Goal: Task Accomplishment & Management: Manage account settings

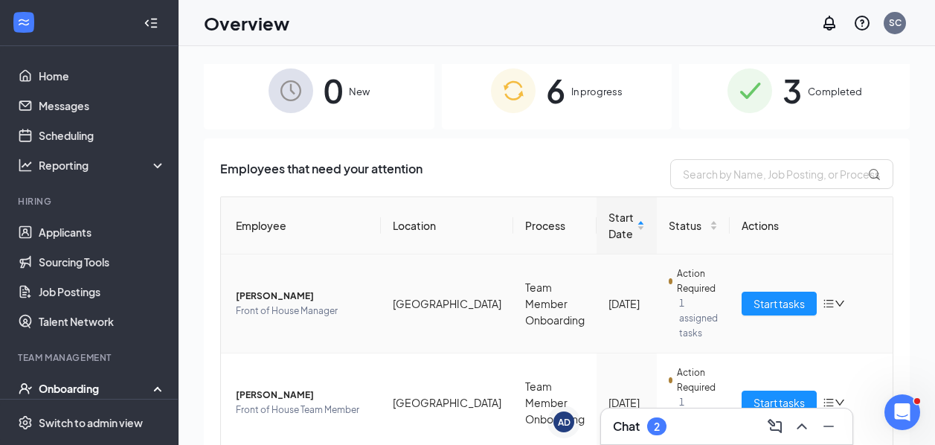
scroll to position [10, 0]
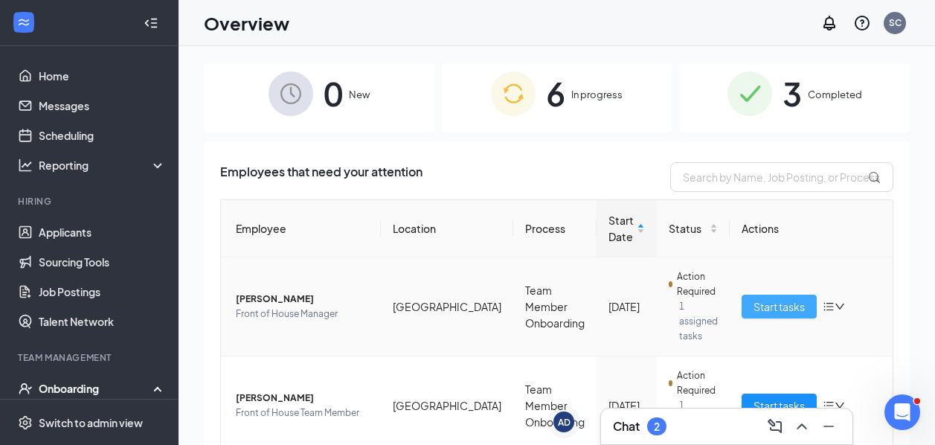
click at [757, 301] on span "Start tasks" at bounding box center [779, 306] width 51 height 16
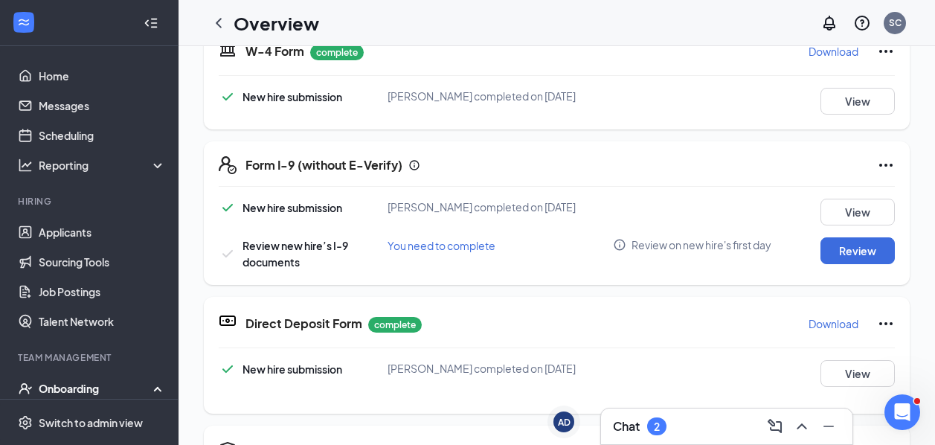
scroll to position [366, 0]
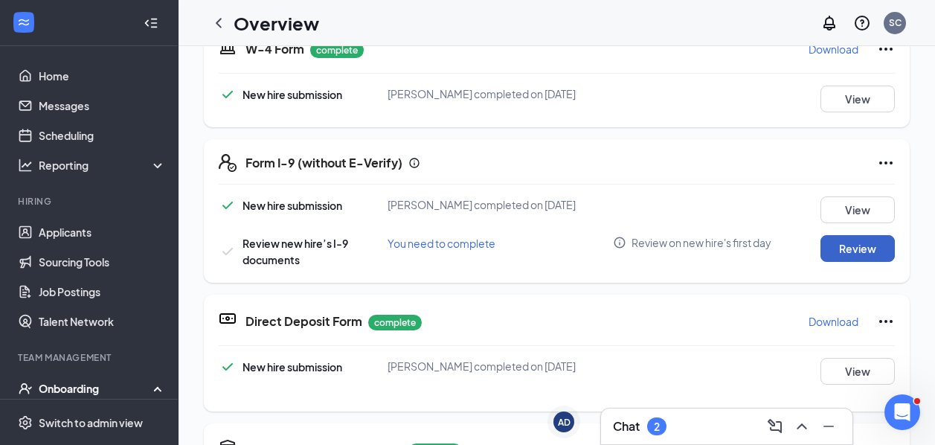
click at [865, 249] on button "Review" at bounding box center [858, 248] width 74 height 27
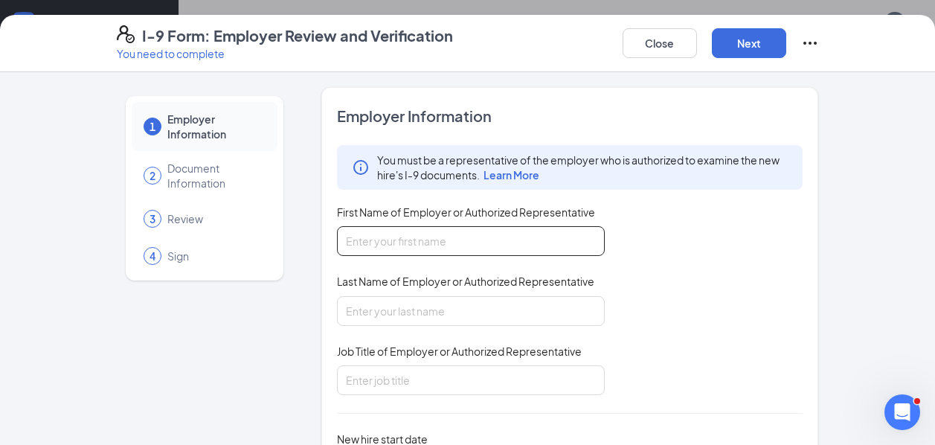
click at [387, 239] on input "First Name of Employer or Authorized Representative" at bounding box center [471, 241] width 268 height 30
type input "Sarah Jane"
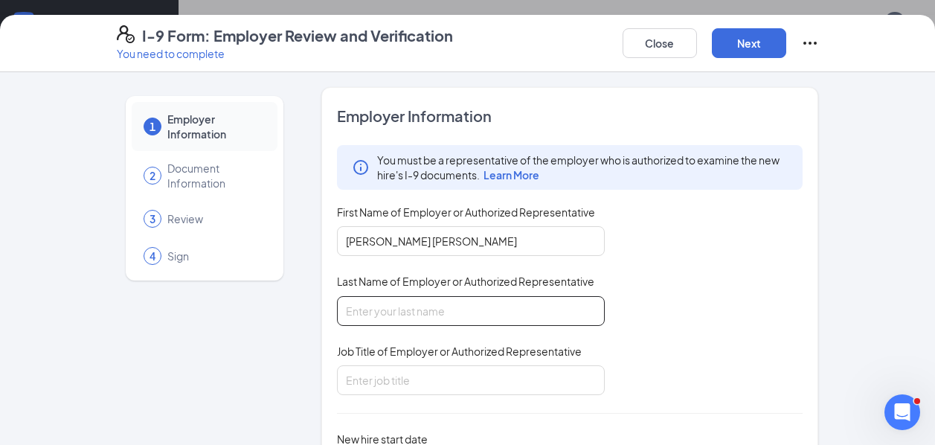
type input "Cobb"
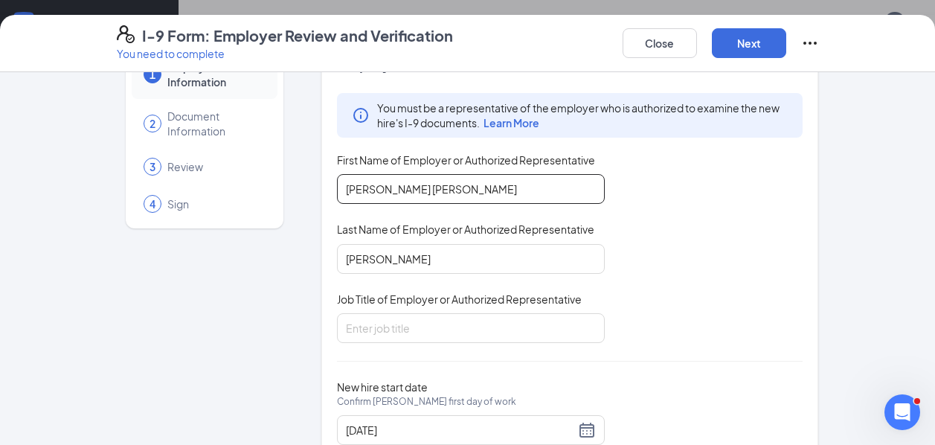
scroll to position [55, 0]
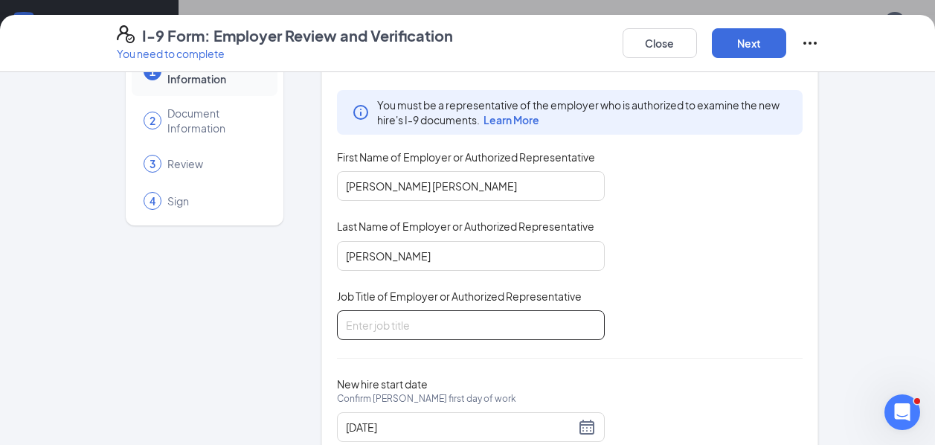
click at [391, 325] on input "Job Title of Employer or Authorized Representative" at bounding box center [471, 325] width 268 height 30
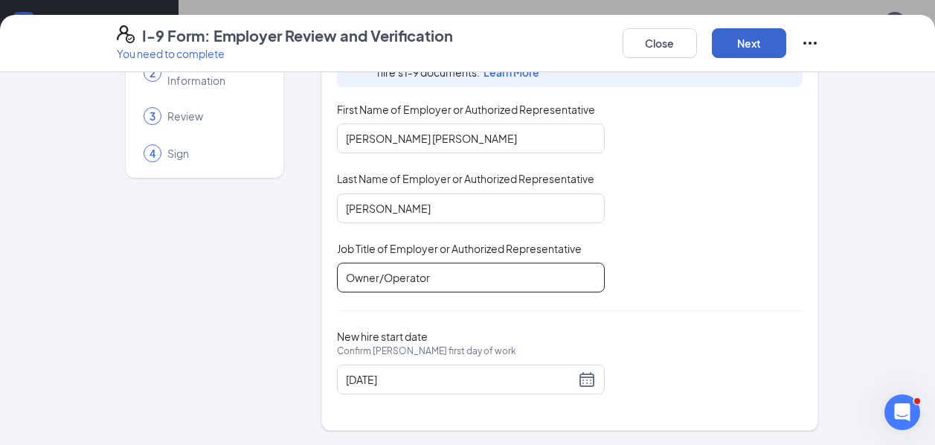
type input "Owner/Operator"
click at [759, 39] on button "Next" at bounding box center [749, 43] width 74 height 30
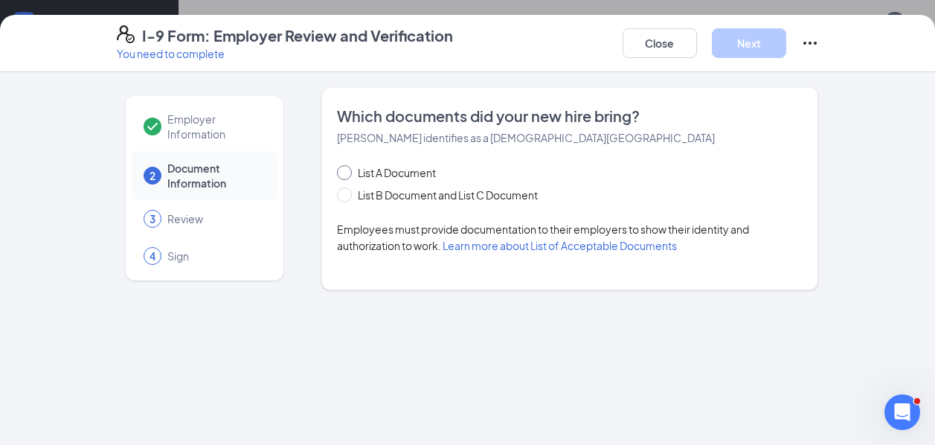
click at [356, 174] on span "List A Document" at bounding box center [397, 172] width 90 height 16
click at [348, 174] on input "List A Document" at bounding box center [342, 170] width 10 height 10
radio input "true"
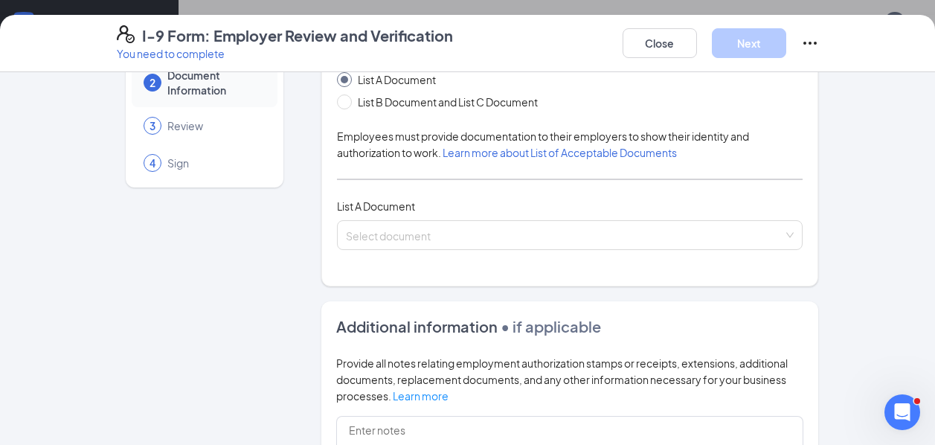
scroll to position [95, 0]
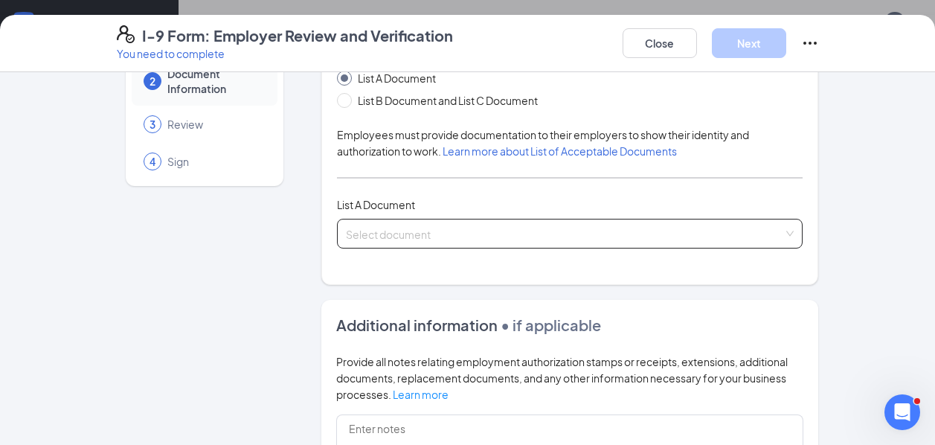
click at [540, 237] on input "search" at bounding box center [565, 231] width 438 height 22
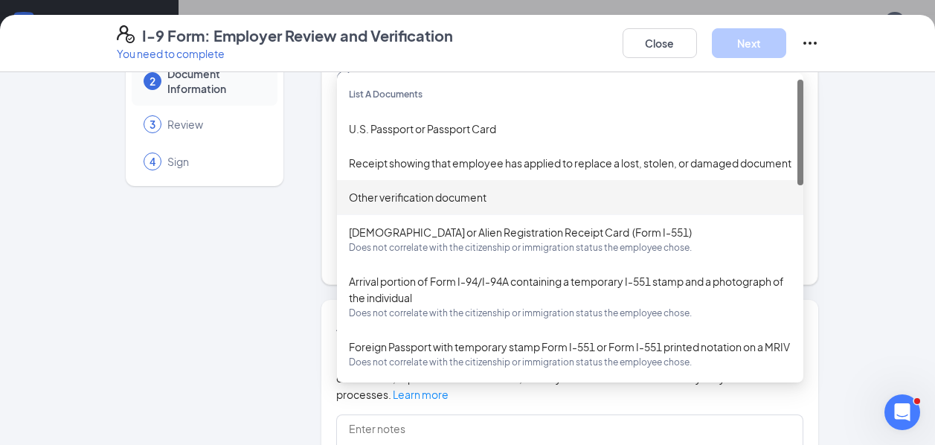
scroll to position [0, 0]
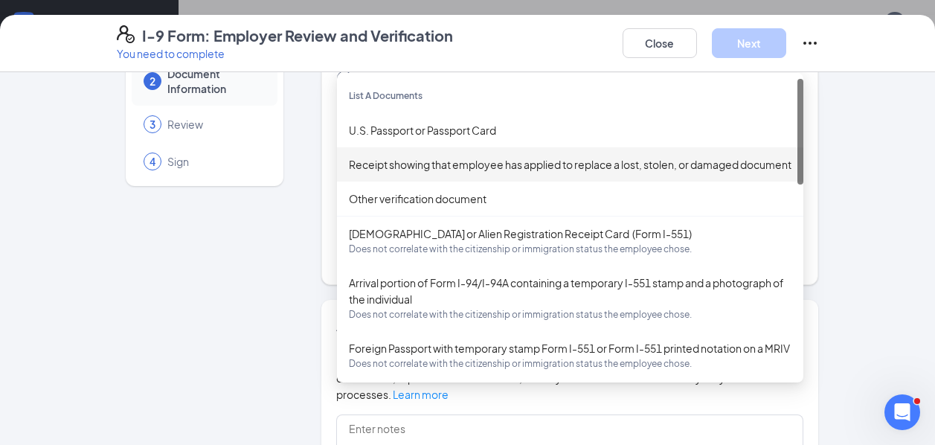
click at [301, 209] on div "Employer Information 2 Document Information 3 Review 4 Sign Which documents did…" at bounding box center [468, 353] width 703 height 720
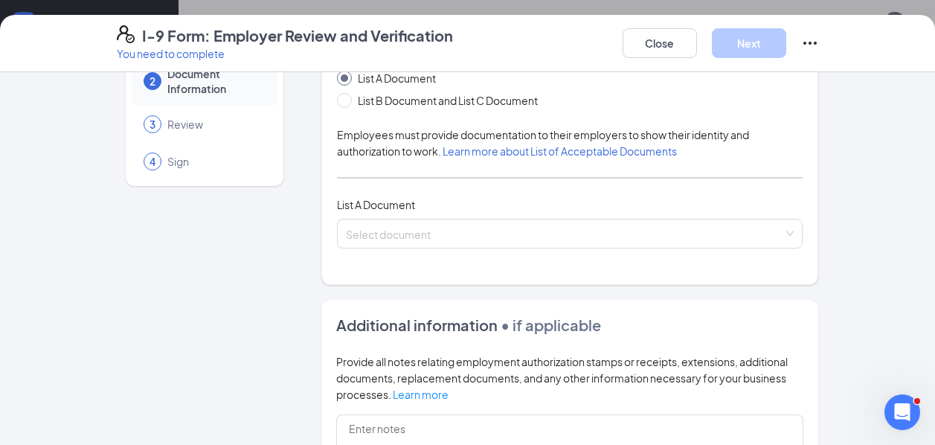
scroll to position [55, 0]
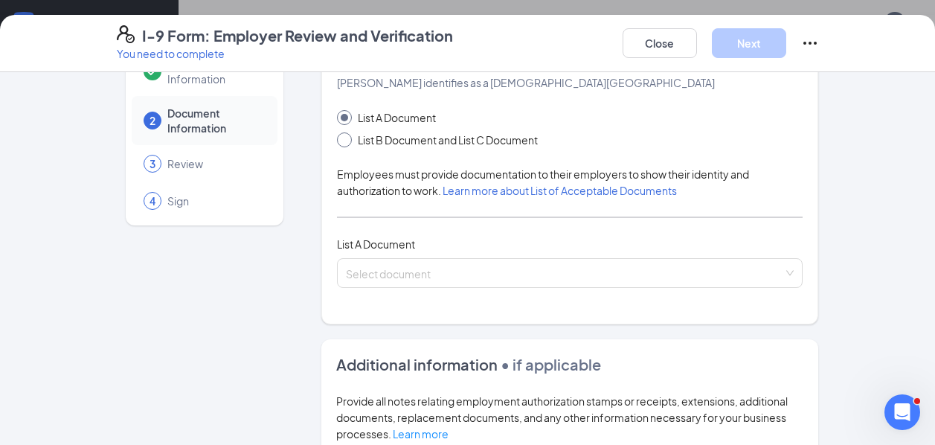
click at [458, 141] on span "List B Document and List C Document" at bounding box center [448, 140] width 192 height 16
click at [348, 141] on input "List B Document and List C Document" at bounding box center [342, 137] width 10 height 10
radio input "true"
radio input "false"
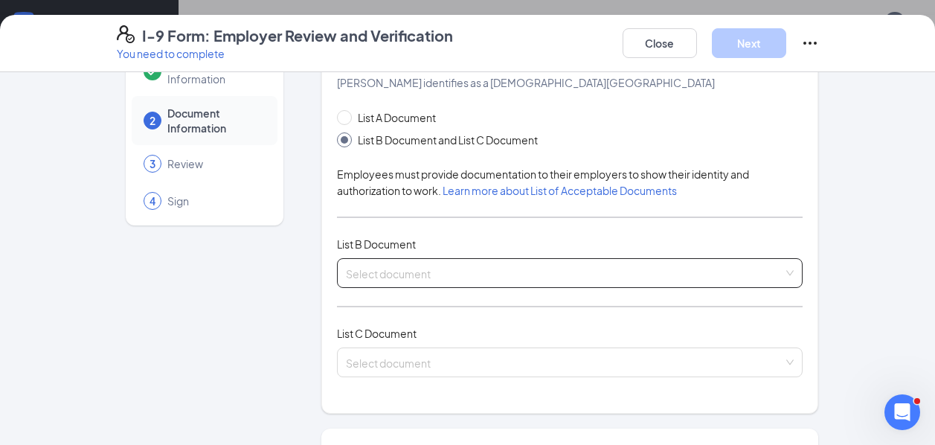
click at [398, 272] on input "search" at bounding box center [565, 270] width 438 height 22
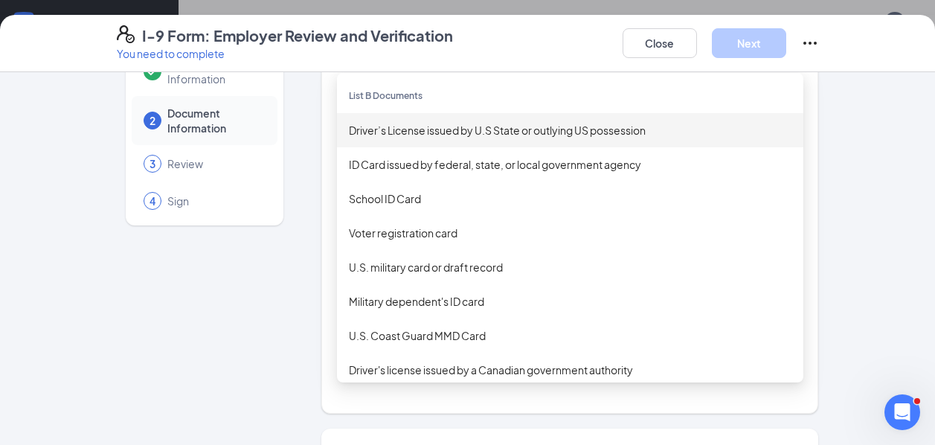
click at [495, 138] on div "Driver’s License issued by U.S State or outlying US possession" at bounding box center [570, 130] width 467 height 34
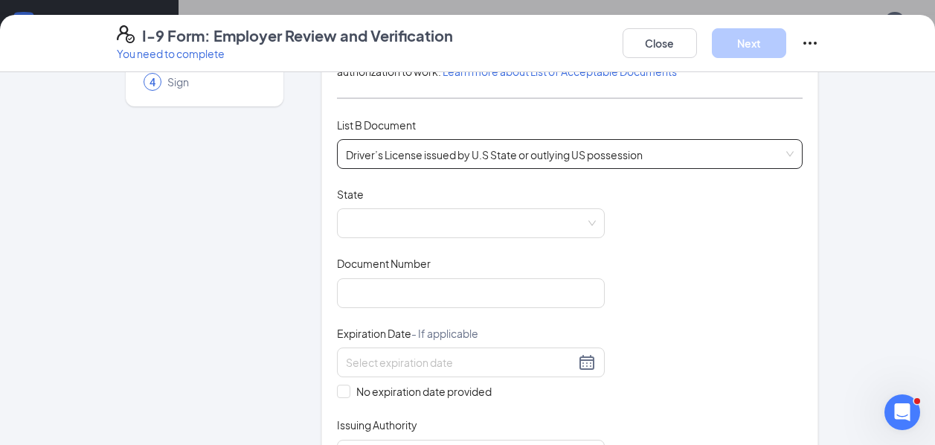
scroll to position [188, 0]
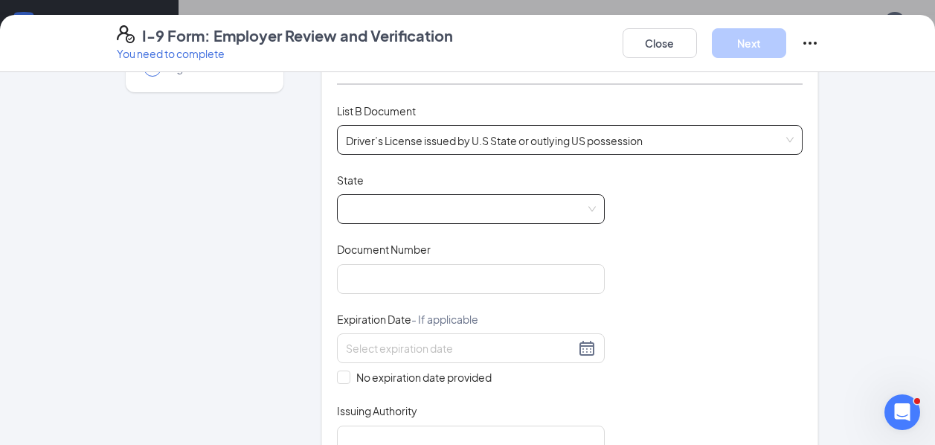
click at [447, 216] on span at bounding box center [471, 209] width 250 height 28
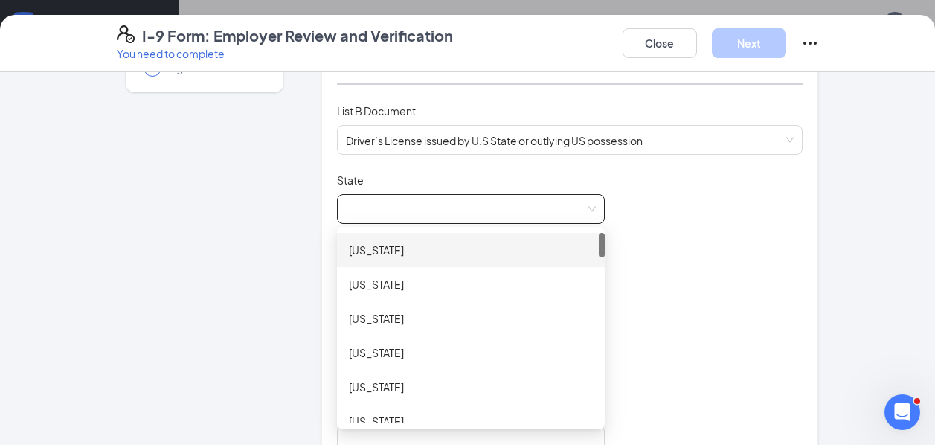
click at [420, 207] on span at bounding box center [471, 209] width 250 height 28
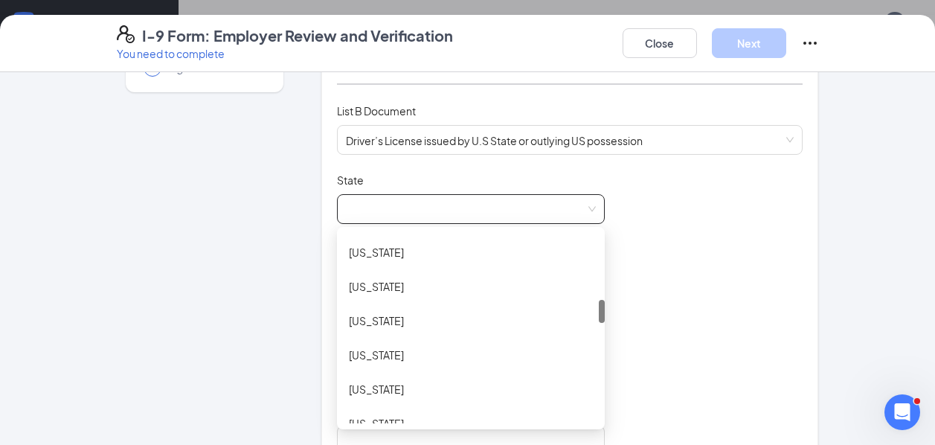
scroll to position [548, 0]
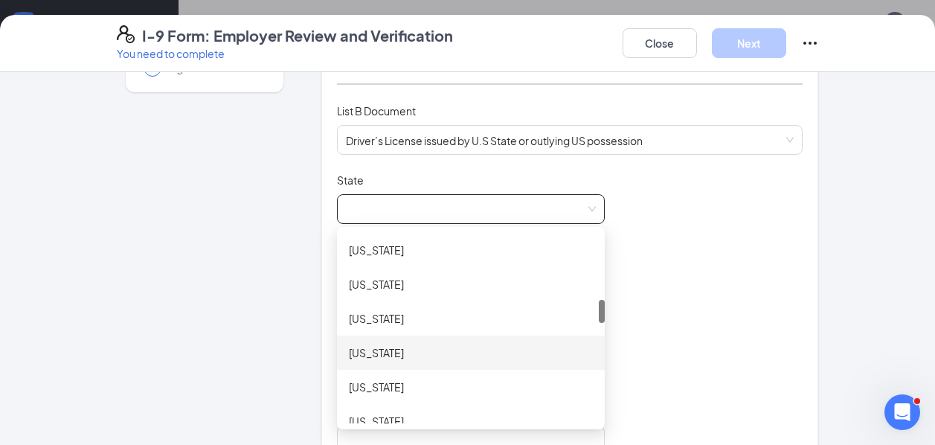
click at [394, 355] on div "Kentucky" at bounding box center [471, 353] width 244 height 16
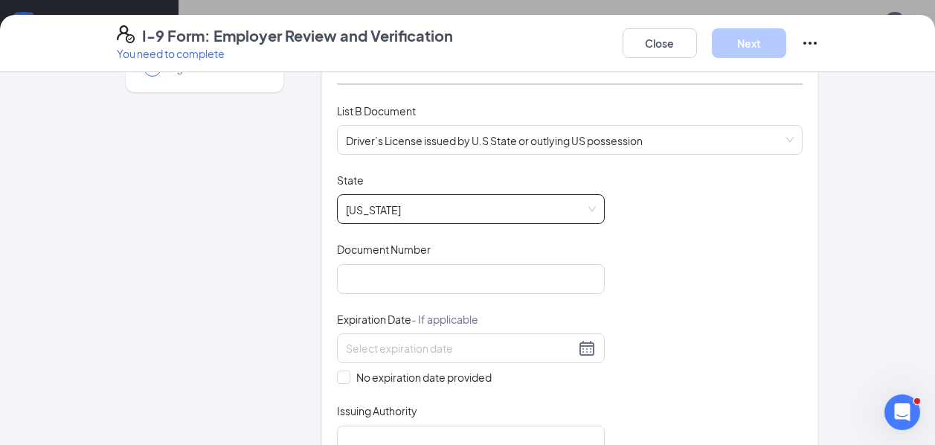
click at [431, 295] on div "Document Title Driver’s License issued by U.S State or outlying US possession S…" at bounding box center [570, 314] width 467 height 283
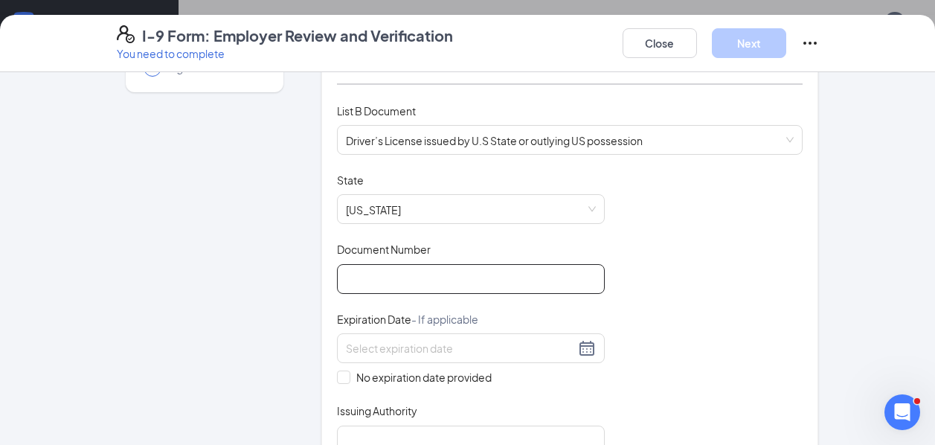
click at [426, 292] on div "Document Title Driver’s License issued by U.S State or outlying US possession S…" at bounding box center [570, 314] width 467 height 283
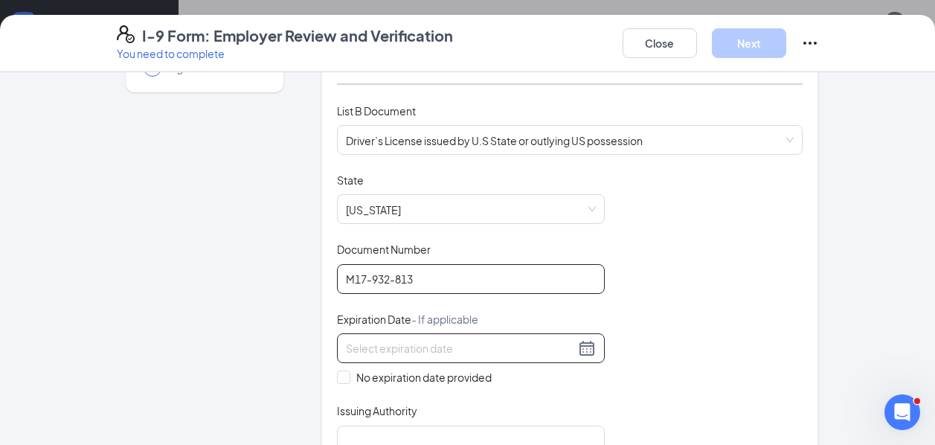
type input "M17-932-813"
click at [412, 346] on input at bounding box center [460, 348] width 229 height 16
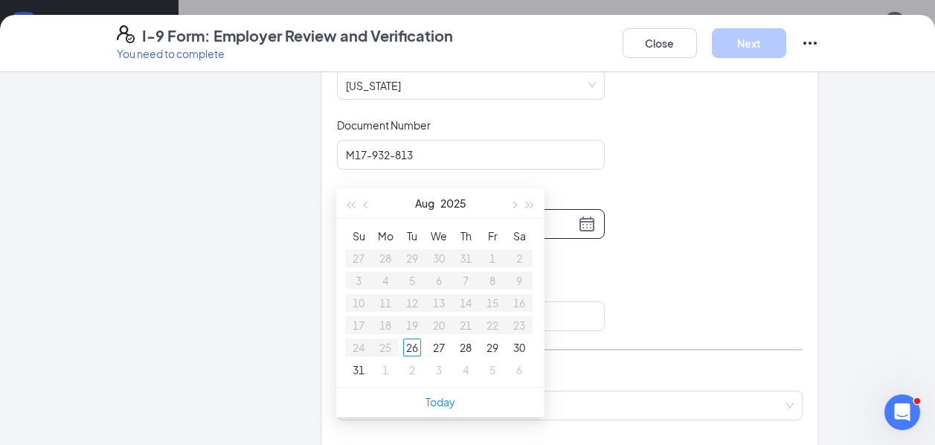
scroll to position [178, 0]
type input "08/30/2025"
click at [516, 196] on button "button" at bounding box center [513, 201] width 16 height 30
click at [515, 202] on span "button" at bounding box center [513, 202] width 7 height 7
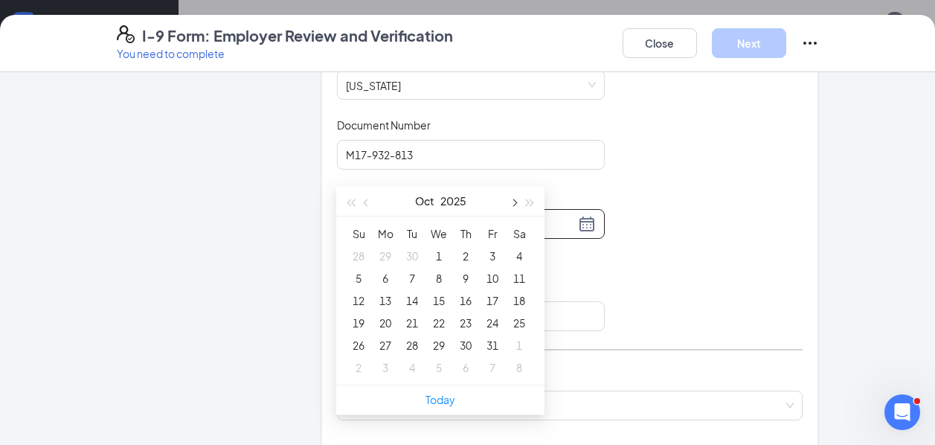
click at [515, 202] on span "button" at bounding box center [513, 202] width 7 height 7
type input "01/14/2026"
click at [440, 307] on div "14" at bounding box center [439, 301] width 18 height 18
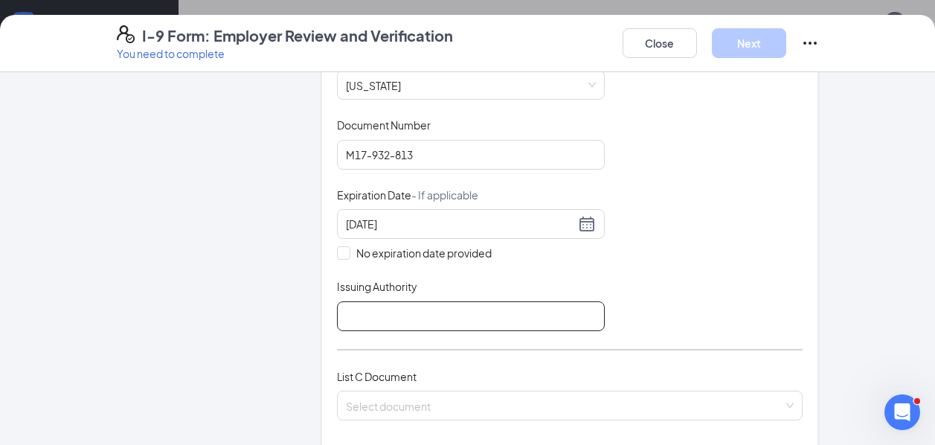
click at [367, 312] on input "Issuing Authority" at bounding box center [471, 316] width 268 height 30
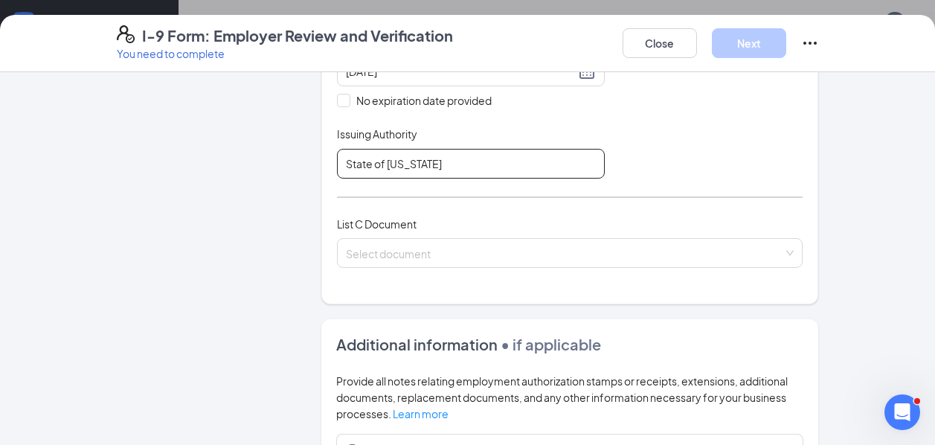
scroll to position [471, 0]
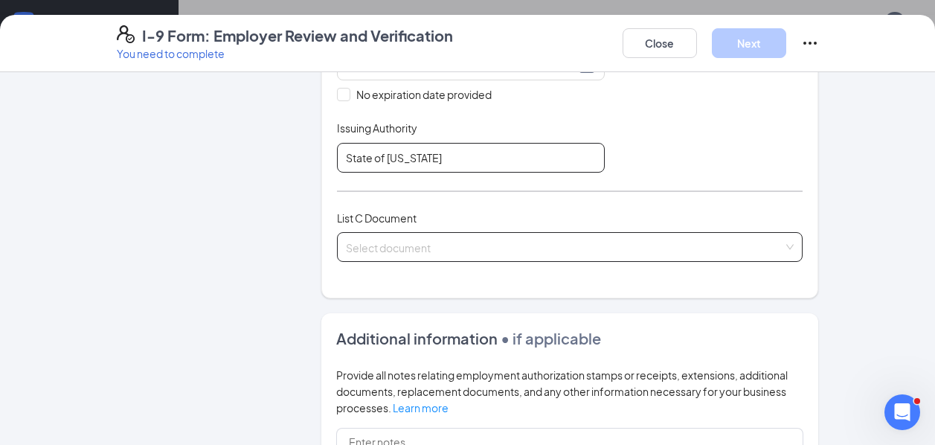
type input "State of Kentucky"
click at [398, 249] on input "search" at bounding box center [565, 244] width 438 height 22
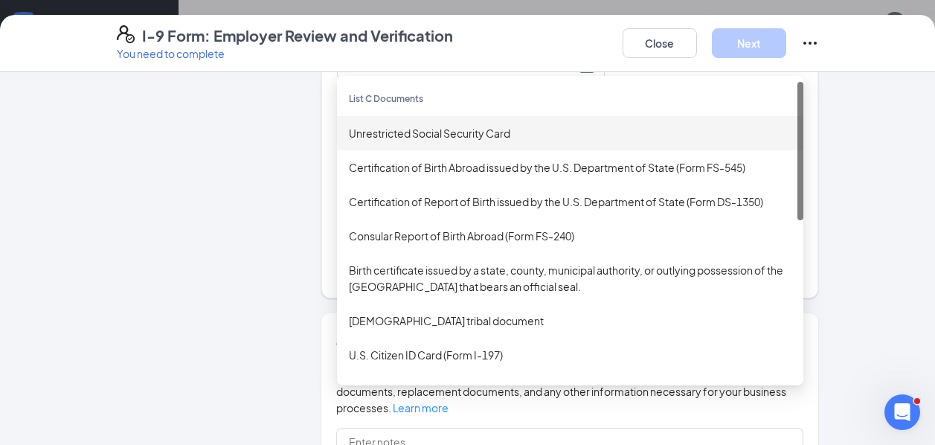
click at [394, 136] on div "Unrestricted Social Security Card" at bounding box center [570, 133] width 443 height 16
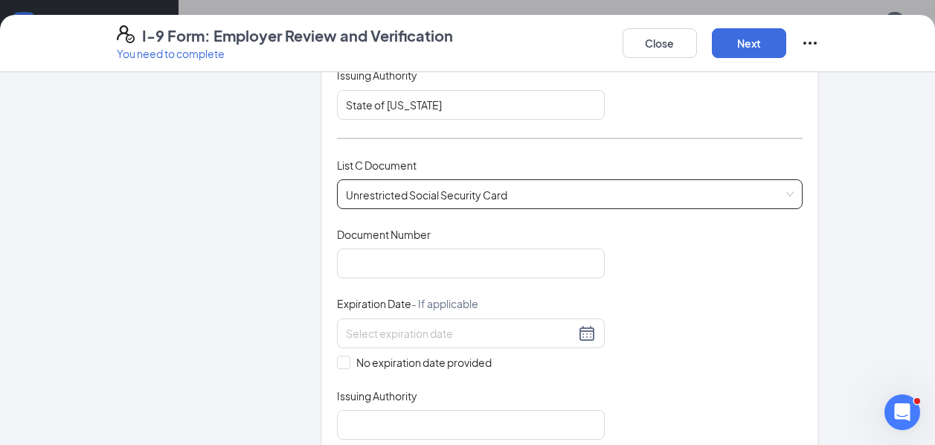
scroll to position [525, 0]
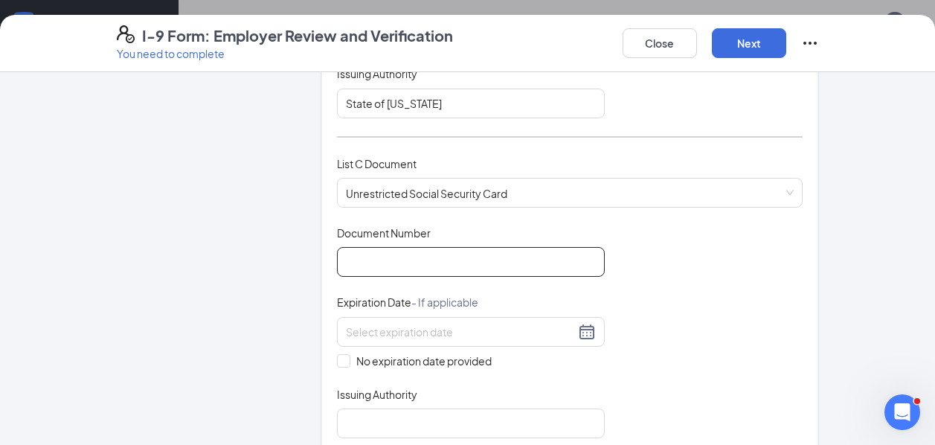
click at [359, 272] on input "Document Number" at bounding box center [471, 262] width 268 height 30
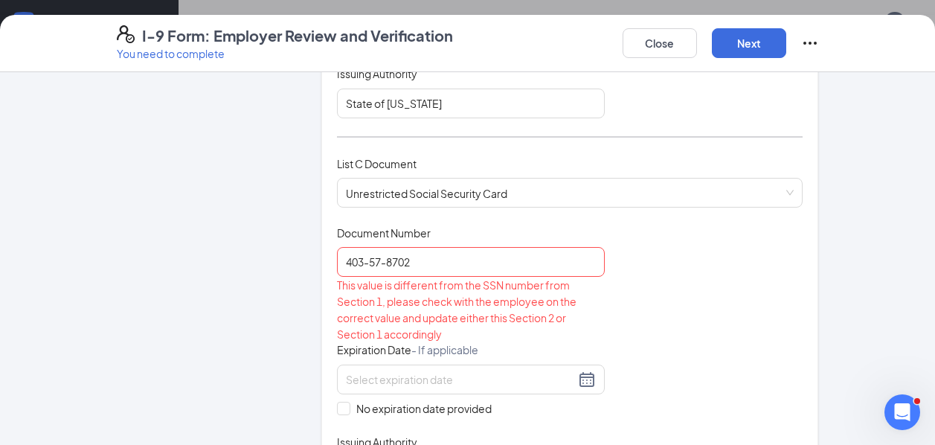
click at [653, 313] on div "Document Title Unrestricted Social Security Card Document Number 403-57-8702 Th…" at bounding box center [570, 355] width 467 height 260
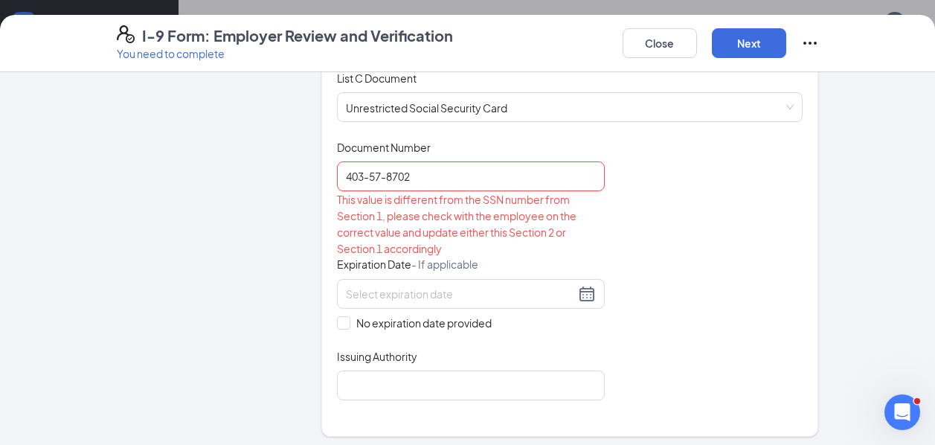
click at [429, 287] on input at bounding box center [460, 294] width 229 height 16
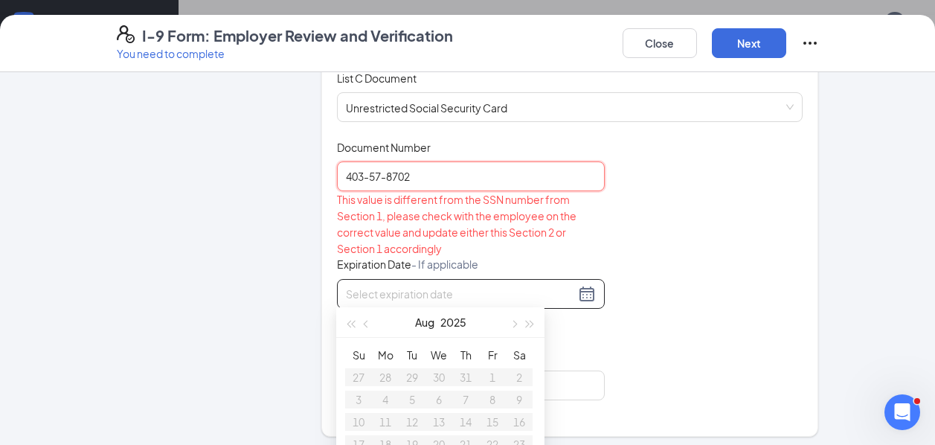
click at [371, 173] on input "403-57-8702" at bounding box center [471, 176] width 268 height 30
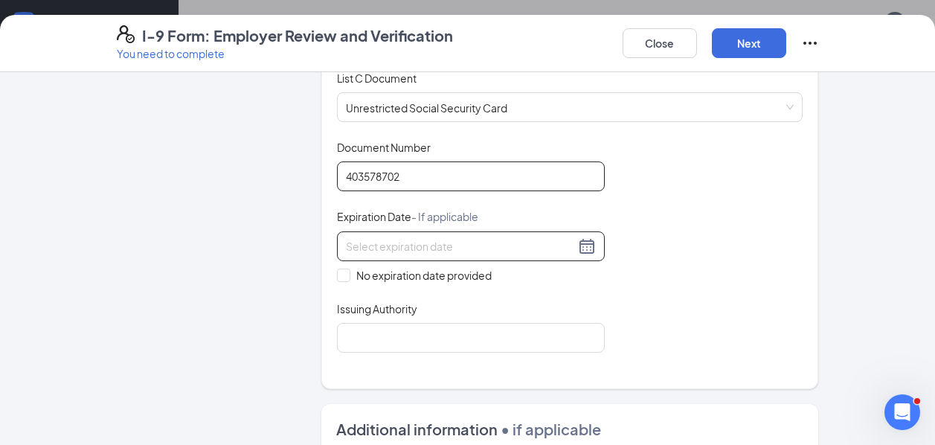
type input "403578702"
click at [588, 247] on div at bounding box center [471, 246] width 250 height 18
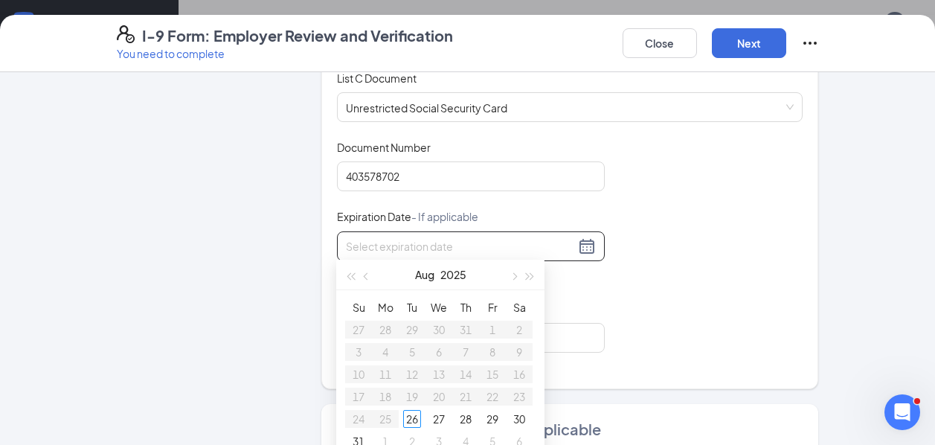
click at [644, 278] on div "Document Title Unrestricted Social Security Card Document Number 403578702 Expi…" at bounding box center [570, 246] width 467 height 213
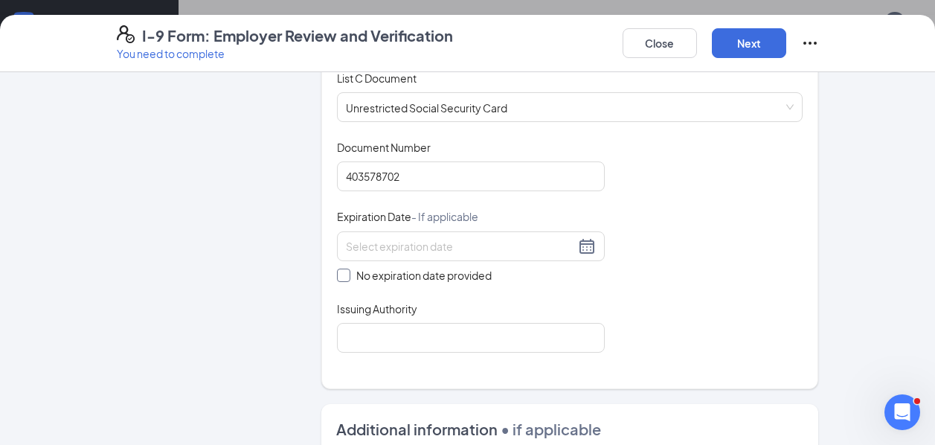
click at [348, 269] on span at bounding box center [343, 275] width 13 height 13
click at [348, 269] on input "No expiration date provided" at bounding box center [342, 274] width 10 height 10
checkbox input "true"
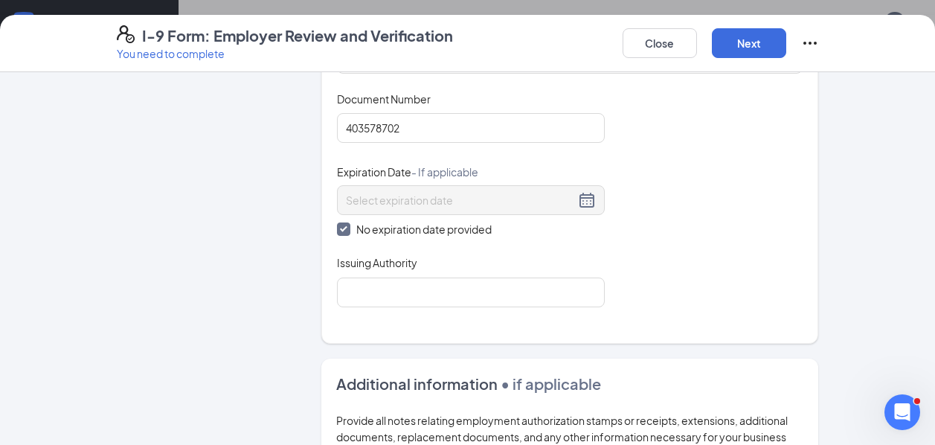
scroll to position [661, 0]
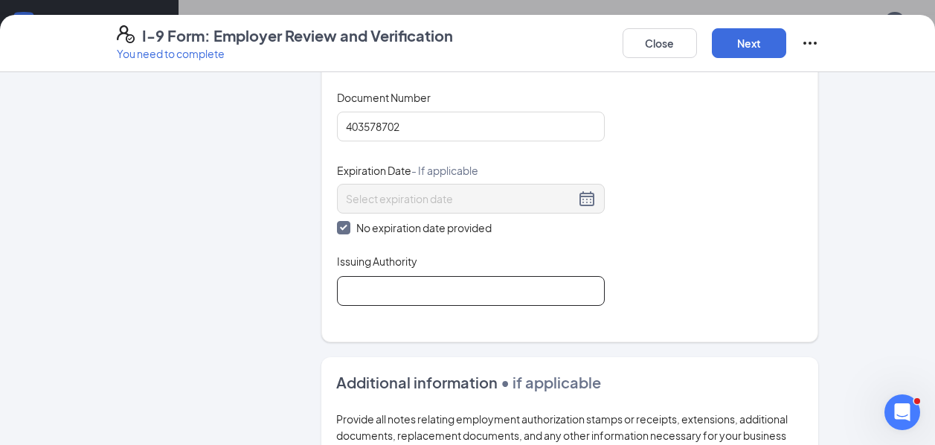
click at [422, 299] on input "Issuing Authority" at bounding box center [471, 291] width 268 height 30
type input "Social Security Administration"
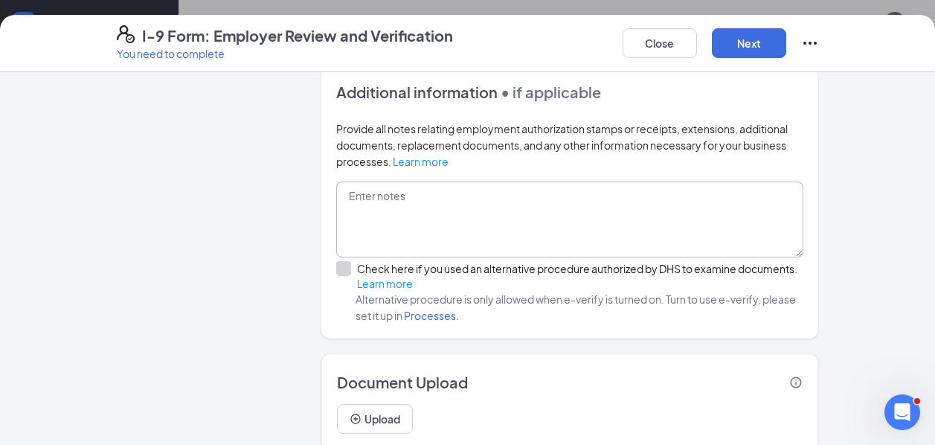
scroll to position [948, 0]
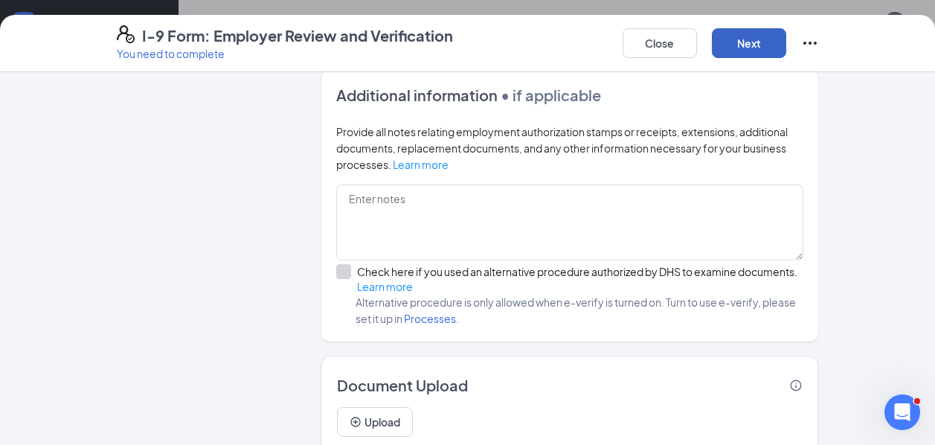
click at [748, 46] on button "Next" at bounding box center [749, 43] width 74 height 30
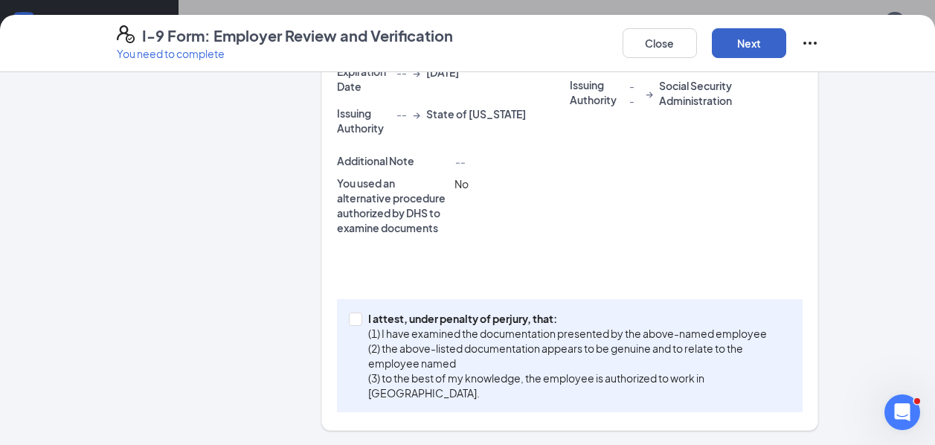
scroll to position [131, 0]
click at [358, 321] on input "I attest, under penalty of perjury, that: (1) I have examined the documentation…" at bounding box center [354, 318] width 10 height 10
checkbox input "true"
click at [740, 41] on button "Next" at bounding box center [749, 43] width 74 height 30
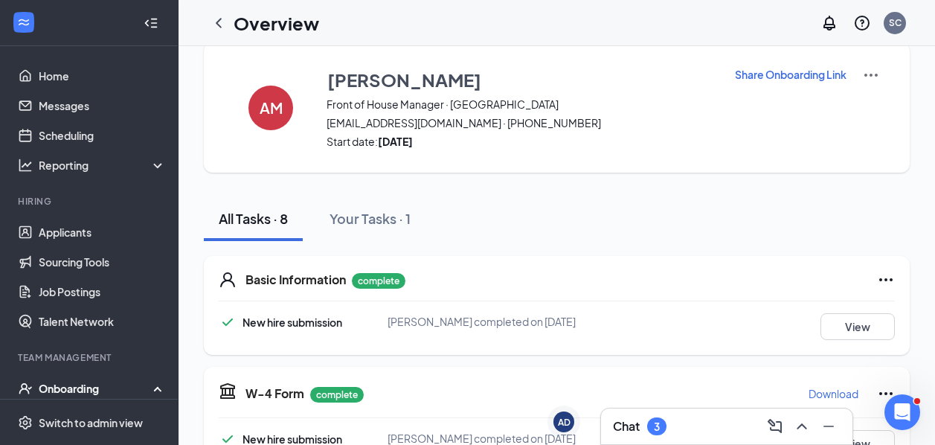
scroll to position [0, 0]
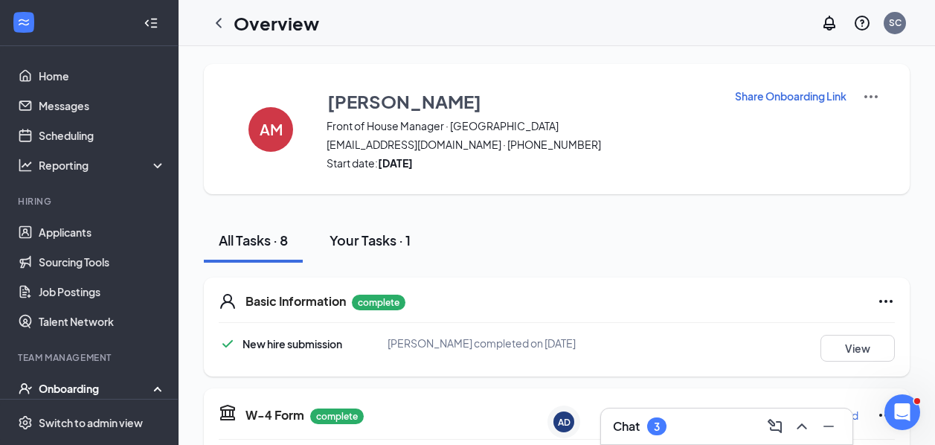
click at [361, 245] on div "Your Tasks · 1" at bounding box center [370, 240] width 81 height 19
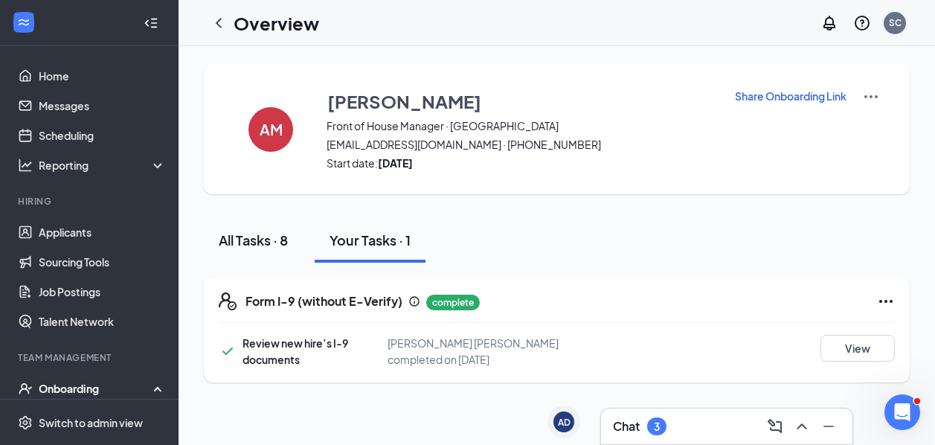
click at [278, 234] on div "All Tasks · 8" at bounding box center [253, 240] width 69 height 19
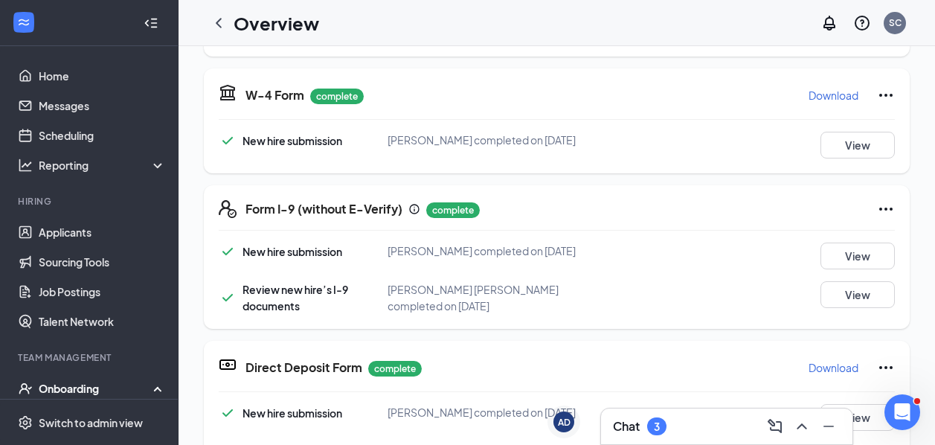
scroll to position [321, 0]
click at [858, 287] on button "View" at bounding box center [858, 294] width 74 height 27
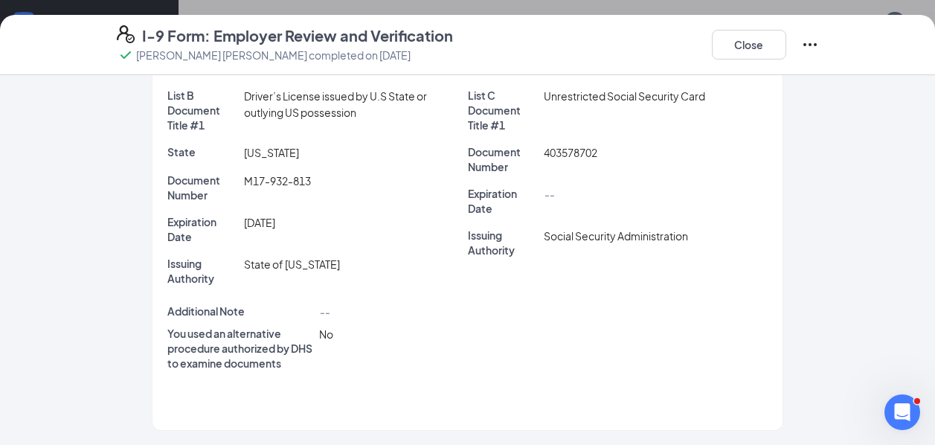
scroll to position [0, 0]
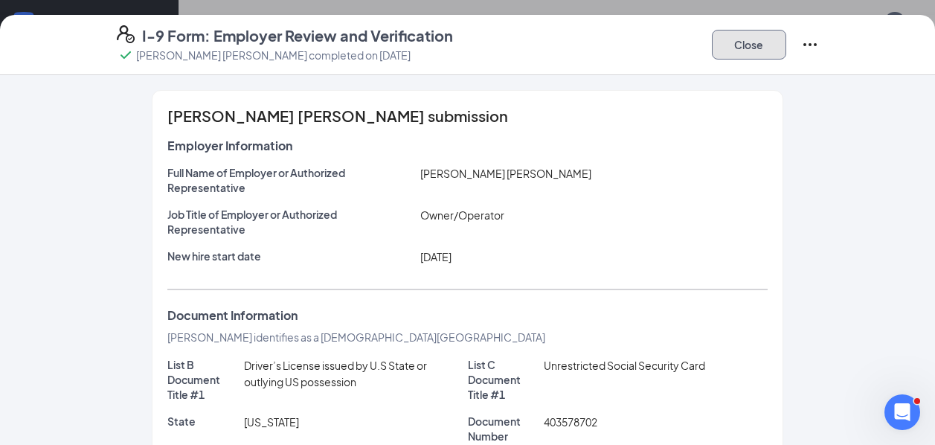
click at [766, 54] on button "Close" at bounding box center [749, 45] width 74 height 30
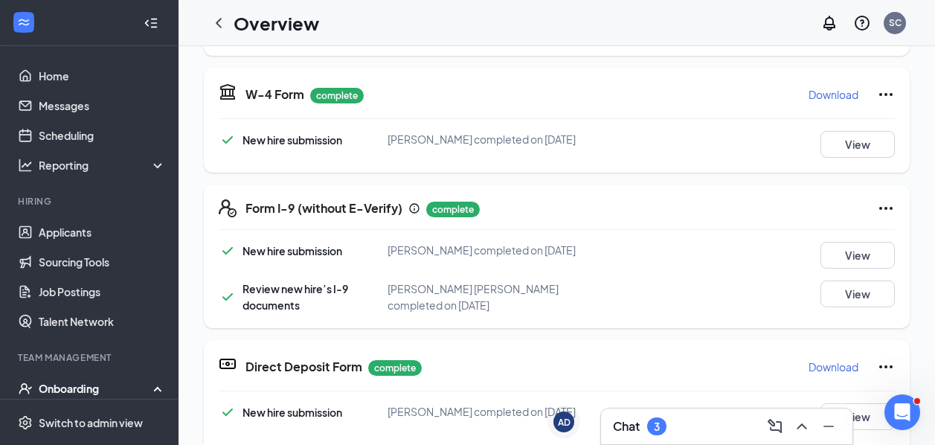
click at [886, 214] on icon "Ellipses" at bounding box center [886, 208] width 18 height 18
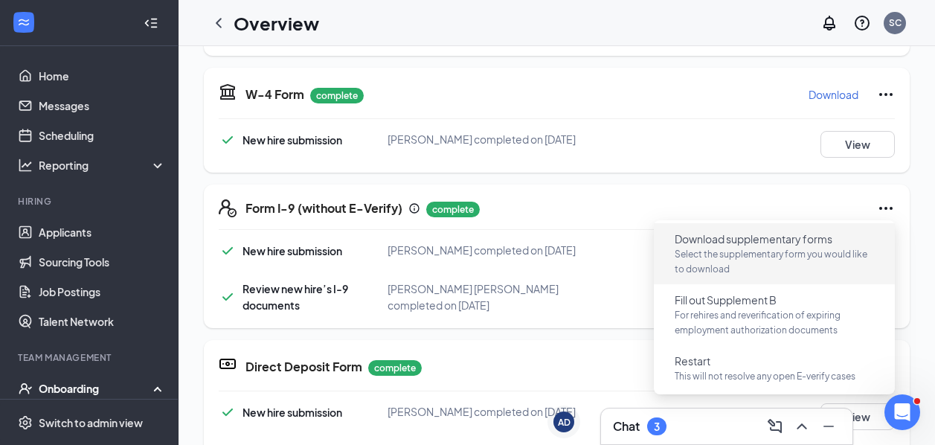
click at [786, 268] on p "Select the supplementary form you would like to download" at bounding box center [774, 262] width 199 height 30
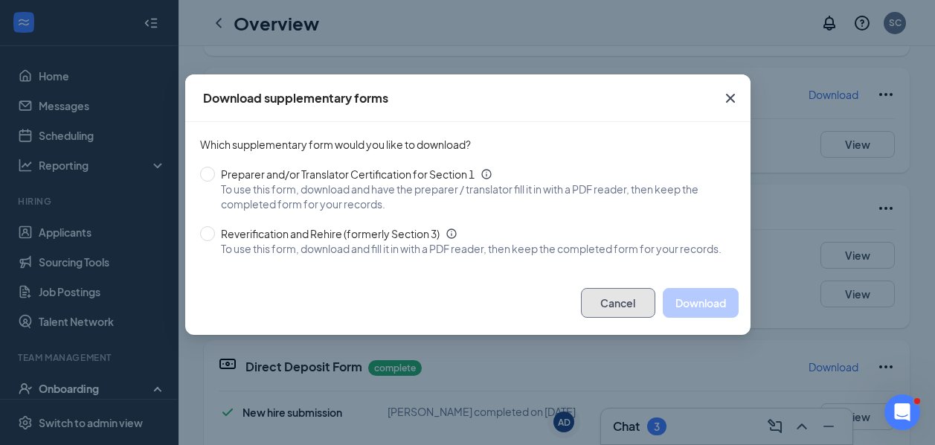
click at [633, 310] on button "Cancel" at bounding box center [618, 303] width 74 height 30
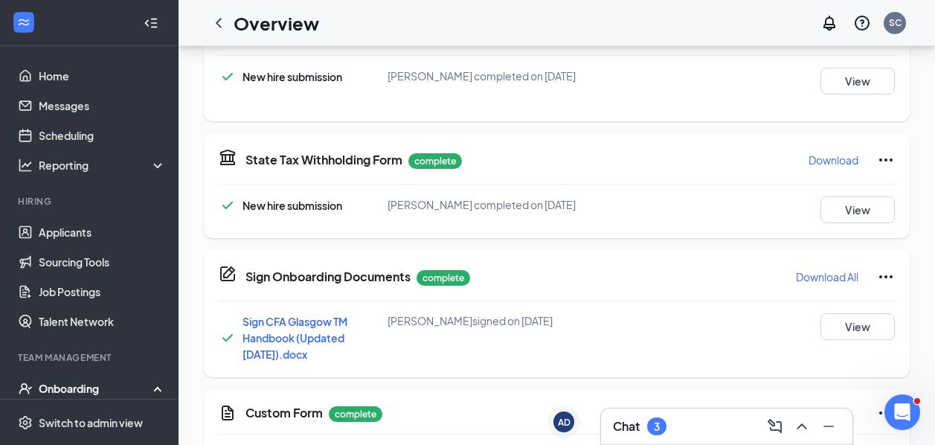
scroll to position [144, 0]
click at [642, 423] on div "Chat 3" at bounding box center [640, 426] width 54 height 18
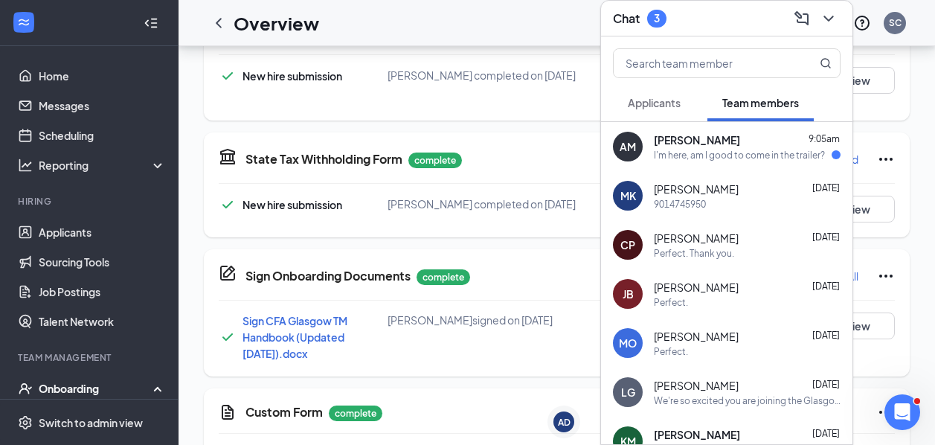
click at [747, 152] on div "I'm here, am I good to come in the trailer?" at bounding box center [739, 155] width 171 height 13
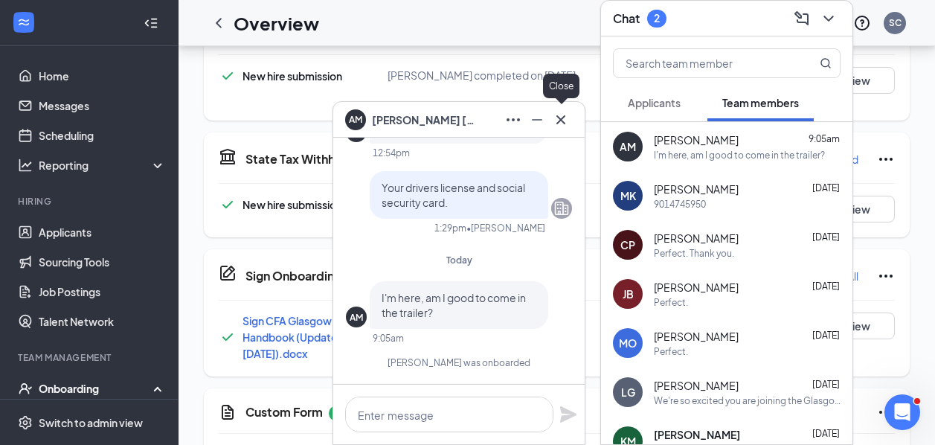
click at [568, 120] on icon "Cross" at bounding box center [561, 120] width 18 height 18
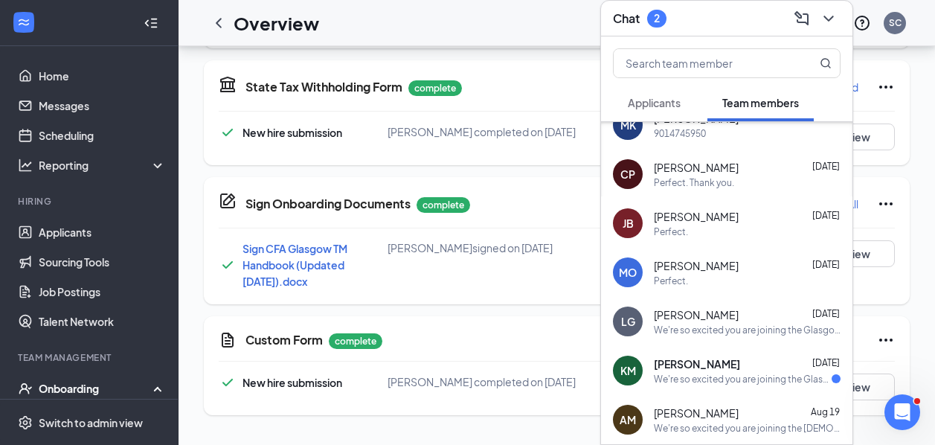
scroll to position [217, 0]
click at [714, 361] on div "Kent Murrell Aug 25" at bounding box center [747, 363] width 187 height 15
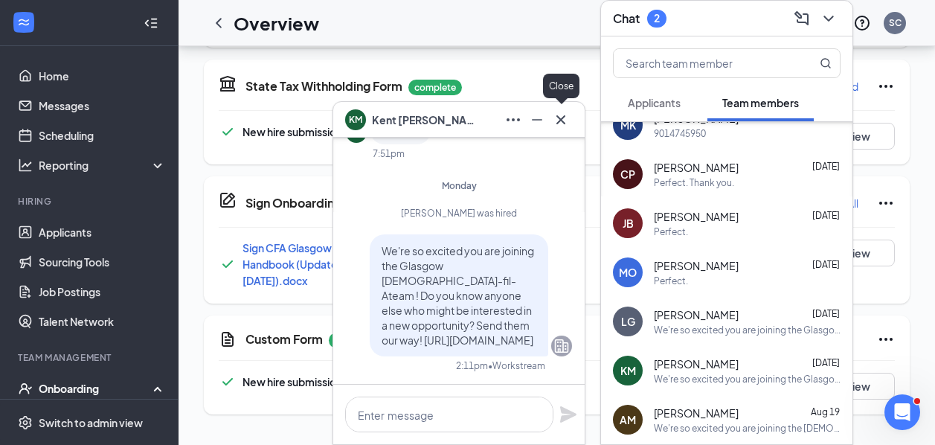
click at [569, 129] on div at bounding box center [561, 120] width 24 height 24
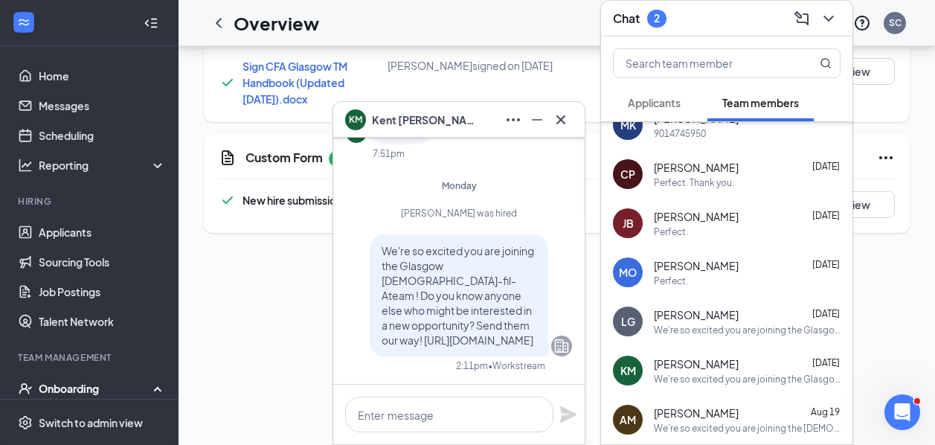
scroll to position [397, 0]
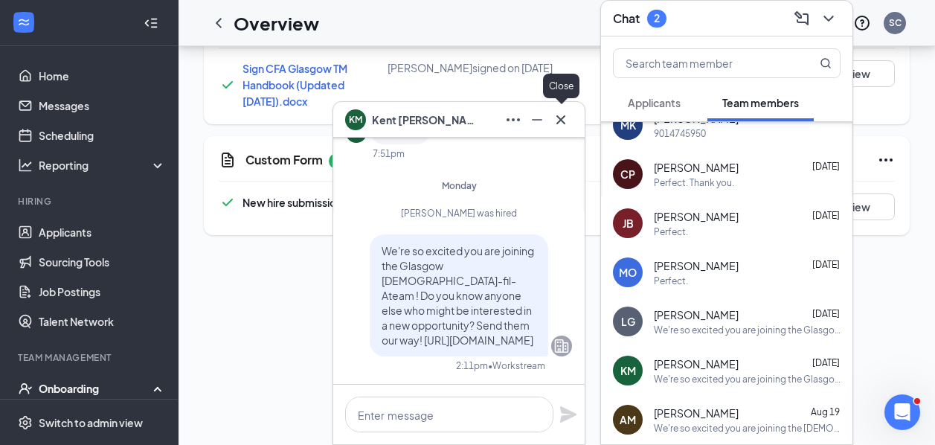
click at [566, 121] on icon "Cross" at bounding box center [561, 120] width 18 height 18
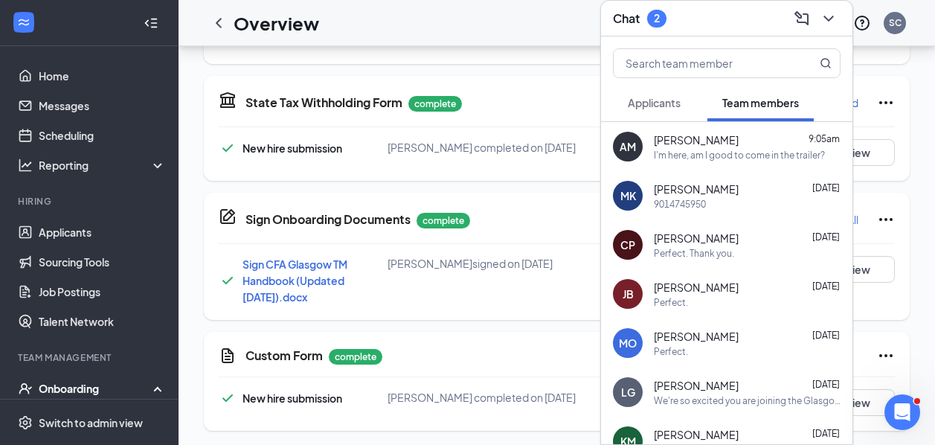
scroll to position [0, 0]
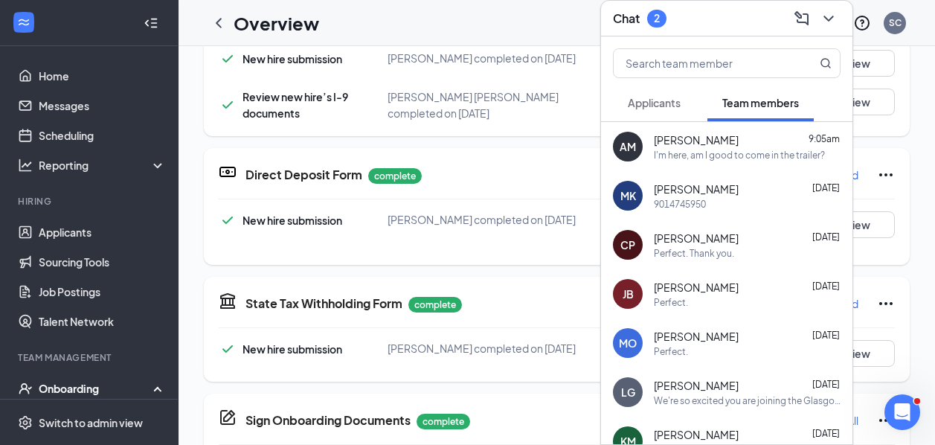
click at [659, 98] on span "Applicants" at bounding box center [654, 102] width 53 height 13
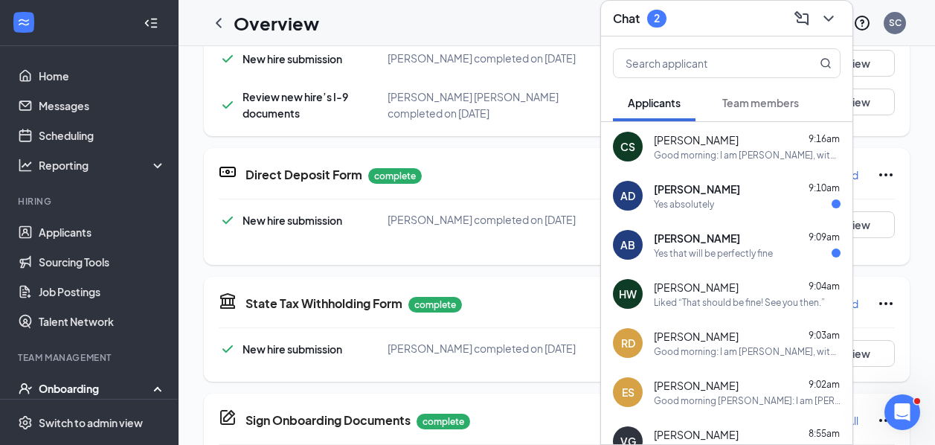
click at [743, 249] on div "Yes that will be perfectly fine" at bounding box center [713, 253] width 119 height 13
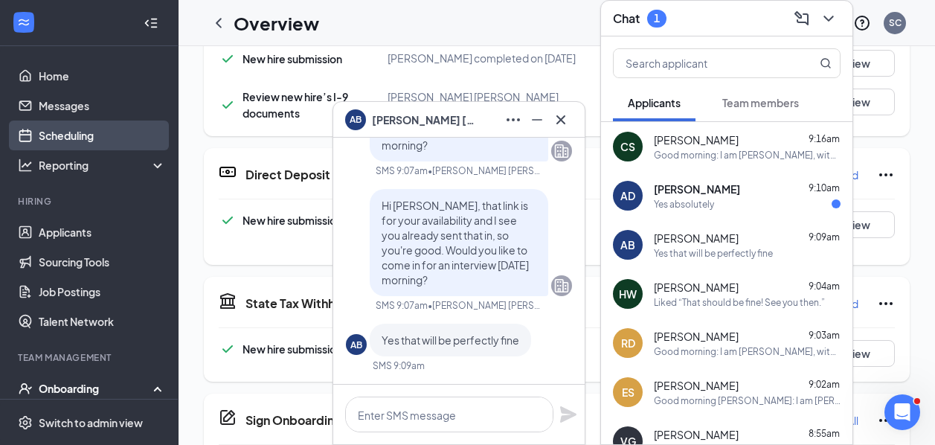
click at [66, 132] on link "Scheduling" at bounding box center [102, 136] width 127 height 30
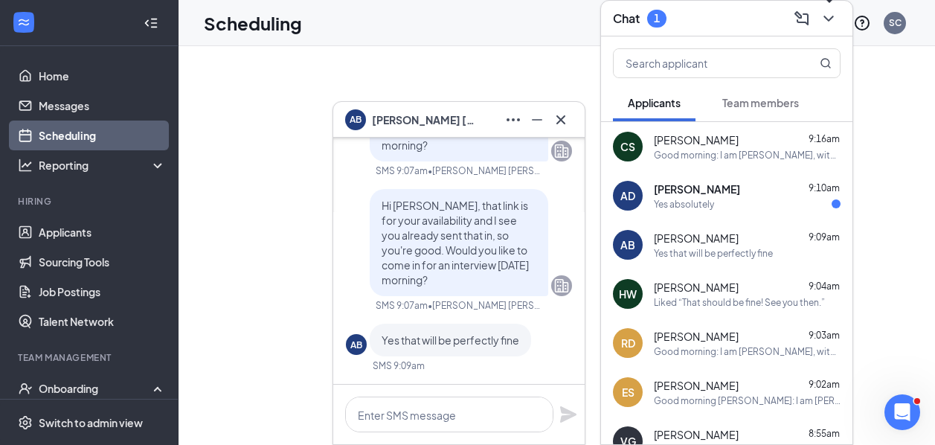
click at [836, 18] on icon "ChevronDown" at bounding box center [829, 19] width 18 height 18
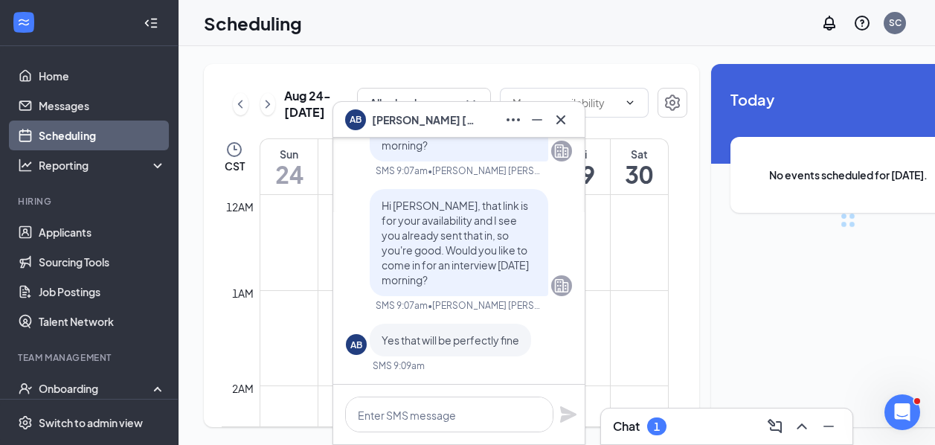
scroll to position [732, 0]
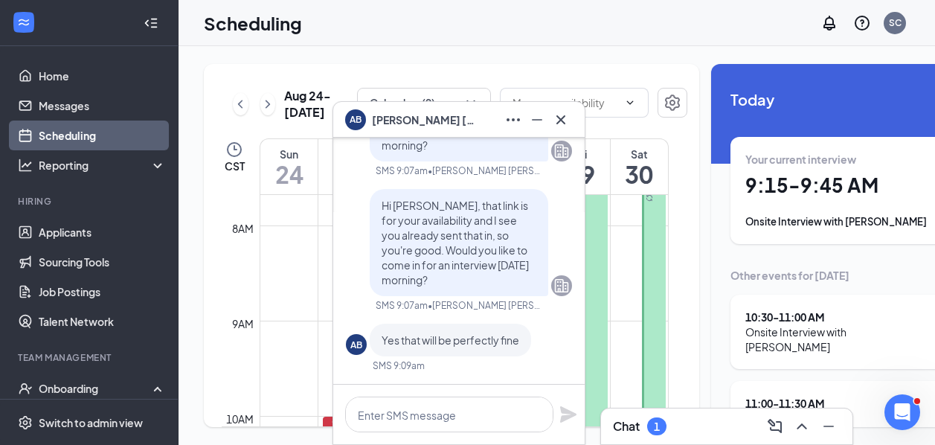
click at [686, 417] on div "Chat 1" at bounding box center [727, 427] width 228 height 24
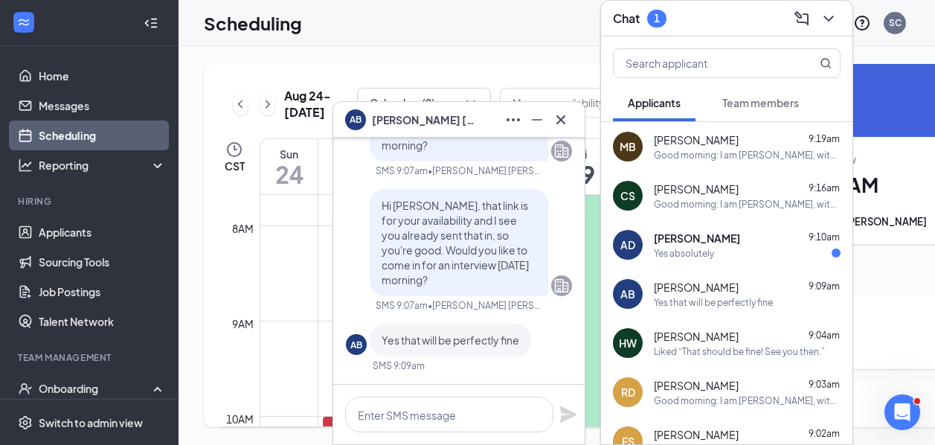
click at [666, 229] on div "AD Anna Dubree 9:10am Yes absolutely" at bounding box center [727, 244] width 252 height 49
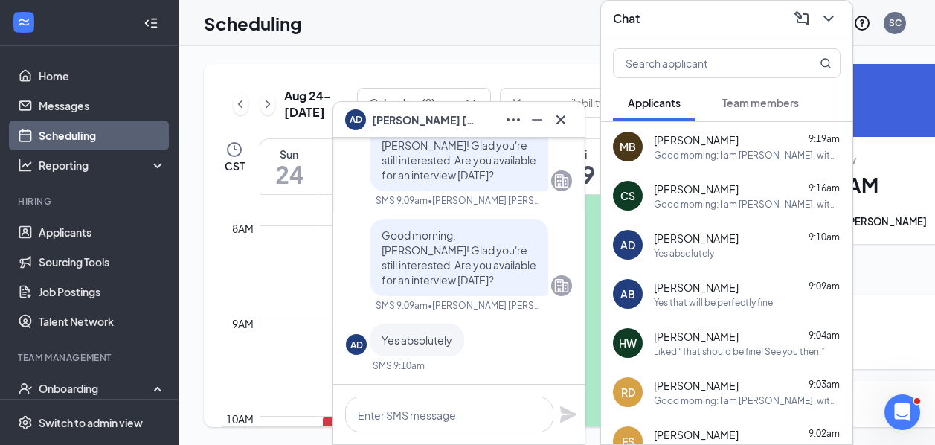
click at [90, 129] on link "Scheduling" at bounding box center [102, 136] width 127 height 30
click at [831, 22] on icon "ChevronDown" at bounding box center [829, 19] width 18 height 18
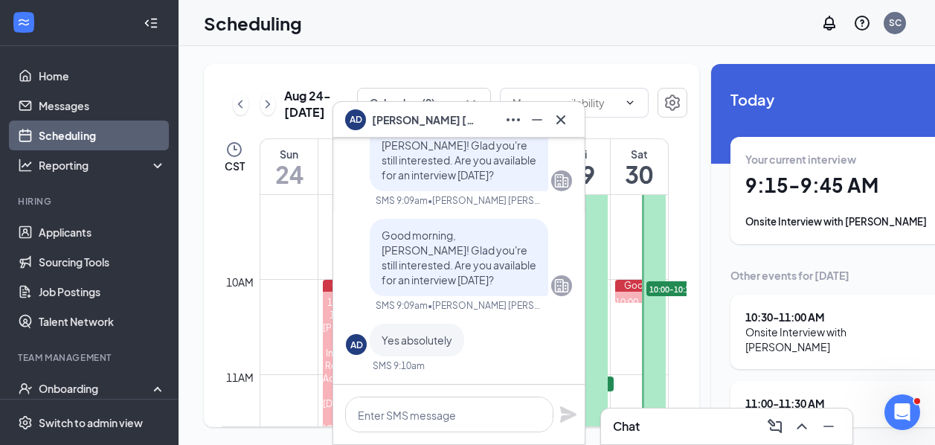
scroll to position [867, 0]
click at [546, 119] on button at bounding box center [537, 120] width 24 height 24
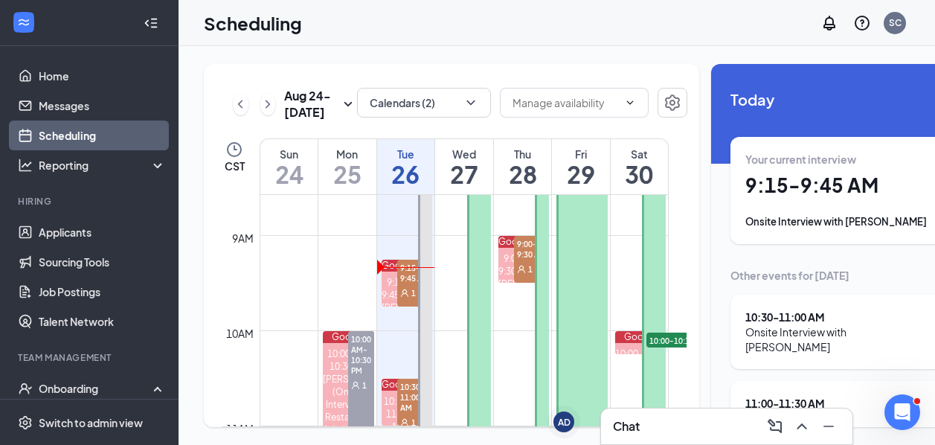
scroll to position [822, 0]
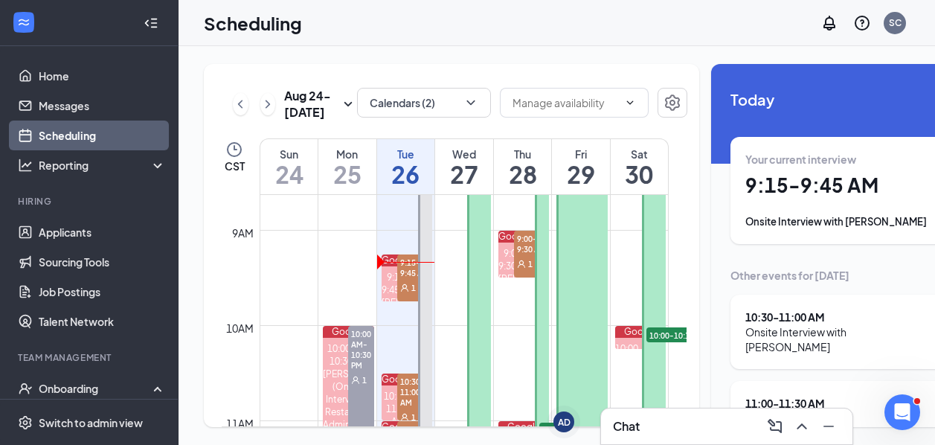
click at [648, 420] on div "Chat" at bounding box center [727, 427] width 228 height 24
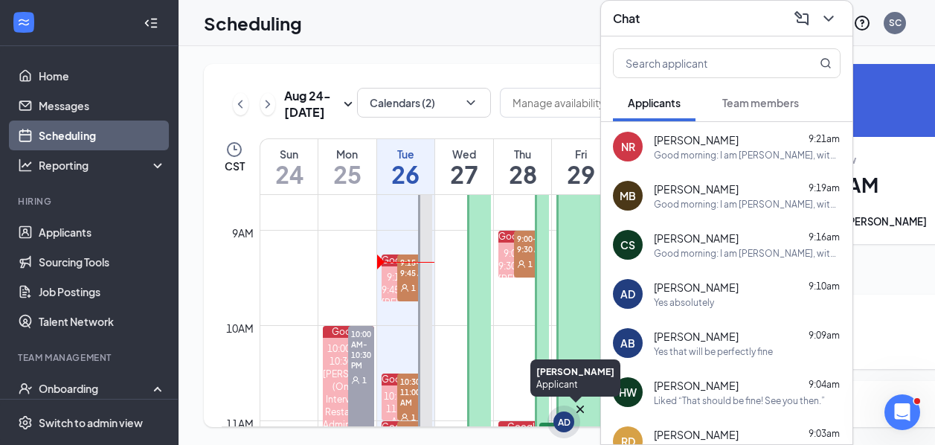
click at [561, 420] on div "AD" at bounding box center [564, 422] width 13 height 13
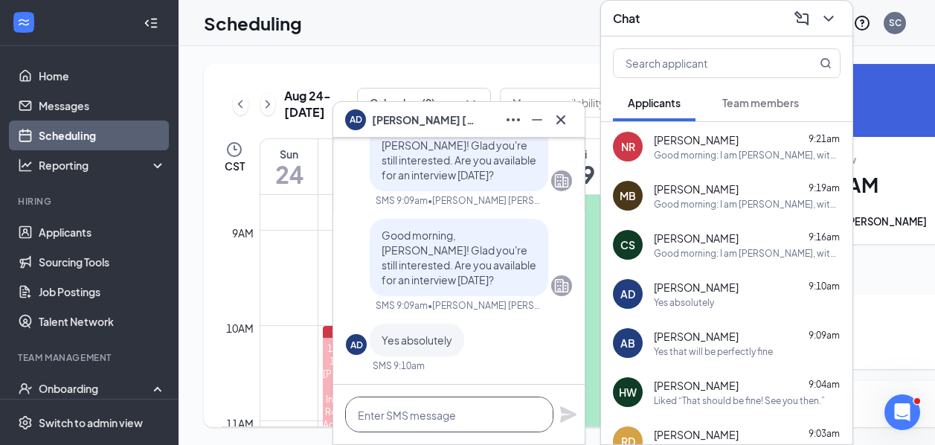
click at [400, 426] on textarea at bounding box center [449, 415] width 208 height 36
type textarea "How's 9:00?"
click at [563, 412] on icon "Plane" at bounding box center [568, 414] width 16 height 16
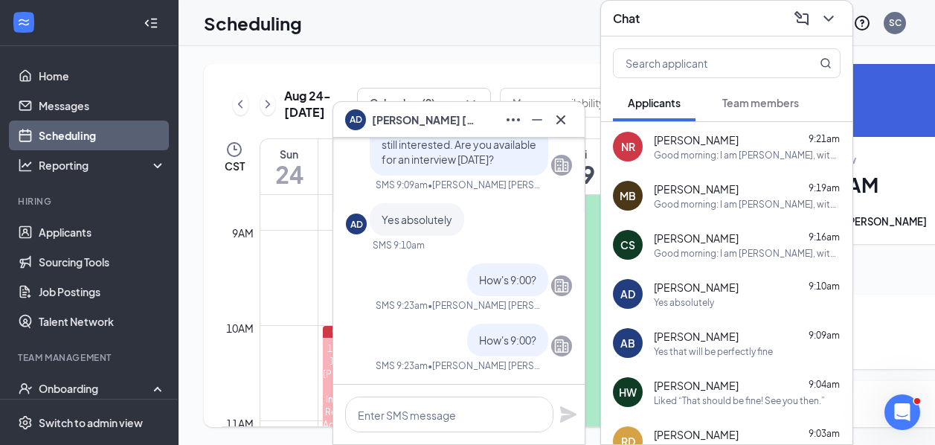
click at [708, 308] on div "Yes absolutely" at bounding box center [684, 302] width 60 height 13
click at [461, 414] on textarea at bounding box center [449, 415] width 208 height 36
click at [761, 321] on div "AB Ashley Birge 9:09am Yes that will be perfectly fine" at bounding box center [727, 343] width 252 height 49
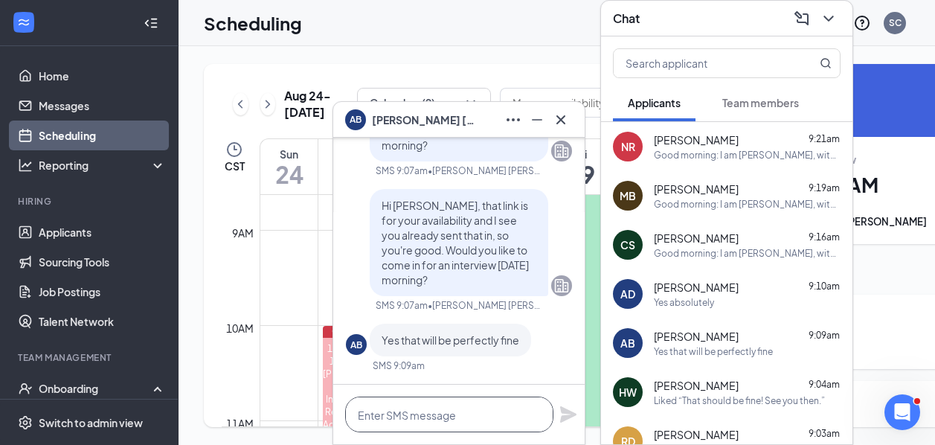
click at [429, 423] on textarea at bounding box center [449, 415] width 208 height 36
type textarea "How's 9:15?"
click at [567, 417] on icon "Plane" at bounding box center [568, 414] width 16 height 16
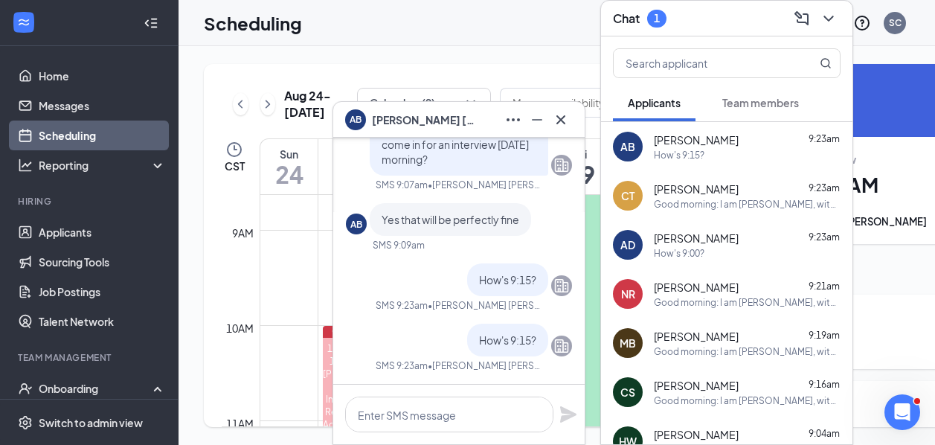
click at [512, 29] on div "Scheduling SC" at bounding box center [557, 23] width 757 height 46
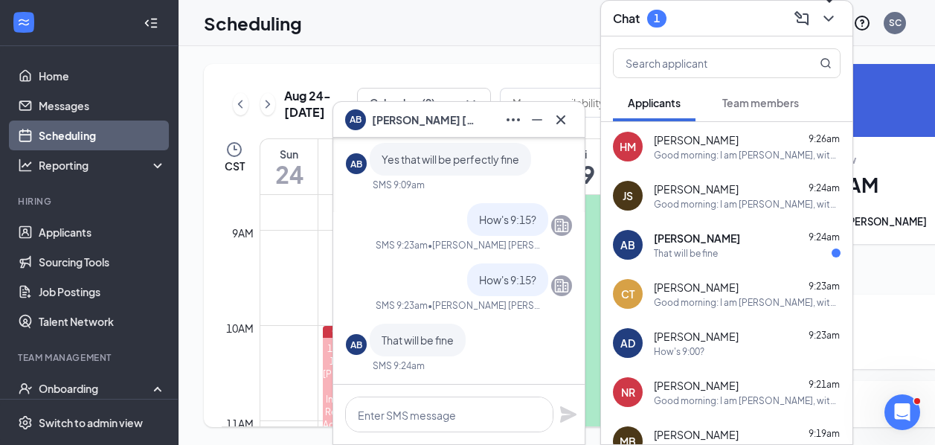
click at [832, 19] on icon "ChevronDown" at bounding box center [829, 19] width 18 height 18
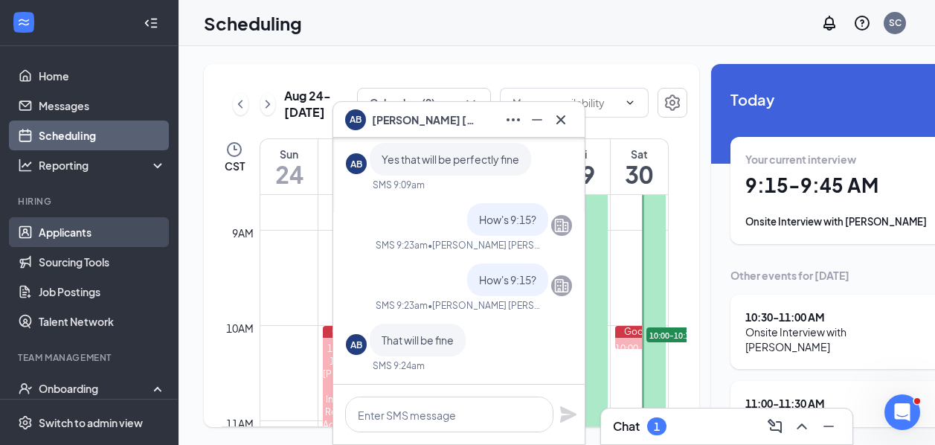
click at [54, 229] on link "Applicants" at bounding box center [102, 232] width 127 height 30
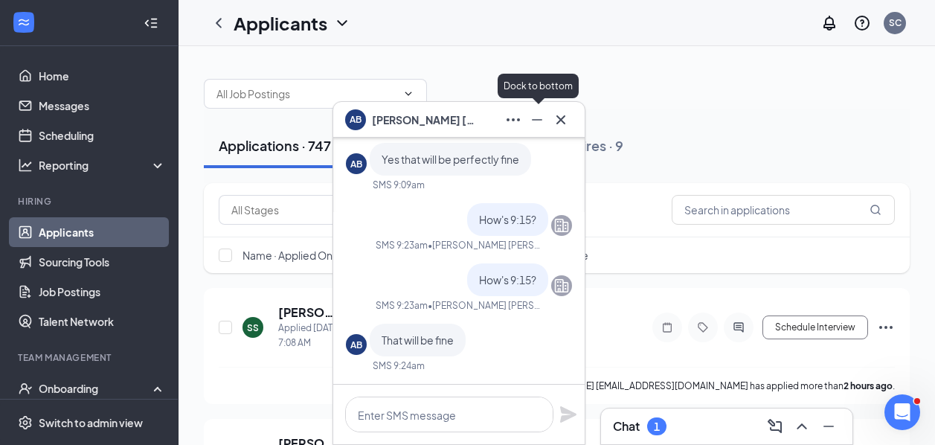
click at [535, 118] on icon "Minimize" at bounding box center [537, 120] width 18 height 18
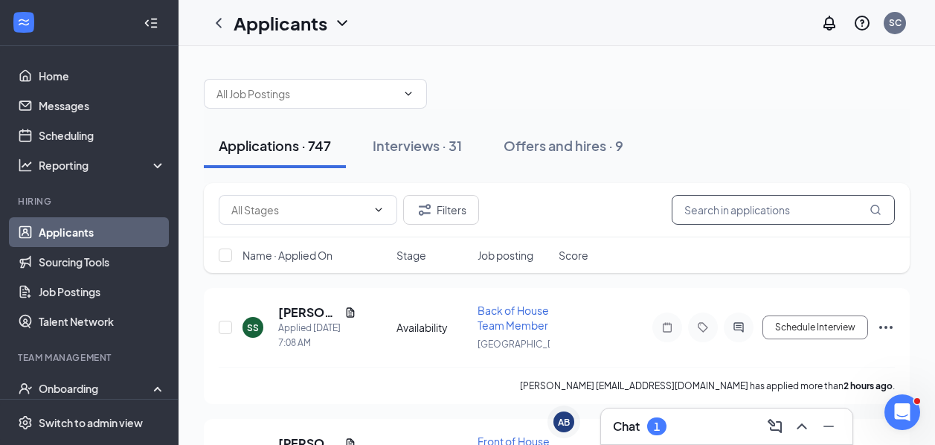
click at [774, 217] on input "text" at bounding box center [783, 210] width 223 height 30
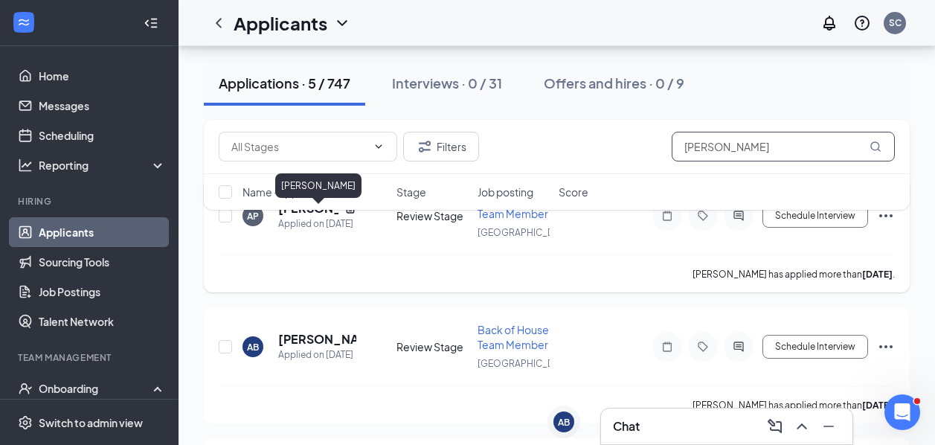
scroll to position [112, 0]
type input "ashley"
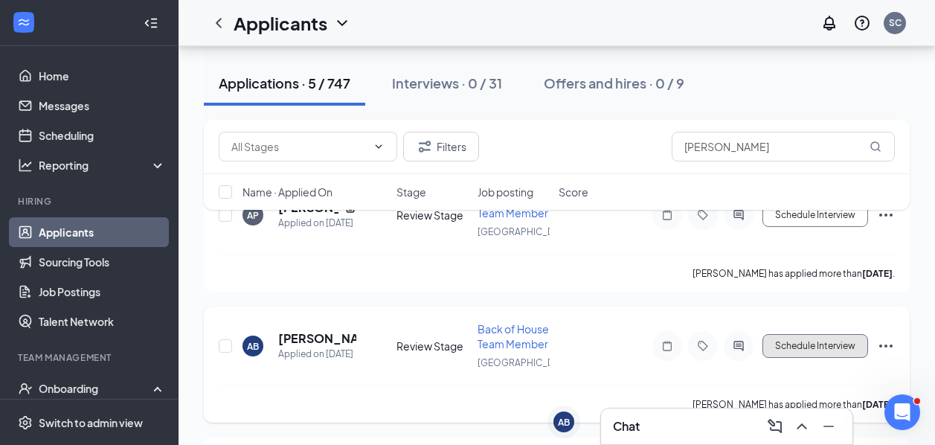
click at [843, 358] on button "Schedule Interview" at bounding box center [816, 346] width 106 height 24
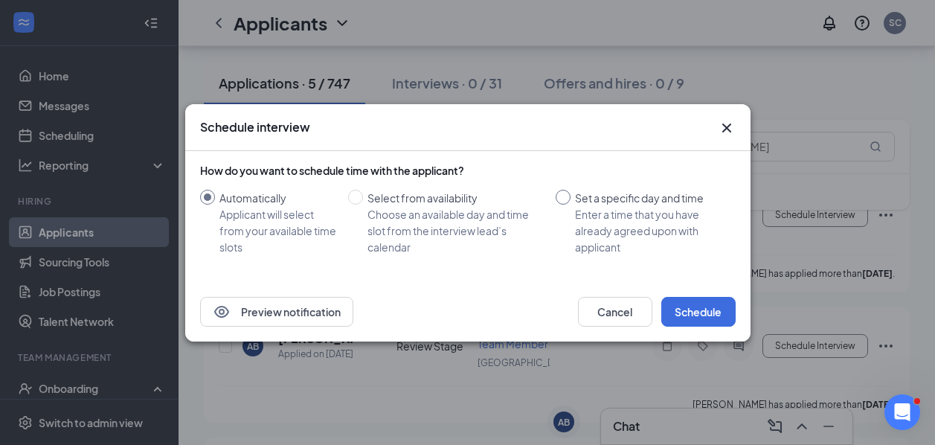
click at [572, 211] on span "Set a specific day and time Enter a time that you have already agreed upon with…" at bounding box center [650, 222] width 159 height 65
click at [571, 205] on input "Set a specific day and time Enter a time that you have already agreed upon with…" at bounding box center [563, 197] width 15 height 15
radio input "true"
radio input "false"
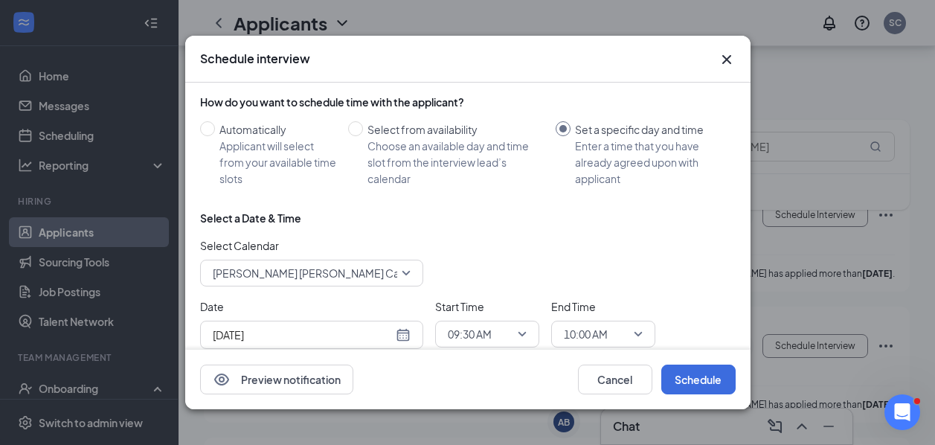
scroll to position [37, 0]
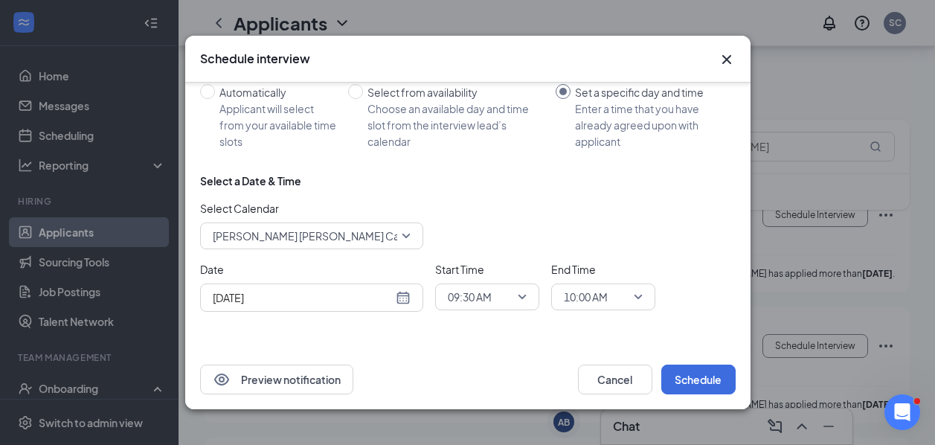
click at [403, 290] on div "[DATE]" at bounding box center [312, 297] width 198 height 16
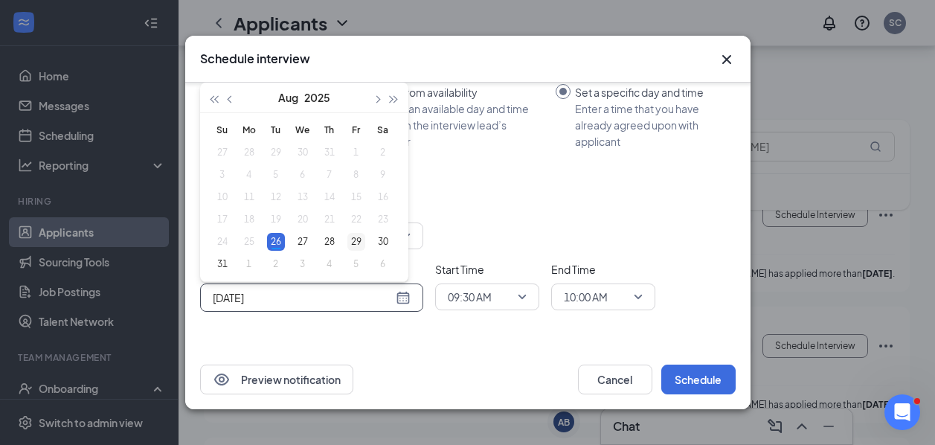
type input "[DATE]"
click at [359, 240] on div "29" at bounding box center [357, 242] width 18 height 18
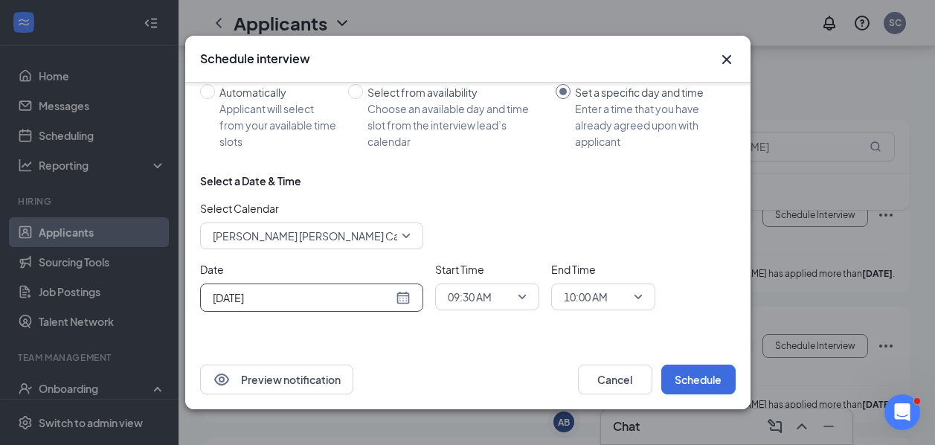
click at [461, 289] on span "09:30 AM" at bounding box center [470, 297] width 44 height 22
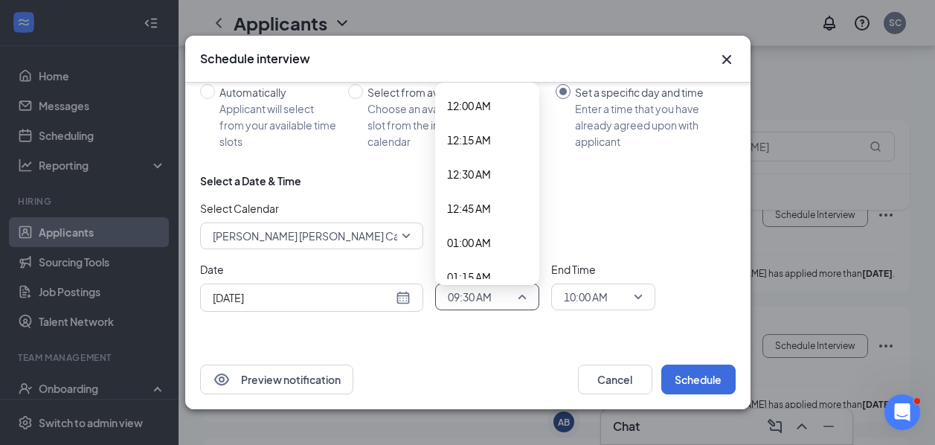
scroll to position [1146, 0]
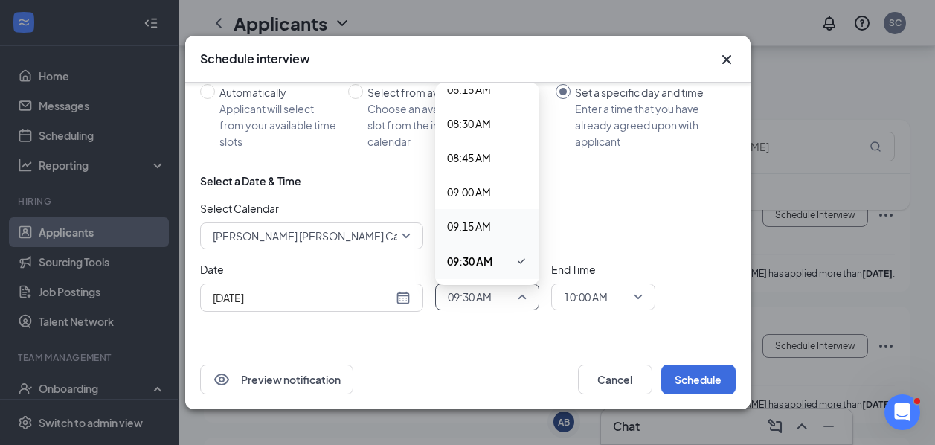
click at [458, 225] on span "09:15 AM" at bounding box center [469, 226] width 44 height 16
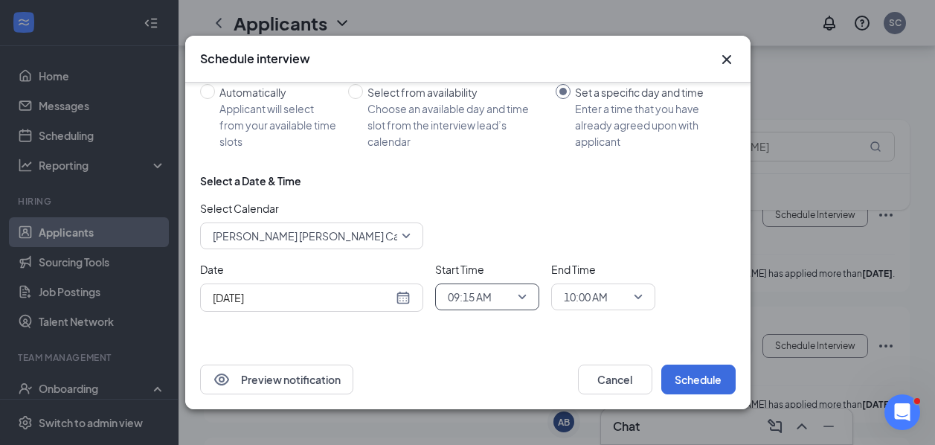
click at [601, 290] on span "10:00 AM" at bounding box center [586, 297] width 44 height 22
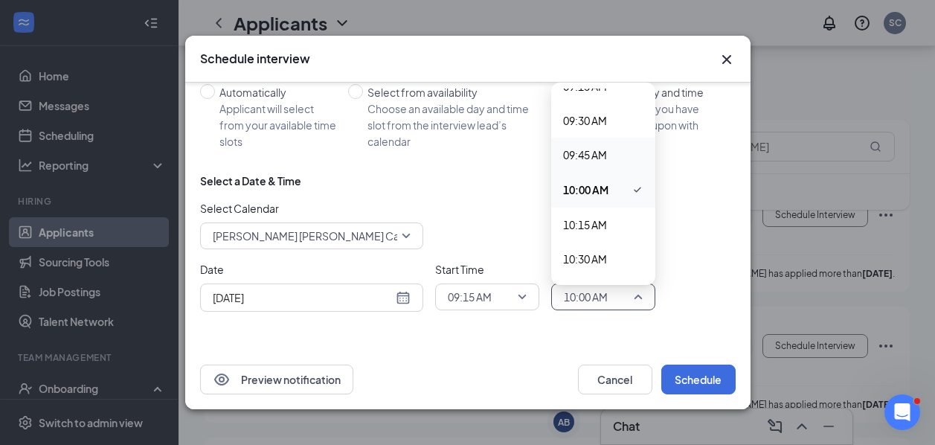
scroll to position [1231, 0]
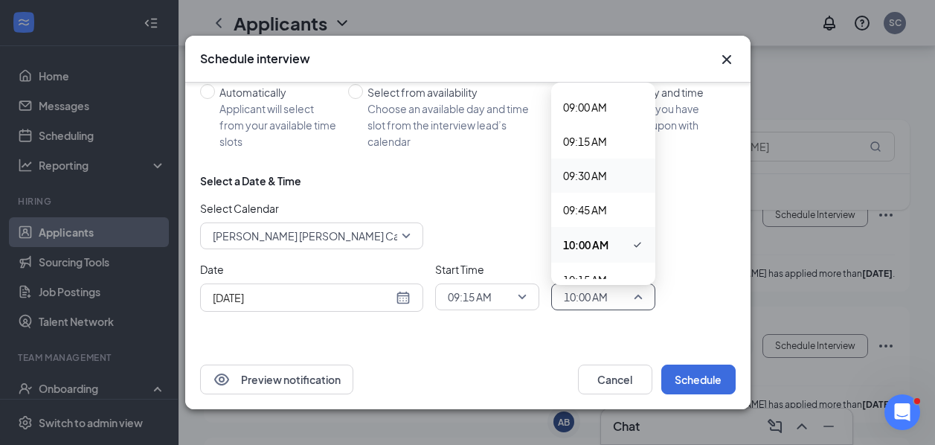
click at [586, 175] on span "09:30 AM" at bounding box center [585, 175] width 44 height 16
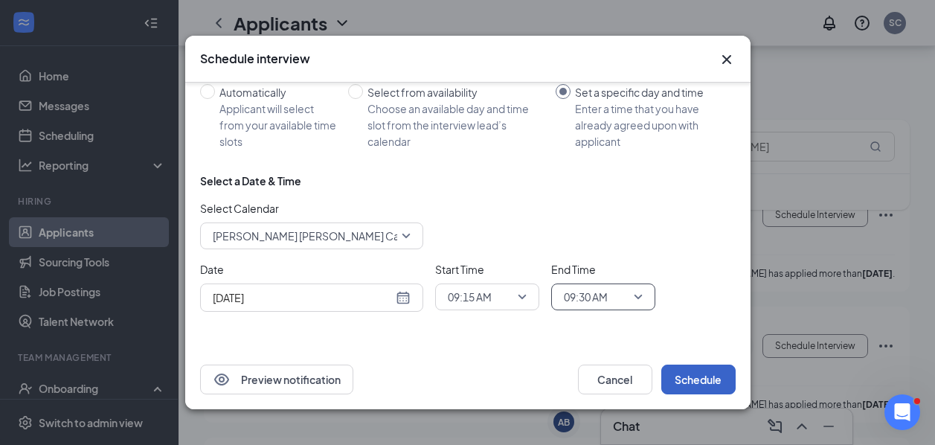
click at [692, 377] on button "Schedule" at bounding box center [699, 380] width 74 height 30
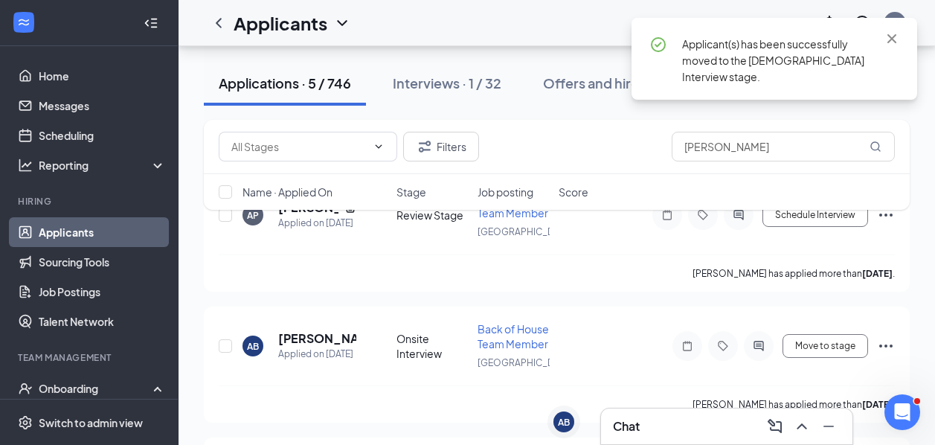
click at [682, 425] on div "Chat" at bounding box center [727, 427] width 228 height 24
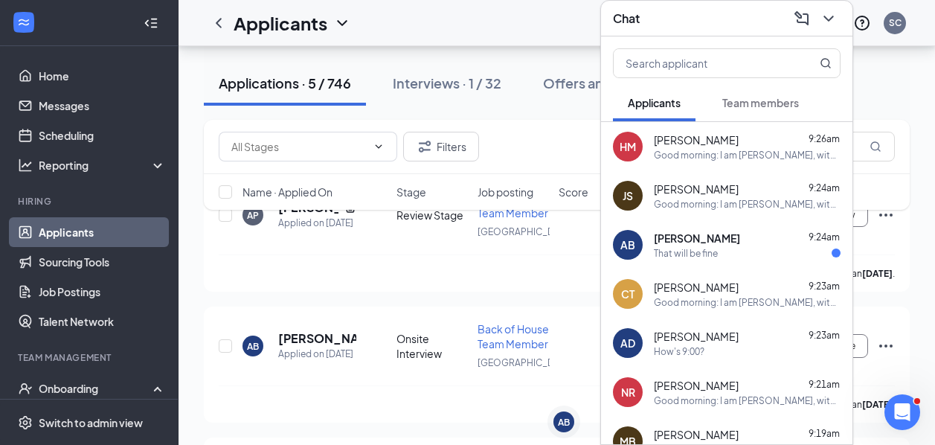
click at [706, 266] on div "AB Ashley Birge 9:24am That will be fine" at bounding box center [727, 244] width 252 height 49
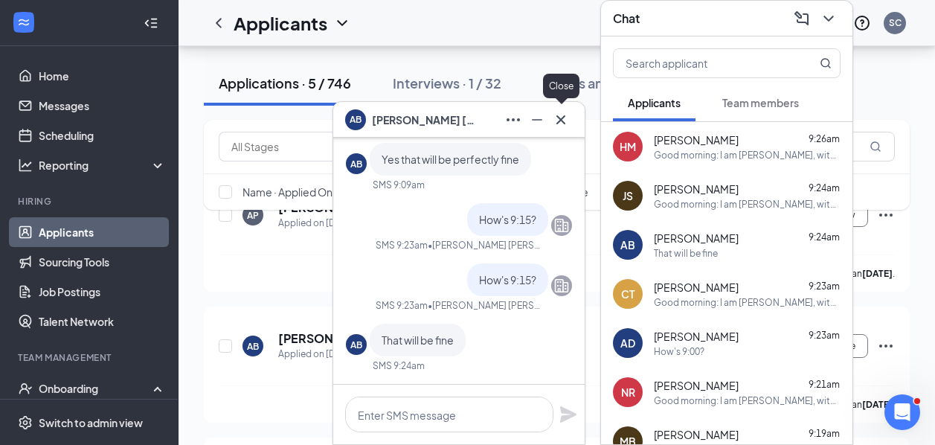
click at [567, 118] on icon "Cross" at bounding box center [561, 120] width 18 height 18
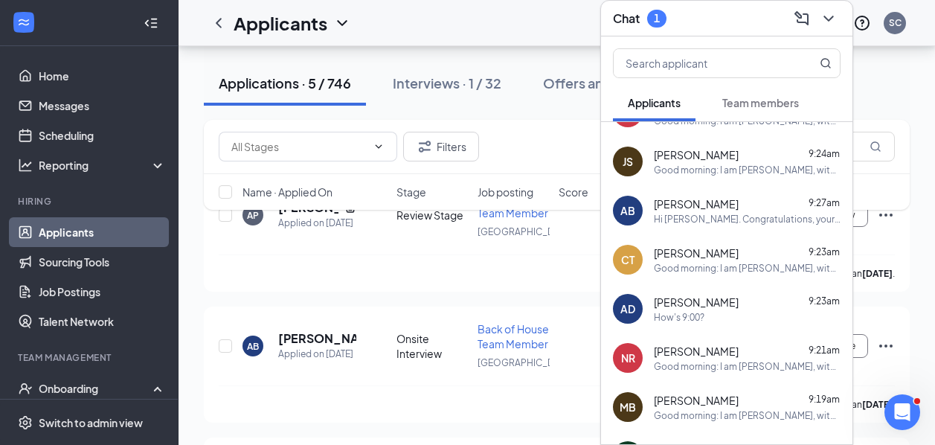
scroll to position [0, 0]
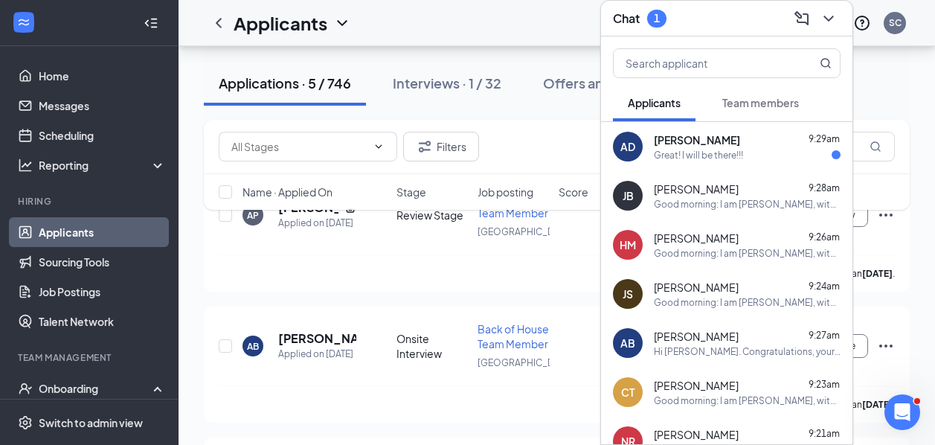
click at [697, 151] on div "Great! I will be there!!!" at bounding box center [698, 155] width 89 height 13
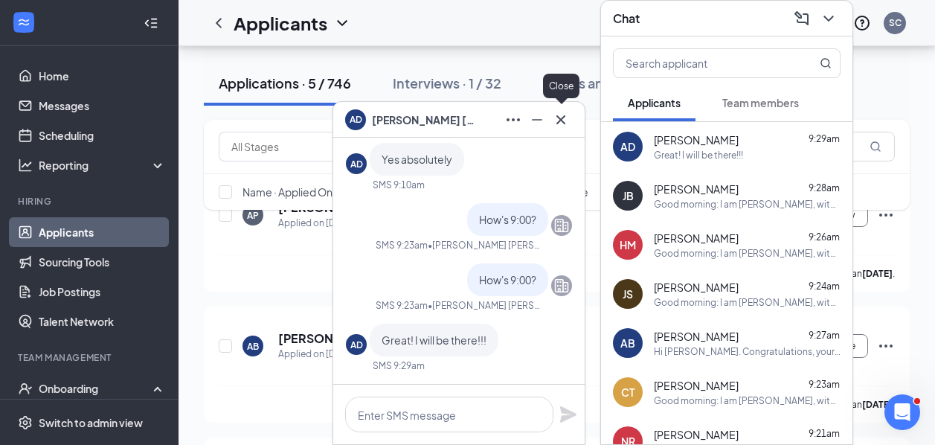
click at [569, 126] on icon "Cross" at bounding box center [561, 120] width 18 height 18
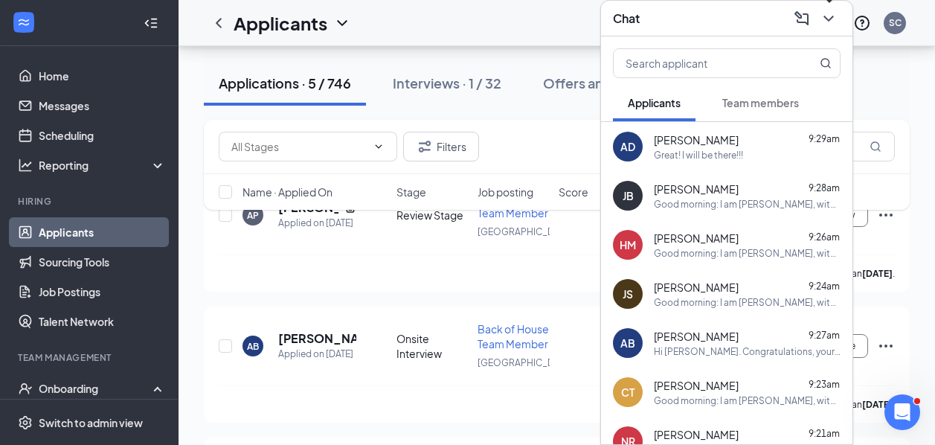
click at [836, 25] on icon "ChevronDown" at bounding box center [829, 19] width 18 height 18
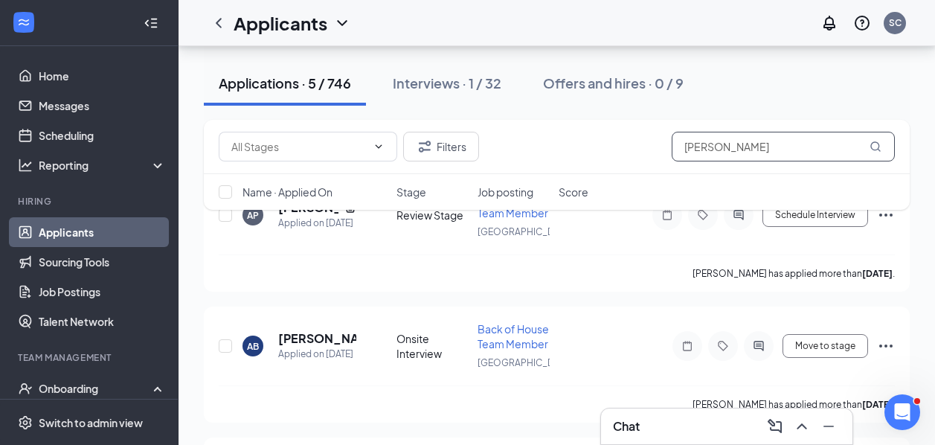
click at [724, 157] on input "ashley" at bounding box center [783, 147] width 223 height 30
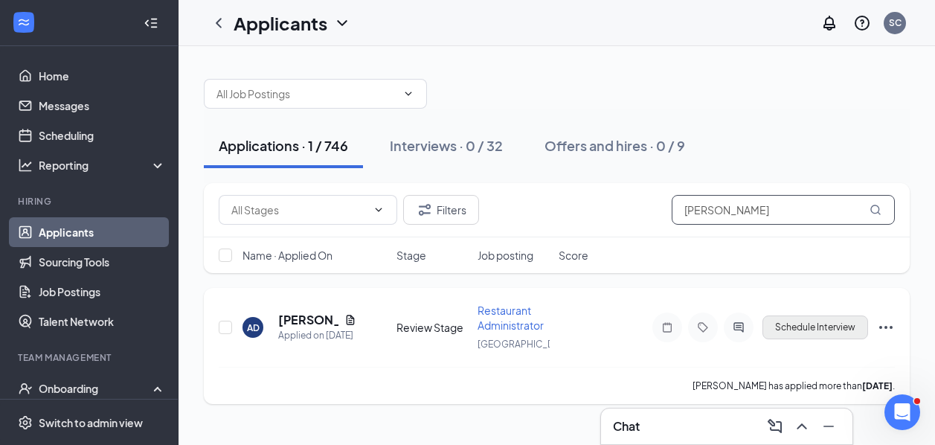
type input "anna d"
click at [825, 332] on button "Schedule Interview" at bounding box center [816, 328] width 106 height 24
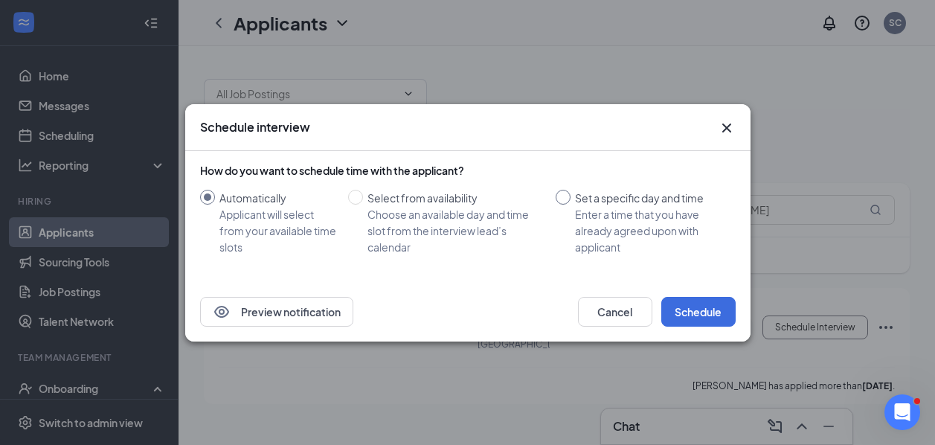
click at [622, 196] on div "Set a specific day and time" at bounding box center [649, 198] width 149 height 16
click at [571, 196] on input "Set a specific day and time Enter a time that you have already agreed upon with…" at bounding box center [563, 197] width 15 height 15
radio input "true"
radio input "false"
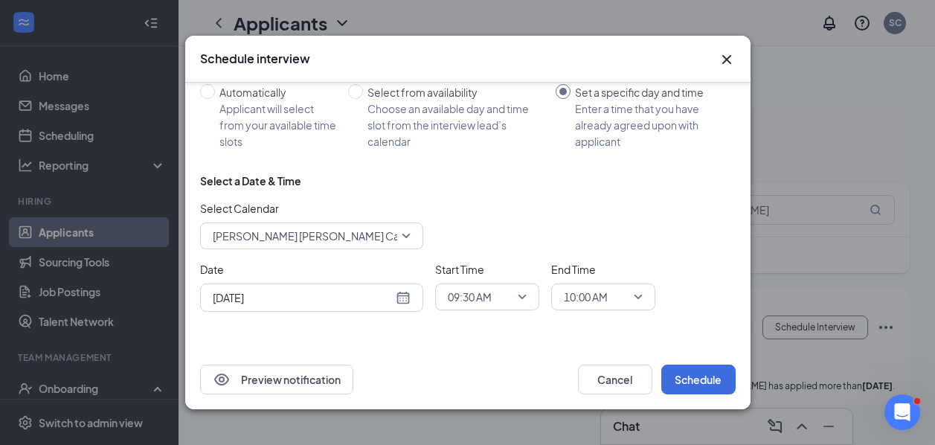
scroll to position [37, 0]
click at [409, 290] on div "[DATE]" at bounding box center [312, 297] width 198 height 16
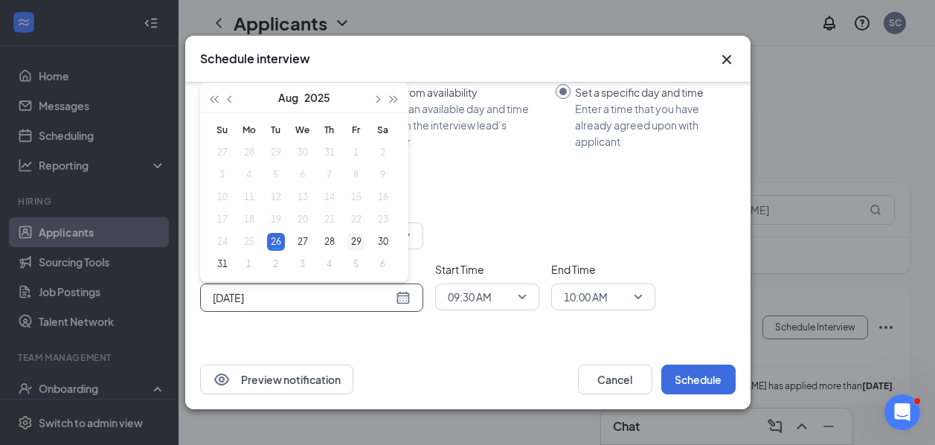
type input "[DATE]"
click at [352, 247] on div "29" at bounding box center [357, 242] width 18 height 18
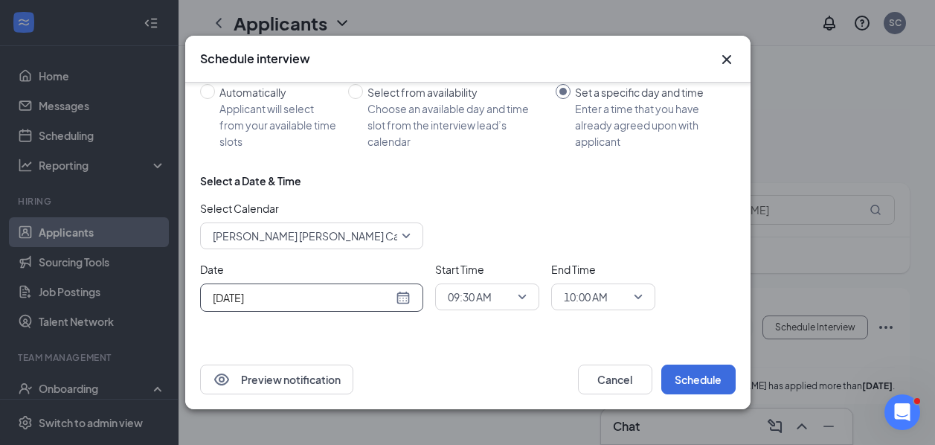
click at [489, 294] on span "09:30 AM" at bounding box center [470, 297] width 44 height 22
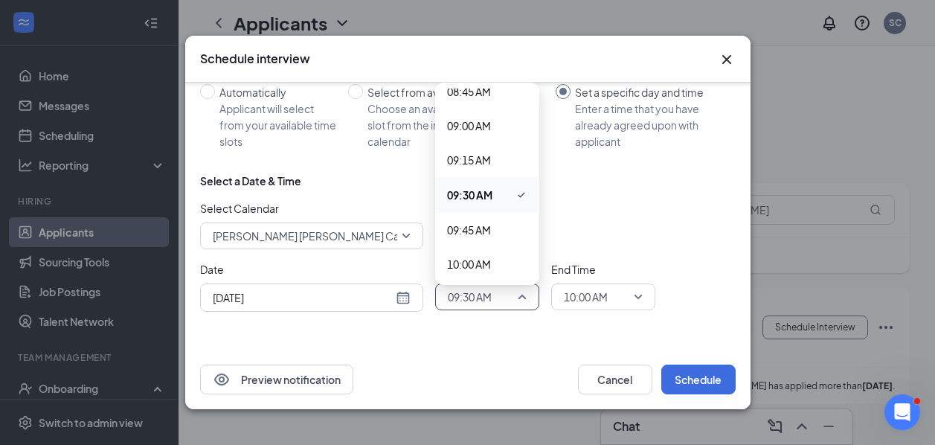
scroll to position [1216, 0]
click at [481, 120] on span "09:00 AM" at bounding box center [469, 122] width 44 height 16
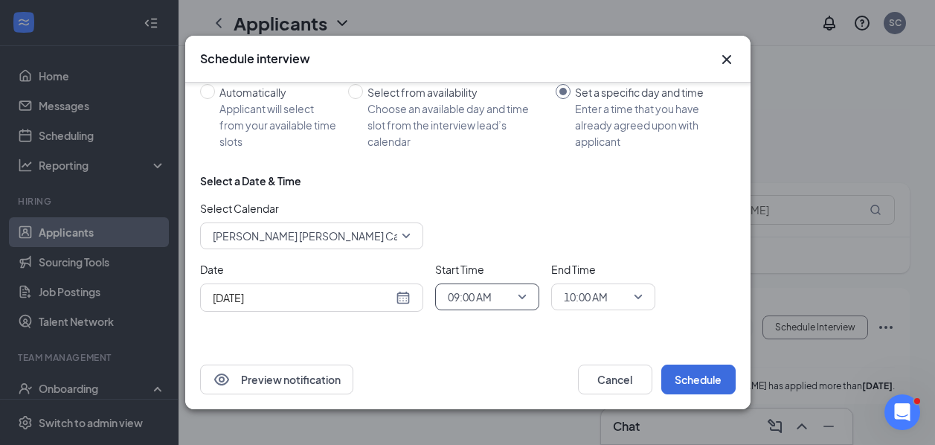
click at [641, 298] on span "10:00 AM" at bounding box center [603, 297] width 79 height 22
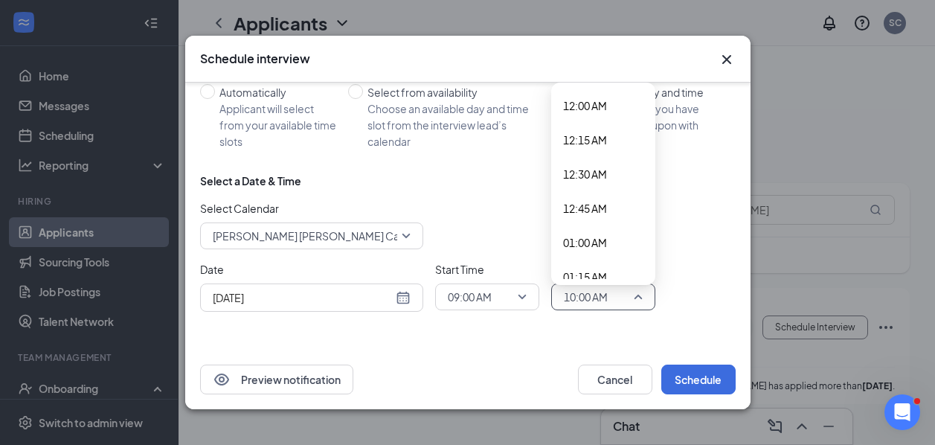
scroll to position [1215, 0]
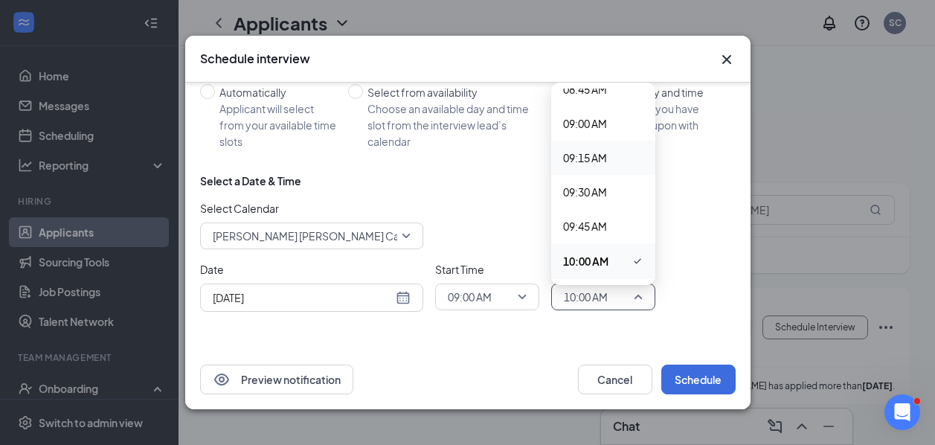
click at [577, 156] on span "09:15 AM" at bounding box center [585, 158] width 44 height 16
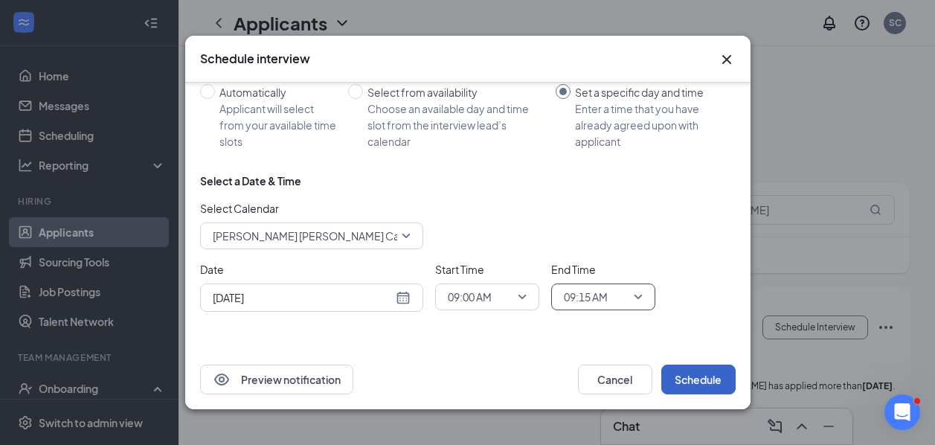
click at [696, 379] on button "Schedule" at bounding box center [699, 380] width 74 height 30
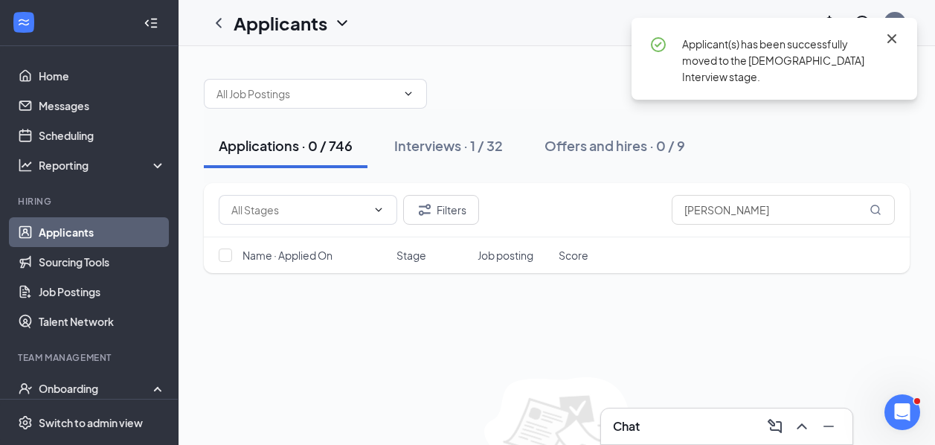
click at [886, 39] on icon "Cross" at bounding box center [892, 39] width 18 height 18
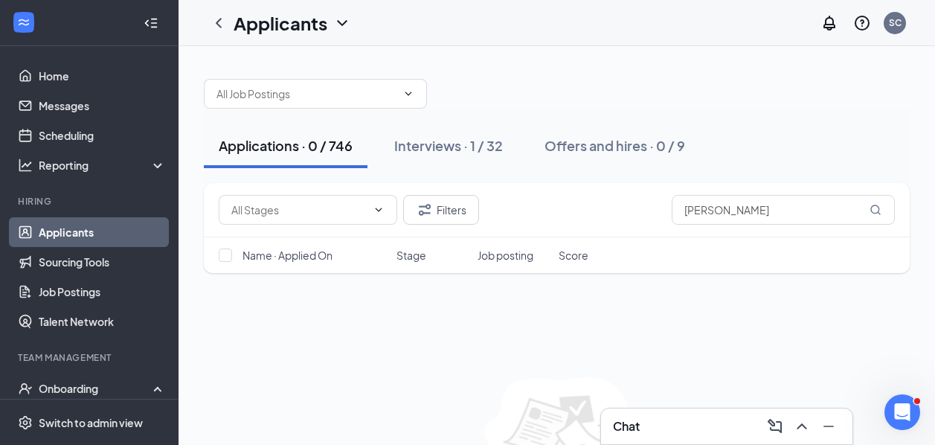
click at [641, 426] on div "Chat" at bounding box center [727, 427] width 228 height 24
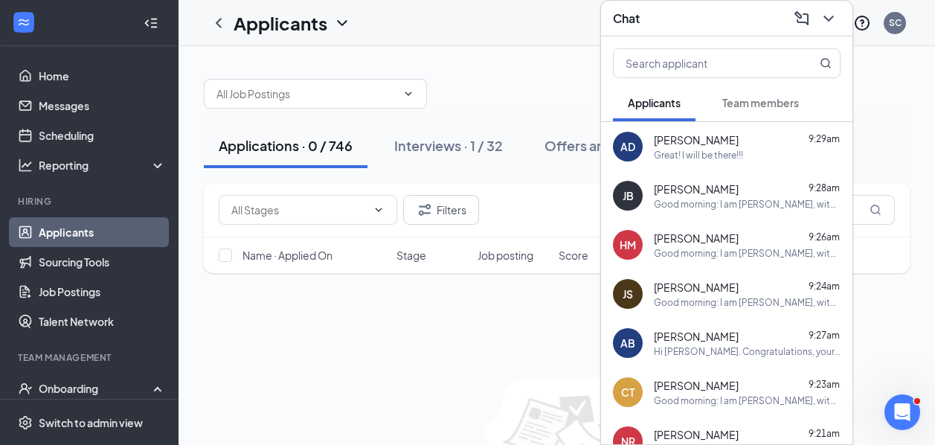
click at [738, 332] on div "Ashley Birge 9:27am" at bounding box center [747, 336] width 187 height 15
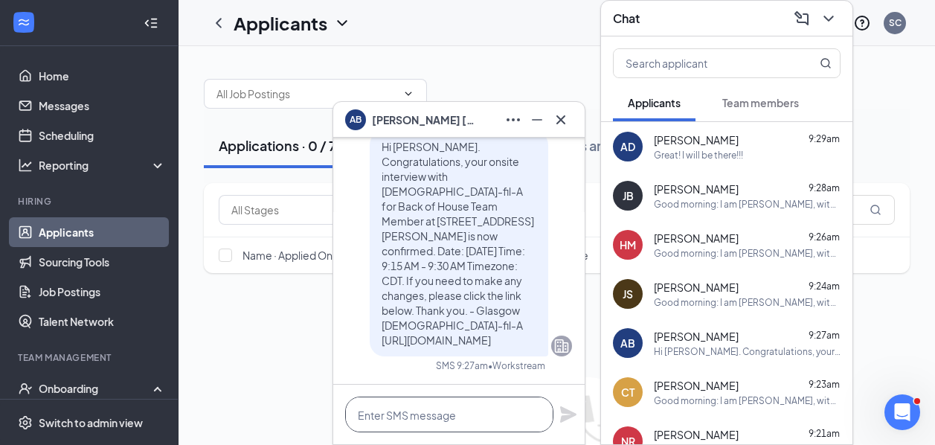
click at [513, 422] on textarea at bounding box center [449, 415] width 208 height 36
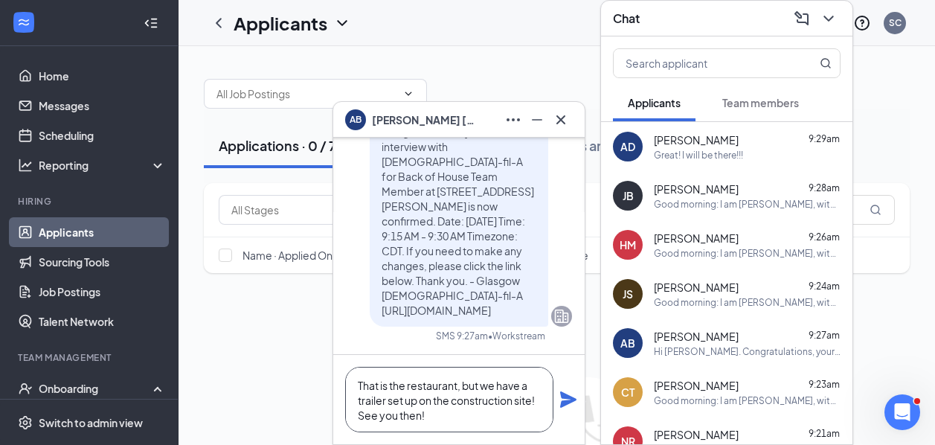
drag, startPoint x: 475, startPoint y: 417, endPoint x: 319, endPoint y: 385, distance: 159.4
click at [319, 385] on div "AB Ashley Birge AB Ashley Birge Applicant Back of House Team Member • Glasgow W…" at bounding box center [557, 292] width 757 height 493
click at [522, 420] on textarea "That is the restaurant, but we have a trailer set up on the construction site! …" at bounding box center [449, 399] width 208 height 65
type textarea "That is the restaurant, but we have a trailer set up on the construction site! …"
click at [566, 403] on icon "Plane" at bounding box center [568, 399] width 16 height 16
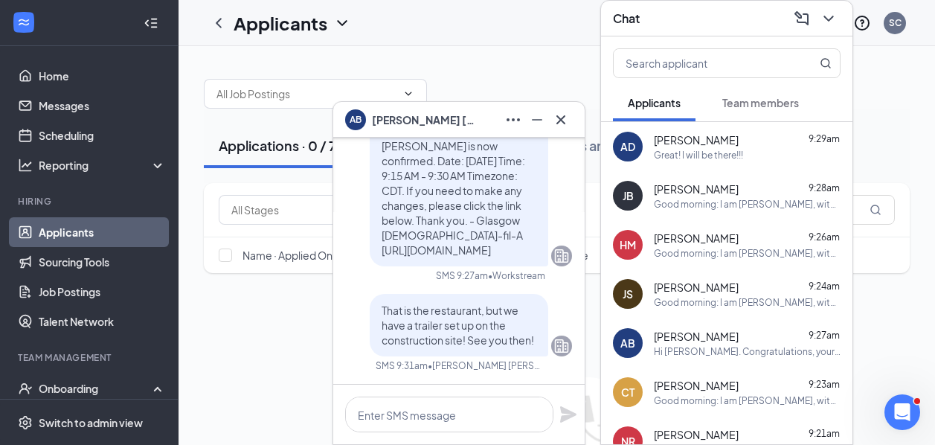
click at [736, 161] on div "AD Anna Dubree 9:29am Great! I will be there!!!" at bounding box center [727, 146] width 252 height 49
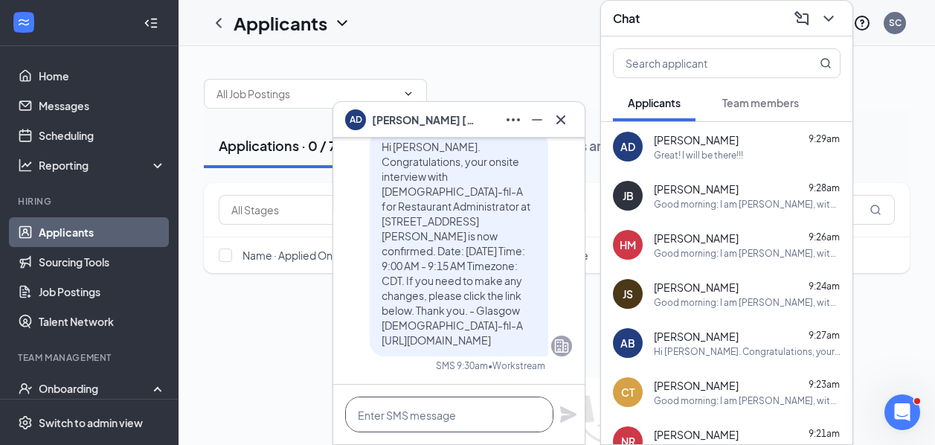
click at [435, 415] on textarea at bounding box center [449, 415] width 208 height 36
paste textarea "That is the restaurant, but we have a trailer set up on the construction site! …"
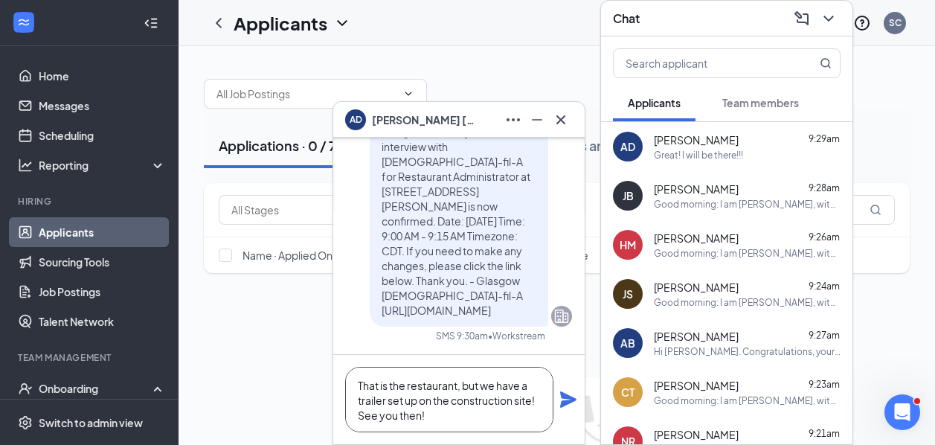
type textarea "That is the restaurant, but we have a trailer set up on the construction site! …"
click at [561, 408] on icon "Plane" at bounding box center [569, 400] width 18 height 18
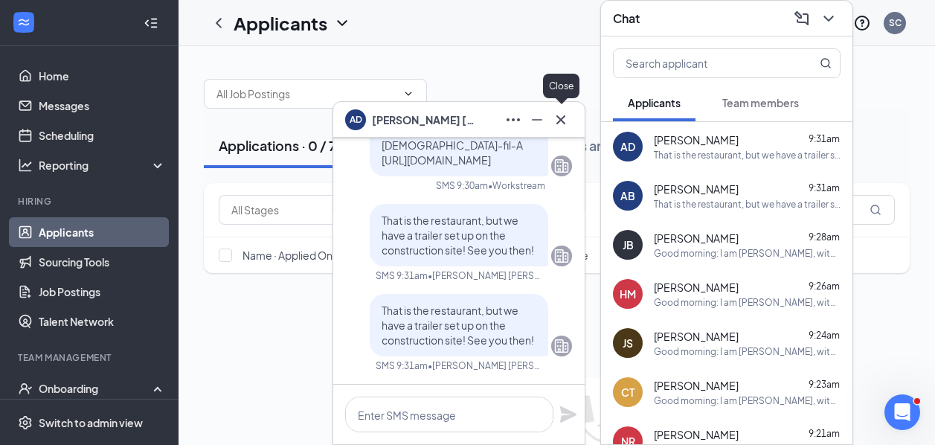
click at [565, 116] on icon "Cross" at bounding box center [561, 120] width 18 height 18
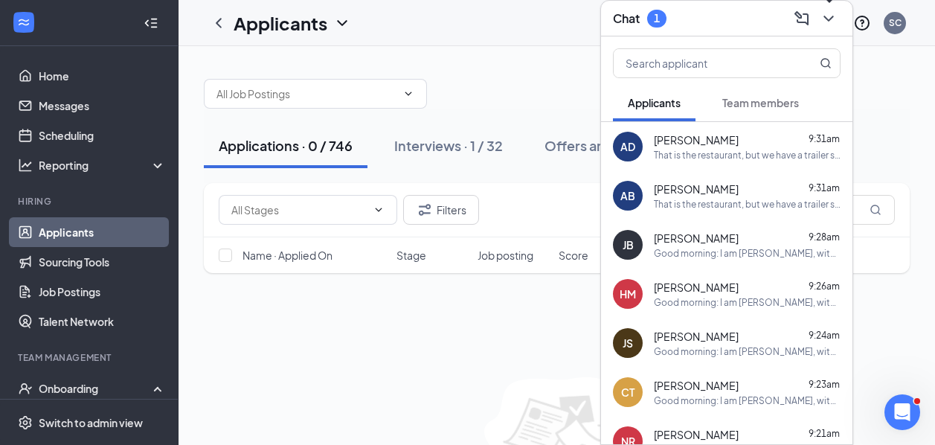
click at [835, 24] on icon "ChevronDown" at bounding box center [829, 19] width 18 height 18
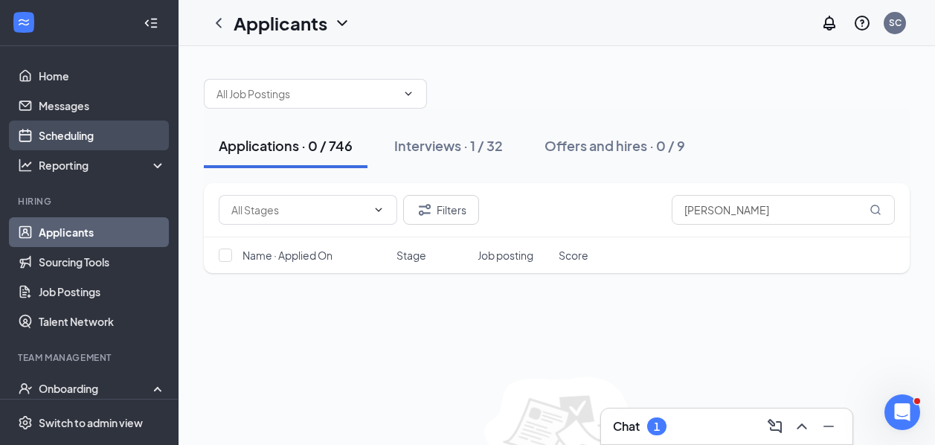
click at [52, 129] on link "Scheduling" at bounding box center [102, 136] width 127 height 30
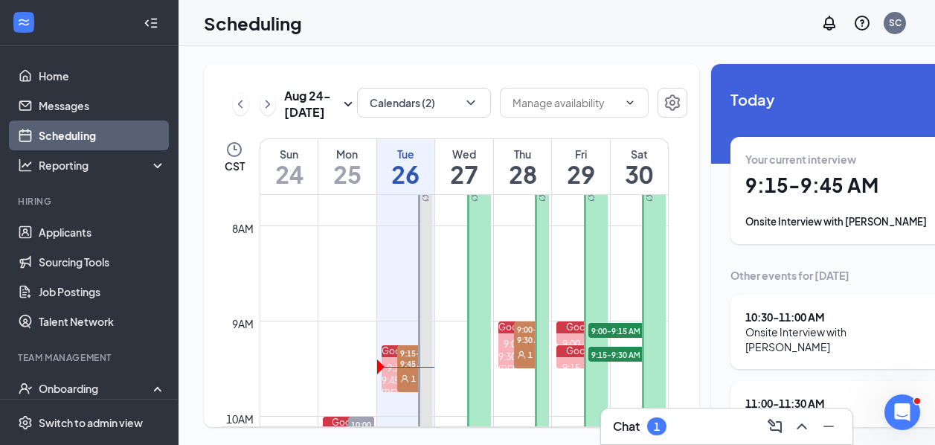
scroll to position [818, 0]
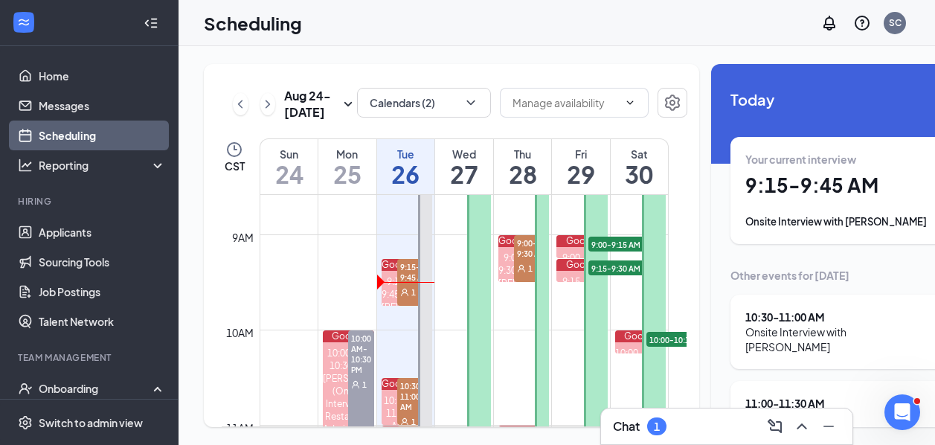
click at [409, 284] on span "9:15-9:45 AM" at bounding box center [414, 271] width 35 height 25
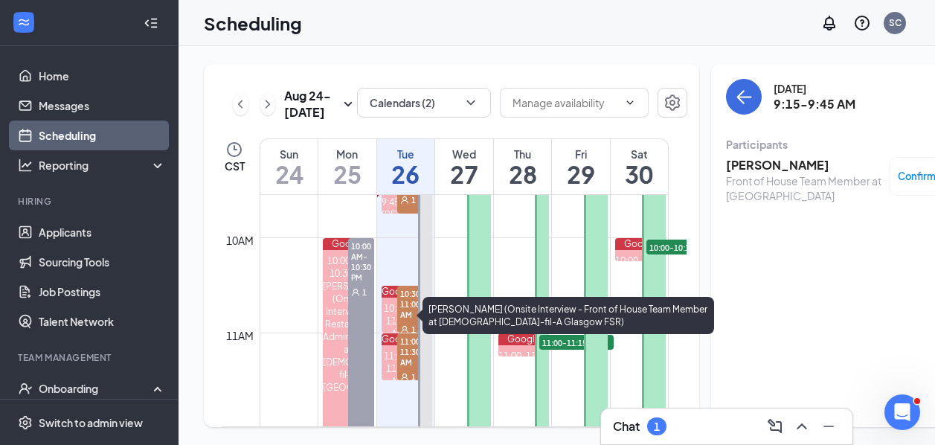
scroll to position [918, 0]
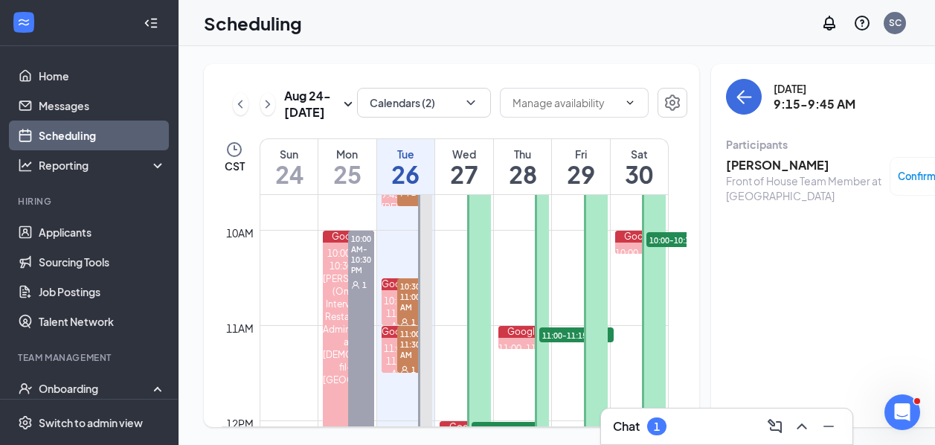
click at [721, 426] on div "Chat 1" at bounding box center [727, 427] width 228 height 24
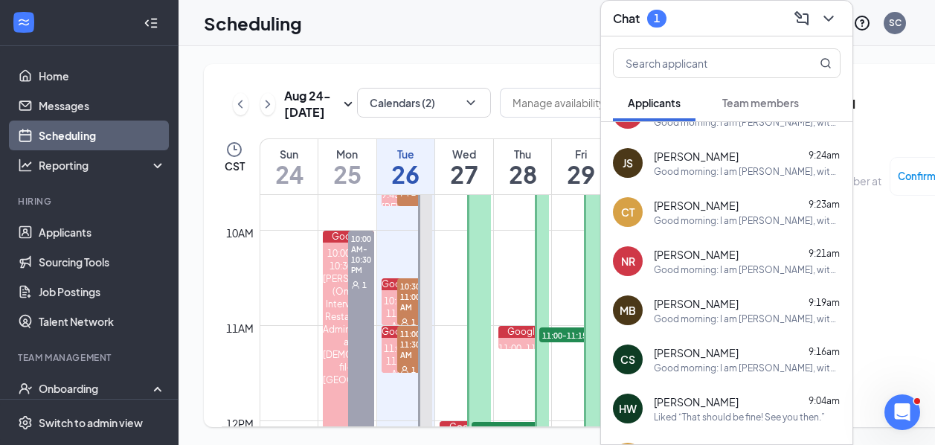
scroll to position [0, 0]
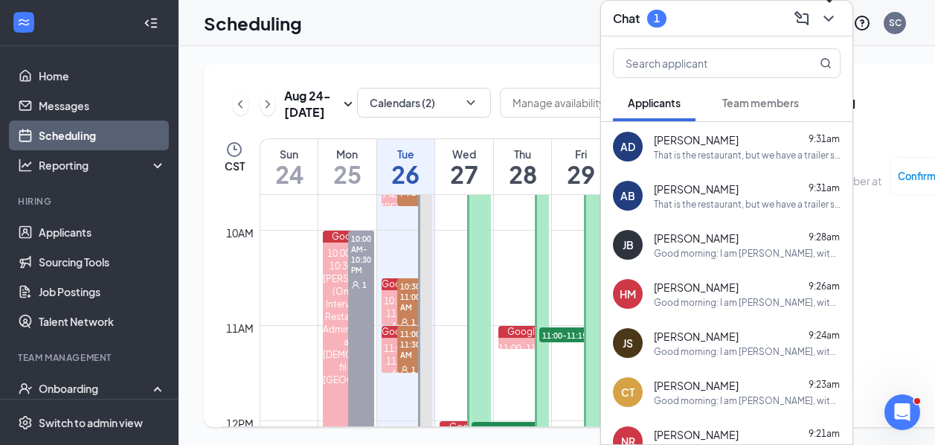
click at [826, 17] on icon "ChevronDown" at bounding box center [829, 19] width 10 height 6
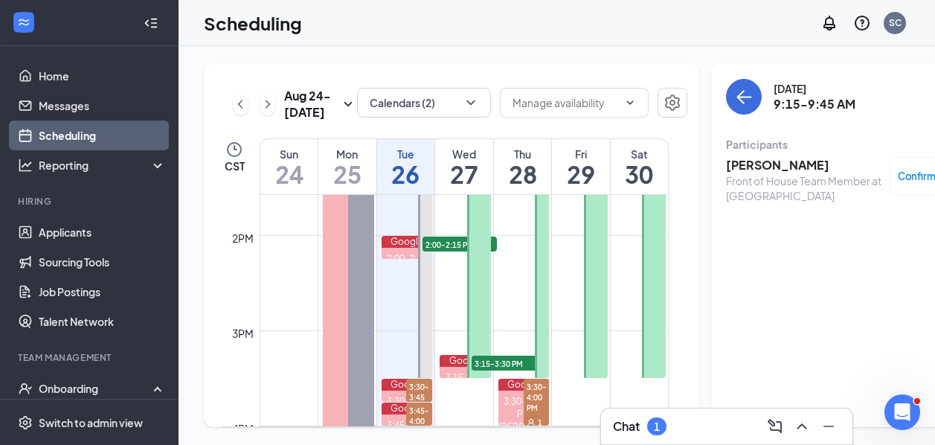
scroll to position [1296, 0]
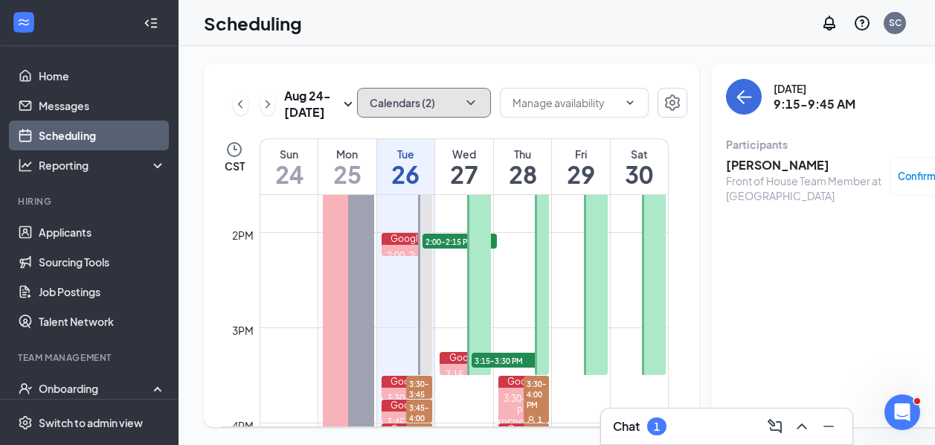
click at [413, 101] on button "Calendars (2)" at bounding box center [424, 103] width 134 height 30
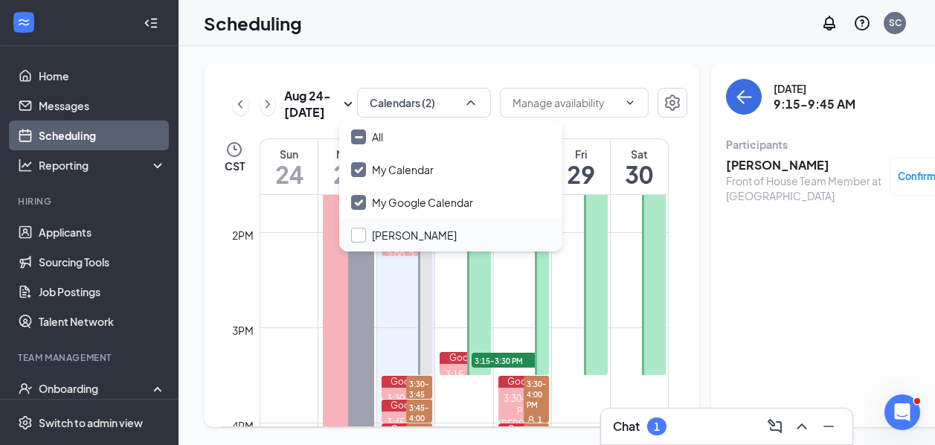
click at [358, 241] on input "[PERSON_NAME]" at bounding box center [404, 235] width 106 height 15
checkbox input "false"
checkbox input "true"
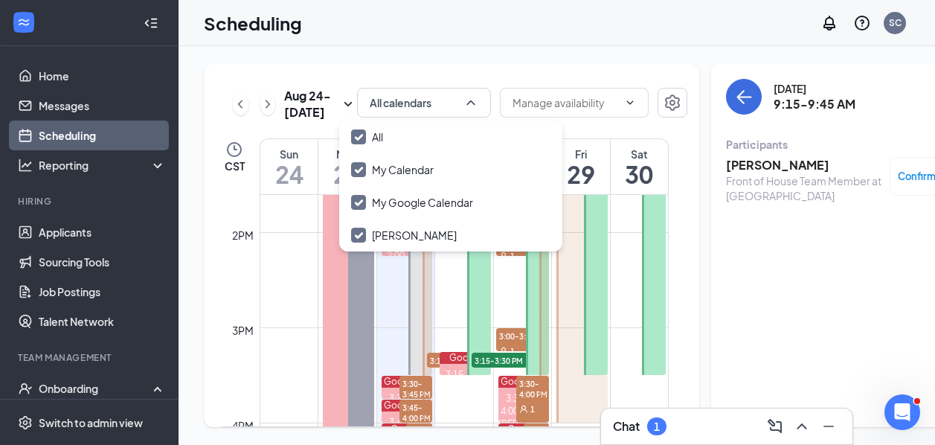
click at [484, 61] on div "Aug 24 - Aug 30 All calendars CST Sun 24 Mon 25 Tue 26 Wed 27 Thu 28 Fri 29 Sat…" at bounding box center [595, 245] width 832 height 399
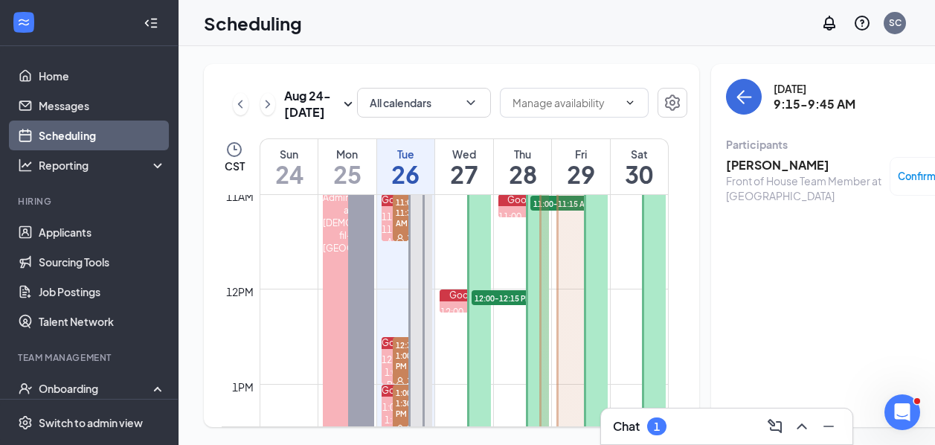
scroll to position [1090, 0]
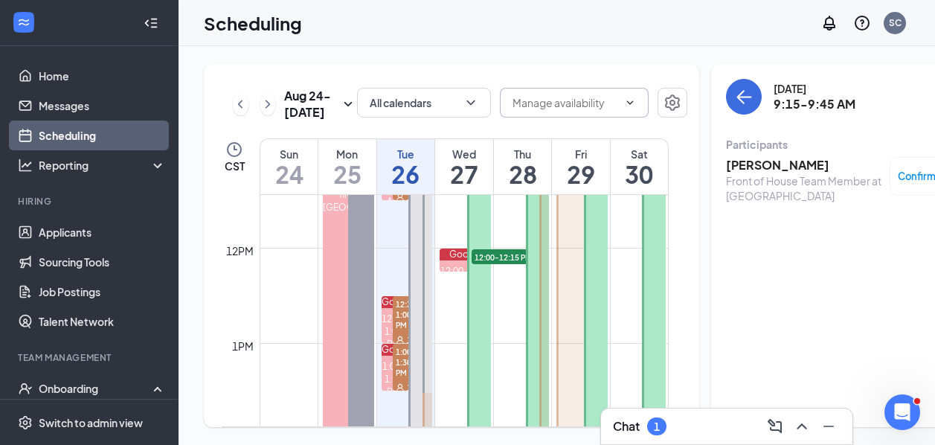
click at [621, 112] on span at bounding box center [574, 103] width 149 height 30
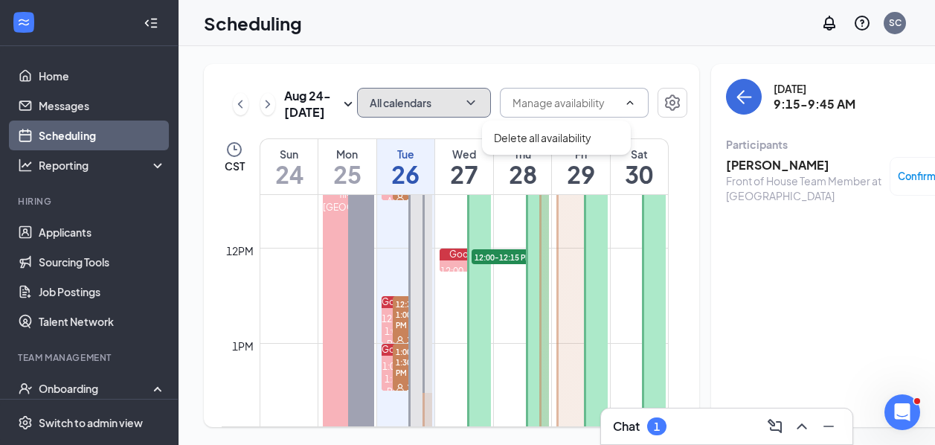
click at [443, 111] on button "All calendars" at bounding box center [424, 103] width 134 height 30
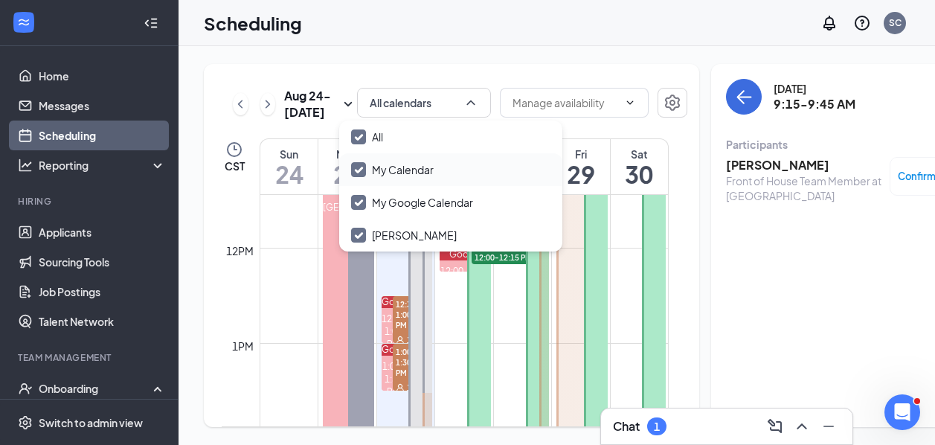
click at [356, 176] on input "My Calendar" at bounding box center [392, 169] width 83 height 15
checkbox input "true"
checkbox input "false"
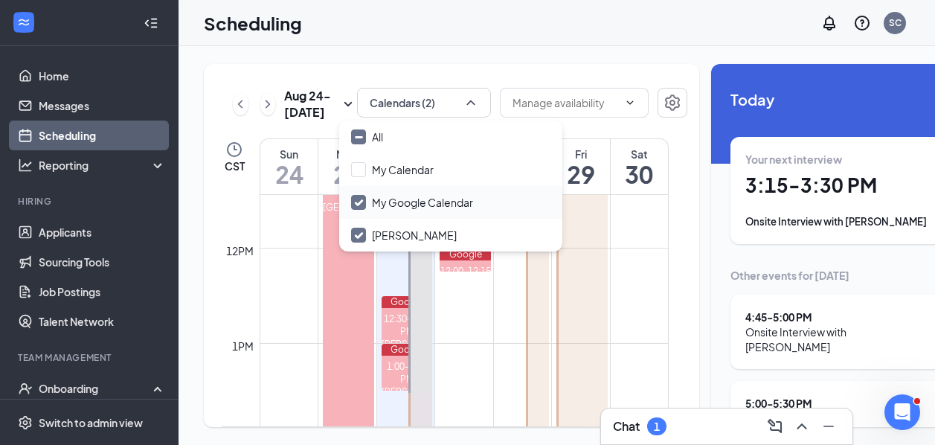
click at [359, 202] on input "My Google Calendar" at bounding box center [412, 202] width 122 height 15
checkbox input "false"
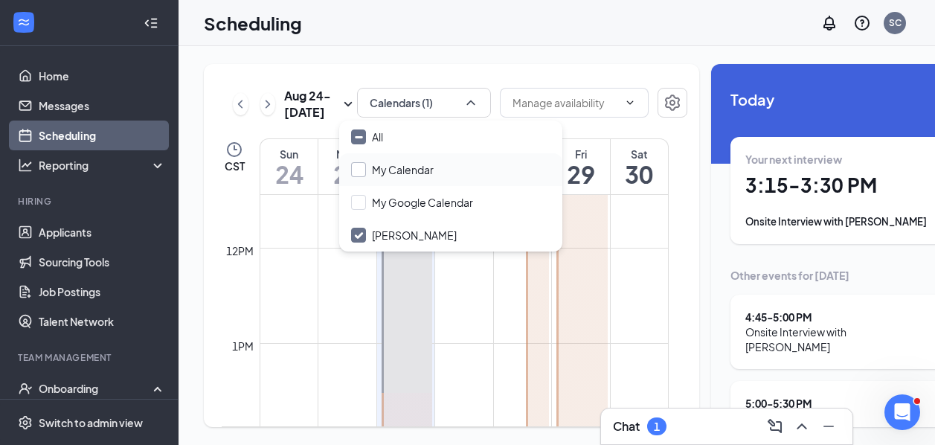
click at [380, 171] on input "My Calendar" at bounding box center [392, 169] width 83 height 15
checkbox input "true"
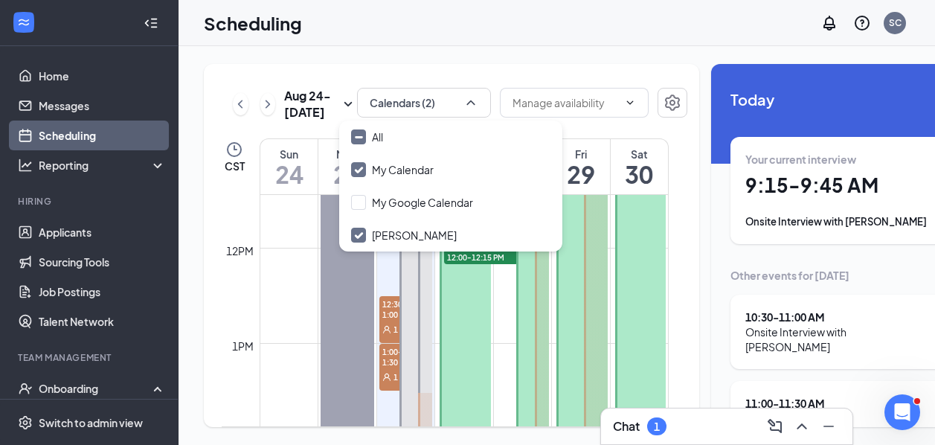
click at [482, 57] on div "Aug 24 - Aug 30 Calendars (2) CST Sun 24 Mon 25 Tue 26 Wed 27 Thu 28 Fri 29 Sat…" at bounding box center [595, 245] width 832 height 399
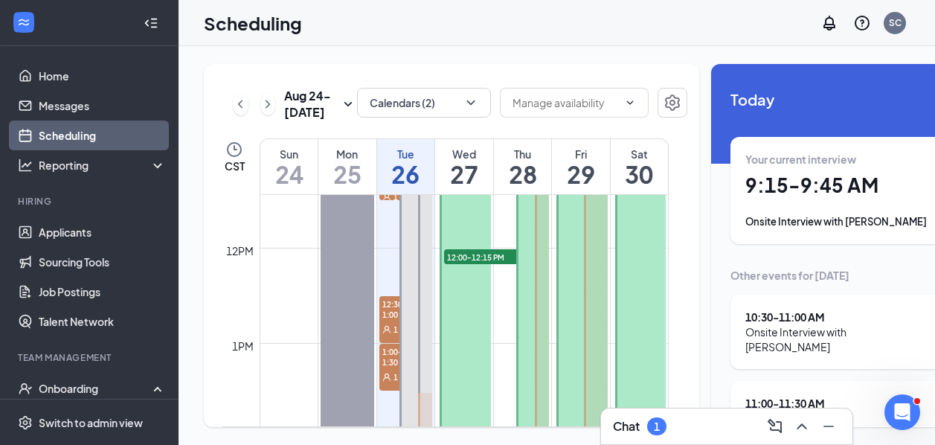
click at [673, 426] on div "Chat 1" at bounding box center [727, 427] width 228 height 24
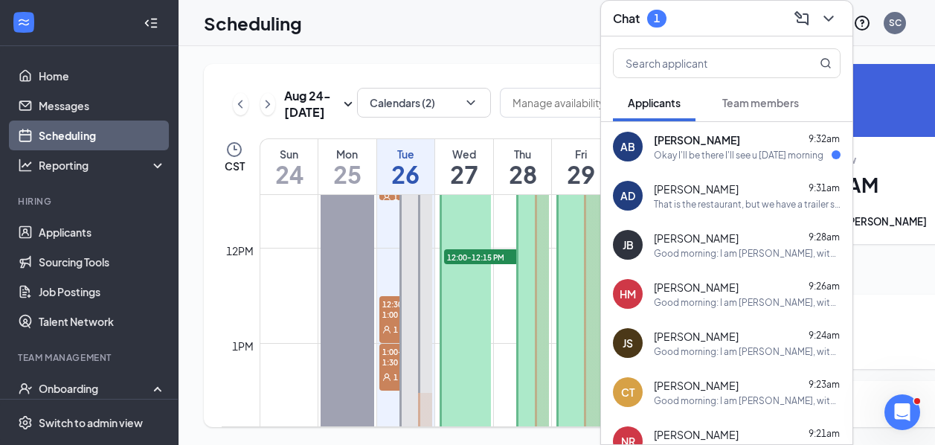
click at [728, 157] on div "Okay I'll be there I'll see u Friday morning" at bounding box center [739, 155] width 170 height 13
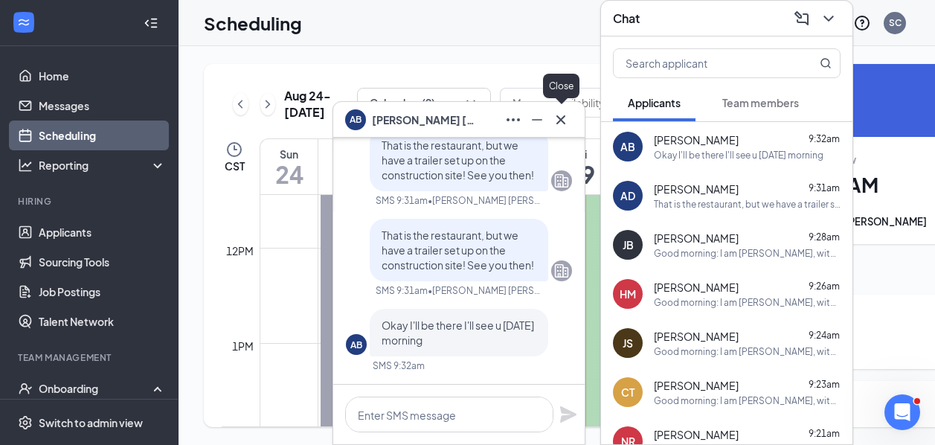
click at [568, 117] on icon "Cross" at bounding box center [561, 120] width 18 height 18
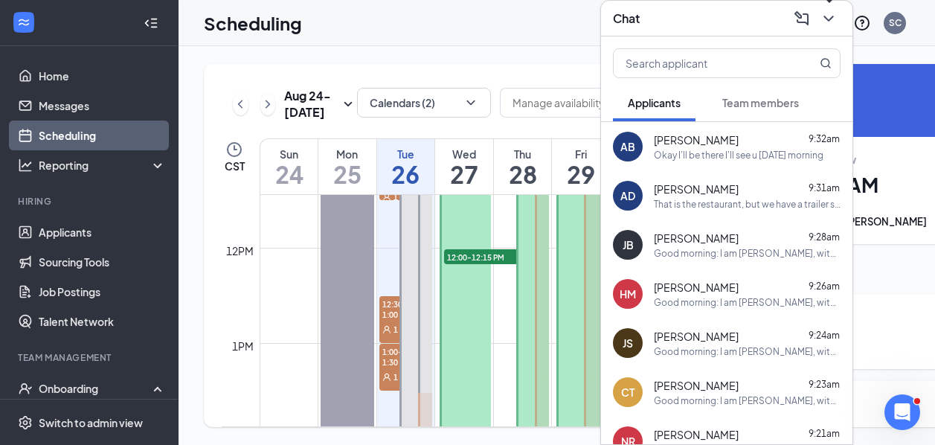
click at [828, 25] on icon "ChevronDown" at bounding box center [829, 19] width 18 height 18
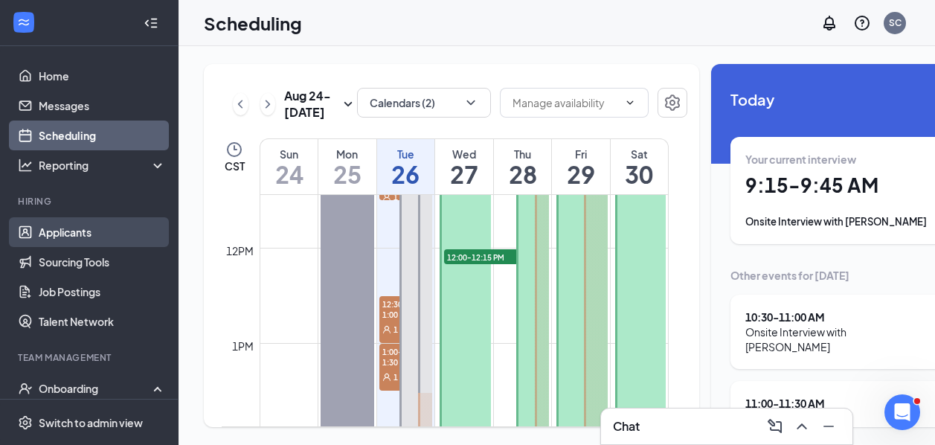
click at [81, 234] on link "Applicants" at bounding box center [102, 232] width 127 height 30
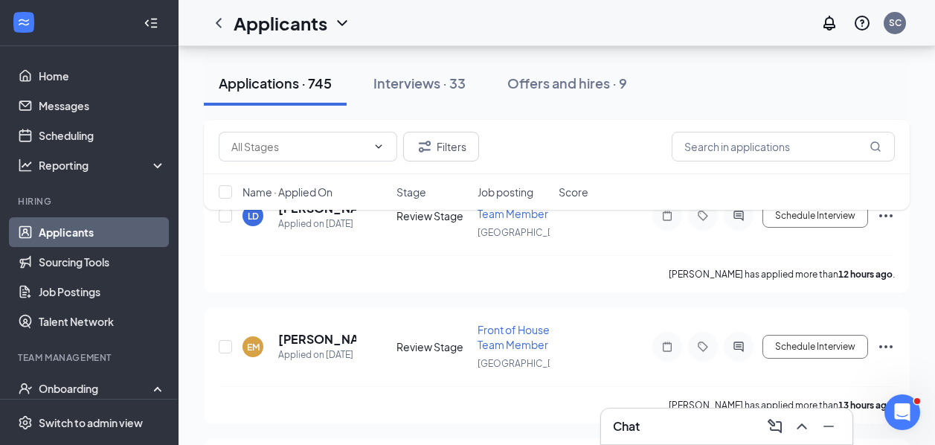
scroll to position [1546, 0]
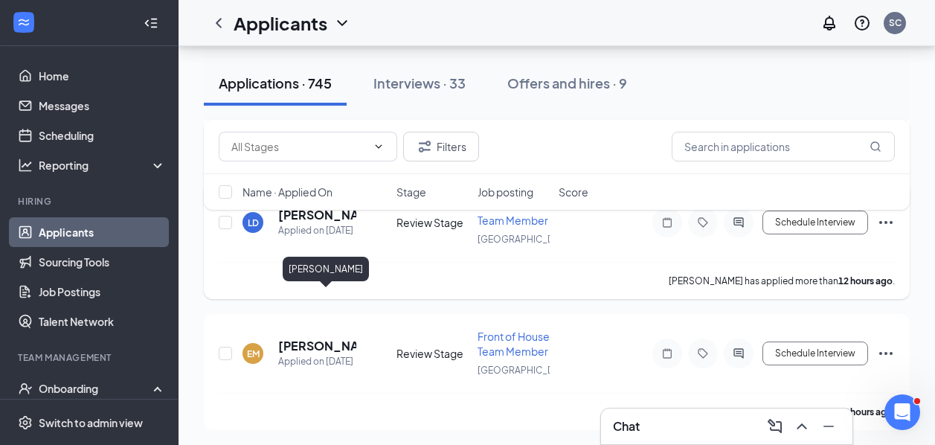
click at [313, 223] on h5 "[PERSON_NAME]" at bounding box center [317, 215] width 78 height 16
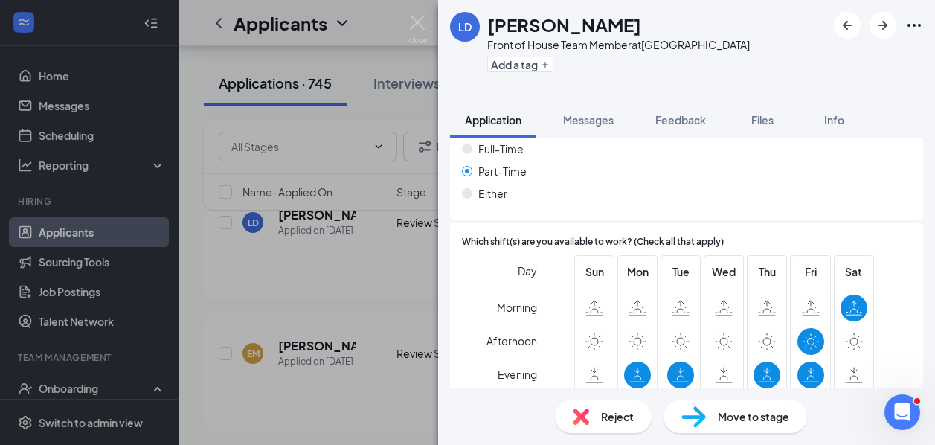
scroll to position [870, 0]
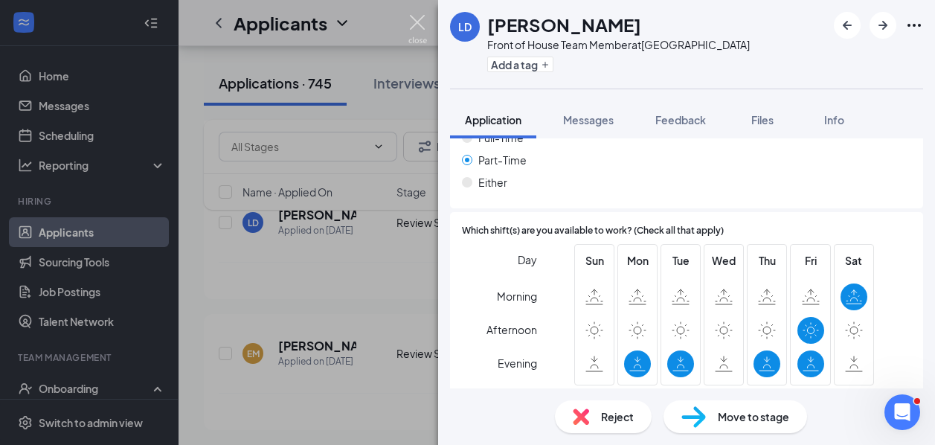
click at [413, 19] on img at bounding box center [418, 29] width 19 height 29
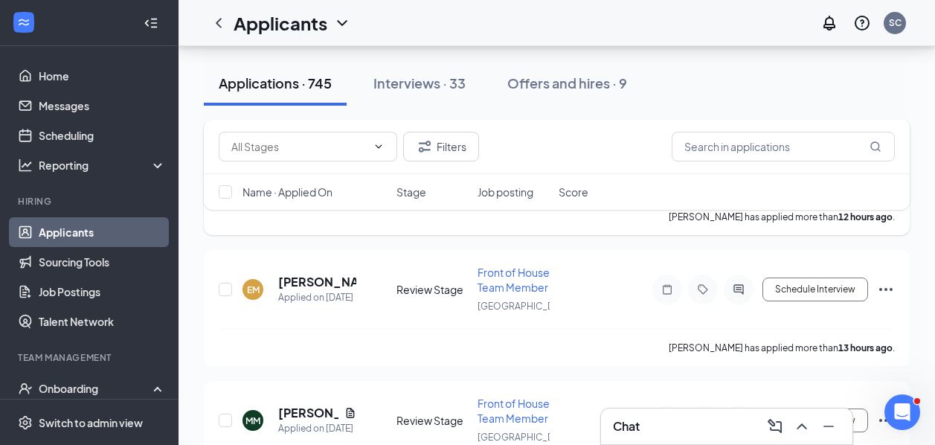
scroll to position [1698, 0]
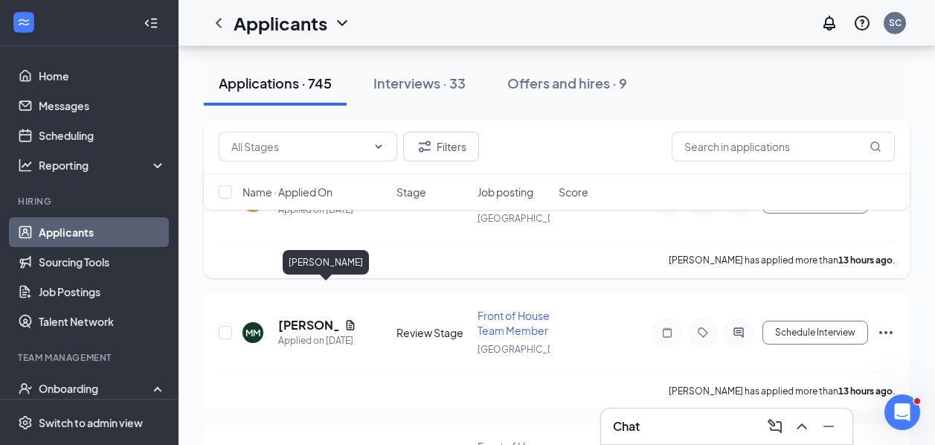
click at [328, 202] on h5 "[PERSON_NAME]" at bounding box center [317, 194] width 78 height 16
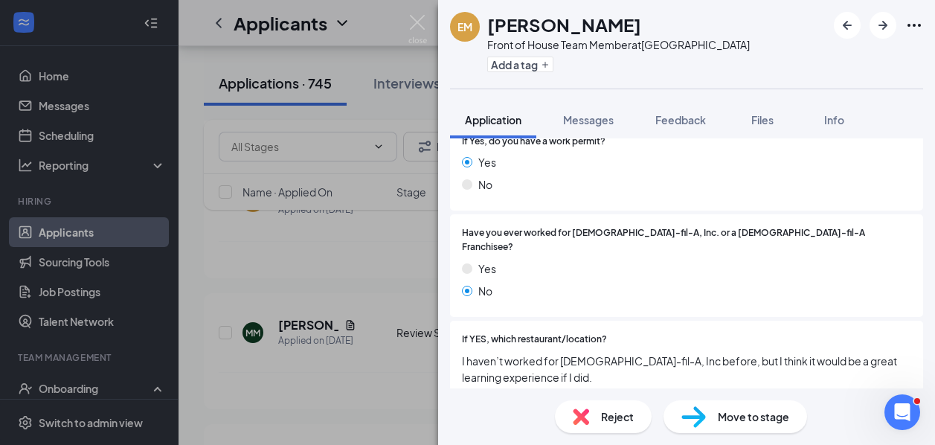
scroll to position [345, 0]
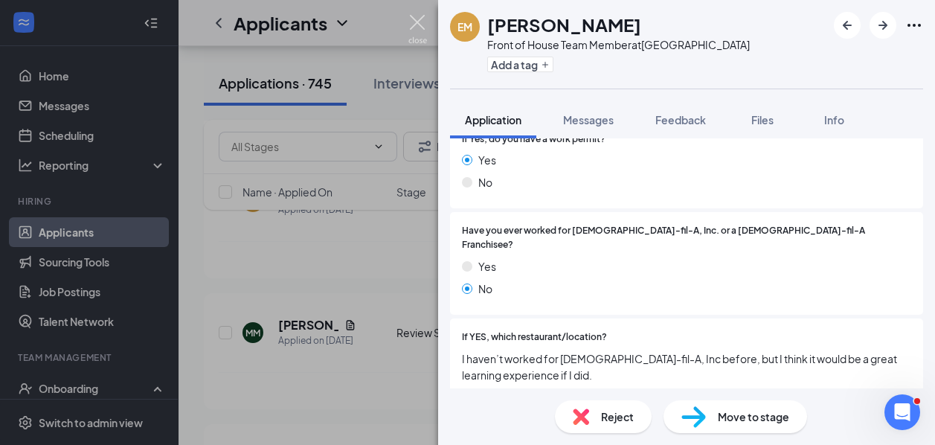
click at [414, 33] on img at bounding box center [418, 29] width 19 height 29
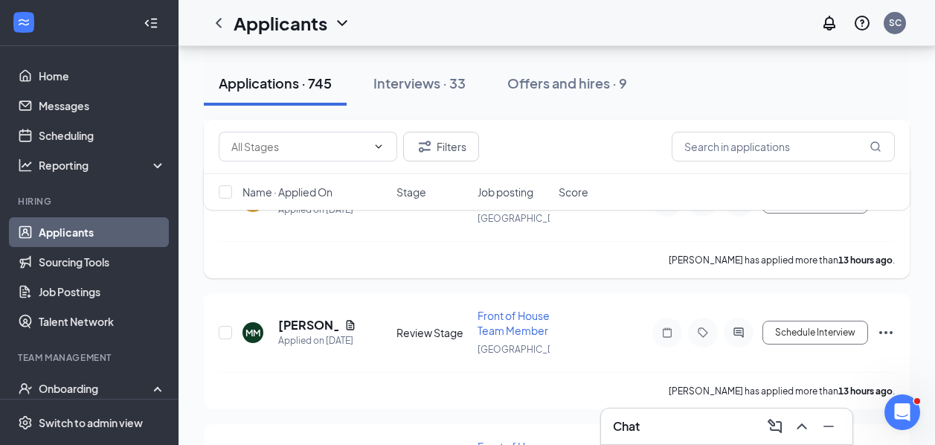
scroll to position [1831, 0]
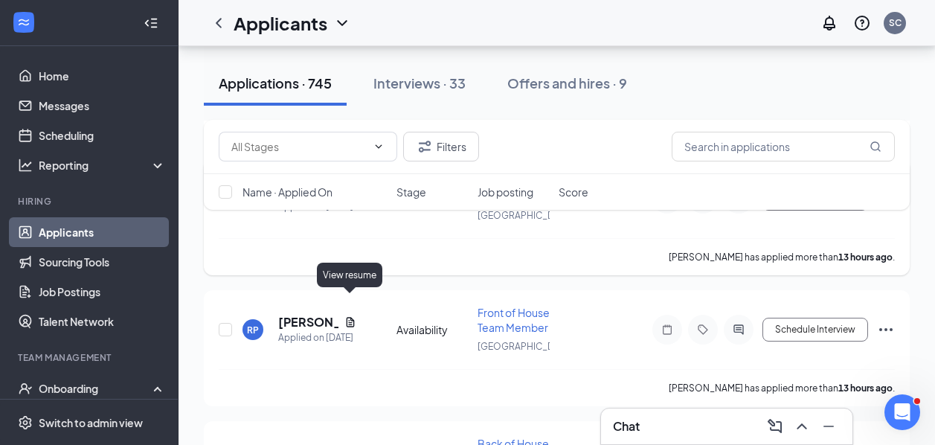
click at [354, 197] on icon "Document" at bounding box center [351, 191] width 12 height 12
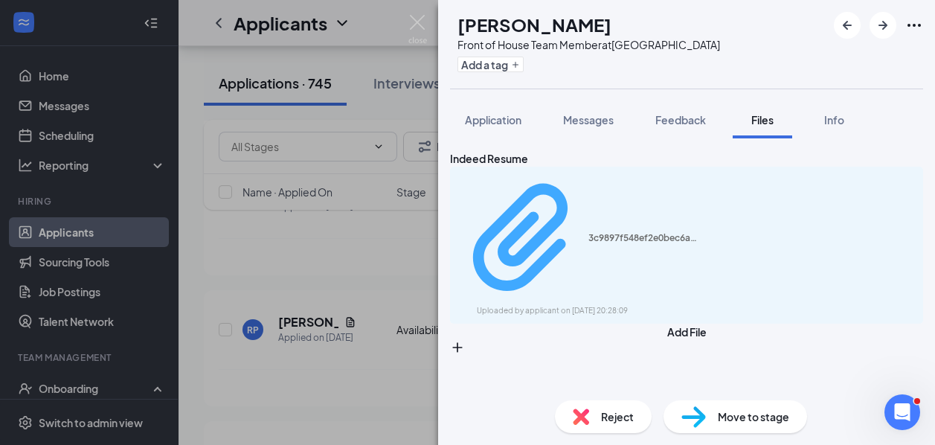
click at [614, 305] on div "Uploaded by applicant on Aug 25, 2025 at 20:28:09" at bounding box center [588, 311] width 223 height 12
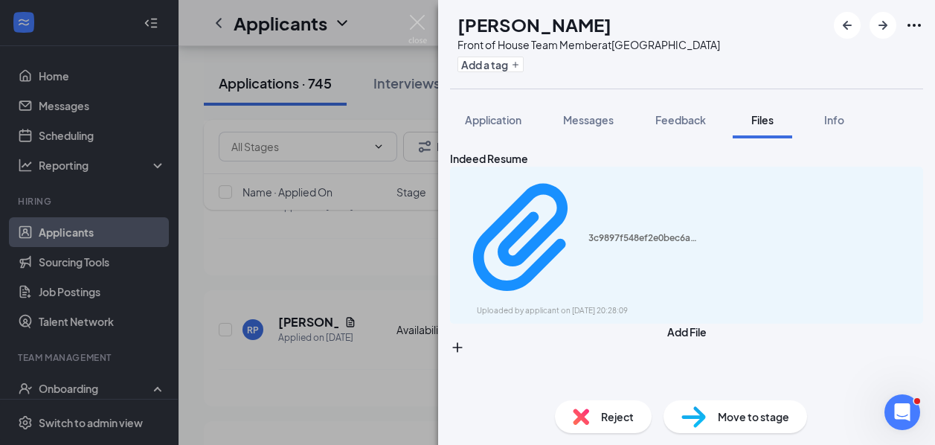
click at [411, 22] on img at bounding box center [418, 29] width 19 height 29
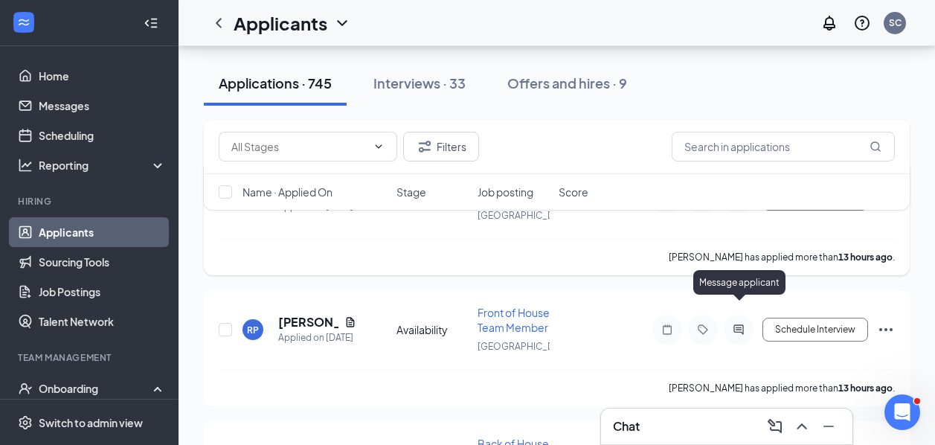
click at [746, 205] on icon "ActiveChat" at bounding box center [739, 199] width 18 height 12
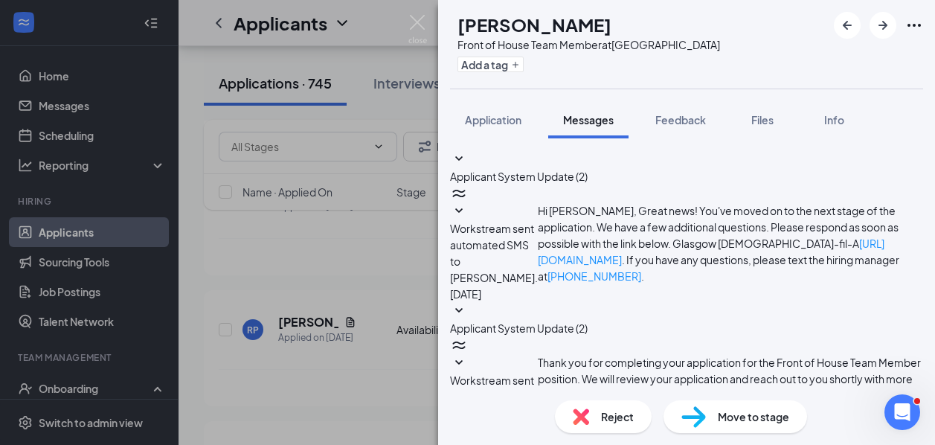
scroll to position [211, 0]
type textarea "M"
type textarea "Hi [PERSON_NAME]! Thanks for your interest in [DEMOGRAPHIC_DATA]-fil-A [GEOGRAP…"
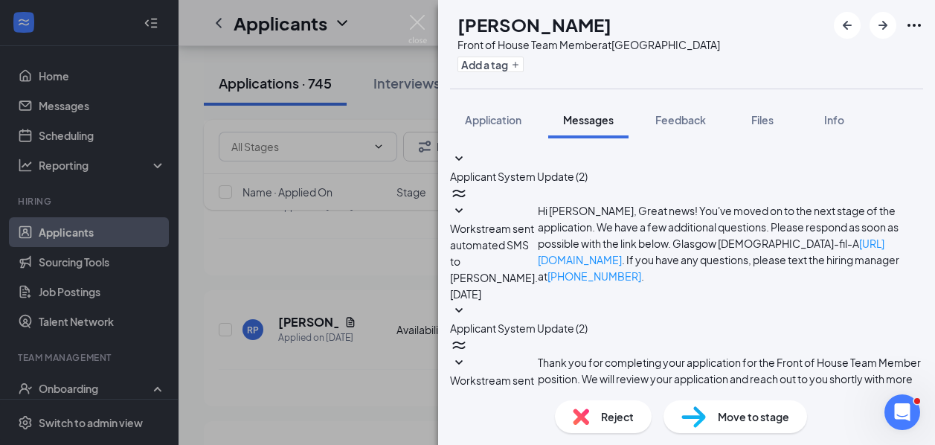
click at [422, 20] on img at bounding box center [418, 29] width 19 height 29
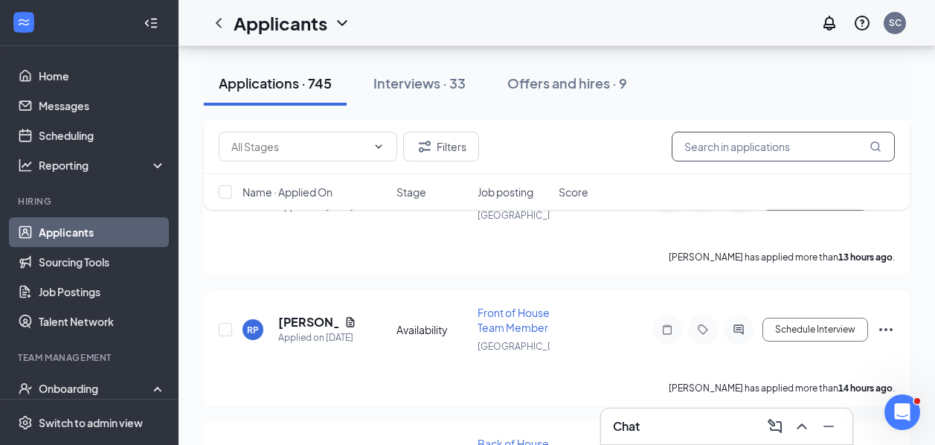
click at [787, 158] on input "text" at bounding box center [783, 147] width 223 height 30
click at [667, 431] on div "Chat" at bounding box center [727, 427] width 228 height 24
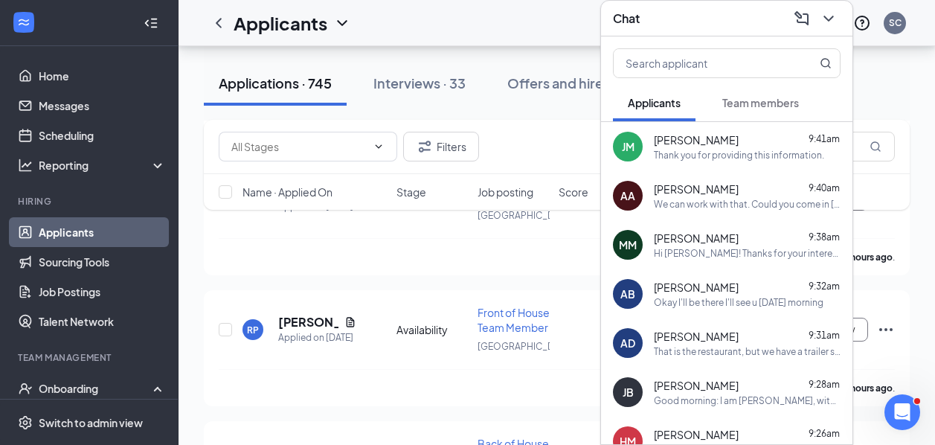
click at [732, 156] on div "Thank you for providing this information." at bounding box center [739, 155] width 170 height 13
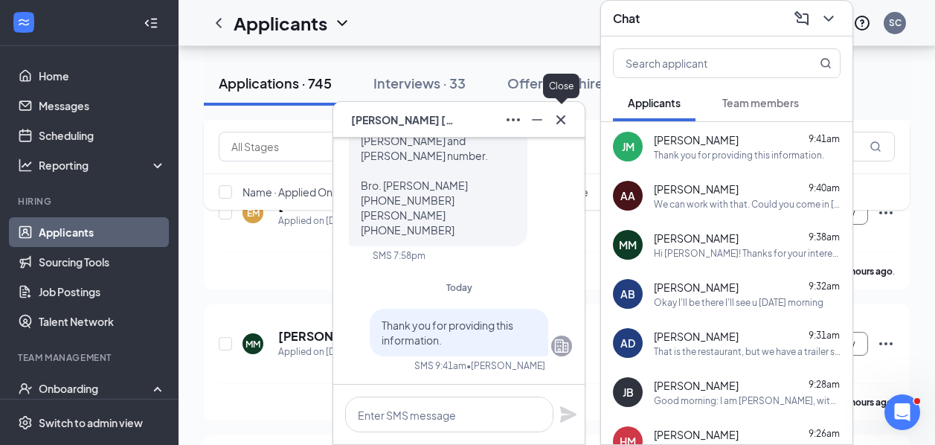
click at [562, 124] on icon "Cross" at bounding box center [561, 120] width 18 height 18
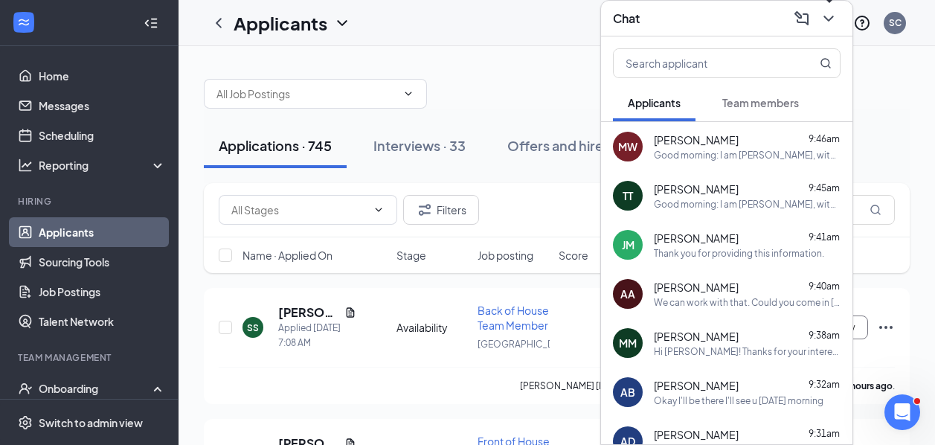
click at [828, 19] on icon "ChevronDown" at bounding box center [829, 19] width 10 height 6
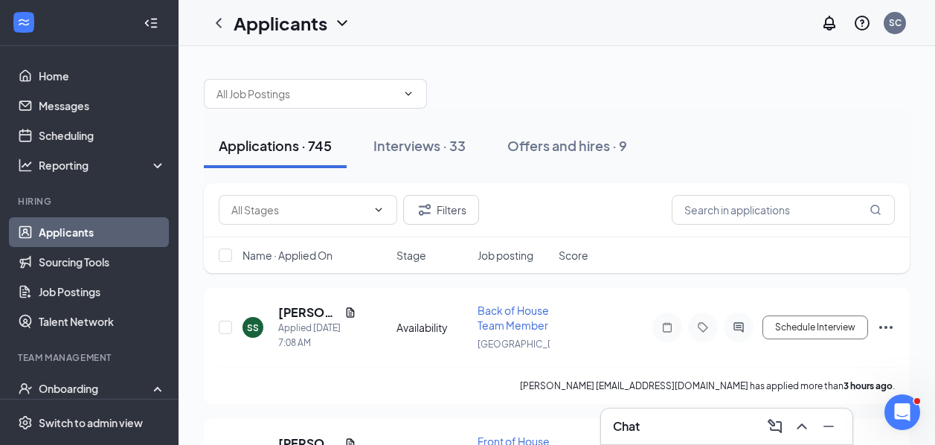
click at [684, 432] on div "Chat" at bounding box center [727, 427] width 228 height 24
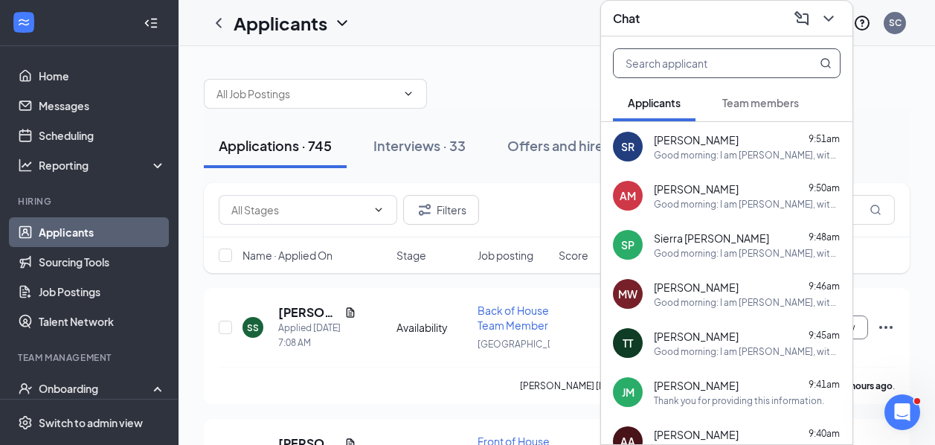
click at [776, 56] on input "text" at bounding box center [702, 63] width 176 height 28
type input "a"
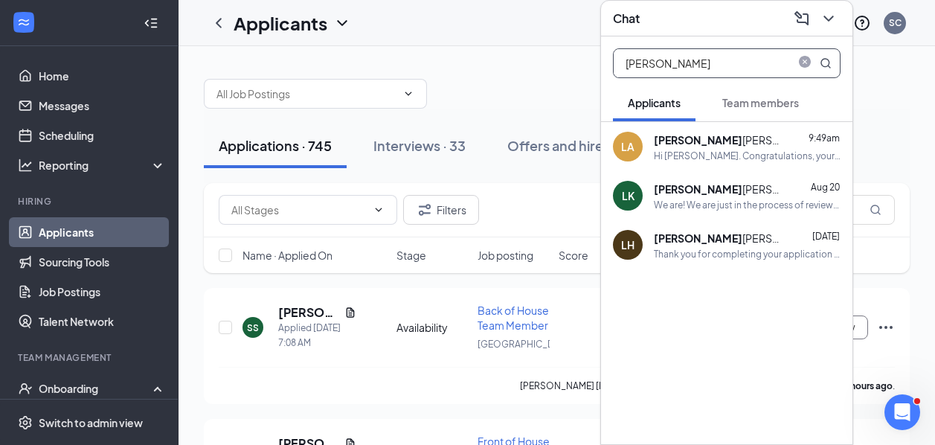
type input "leah"
click at [726, 160] on div "Hi [PERSON_NAME]. Congratulations, your onsite interview with [DEMOGRAPHIC_DATA…" at bounding box center [747, 156] width 187 height 13
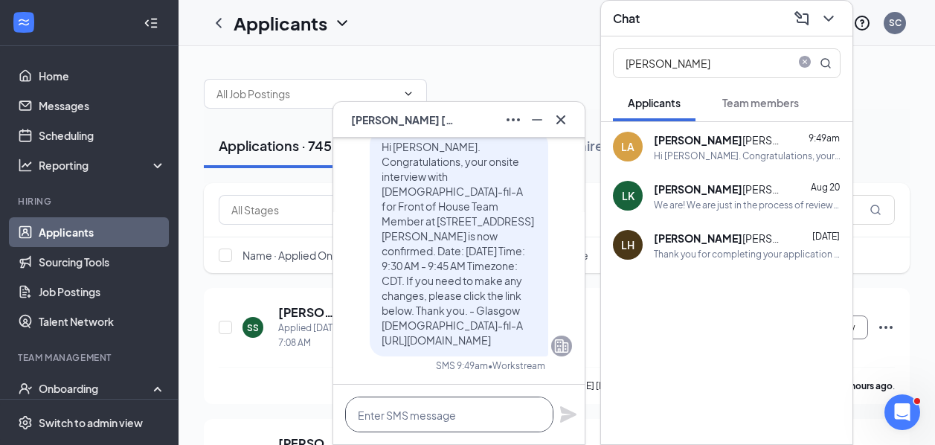
click at [382, 407] on textarea at bounding box center [449, 415] width 208 height 36
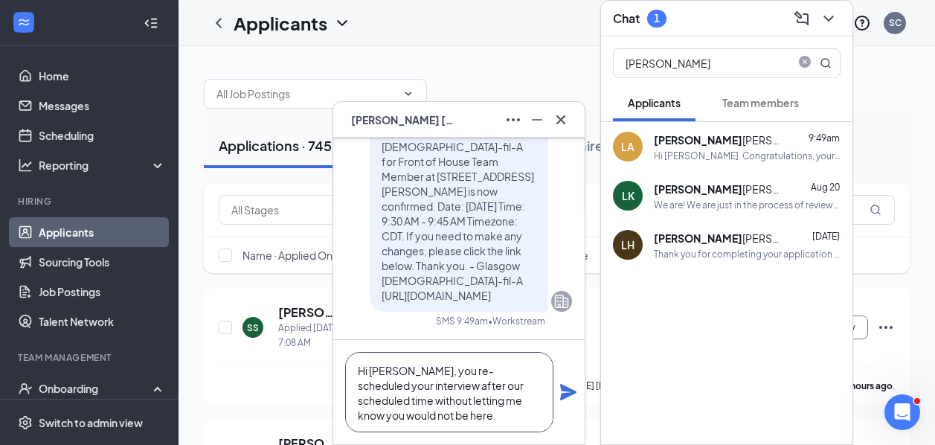
click at [410, 379] on textarea "Hi Leah, you re-scheduled your interview after our scheduled time without letti…" at bounding box center [449, 392] width 208 height 80
click at [409, 375] on textarea "Hi Leah, you re-scheduled your interview after our scheduled time without letti…" at bounding box center [449, 392] width 208 height 80
click at [404, 387] on textarea "Hi Leah, did you re-scheduled your interview after our scheduled time without l…" at bounding box center [449, 392] width 208 height 80
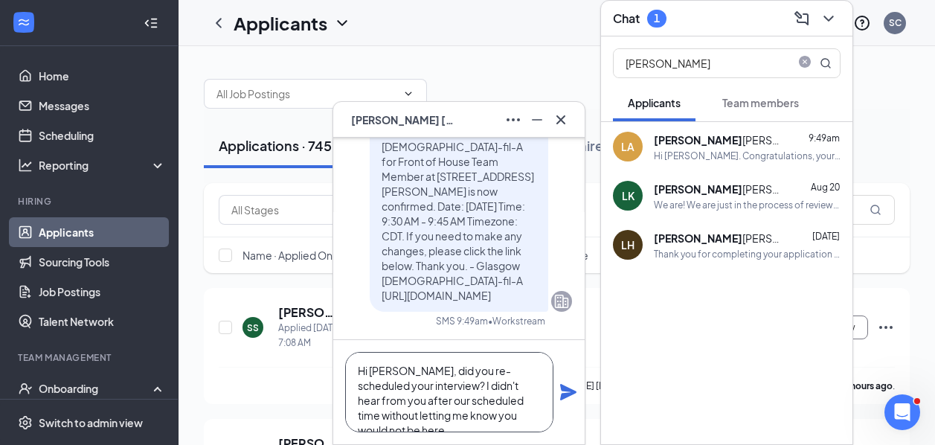
drag, startPoint x: 520, startPoint y: 417, endPoint x: 406, endPoint y: 385, distance: 118.3
click at [406, 385] on textarea "Hi Leah, did you re-scheduled your interview? I didn't hear from you after our …" at bounding box center [449, 392] width 208 height 80
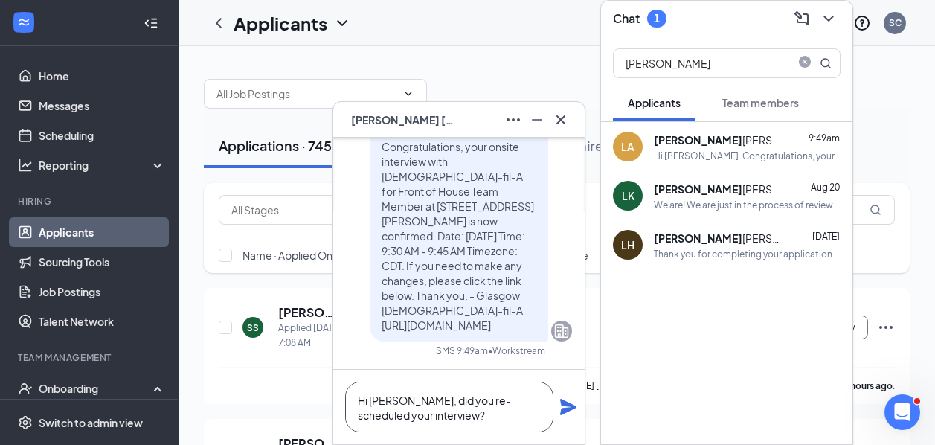
click at [495, 400] on textarea "Hi Leah, did you re-scheduled your interview?" at bounding box center [449, 407] width 208 height 51
click at [505, 400] on textarea "Hi Leah, did you re-scheduled your interview?" at bounding box center [449, 407] width 208 height 51
click at [450, 411] on textarea "Hi Leah, did you re-schedule your interview?" at bounding box center [449, 407] width 208 height 51
type textarea "Hi [PERSON_NAME], did you re-schedule your interview? After our scheduled time?"
click at [565, 405] on icon "Plane" at bounding box center [568, 407] width 16 height 16
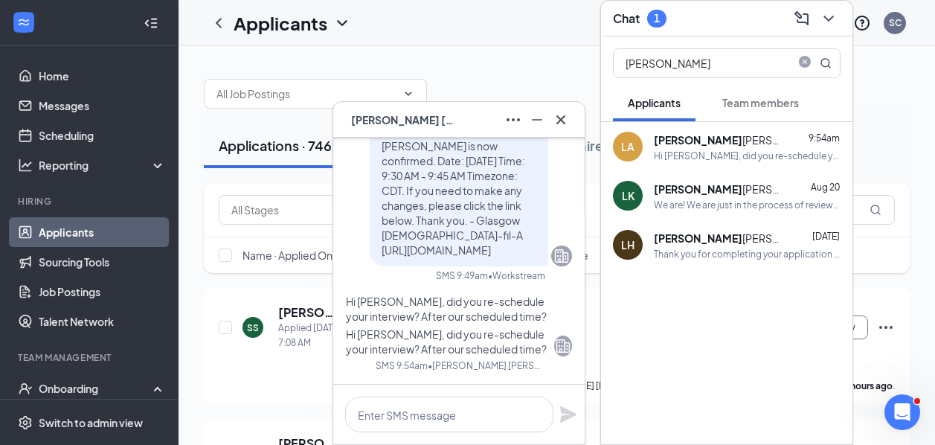
click at [566, 121] on icon "Cross" at bounding box center [561, 120] width 18 height 18
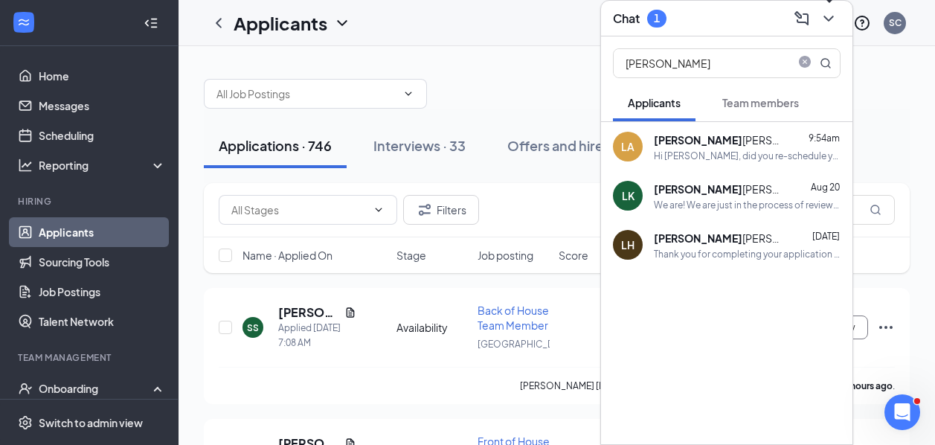
click at [833, 23] on icon "ChevronDown" at bounding box center [829, 19] width 18 height 18
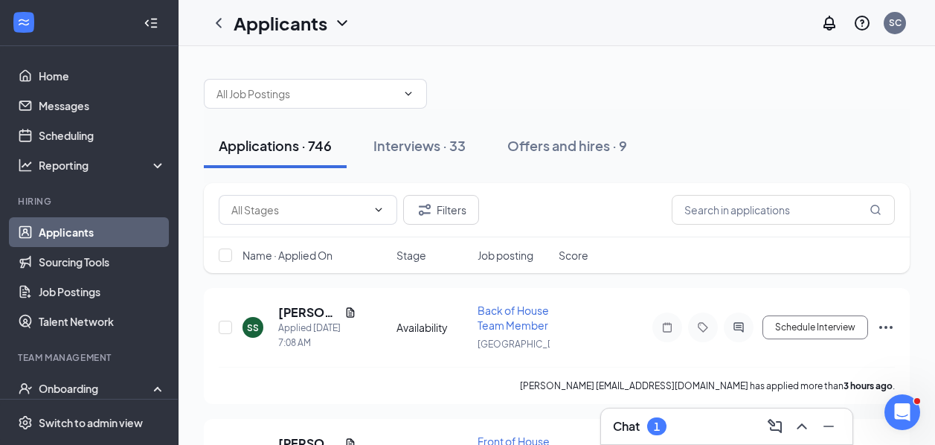
click at [279, 141] on div "Applications · 746" at bounding box center [275, 145] width 113 height 19
click at [882, 322] on icon "Ellipses" at bounding box center [886, 328] width 18 height 18
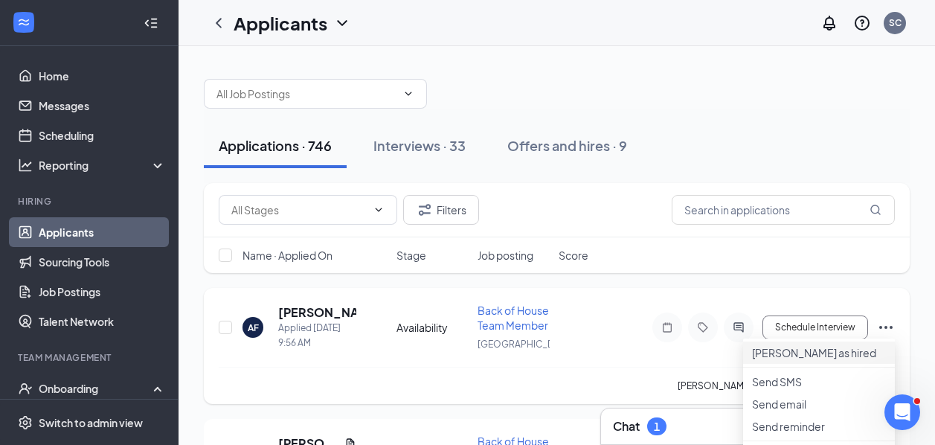
click at [779, 360] on p "[PERSON_NAME] as hired" at bounding box center [819, 352] width 134 height 15
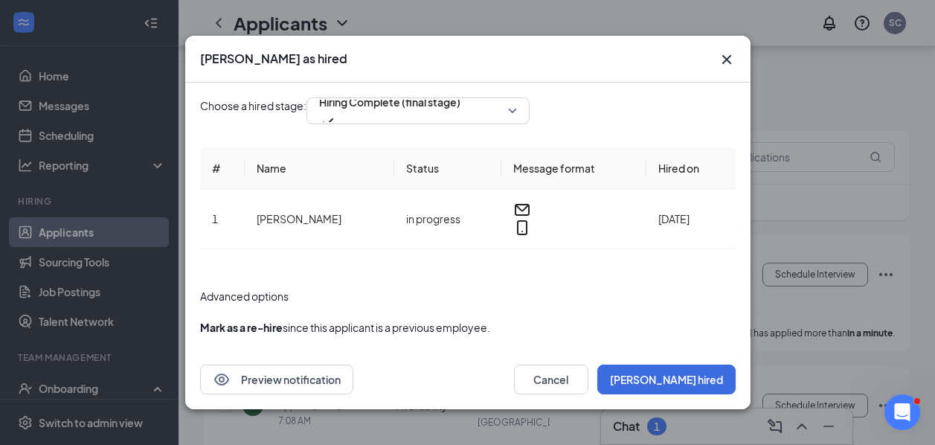
scroll to position [56, 0]
click at [712, 377] on button "[PERSON_NAME] hired" at bounding box center [667, 380] width 138 height 30
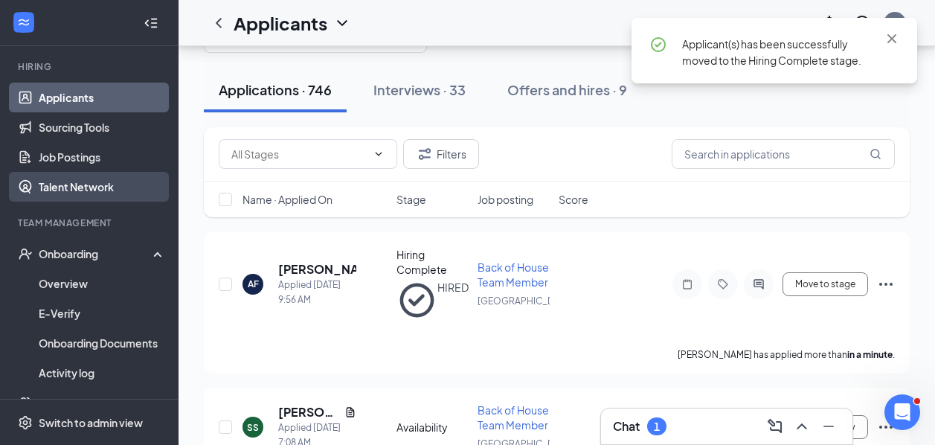
scroll to position [135, 0]
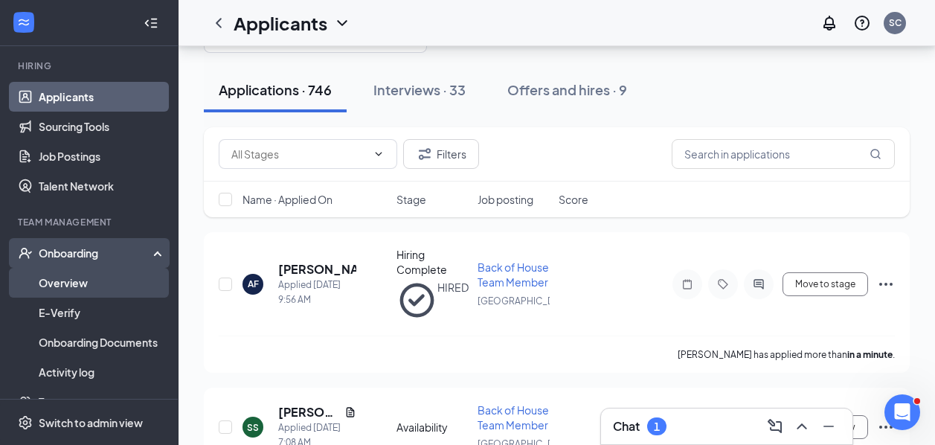
click at [85, 285] on link "Overview" at bounding box center [102, 283] width 127 height 30
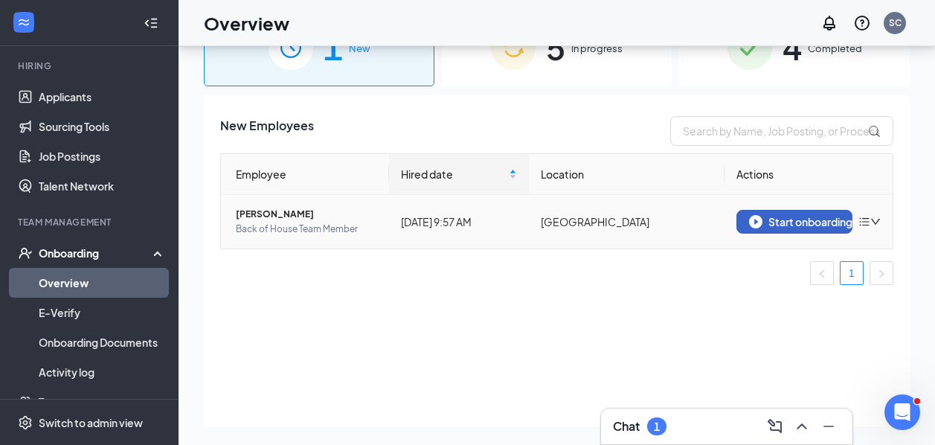
click at [801, 226] on div "Start onboarding" at bounding box center [794, 221] width 91 height 13
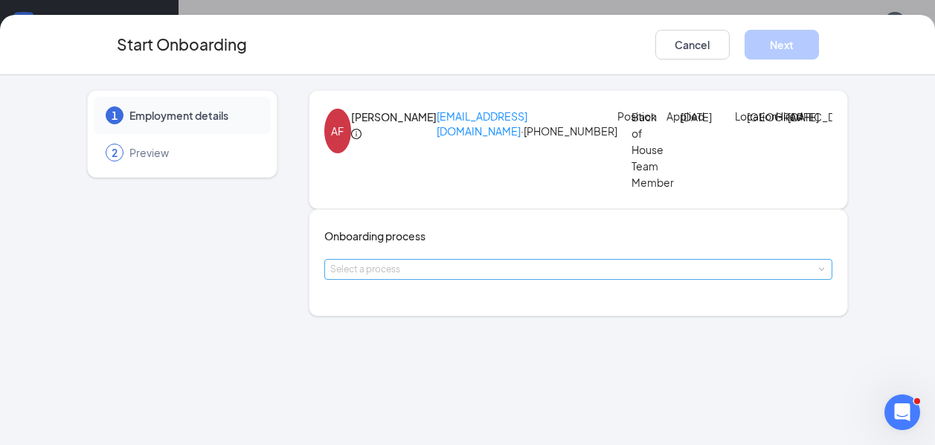
click at [403, 277] on div "Select a process" at bounding box center [575, 269] width 490 height 15
click at [391, 347] on span "Team Member Onboarding" at bounding box center [408, 347] width 132 height 13
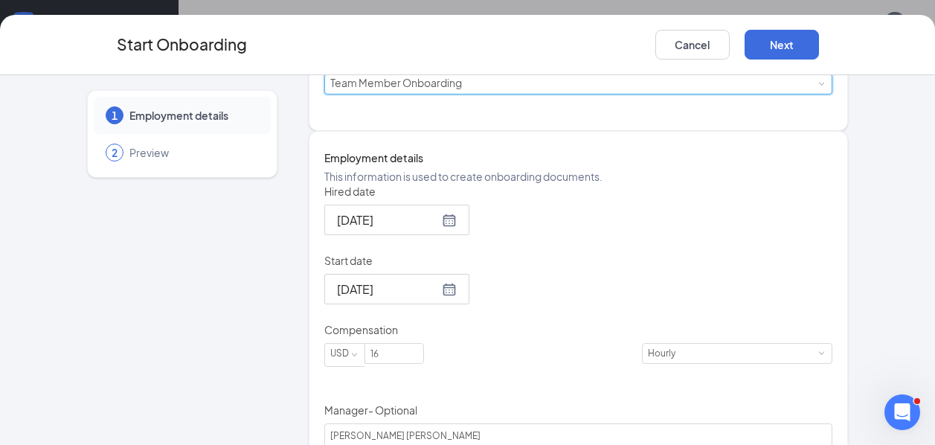
scroll to position [186, 0]
click at [449, 228] on div at bounding box center [397, 219] width 120 height 19
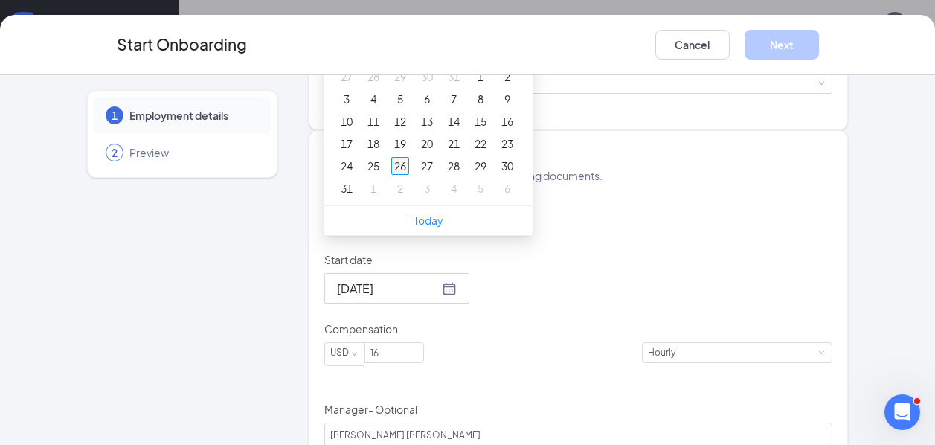
type input "[DATE]"
click at [409, 175] on div "26" at bounding box center [400, 166] width 18 height 18
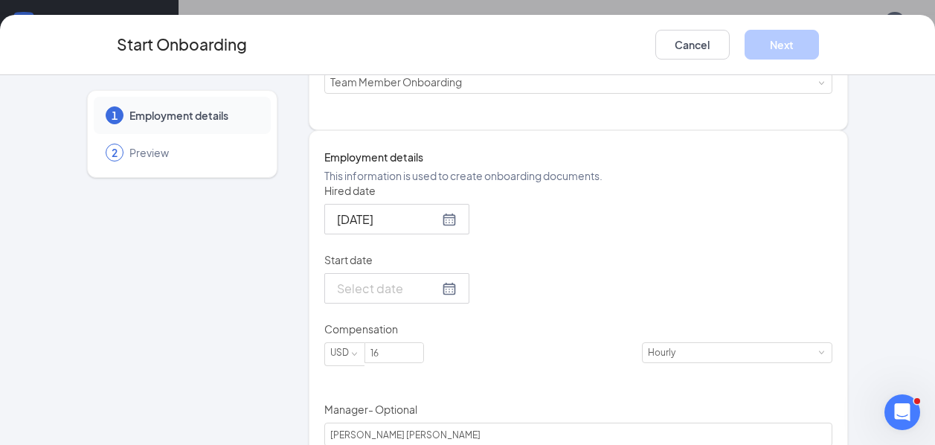
click at [444, 298] on div at bounding box center [397, 288] width 120 height 19
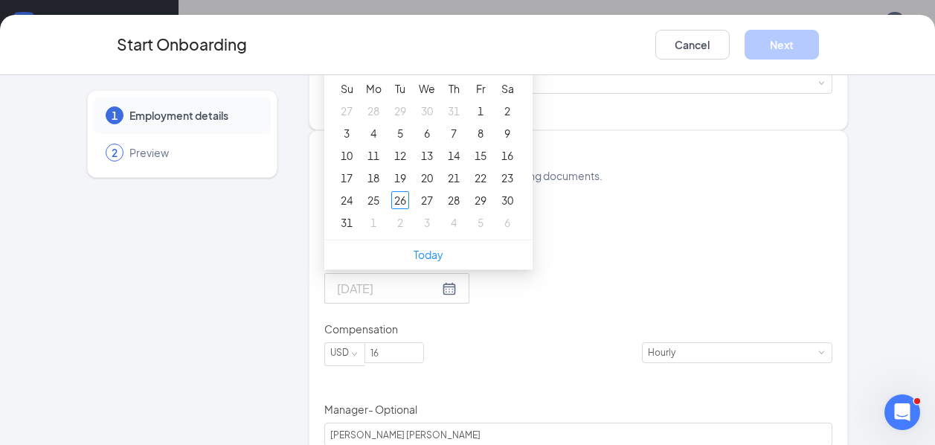
type input "[DATE]"
click at [509, 71] on button "button" at bounding box center [501, 56] width 16 height 30
type input "[DATE]"
click at [383, 209] on div "29" at bounding box center [374, 200] width 18 height 18
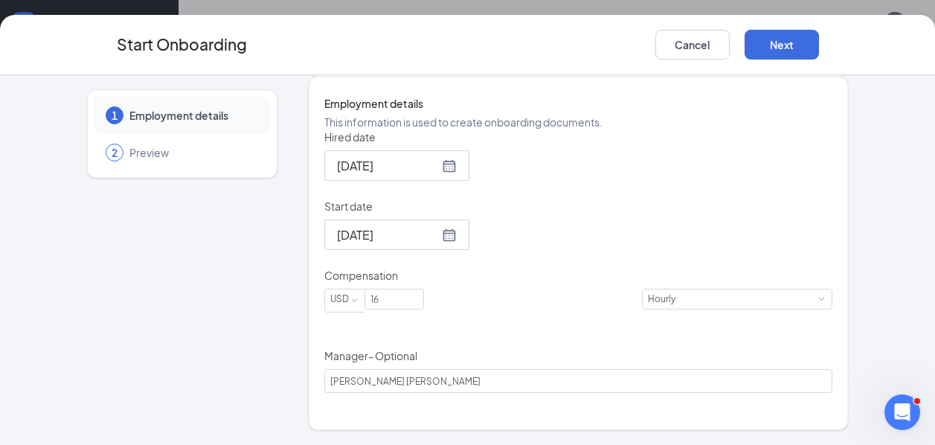
scroll to position [287, 0]
click at [423, 309] on input "16" at bounding box center [394, 298] width 58 height 19
type input "20"
click at [803, 51] on button "Next" at bounding box center [782, 45] width 74 height 30
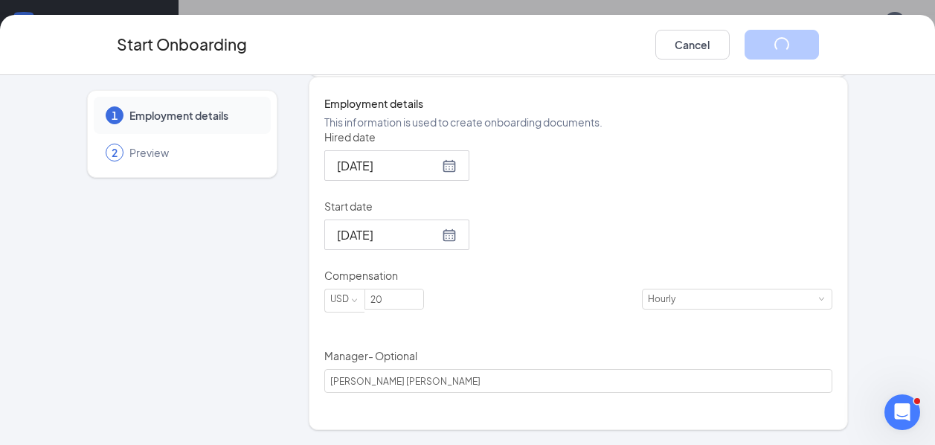
scroll to position [65, 0]
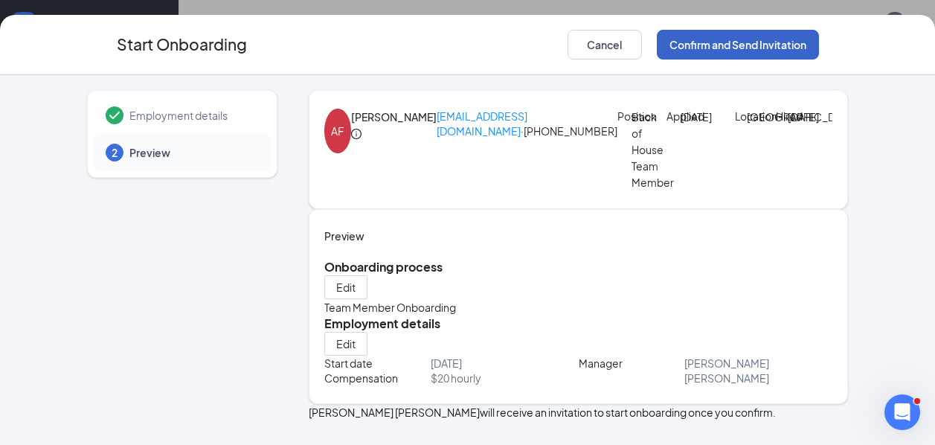
click at [743, 44] on button "Confirm and Send Invitation" at bounding box center [738, 45] width 162 height 30
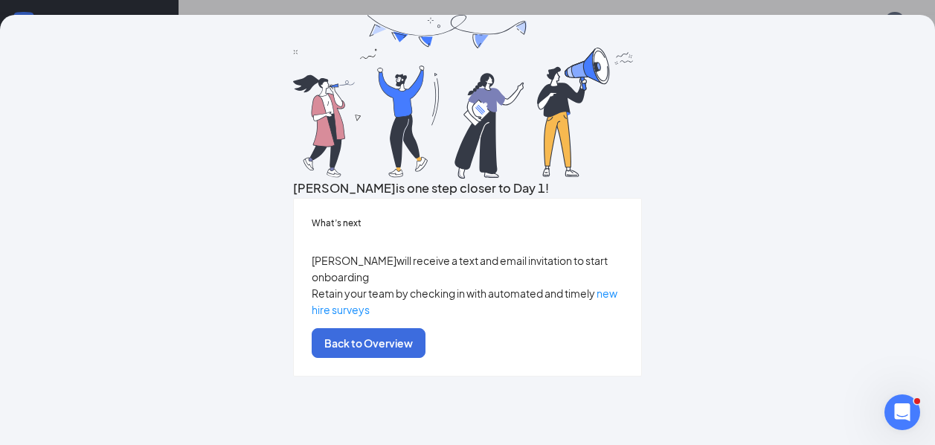
scroll to position [0, 0]
click at [196, 6] on div "Angie is one step closer to Day 1! What’s next Angie will receive a text and em…" at bounding box center [467, 222] width 935 height 445
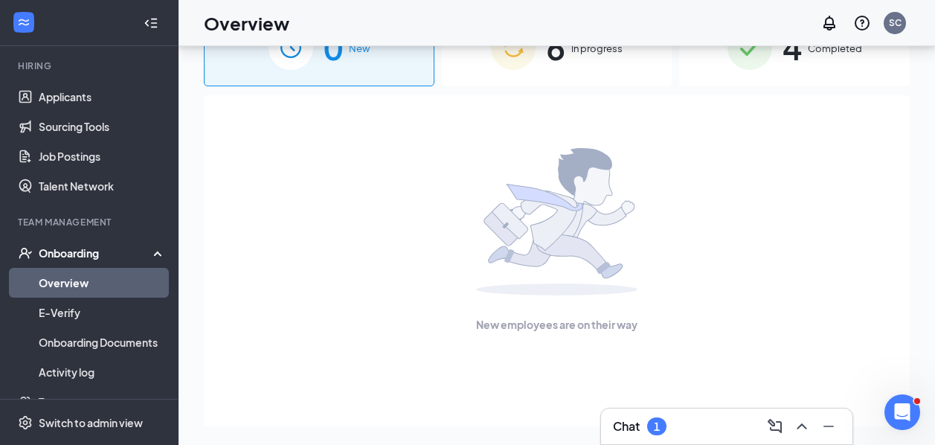
click at [77, 286] on link "Overview" at bounding box center [102, 283] width 127 height 30
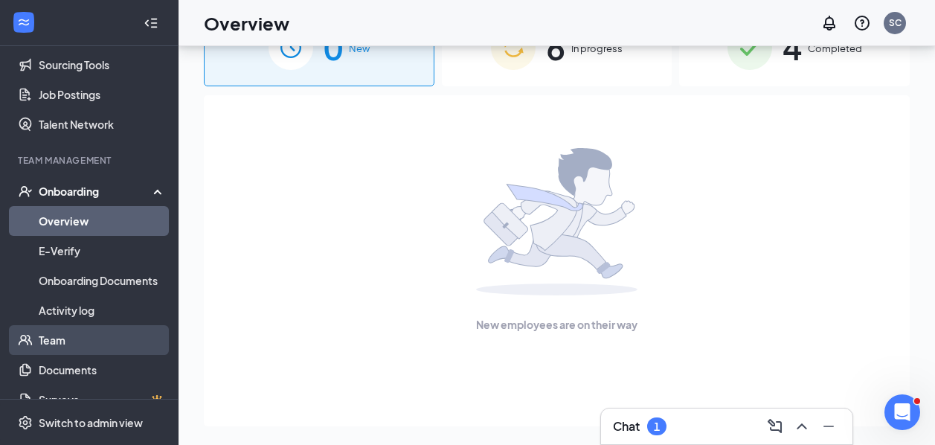
click at [76, 348] on link "Team" at bounding box center [102, 340] width 127 height 30
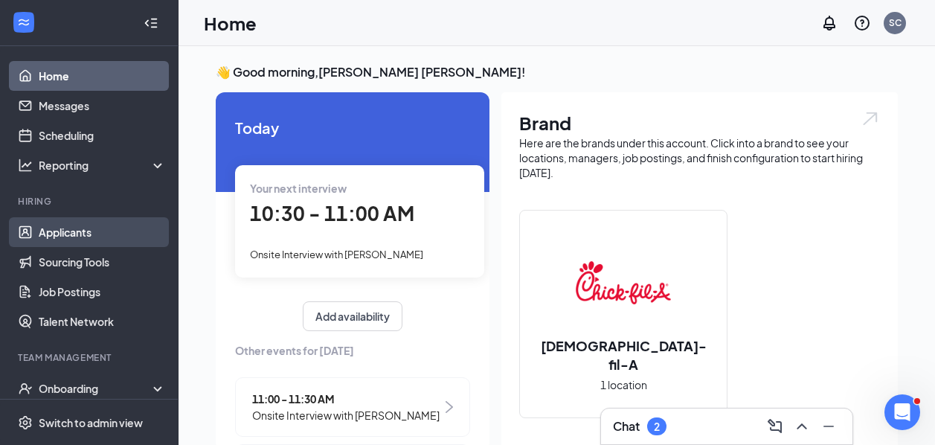
click at [102, 241] on link "Applicants" at bounding box center [102, 232] width 127 height 30
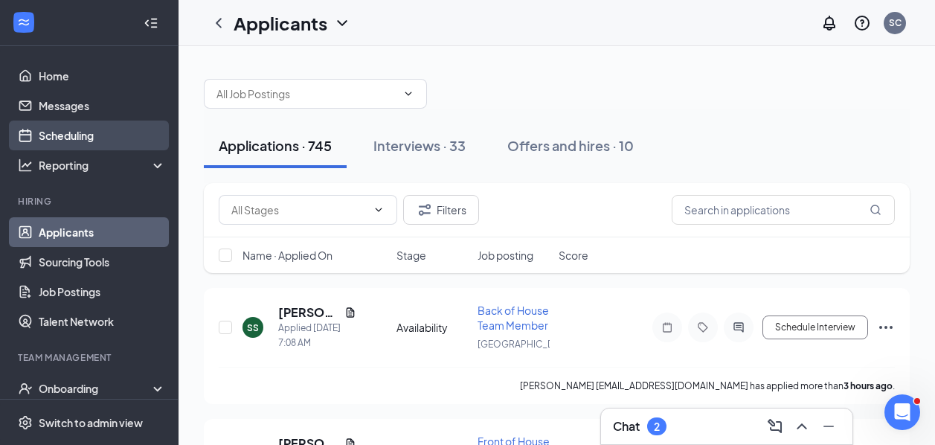
click at [57, 132] on link "Scheduling" at bounding box center [102, 136] width 127 height 30
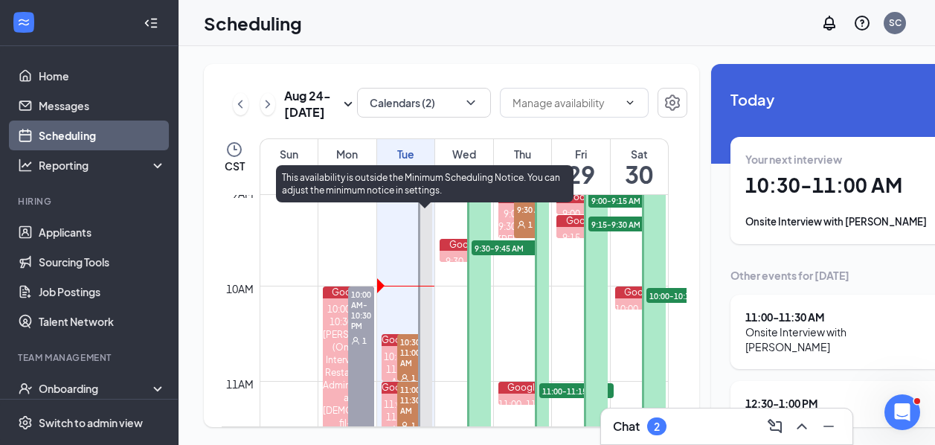
scroll to position [893, 0]
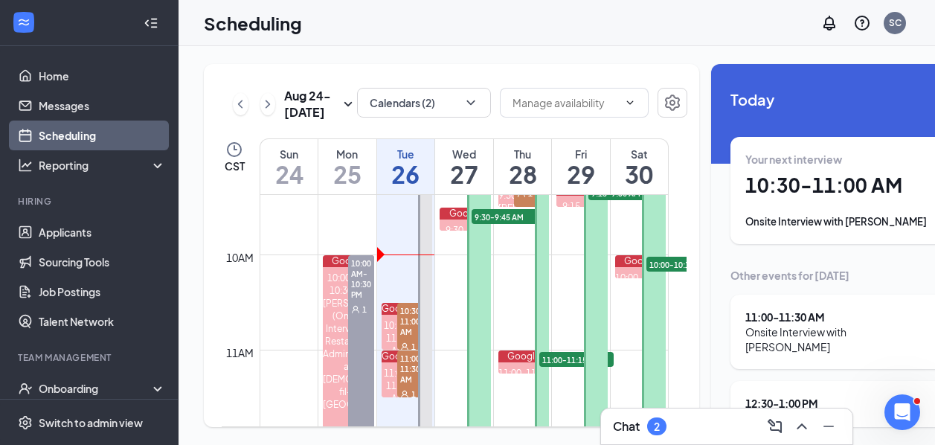
click at [673, 423] on div "Chat 2" at bounding box center [727, 427] width 228 height 24
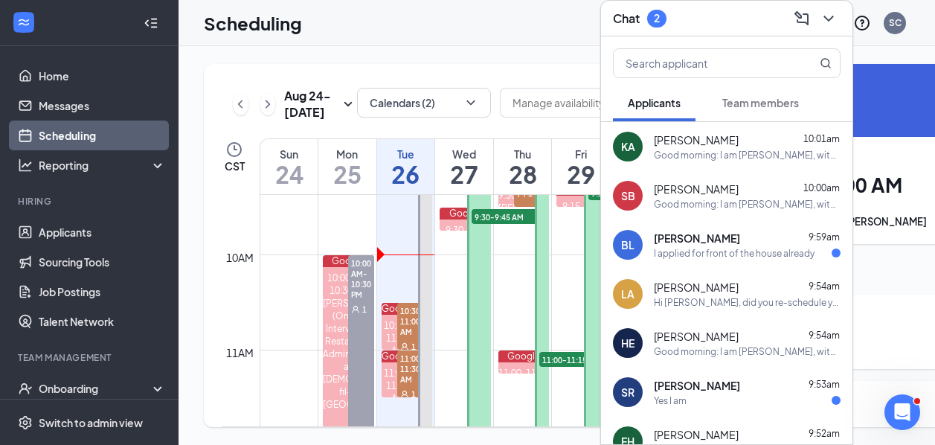
click at [764, 303] on div "Hi [PERSON_NAME], did you re-schedule your interview? After our scheduled time?" at bounding box center [747, 302] width 187 height 13
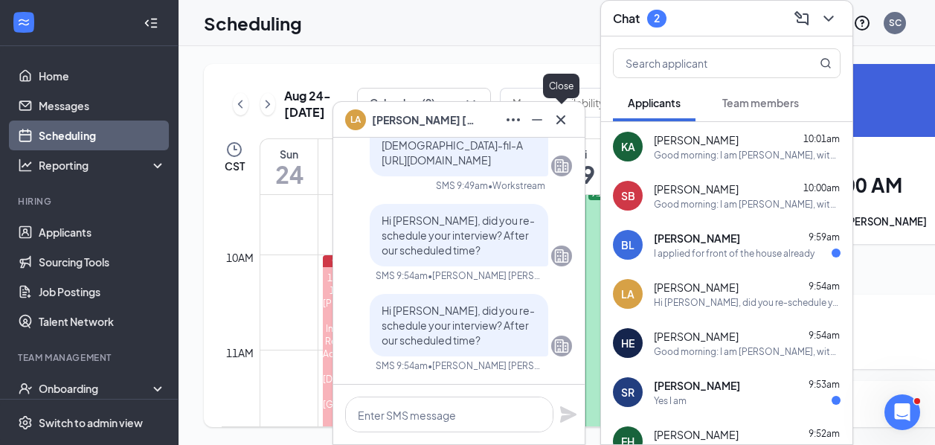
click at [562, 125] on icon "Cross" at bounding box center [561, 120] width 18 height 18
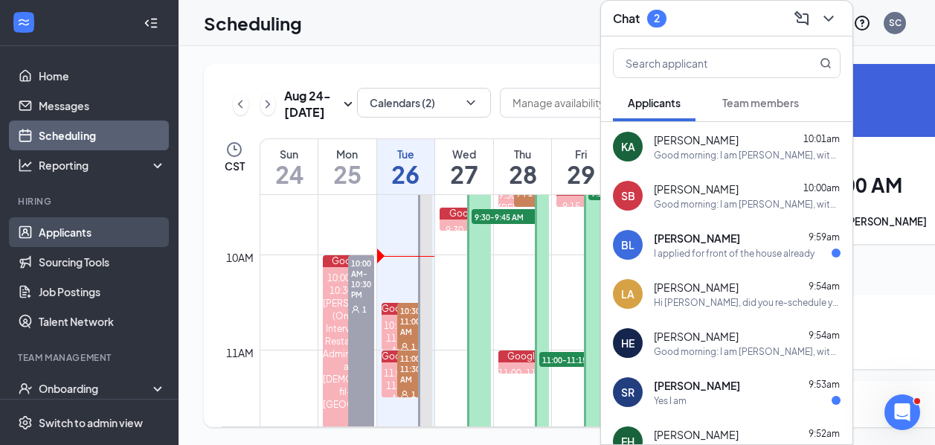
click at [60, 243] on link "Applicants" at bounding box center [102, 232] width 127 height 30
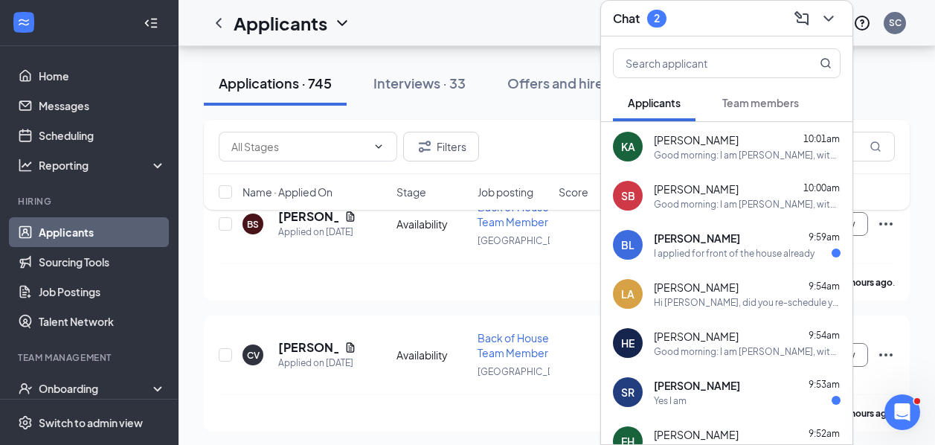
scroll to position [1153, 0]
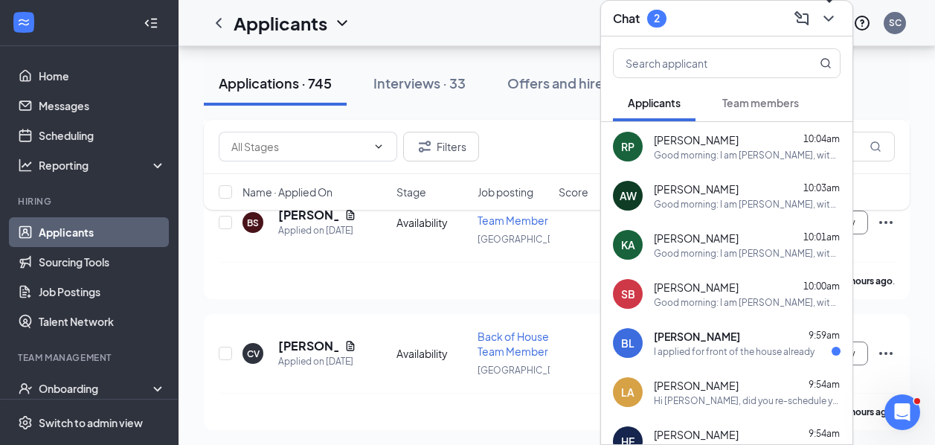
click at [831, 26] on icon "ChevronDown" at bounding box center [829, 19] width 18 height 18
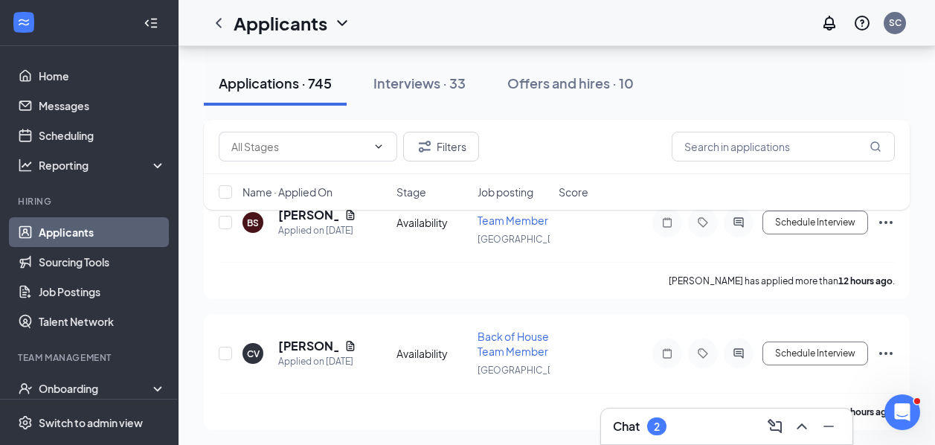
click at [648, 422] on div "Chat 2" at bounding box center [640, 426] width 54 height 18
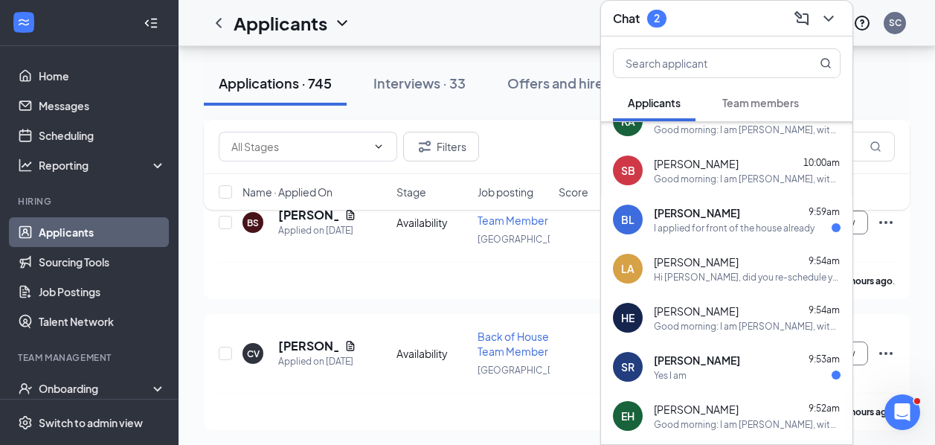
scroll to position [155, 0]
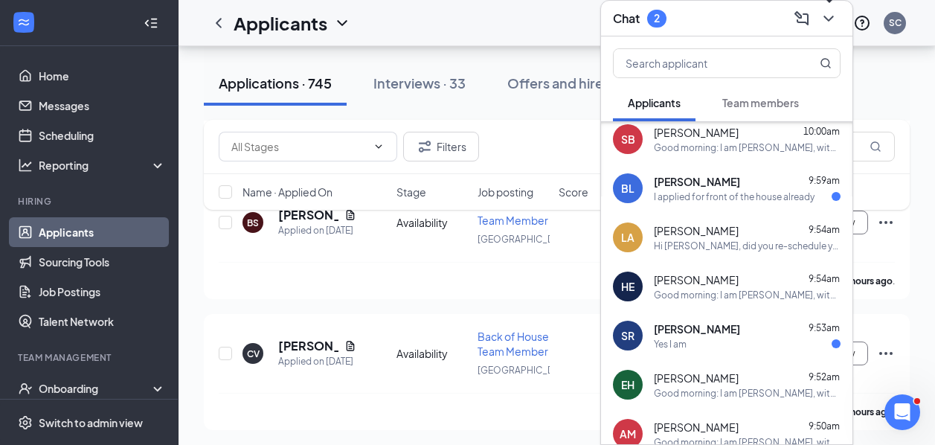
click at [833, 25] on icon "ChevronDown" at bounding box center [829, 19] width 18 height 18
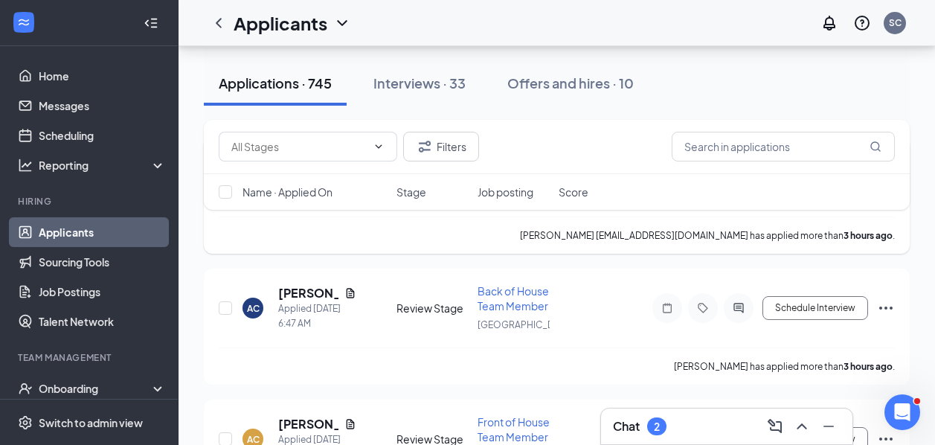
scroll to position [228, 0]
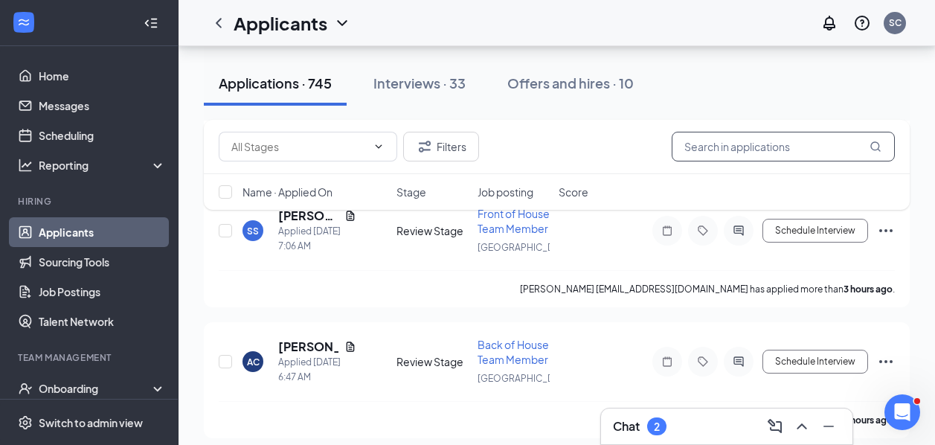
click at [800, 142] on input "text" at bounding box center [783, 147] width 223 height 30
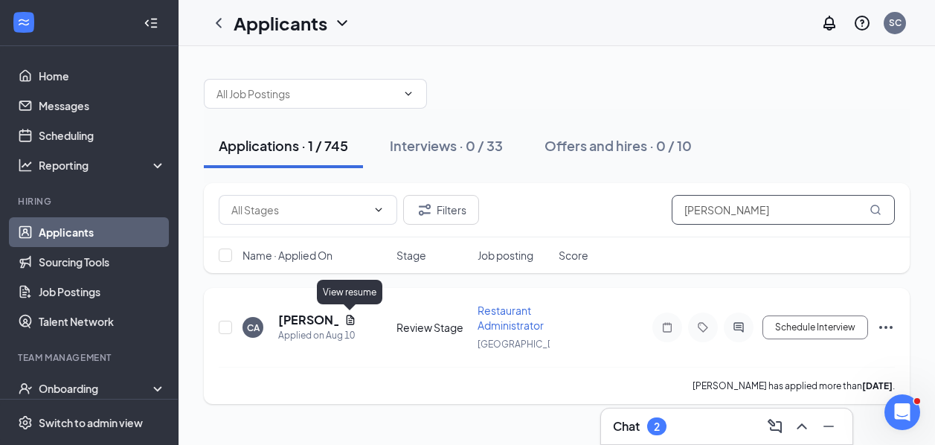
type input "[PERSON_NAME]"
click at [348, 319] on icon "Document" at bounding box center [351, 320] width 12 height 12
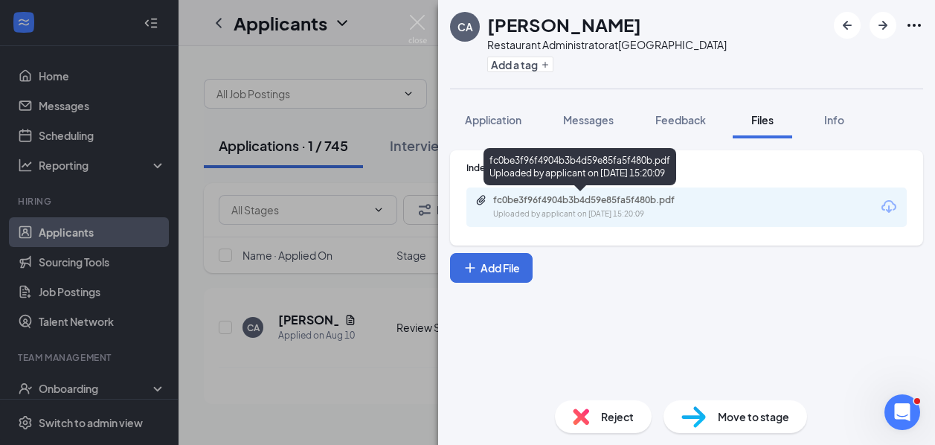
click at [553, 205] on div "fc0be3f96f4904b3b4d59e85fa5f480b.pdf" at bounding box center [597, 200] width 208 height 12
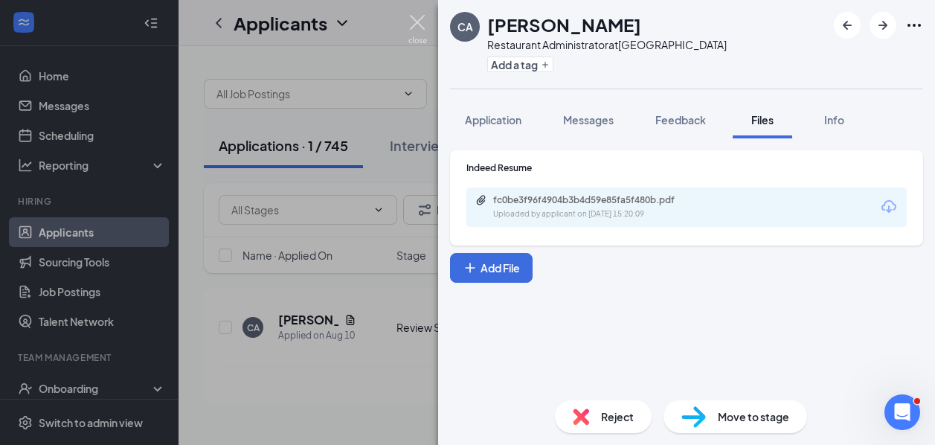
click at [423, 28] on img at bounding box center [418, 29] width 19 height 29
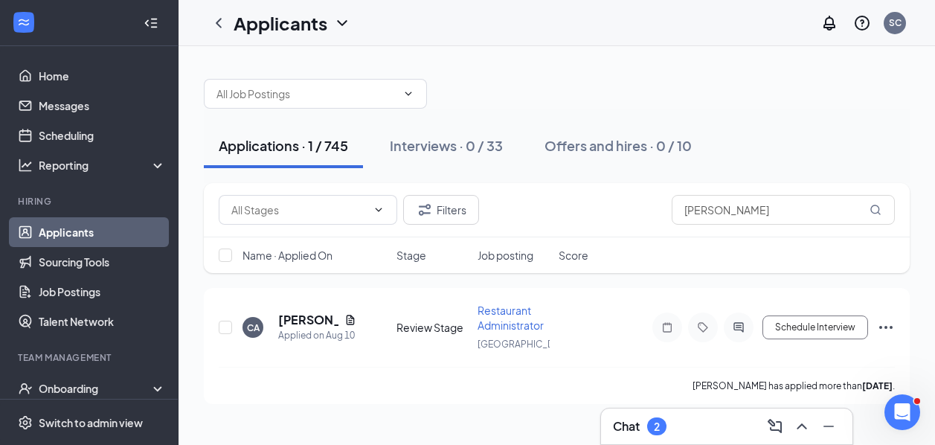
click at [650, 429] on div "2" at bounding box center [656, 426] width 19 height 18
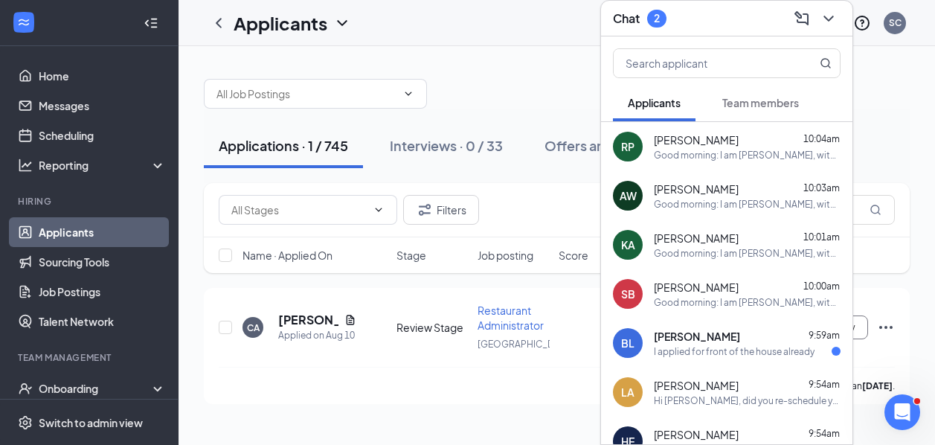
click at [481, 39] on div "Applicants SC" at bounding box center [557, 23] width 757 height 46
click at [836, 25] on icon "ChevronDown" at bounding box center [829, 19] width 18 height 18
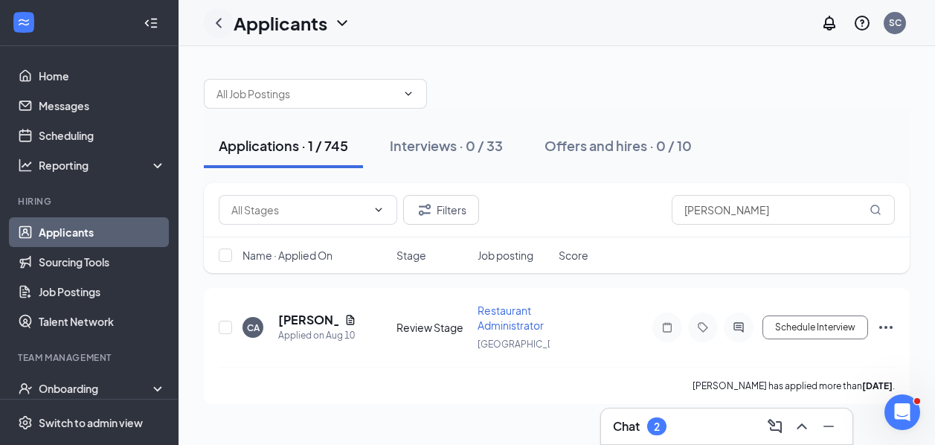
click at [221, 20] on icon "ChevronLeft" at bounding box center [219, 23] width 18 height 18
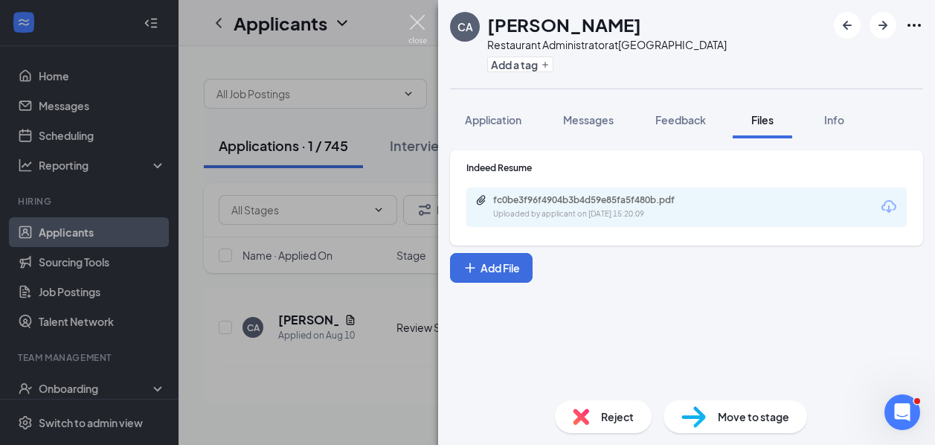
click at [423, 20] on img at bounding box center [418, 29] width 19 height 29
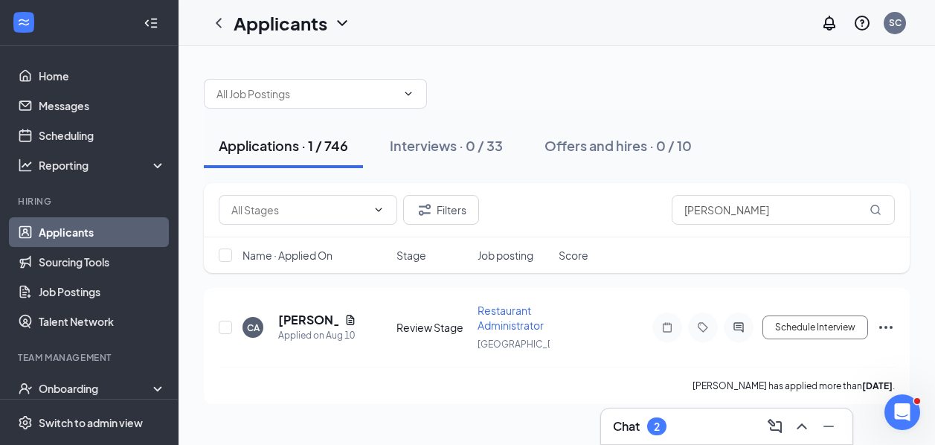
click at [332, 167] on button "Applications · 1 / 746" at bounding box center [283, 146] width 159 height 45
click at [742, 212] on input "[PERSON_NAME]" at bounding box center [783, 210] width 223 height 30
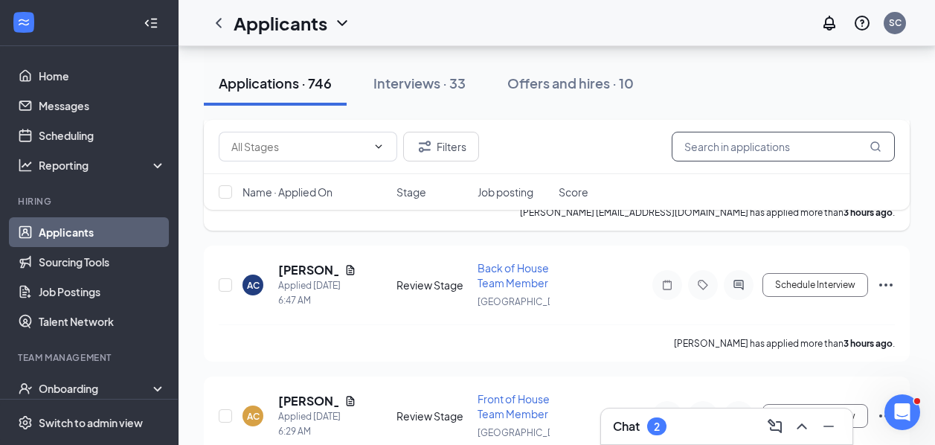
scroll to position [469, 0]
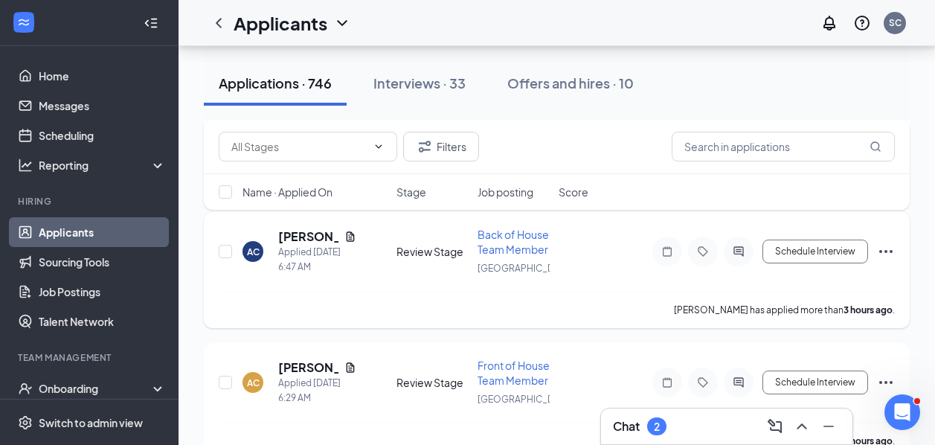
click at [357, 244] on div "AC [PERSON_NAME] Applied [DATE] 6:47 AM" at bounding box center [315, 251] width 145 height 46
click at [355, 243] on icon "Document" at bounding box center [351, 237] width 12 height 12
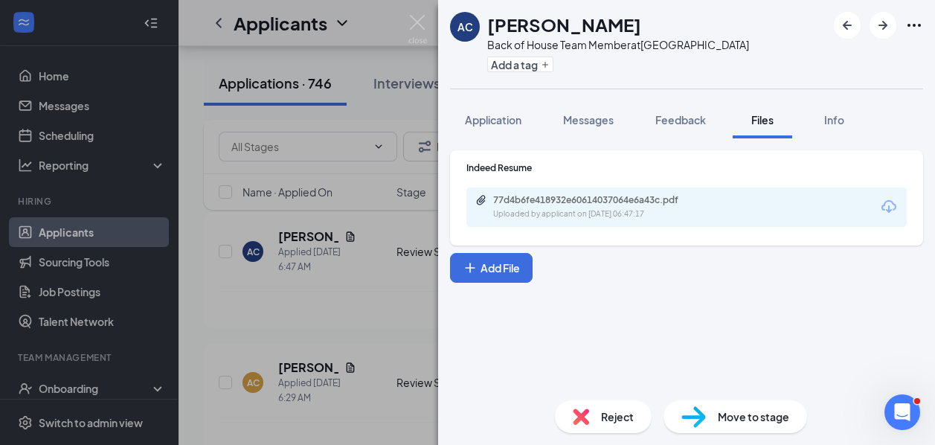
click at [288, 337] on div "AC [PERSON_NAME] Back of House Team Member at [GEOGRAPHIC_DATA] Add a tag Appli…" at bounding box center [467, 222] width 935 height 445
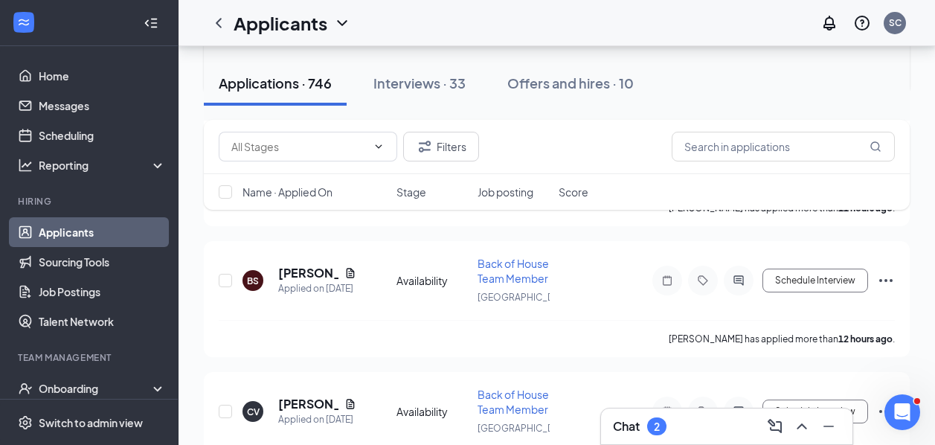
scroll to position [1228, 0]
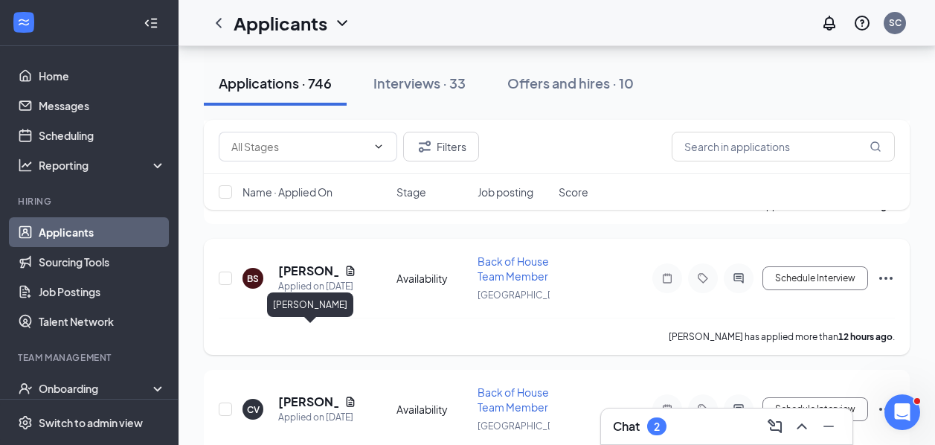
click at [297, 279] on h5 "[PERSON_NAME]" at bounding box center [308, 271] width 60 height 16
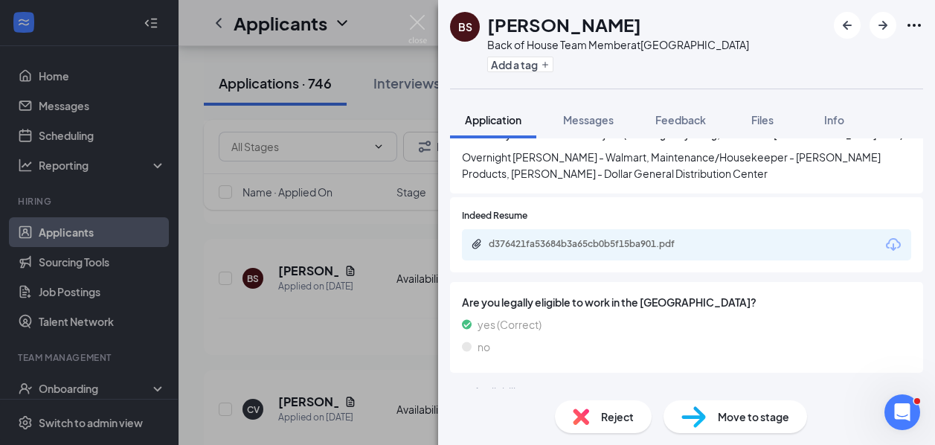
scroll to position [598, 0]
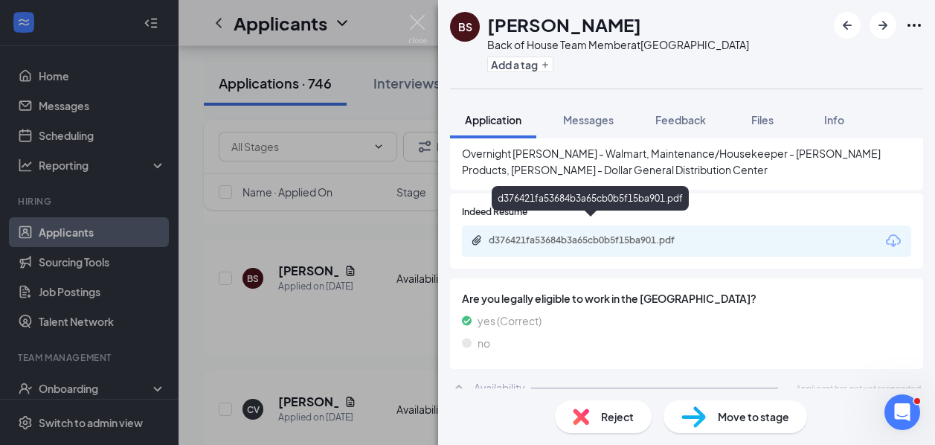
click at [557, 234] on div "d376421fa53684b3a65cb0b5f15ba901.pdf" at bounding box center [593, 240] width 208 height 12
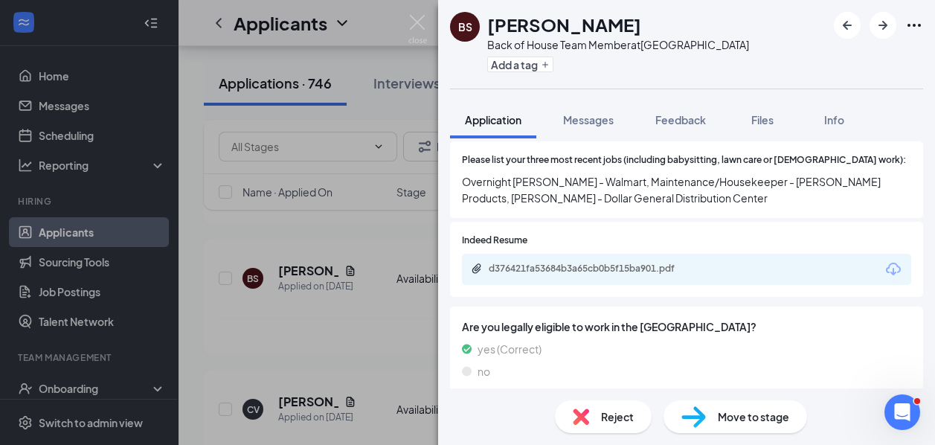
scroll to position [571, 0]
click at [589, 129] on button "Messages" at bounding box center [588, 119] width 80 height 37
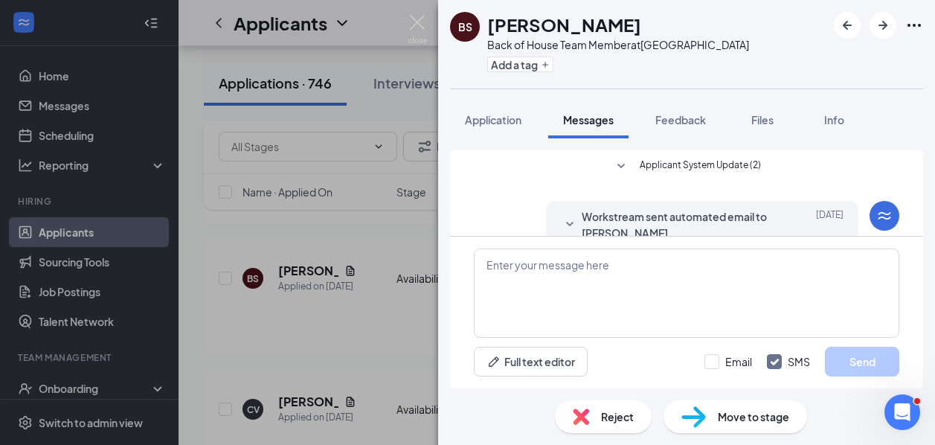
scroll to position [97, 0]
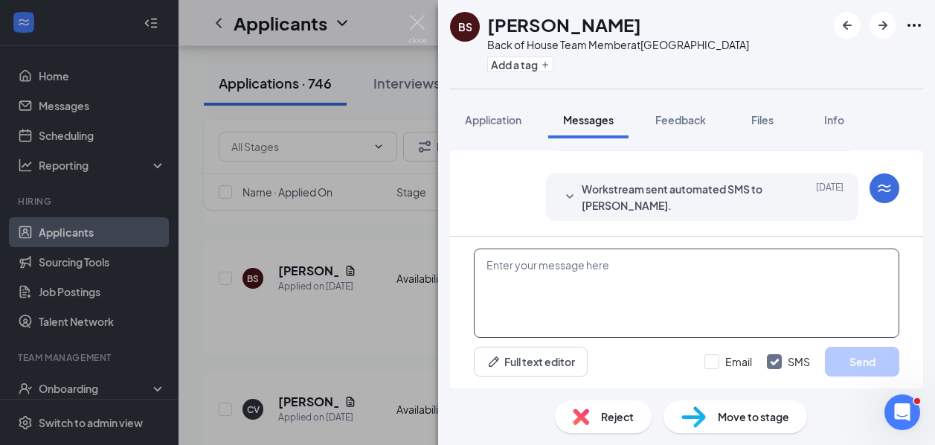
click at [552, 248] on div "Full text editor Email SMS Send" at bounding box center [686, 313] width 473 height 152
click at [553, 264] on textarea at bounding box center [687, 293] width 426 height 89
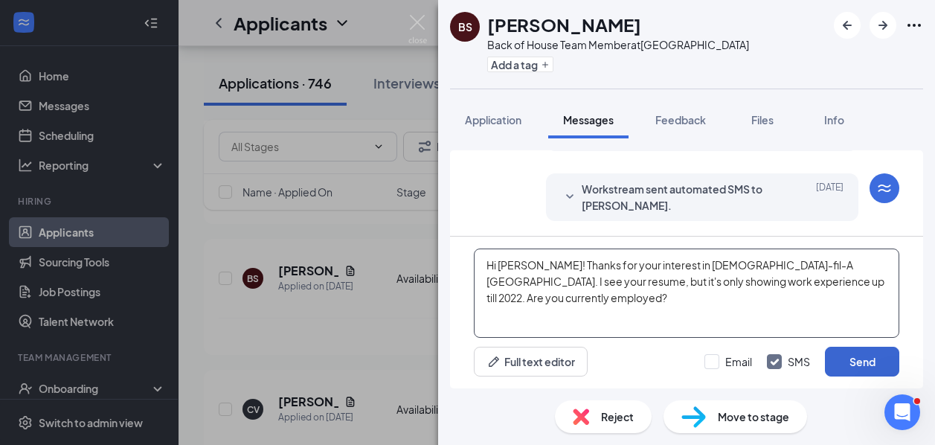
type textarea "Hi [PERSON_NAME]! Thanks for your interest in [DEMOGRAPHIC_DATA]-fil-A [GEOGRAP…"
click at [863, 363] on button "Send" at bounding box center [862, 362] width 74 height 30
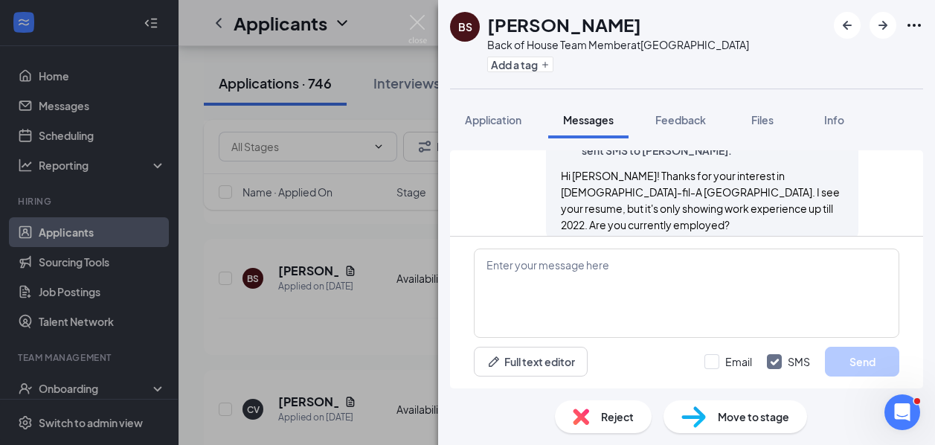
scroll to position [225, 0]
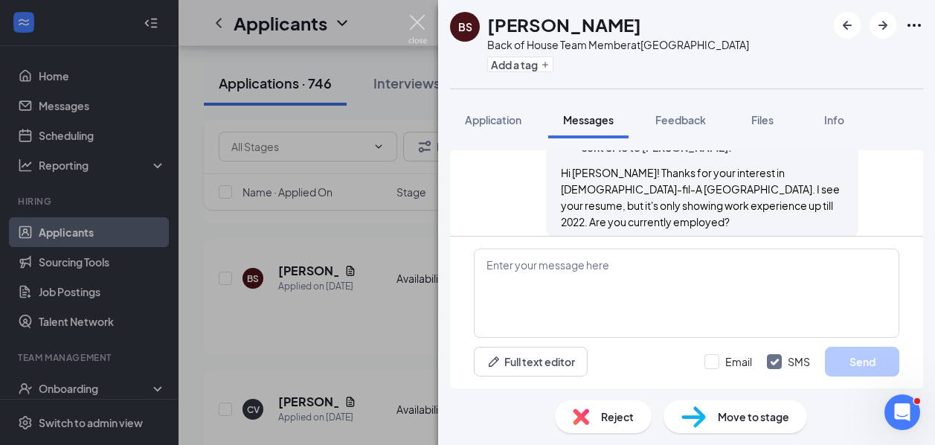
click at [415, 22] on img at bounding box center [418, 29] width 19 height 29
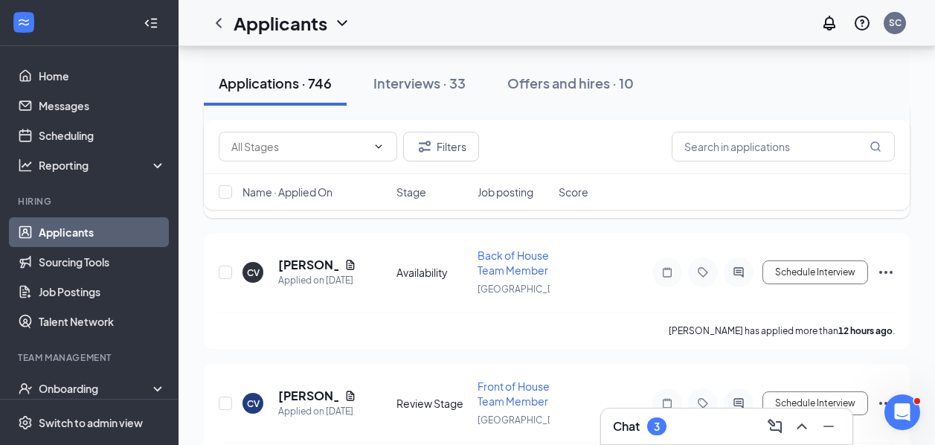
scroll to position [1369, 0]
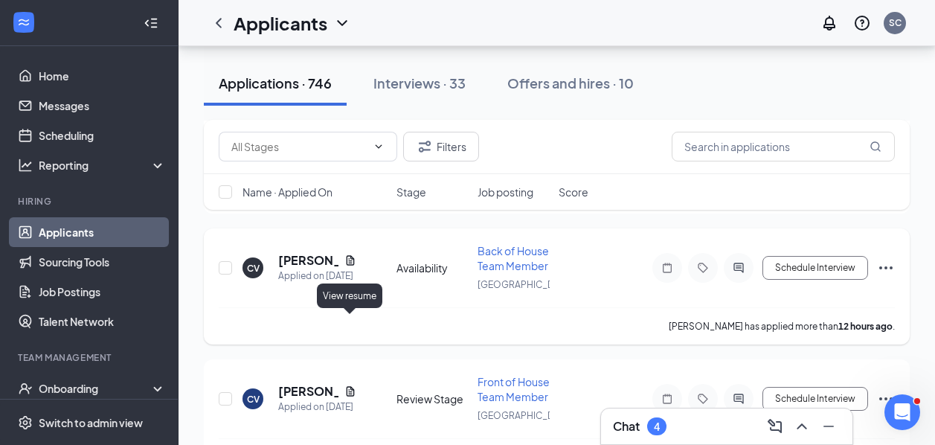
click at [348, 266] on icon "Document" at bounding box center [351, 261] width 12 height 12
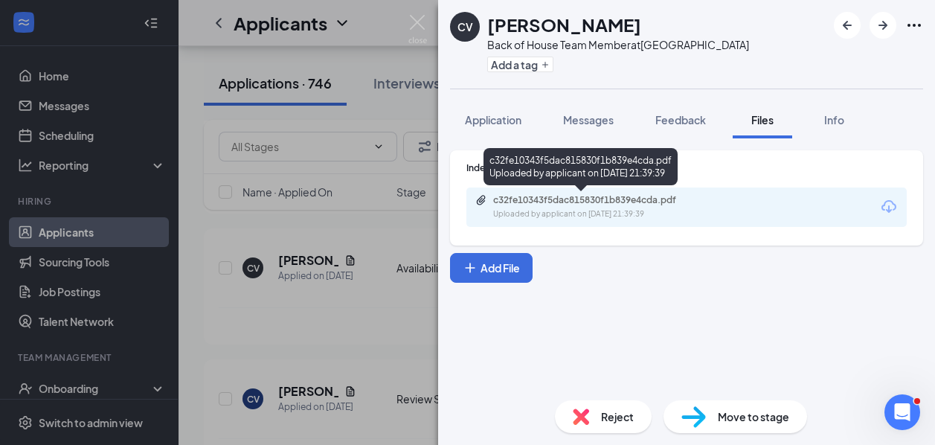
click at [678, 190] on div "c32fe10343f5dac815830f1b839e4cda.pdf Uploaded by applicant on [DATE] 21:39:39" at bounding box center [581, 169] width 194 height 43
click at [668, 201] on div "c32fe10343f5dac815830f1b839e4cda.pdf" at bounding box center [597, 200] width 208 height 12
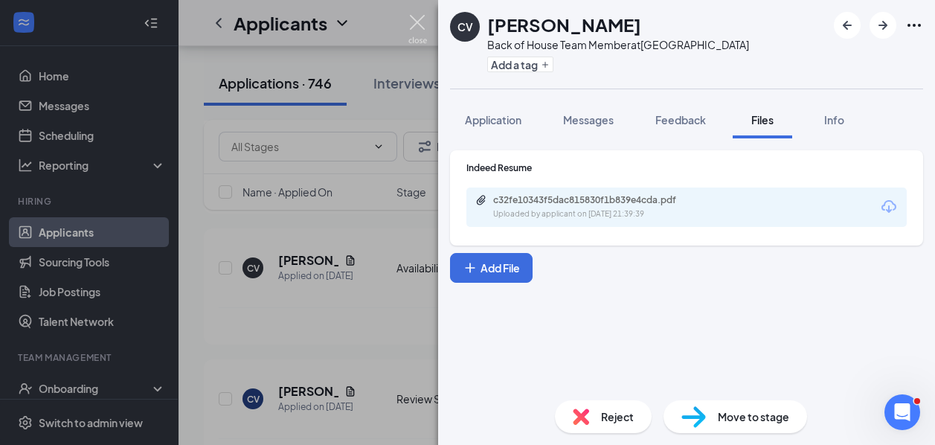
click at [419, 20] on img at bounding box center [418, 29] width 19 height 29
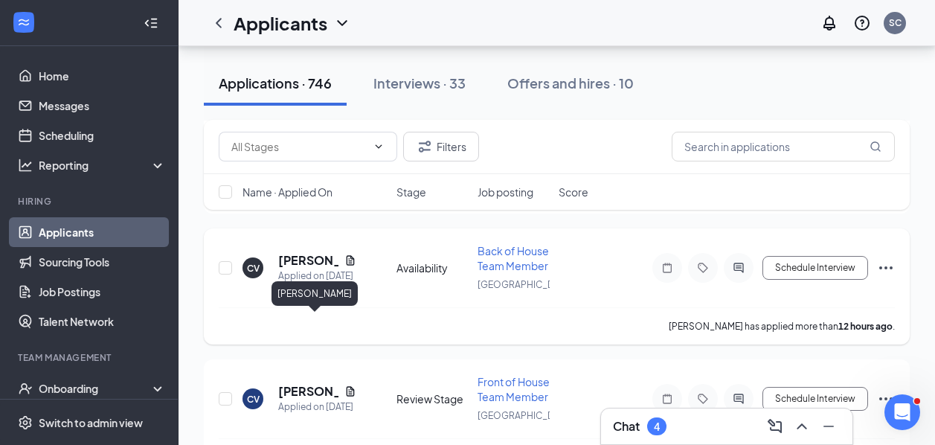
click at [318, 269] on h5 "[PERSON_NAME]" at bounding box center [308, 260] width 60 height 16
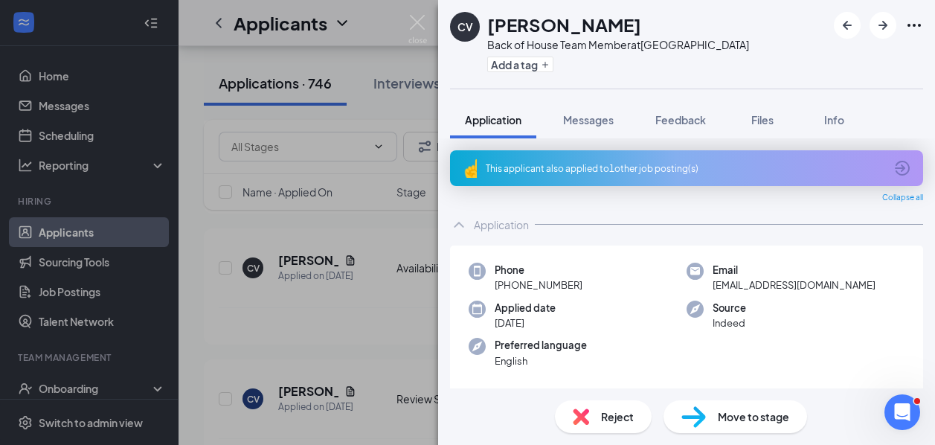
click at [423, 14] on div "CV [PERSON_NAME] Back of House Team Member at [GEOGRAPHIC_DATA] Add a tag Appli…" at bounding box center [467, 222] width 935 height 445
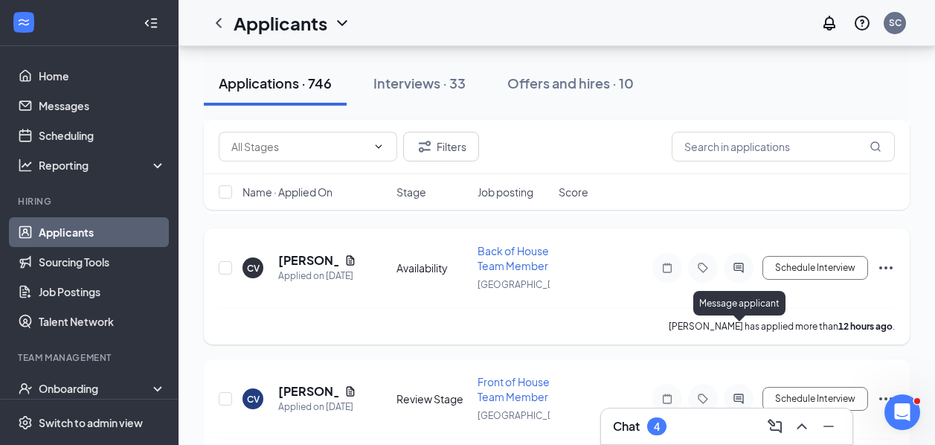
click at [739, 274] on icon "ActiveChat" at bounding box center [739, 268] width 18 height 12
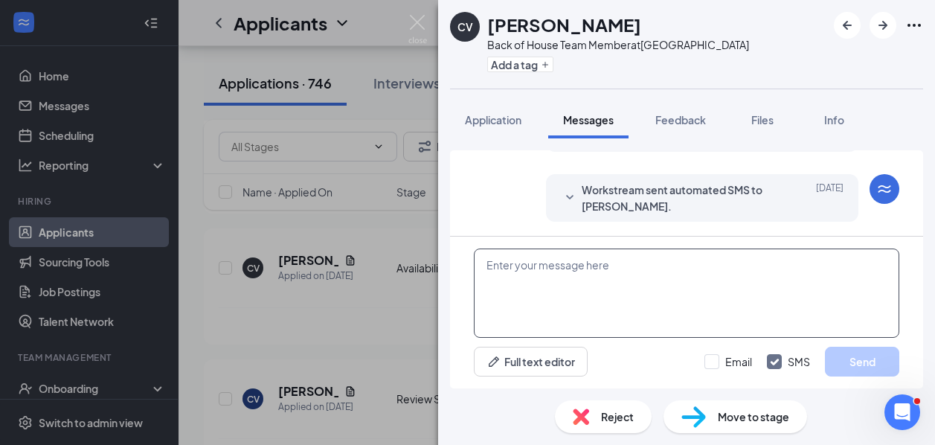
scroll to position [97, 0]
click at [609, 312] on textarea at bounding box center [687, 293] width 426 height 89
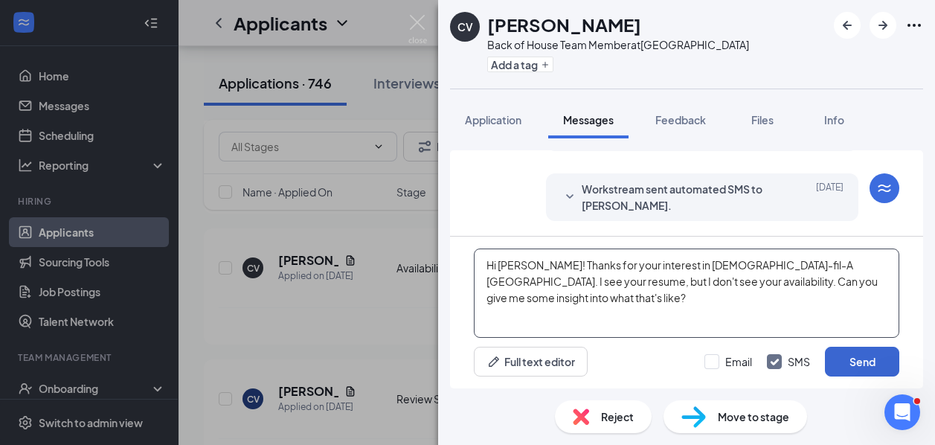
type textarea "Hi [PERSON_NAME]! Thanks for your interest in [DEMOGRAPHIC_DATA]-fil-A [GEOGRAP…"
click at [865, 358] on button "Send" at bounding box center [862, 362] width 74 height 30
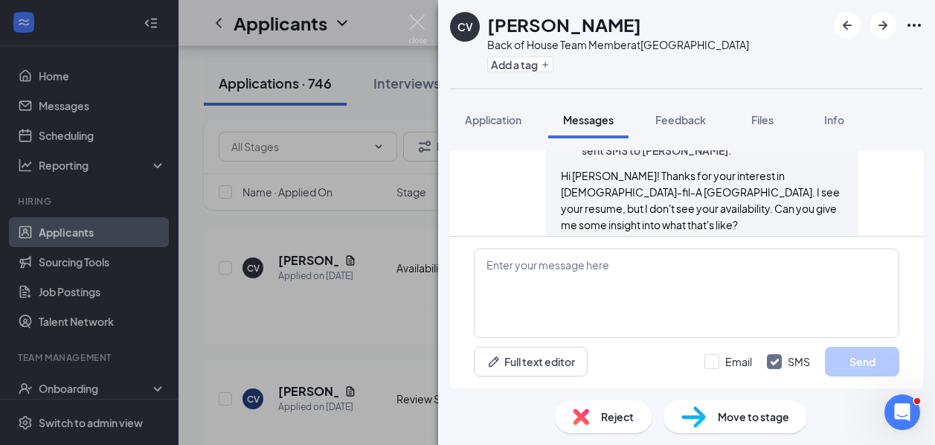
scroll to position [225, 0]
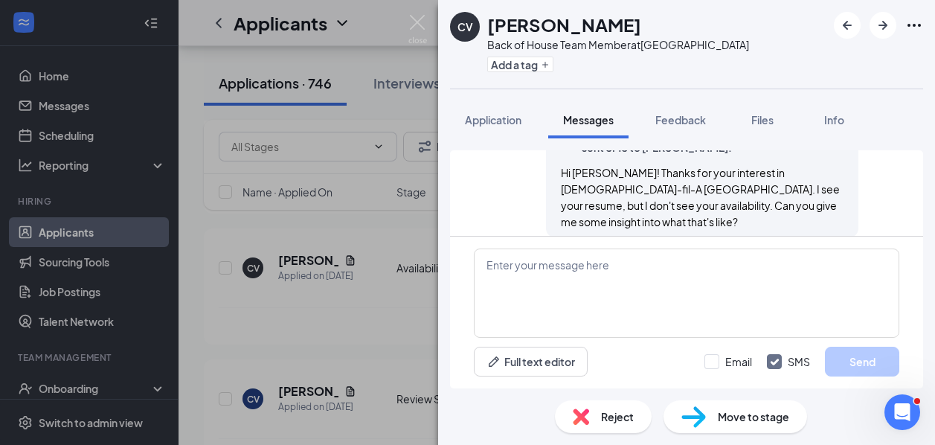
click at [403, 27] on div "CV [PERSON_NAME] Back of House Team Member at [GEOGRAPHIC_DATA] Add a tag Appli…" at bounding box center [467, 222] width 935 height 445
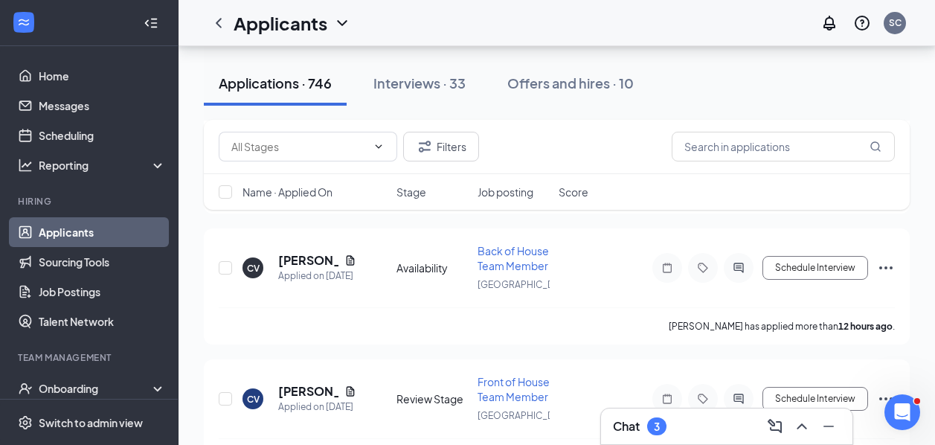
click at [409, 26] on div "Applicants SC" at bounding box center [557, 23] width 757 height 46
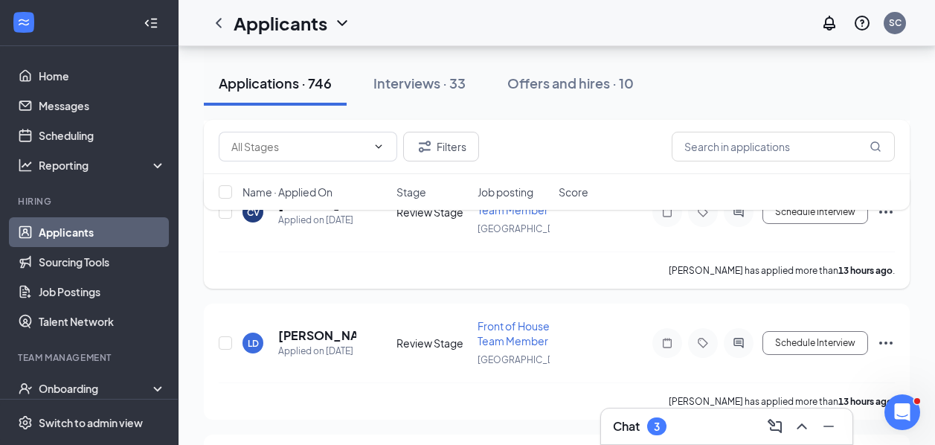
scroll to position [1557, 0]
click at [316, 212] on h5 "[PERSON_NAME]" at bounding box center [308, 204] width 60 height 16
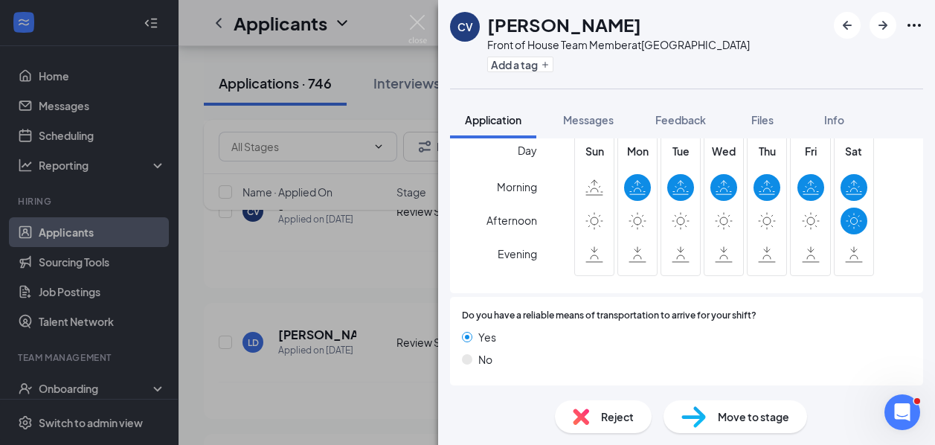
scroll to position [1089, 0]
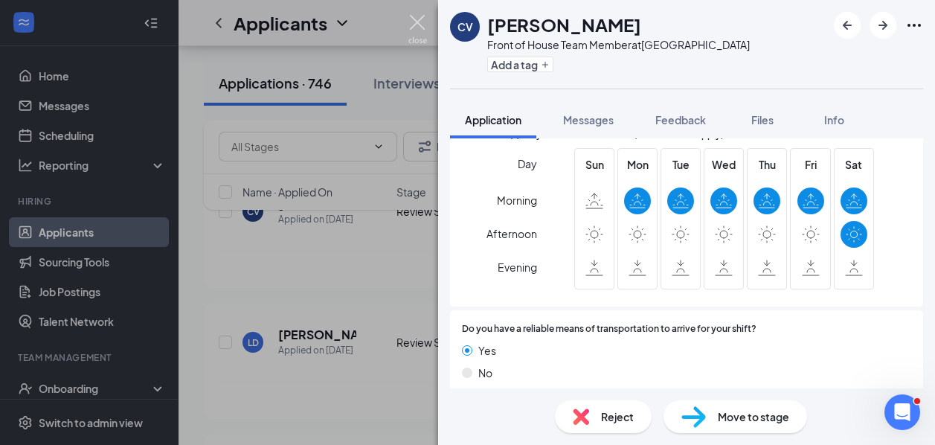
click at [423, 27] on img at bounding box center [418, 29] width 19 height 29
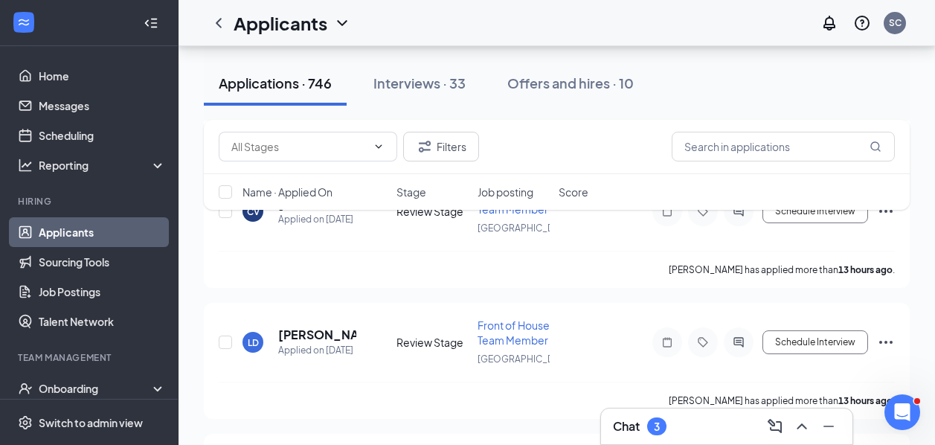
click at [744, 423] on div "Chat 3" at bounding box center [727, 427] width 228 height 24
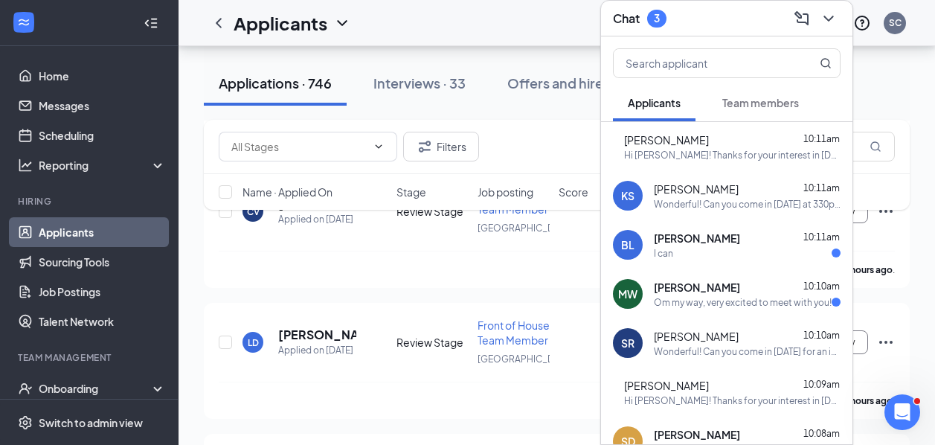
click at [730, 138] on div "[PERSON_NAME] 10:11am" at bounding box center [732, 139] width 217 height 15
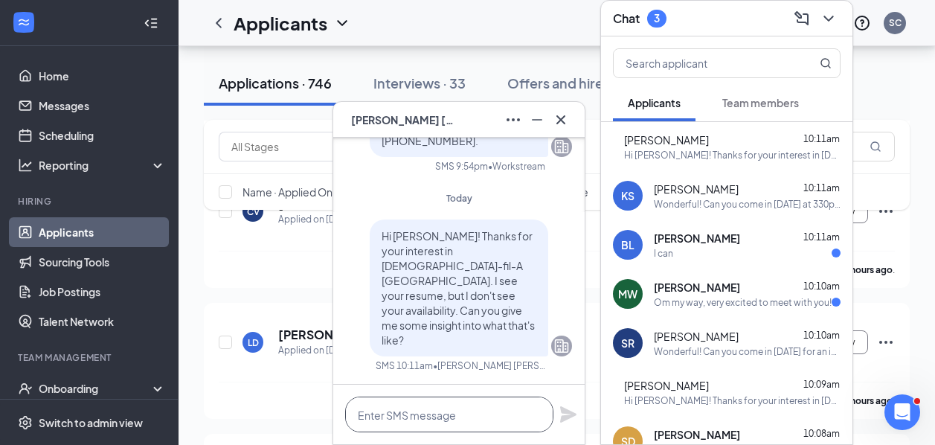
click at [422, 420] on textarea at bounding box center [449, 415] width 208 height 36
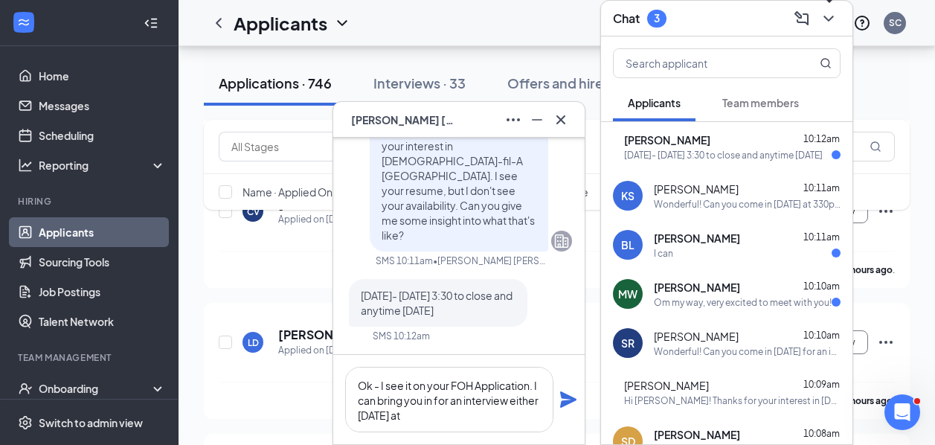
click at [828, 23] on icon "ChevronDown" at bounding box center [829, 19] width 18 height 18
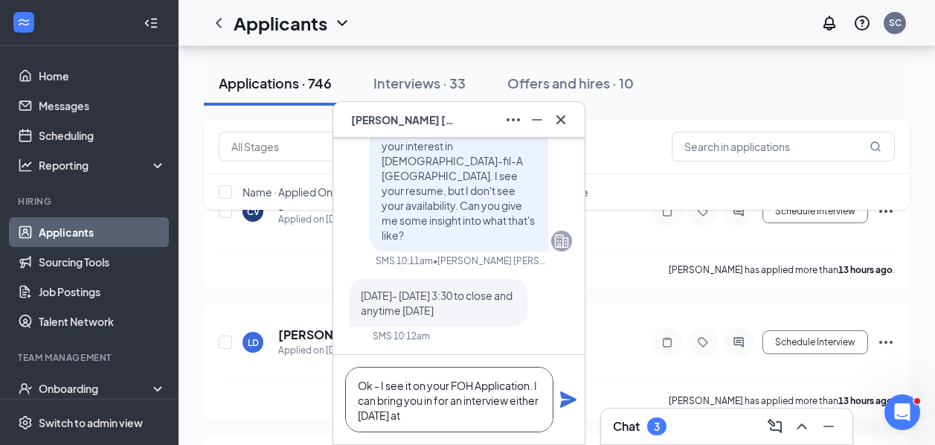
click at [411, 419] on textarea "Ok - I see it on your FOH Application. I can bring you in for an interview eith…" at bounding box center [449, 399] width 208 height 65
type textarea "Ok - I see it on your FOH Application. I can bring you in for an interview eith…"
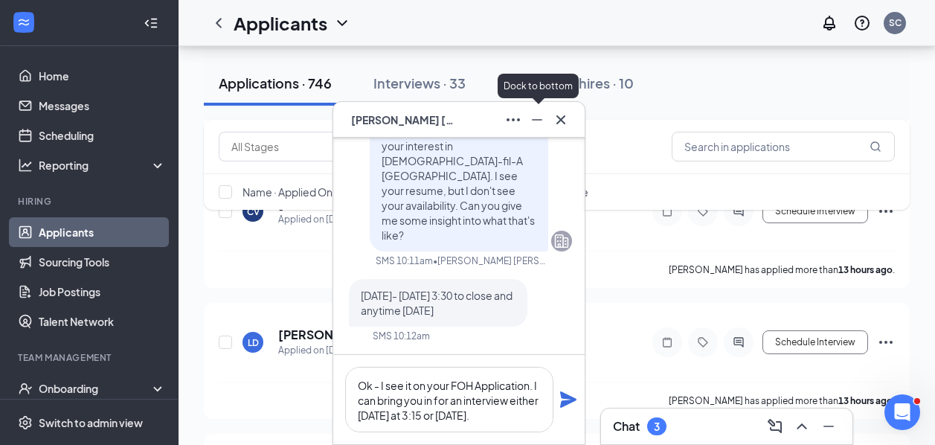
click at [537, 121] on icon "Minimize" at bounding box center [537, 120] width 18 height 18
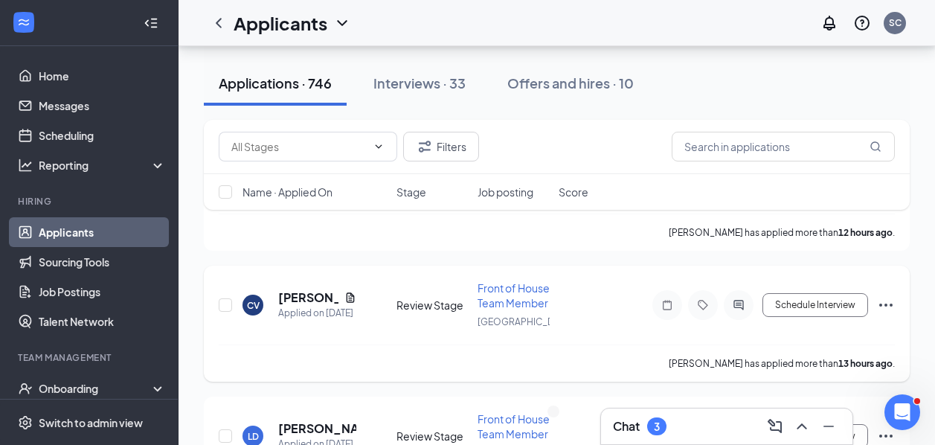
scroll to position [1475, 0]
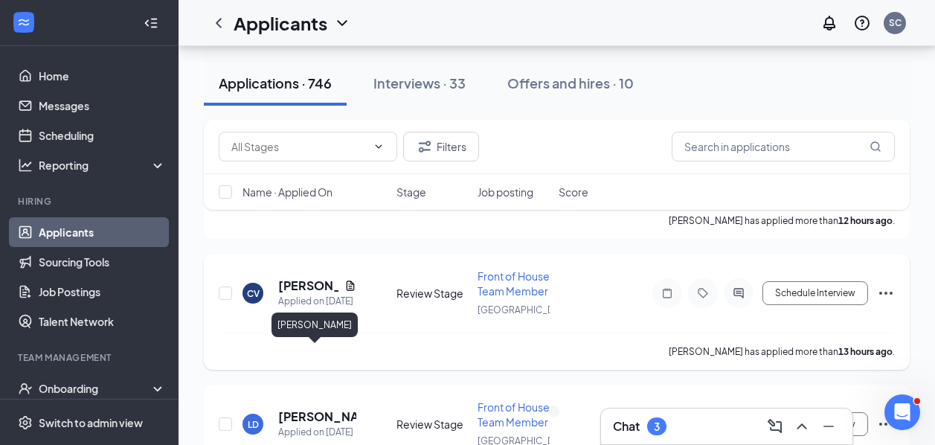
click at [315, 294] on h5 "[PERSON_NAME]" at bounding box center [308, 286] width 60 height 16
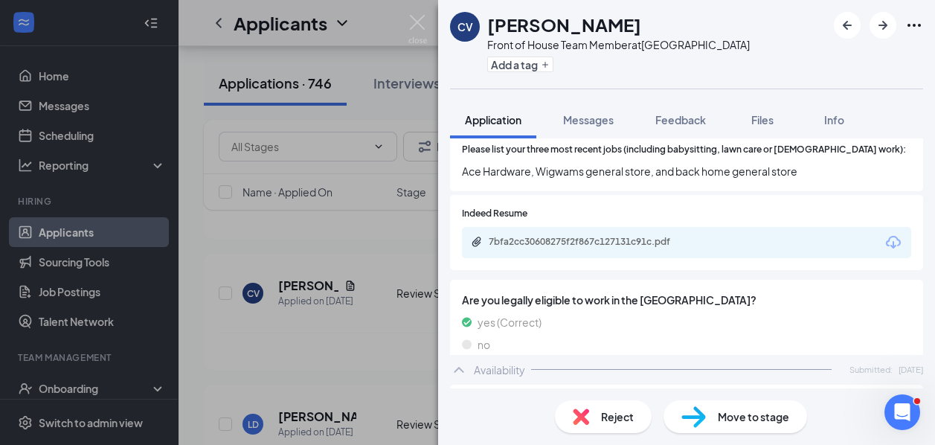
scroll to position [1089, 0]
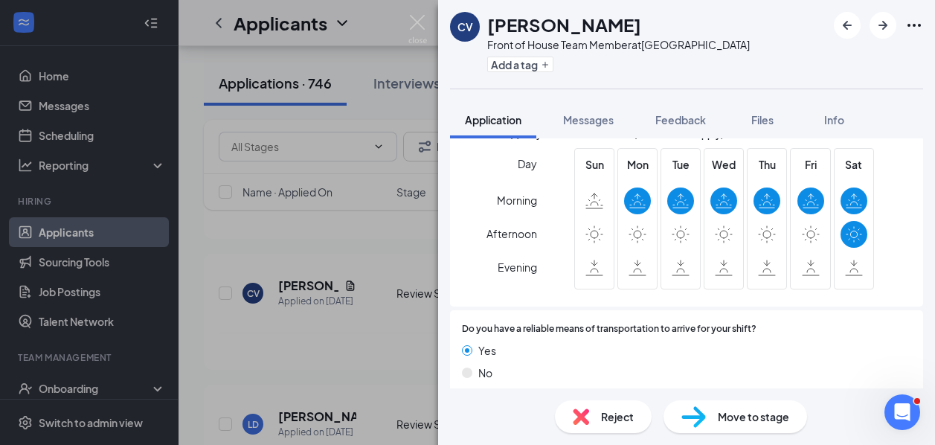
click at [420, 25] on img at bounding box center [418, 29] width 19 height 29
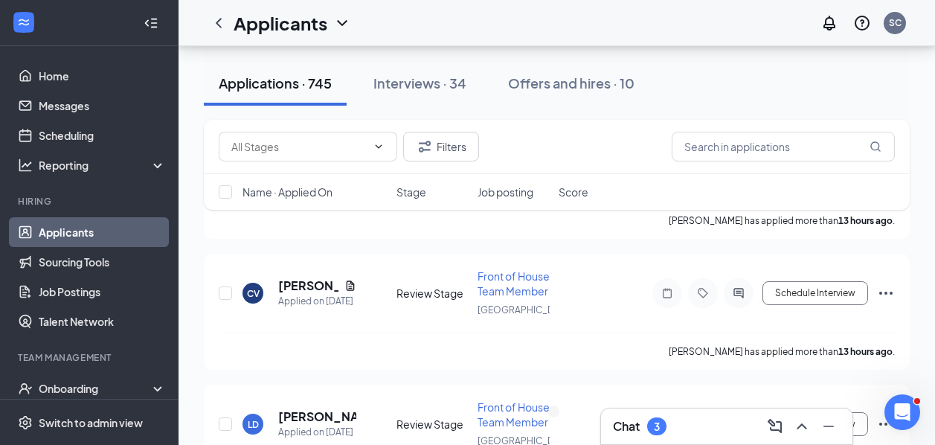
click at [641, 425] on div "Chat 3" at bounding box center [640, 426] width 54 height 18
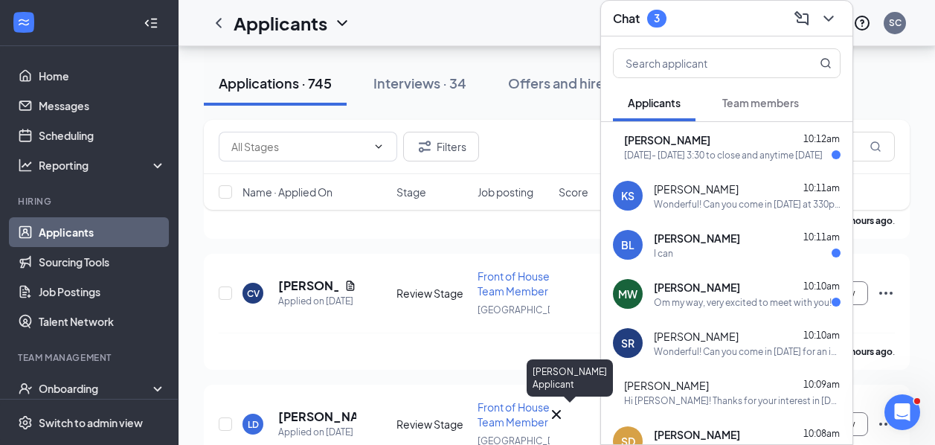
click at [566, 427] on div "CV" at bounding box center [557, 417] width 18 height 22
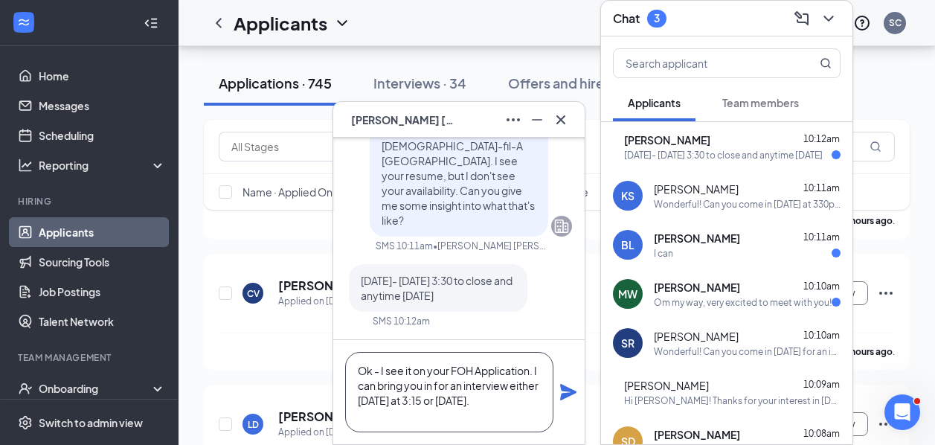
click at [382, 371] on textarea "Ok - I see it on your FOH Application. I can bring you in for an interview eith…" at bounding box center [449, 392] width 208 height 80
click at [419, 388] on textarea "Ok - actually I see it on your FOH Application. I can bring you in for an inter…" at bounding box center [449, 392] width 208 height 80
click at [505, 412] on textarea "Ok - actually I see it on your FOH Application, but it says mornings only. I ca…" at bounding box center [449, 392] width 208 height 80
click at [383, 394] on textarea "Ok - actually I see it on your FOH Application, but it says mornings only. I ca…" at bounding box center [449, 392] width 208 height 80
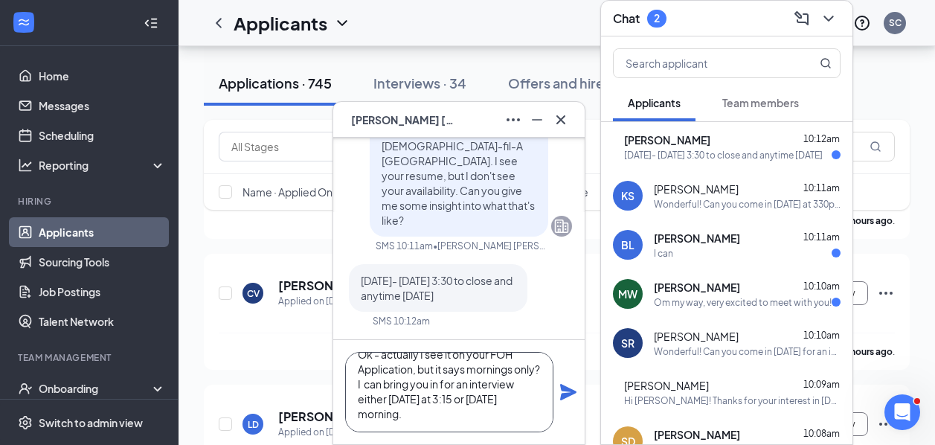
type textarea "Ok - actually I see it on your FOH Application, but it says mornings only? I ca…"
click at [558, 391] on div "Ok - actually I see it on your FOH Application, but it says mornings only? I ca…" at bounding box center [459, 392] width 252 height 104
click at [565, 391] on icon "Plane" at bounding box center [569, 392] width 18 height 18
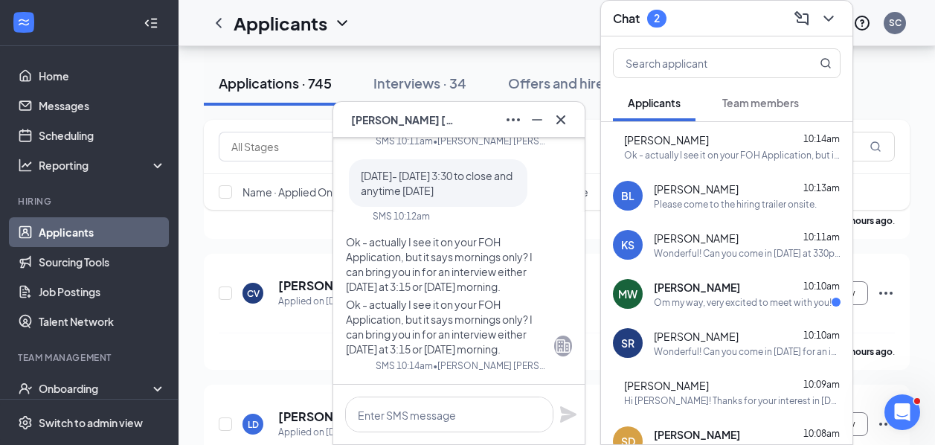
scroll to position [96, 0]
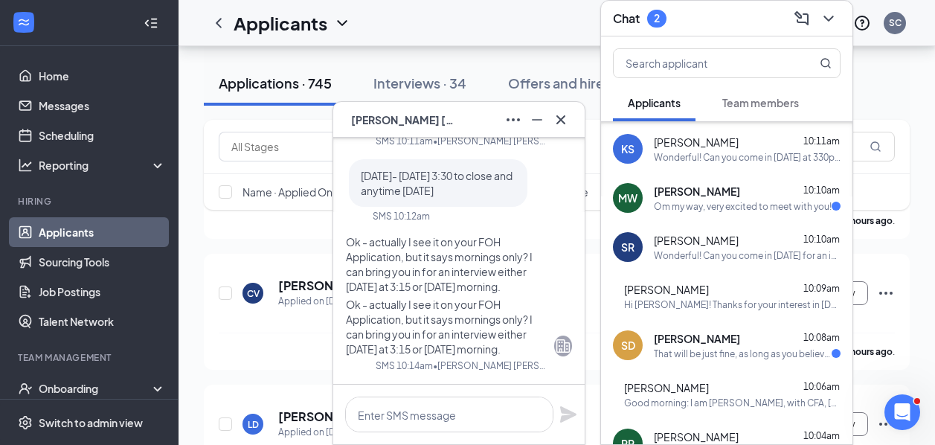
click at [731, 355] on div "That will be just fine, as long as you believe I'll be finished by 12:45 or so,…" at bounding box center [743, 354] width 178 height 13
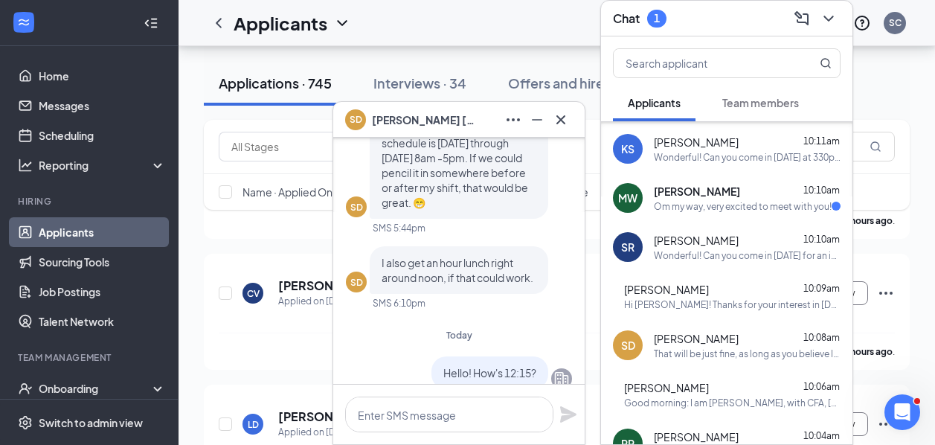
scroll to position [0, 0]
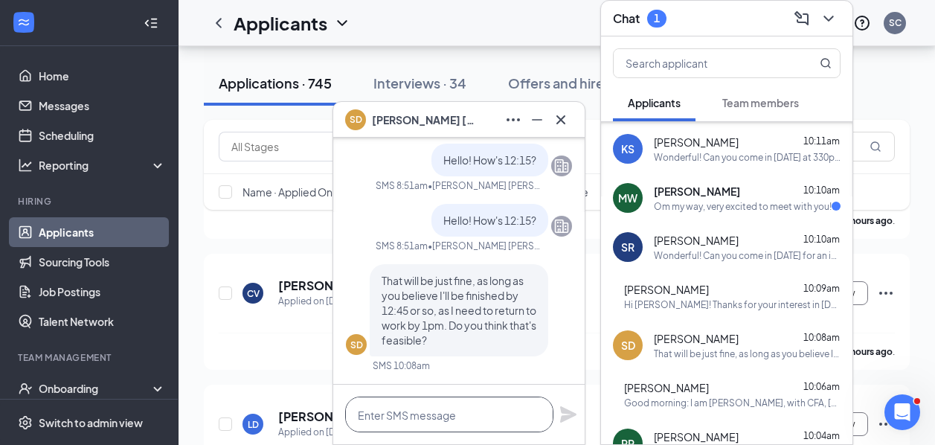
click at [415, 423] on textarea at bounding box center [449, 415] width 208 height 36
type textarea "Should only take 15 minutes!"
click at [569, 415] on icon "Plane" at bounding box center [568, 414] width 16 height 16
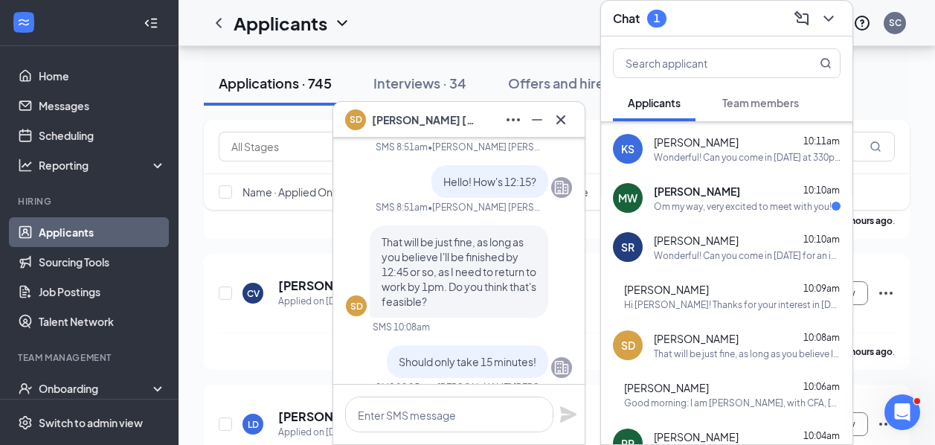
scroll to position [-80, 0]
click at [560, 128] on button at bounding box center [561, 120] width 24 height 24
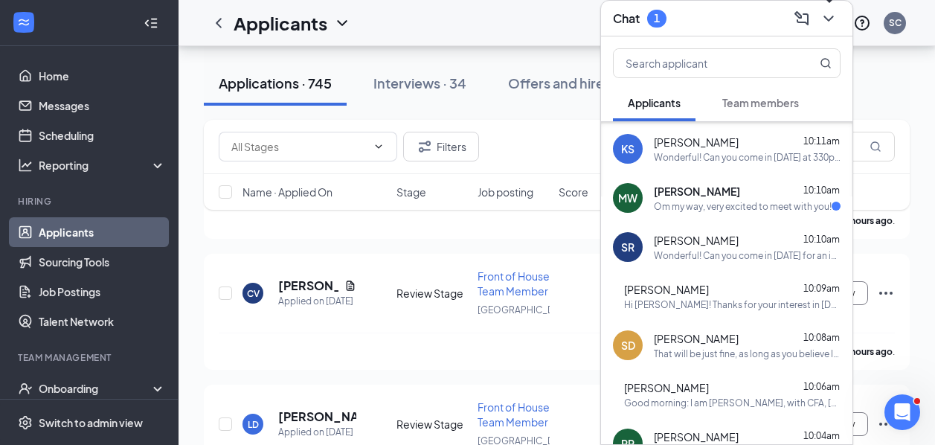
click at [836, 22] on icon "ChevronDown" at bounding box center [829, 19] width 18 height 18
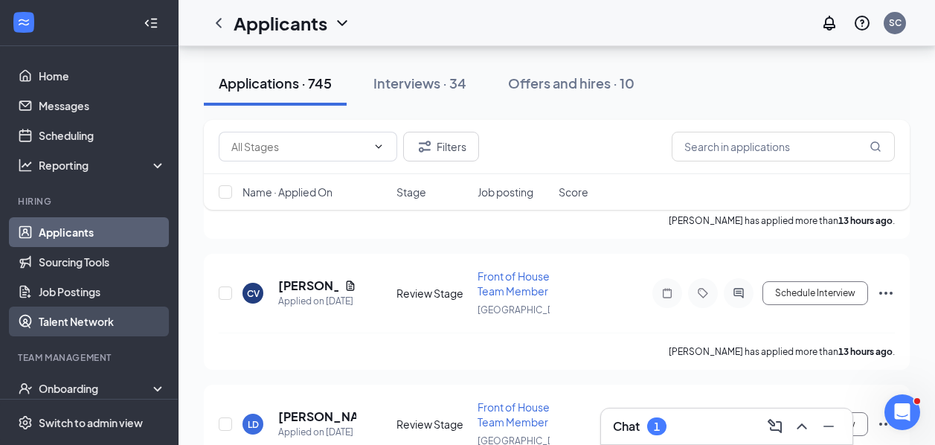
scroll to position [32, 0]
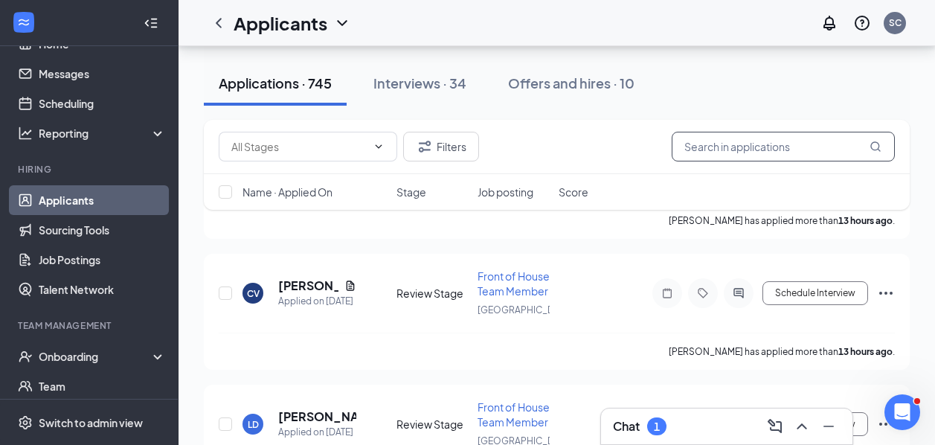
click at [728, 150] on input "text" at bounding box center [783, 147] width 223 height 30
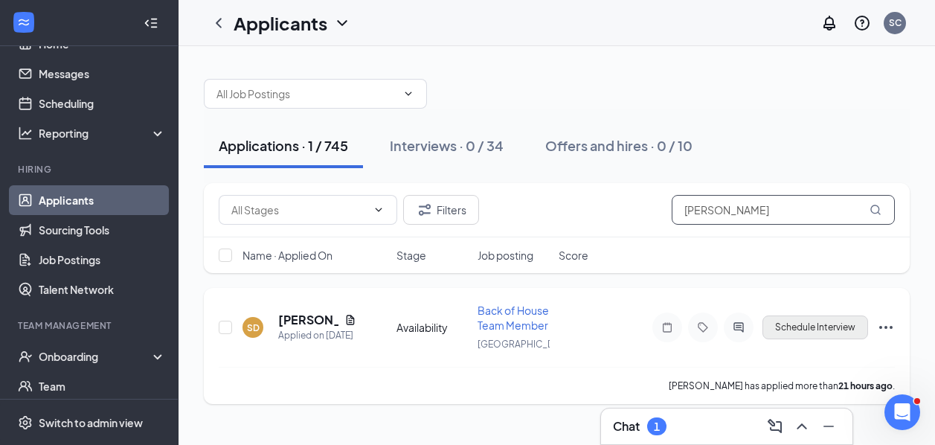
type input "[PERSON_NAME]"
click at [801, 335] on button "Schedule Interview" at bounding box center [816, 328] width 106 height 24
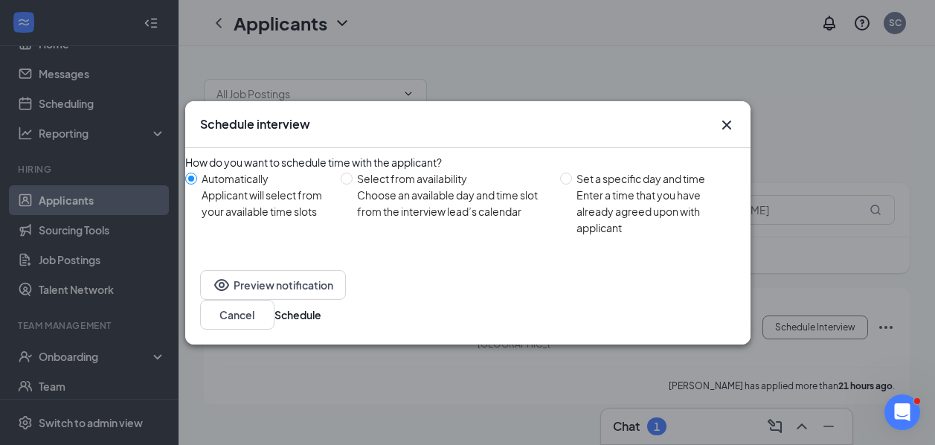
click at [577, 187] on div "Set a specific day and time" at bounding box center [657, 178] width 161 height 16
click at [572, 185] on input "Set a specific day and time Enter a time that you have already agreed upon with…" at bounding box center [566, 179] width 12 height 12
radio input "true"
radio input "false"
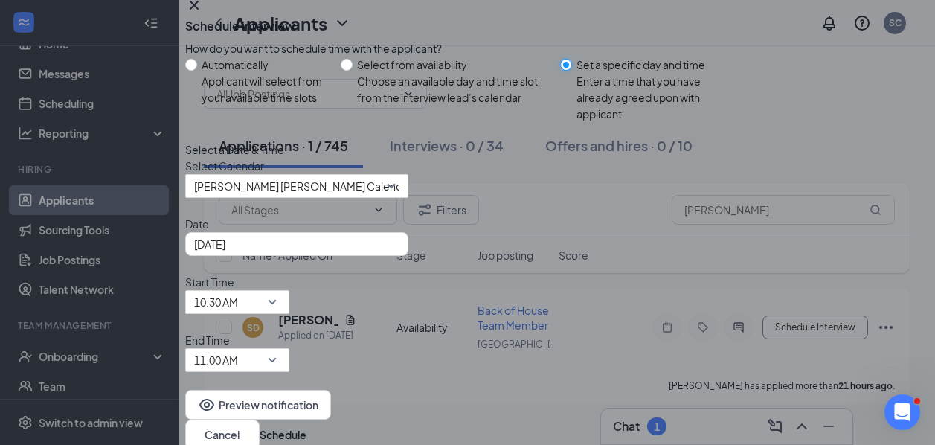
scroll to position [37, 0]
click at [238, 292] on span "10:30 AM" at bounding box center [216, 302] width 44 height 22
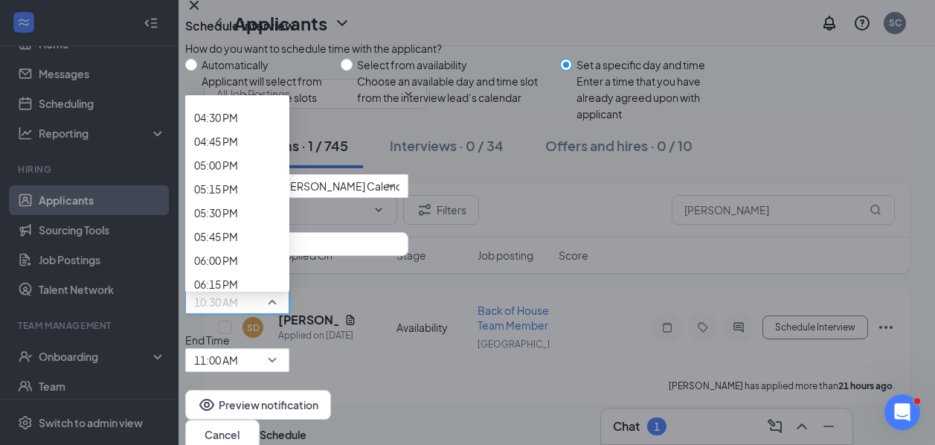
scroll to position [1584, 0]
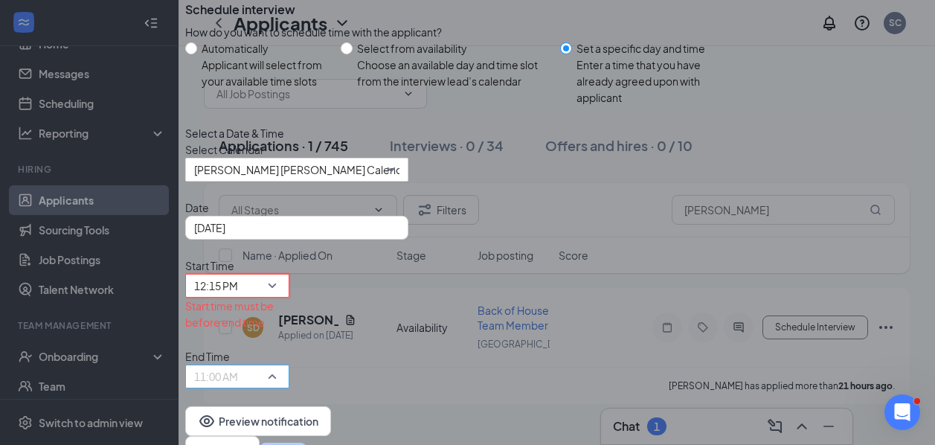
click at [281, 365] on span "11:00 AM" at bounding box center [237, 376] width 86 height 22
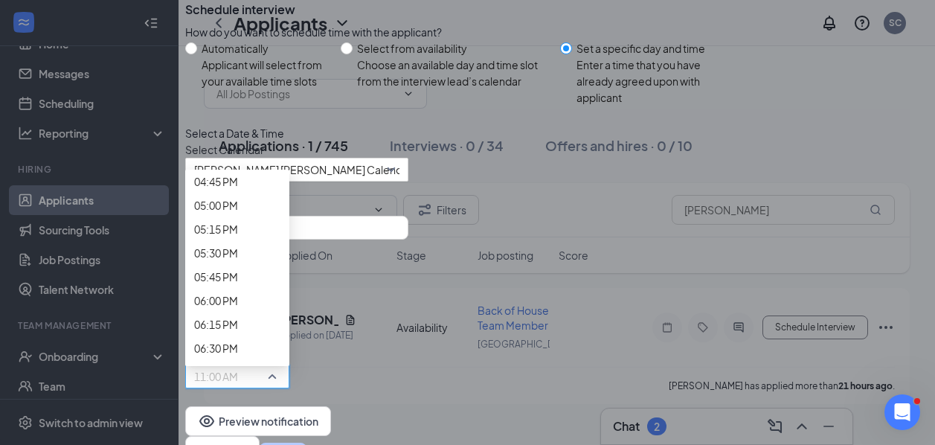
scroll to position [1617, 0]
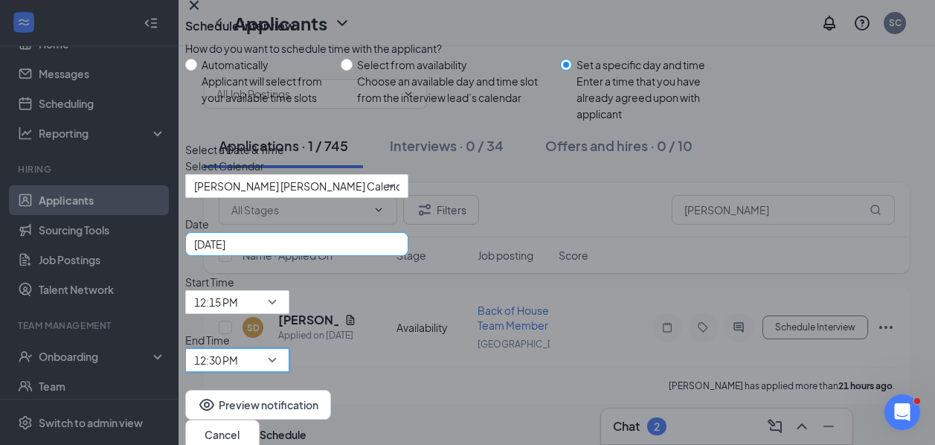
click at [327, 252] on input "[DATE]" at bounding box center [295, 244] width 202 height 16
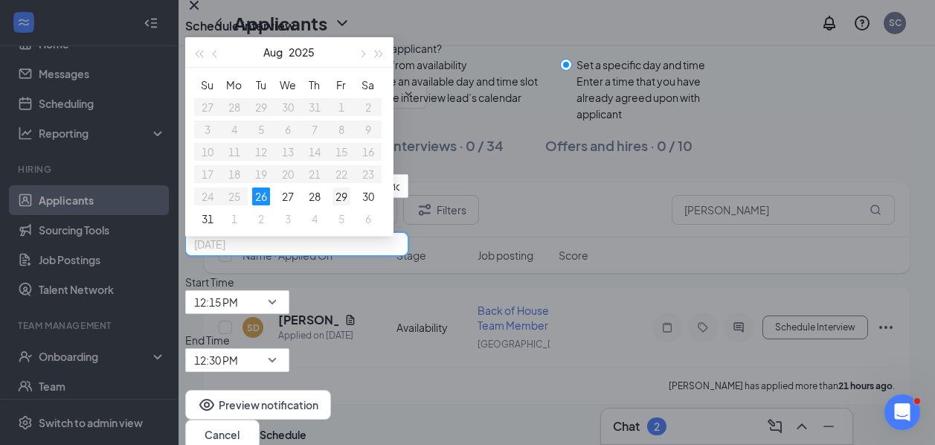
type input "[DATE]"
click at [351, 205] on div "29" at bounding box center [342, 197] width 18 height 18
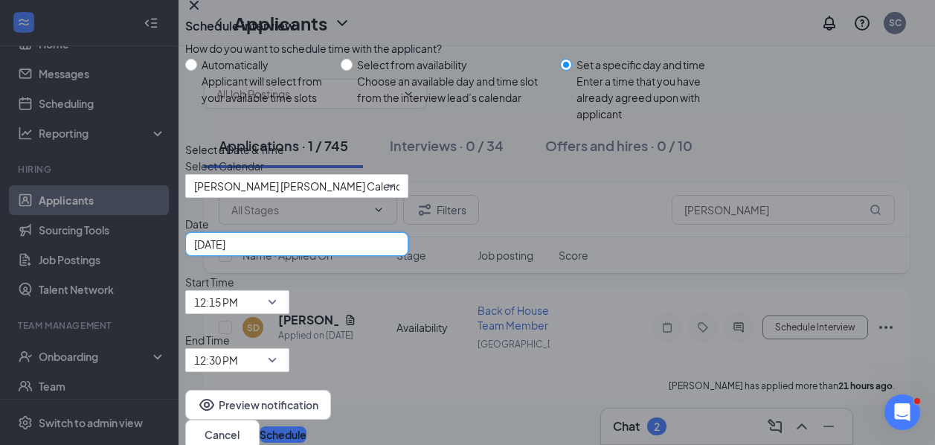
click at [307, 426] on button "Schedule" at bounding box center [283, 434] width 47 height 16
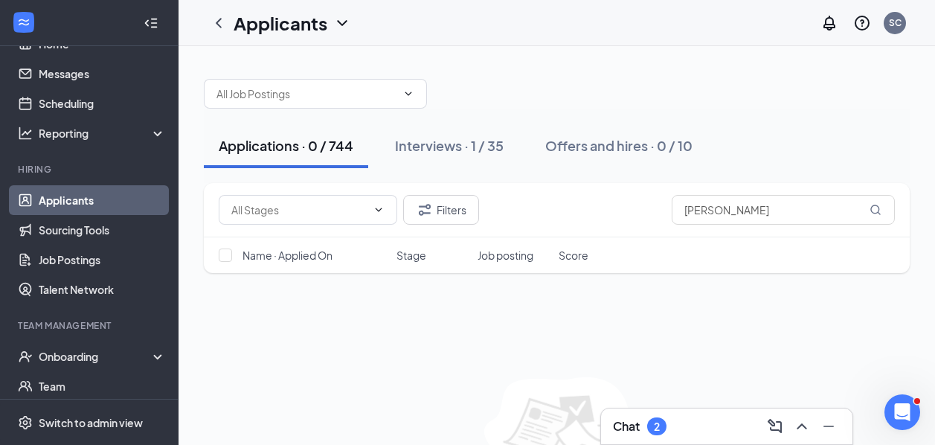
click at [668, 420] on div "Chat 2" at bounding box center [727, 427] width 228 height 24
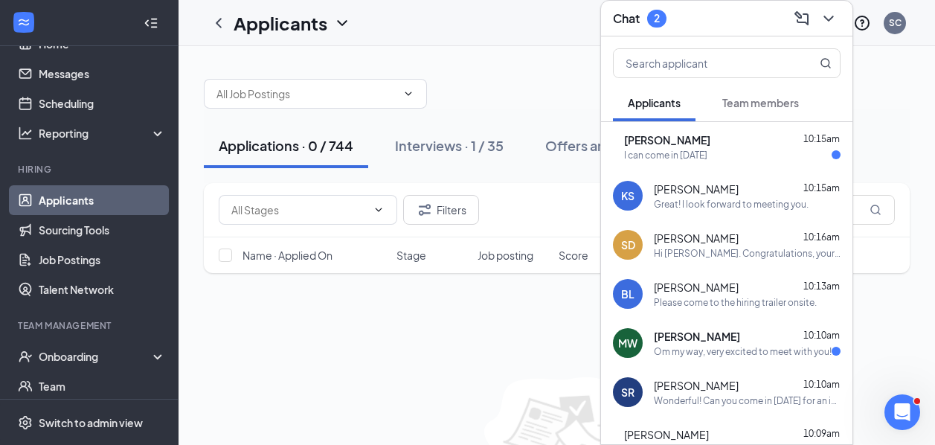
click at [730, 164] on div "CV [PERSON_NAME] 10:15am I can come in [DATE]" at bounding box center [727, 146] width 252 height 49
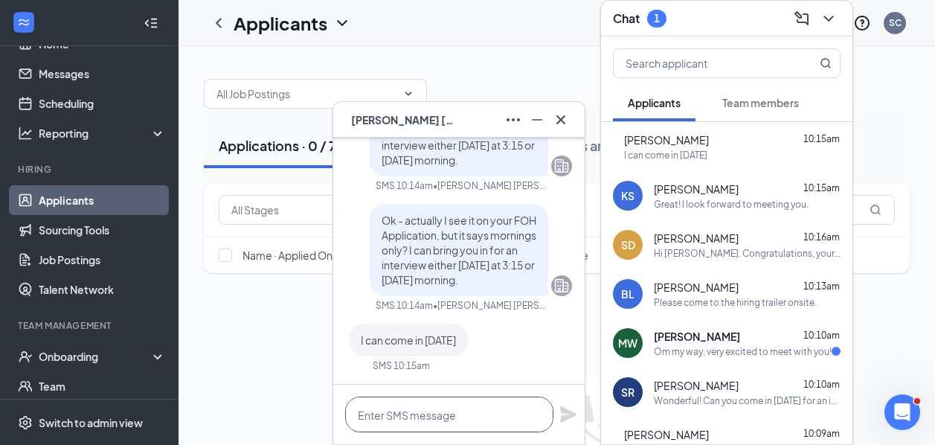
click at [425, 422] on textarea at bounding box center [449, 415] width 208 height 36
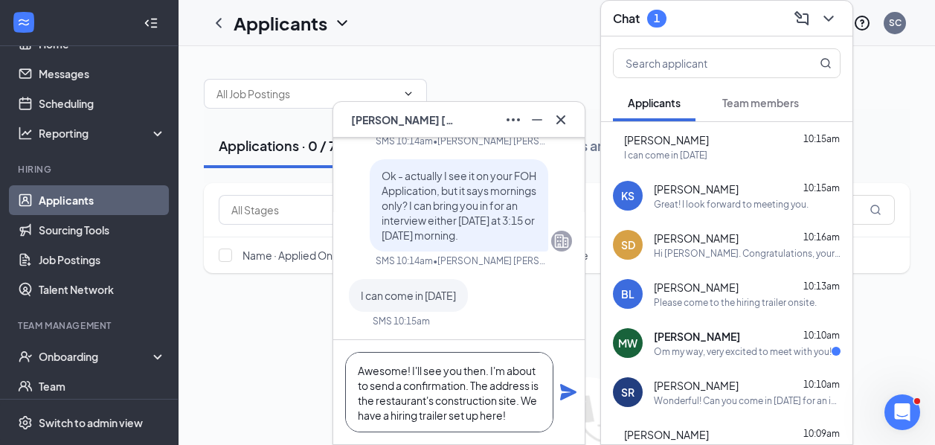
type textarea "Awesome! I'll see you then. I'm about to send a confirmation. The address is th…"
click at [564, 392] on icon "Plane" at bounding box center [569, 392] width 18 height 18
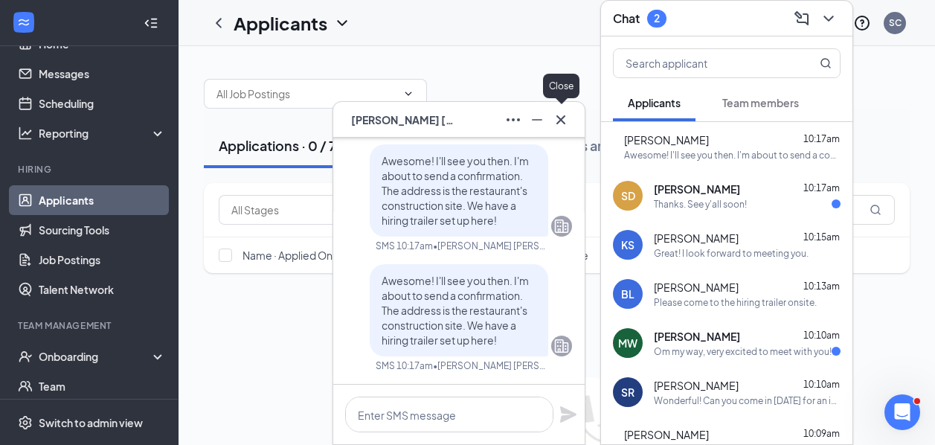
click at [563, 124] on icon "Cross" at bounding box center [561, 120] width 18 height 18
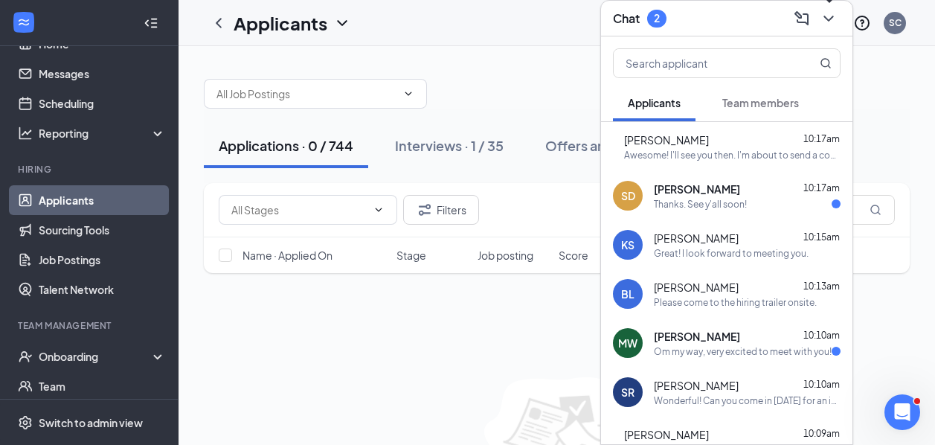
click at [832, 19] on icon "ChevronDown" at bounding box center [829, 19] width 18 height 18
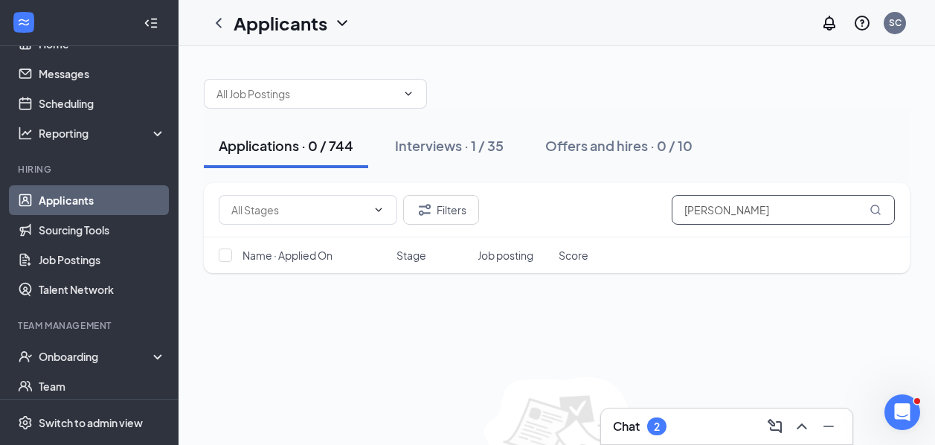
click at [772, 209] on input "[PERSON_NAME]" at bounding box center [783, 210] width 223 height 30
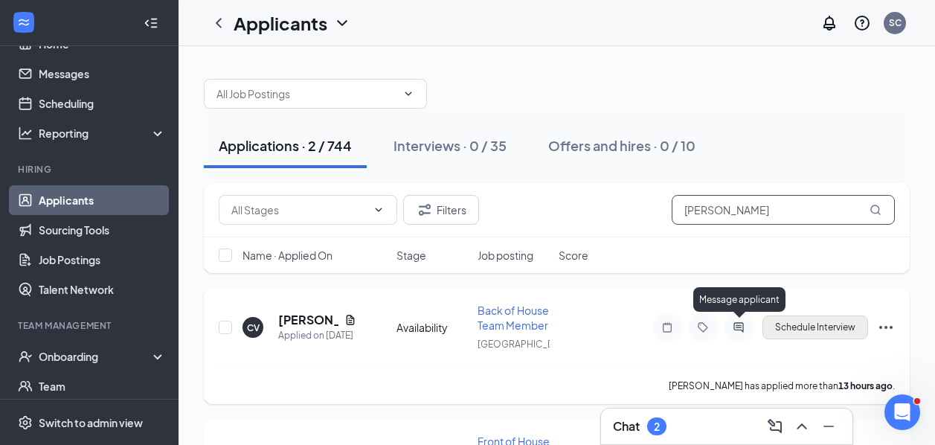
type input "[PERSON_NAME]"
click at [822, 320] on button "Schedule Interview" at bounding box center [816, 328] width 106 height 24
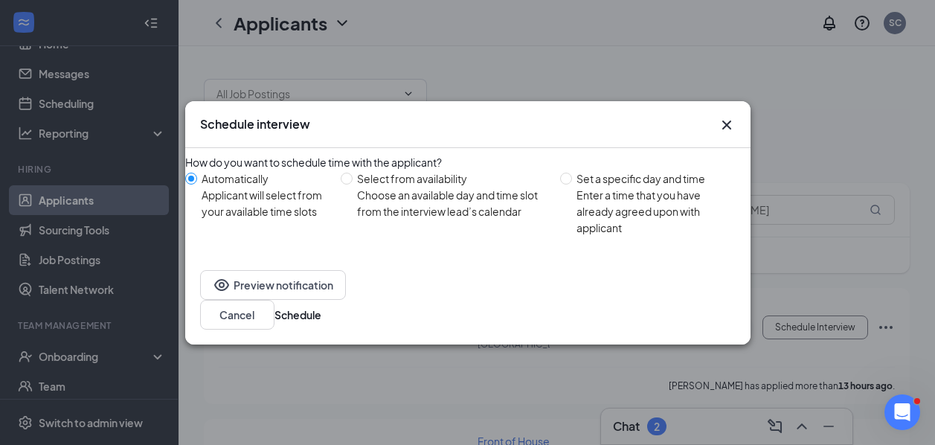
click at [627, 187] on div "How do you want to schedule time with the applicant? Automatically Applicant wi…" at bounding box center [468, 198] width 566 height 89
click at [619, 187] on div "Set a specific day and time" at bounding box center [657, 178] width 161 height 16
click at [572, 185] on input "Set a specific day and time Enter a time that you have already agreed upon with…" at bounding box center [566, 179] width 12 height 12
radio input "true"
radio input "false"
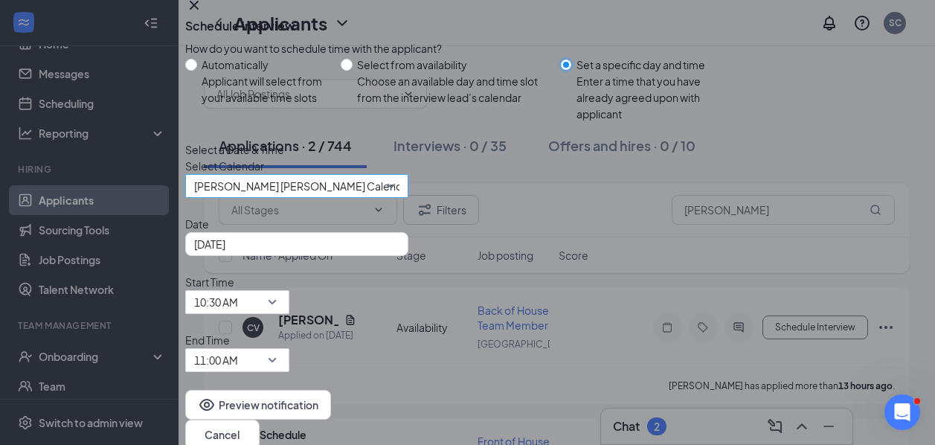
scroll to position [37, 0]
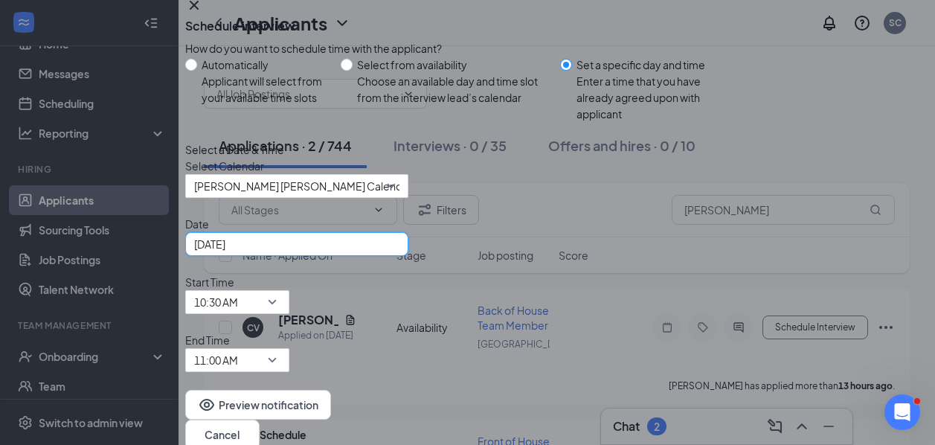
click at [365, 252] on input "[DATE]" at bounding box center [295, 244] width 202 height 16
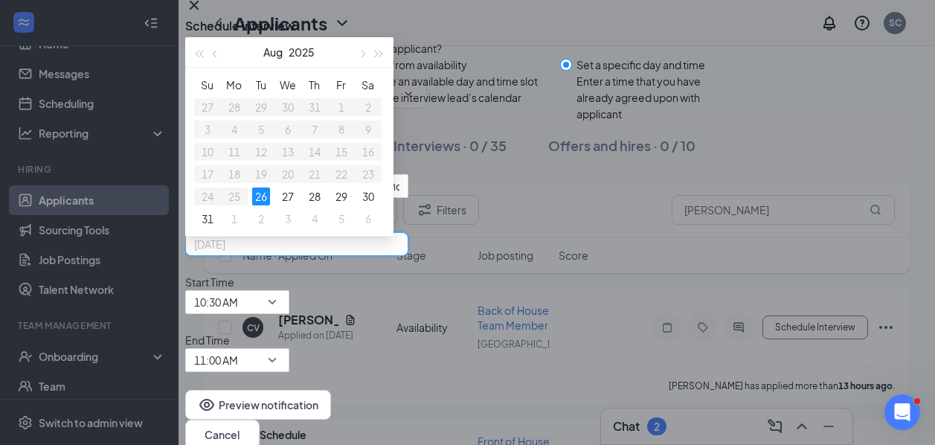
type input "[DATE]"
click at [470, 312] on div "Select a Date & Time Select Calendar [PERSON_NAME] [PERSON_NAME] Calendar Date …" at bounding box center [468, 256] width 566 height 231
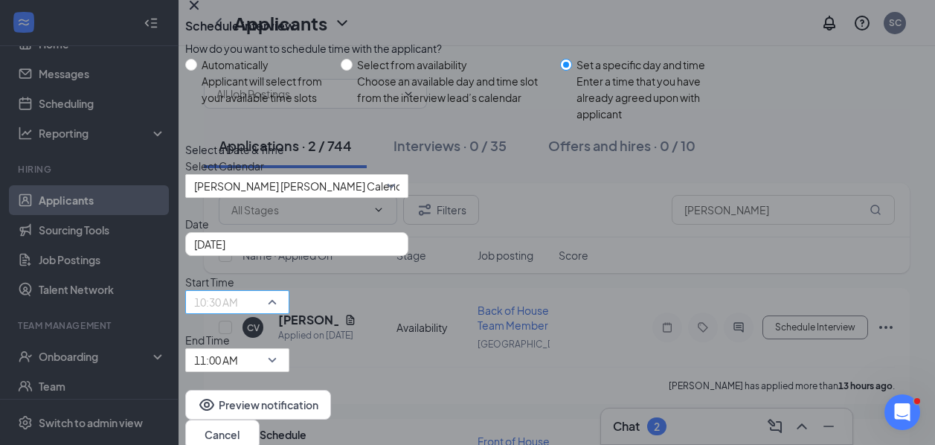
click at [238, 305] on span "10:30 AM" at bounding box center [216, 302] width 44 height 22
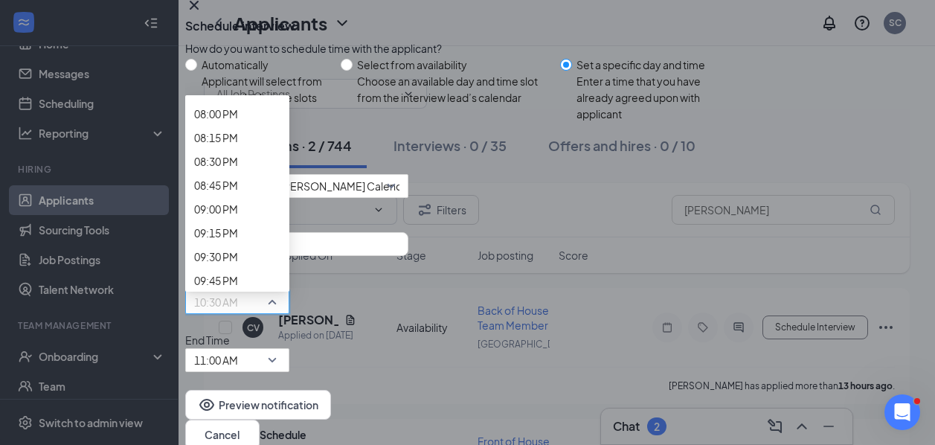
scroll to position [1959, 0]
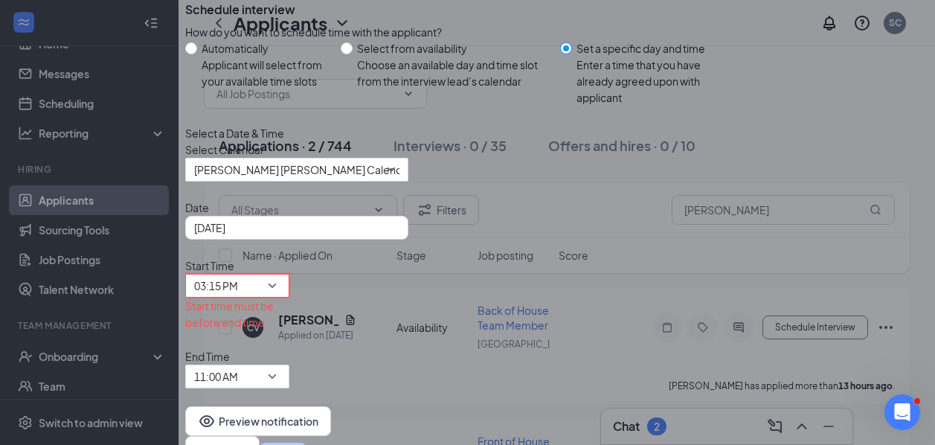
click at [289, 348] on div "End Time 11:00 AM" at bounding box center [237, 368] width 104 height 40
click at [238, 365] on span "11:00 AM" at bounding box center [216, 376] width 44 height 22
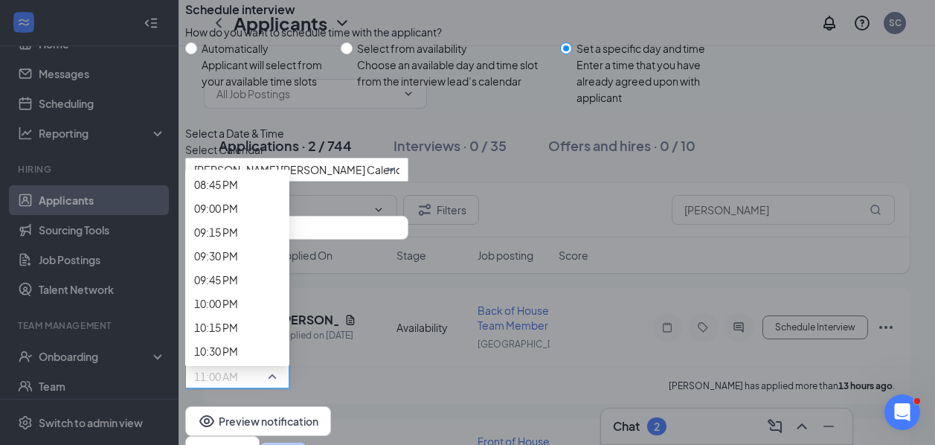
scroll to position [1995, 0]
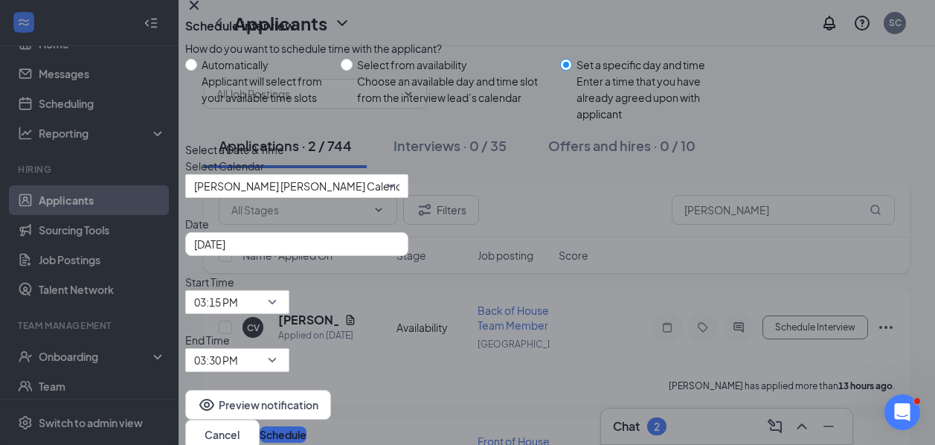
click at [307, 426] on button "Schedule" at bounding box center [283, 434] width 47 height 16
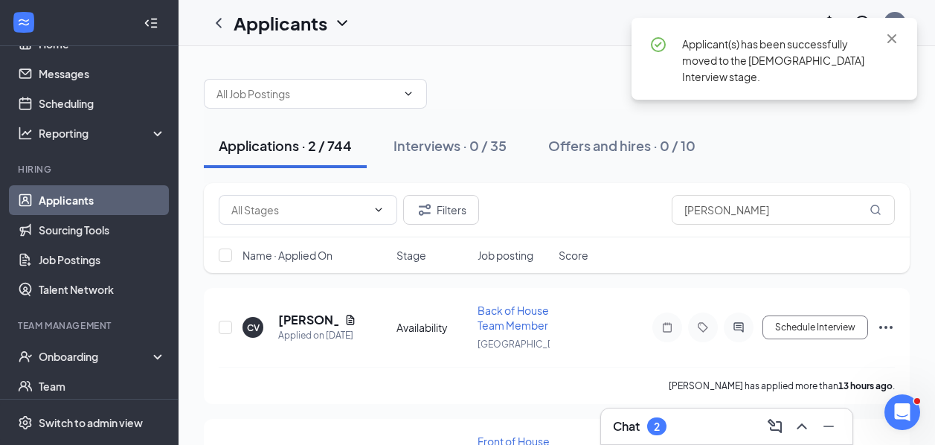
click at [621, 437] on div "Chat 2" at bounding box center [727, 427] width 228 height 24
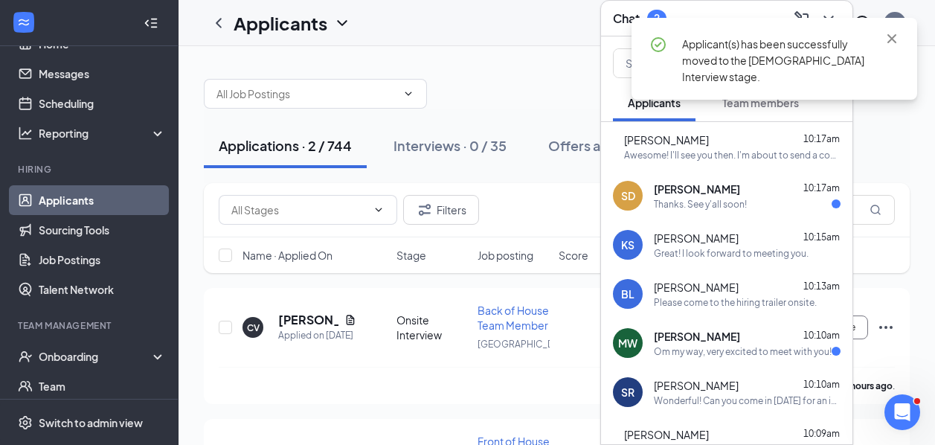
click at [706, 196] on div "[PERSON_NAME] 10:17am Thanks. See y'all soon!" at bounding box center [747, 196] width 187 height 29
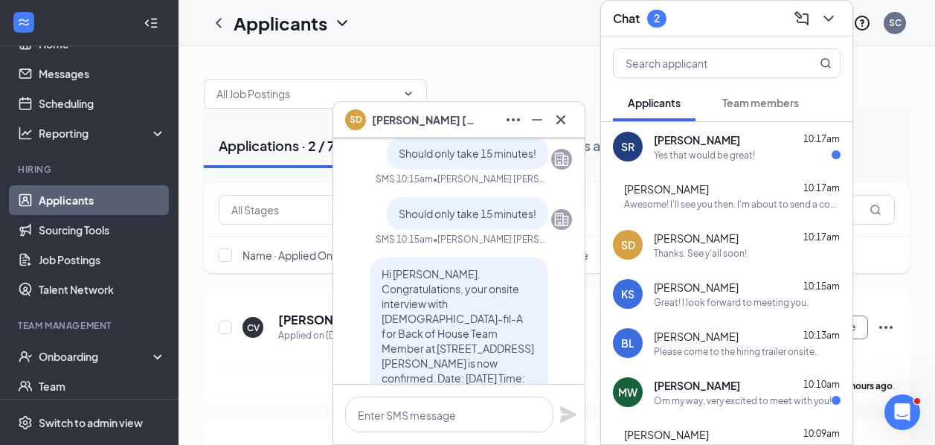
scroll to position [0, 0]
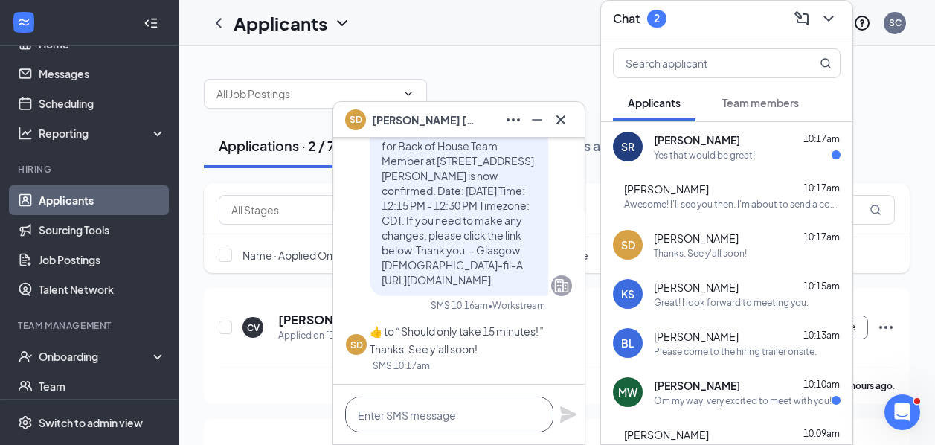
click at [412, 412] on textarea at bounding box center [449, 415] width 208 height 36
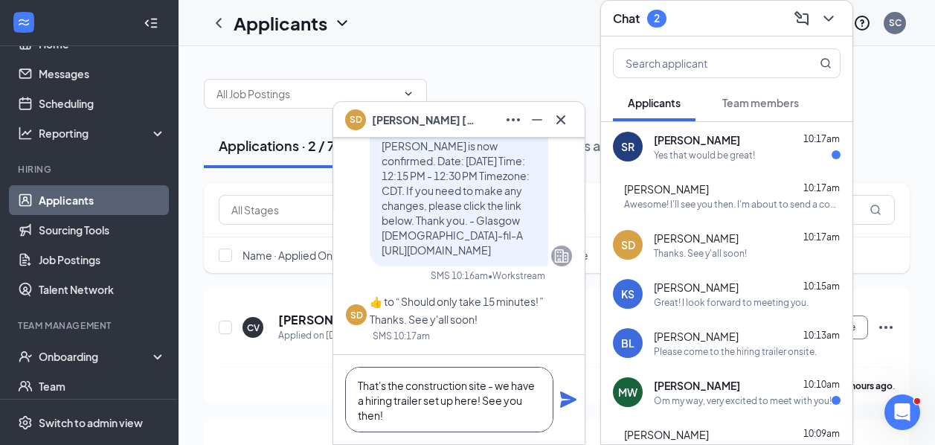
type textarea "That's the construction site - we have a hiring trailer set up here! See you th…"
click at [574, 404] on icon "Plane" at bounding box center [569, 400] width 18 height 18
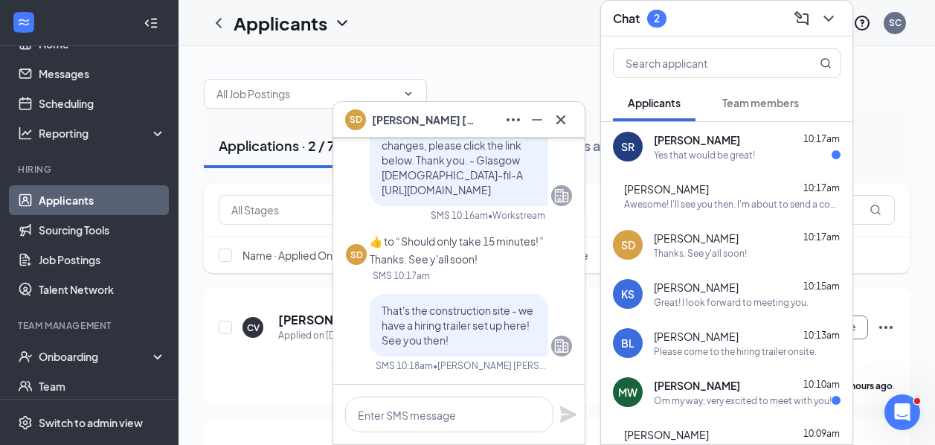
click at [764, 167] on div "SR [PERSON_NAME] 10:17am Yes that would be great!" at bounding box center [727, 146] width 252 height 49
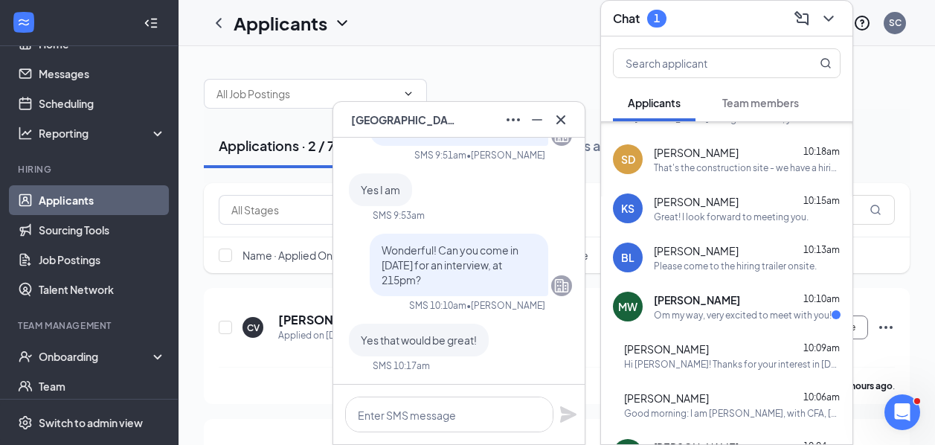
scroll to position [165, 0]
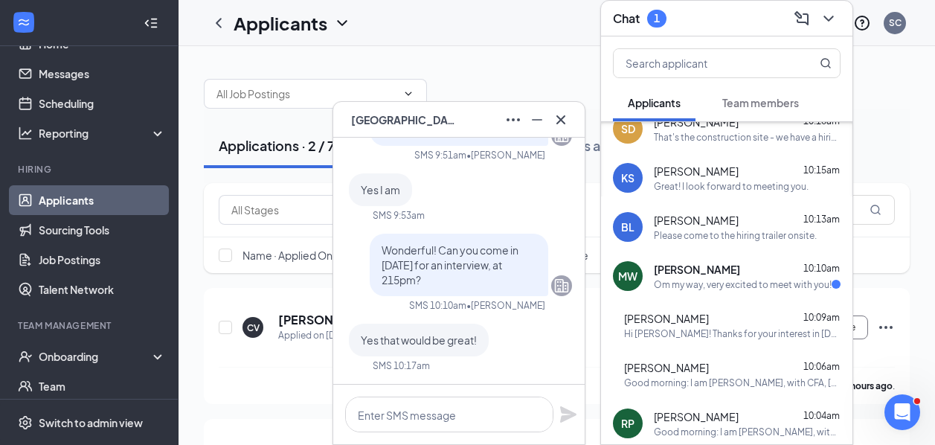
click at [700, 288] on div "Om my way, very excited to meet with you!" at bounding box center [743, 284] width 178 height 13
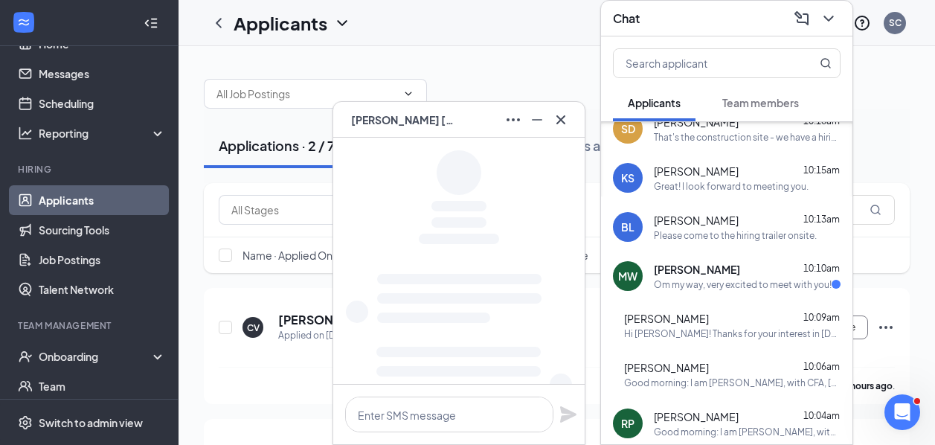
scroll to position [18, 0]
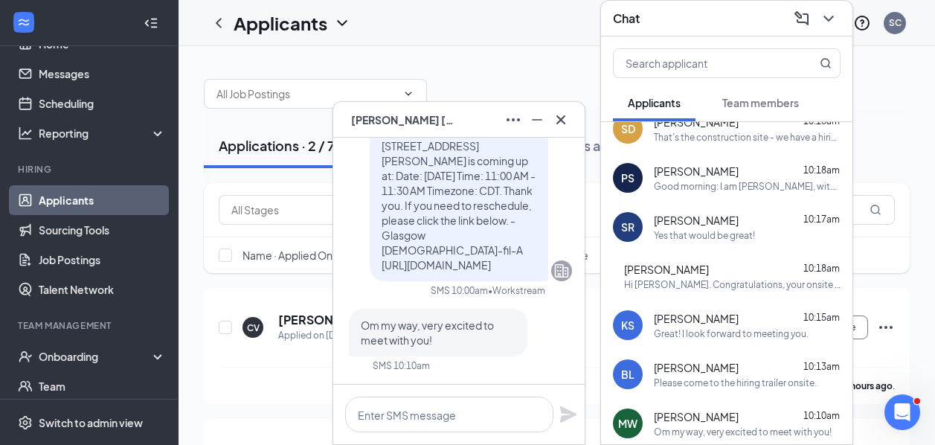
click at [567, 121] on icon "Cross" at bounding box center [561, 120] width 18 height 18
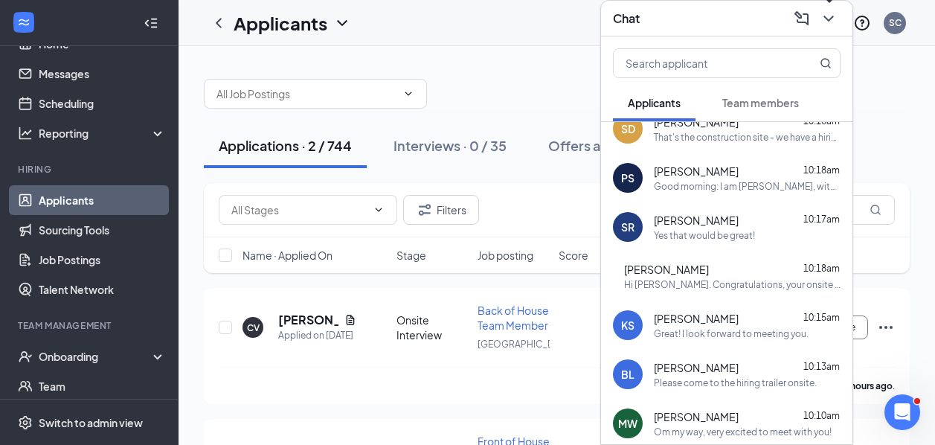
click at [835, 22] on icon "ChevronDown" at bounding box center [829, 19] width 18 height 18
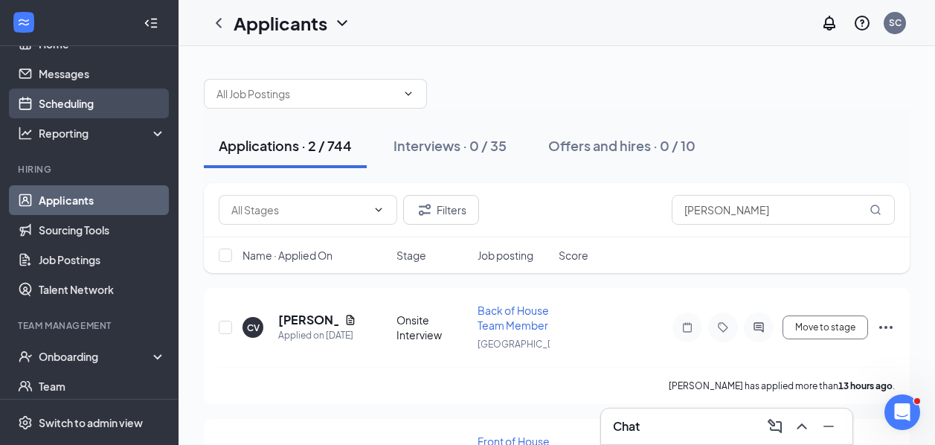
click at [78, 103] on link "Scheduling" at bounding box center [102, 104] width 127 height 30
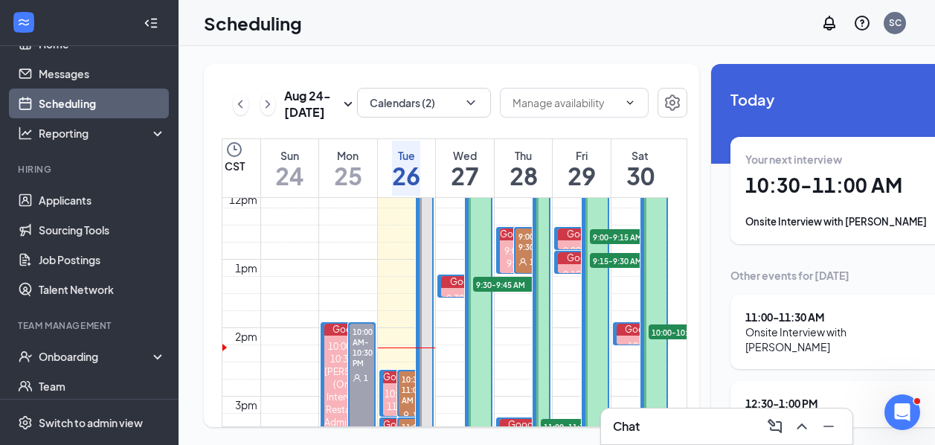
scroll to position [915, 0]
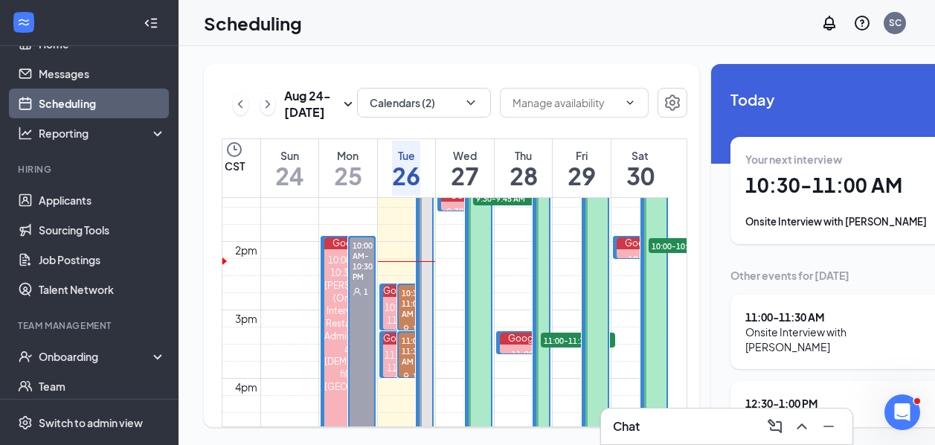
click at [406, 321] on span "10:30-11:00 AM" at bounding box center [415, 303] width 33 height 36
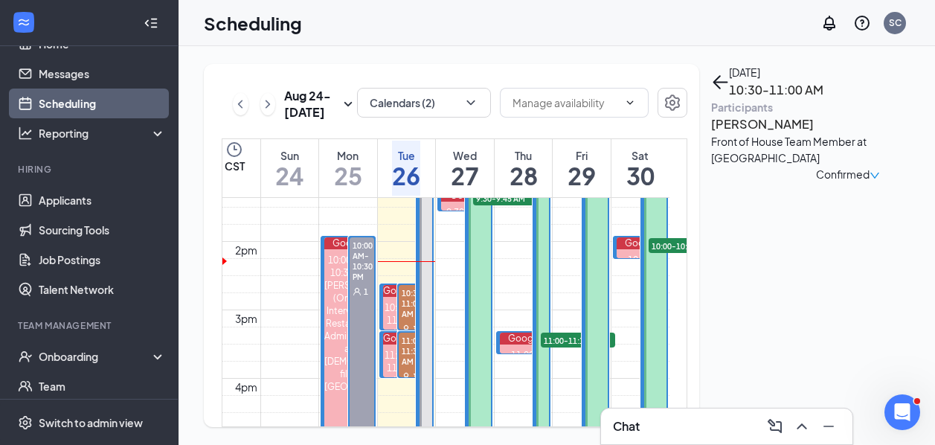
click at [407, 368] on span "11:00-11:30 AM" at bounding box center [415, 351] width 33 height 36
click at [406, 368] on span "11:00-11:30 AM" at bounding box center [415, 351] width 33 height 36
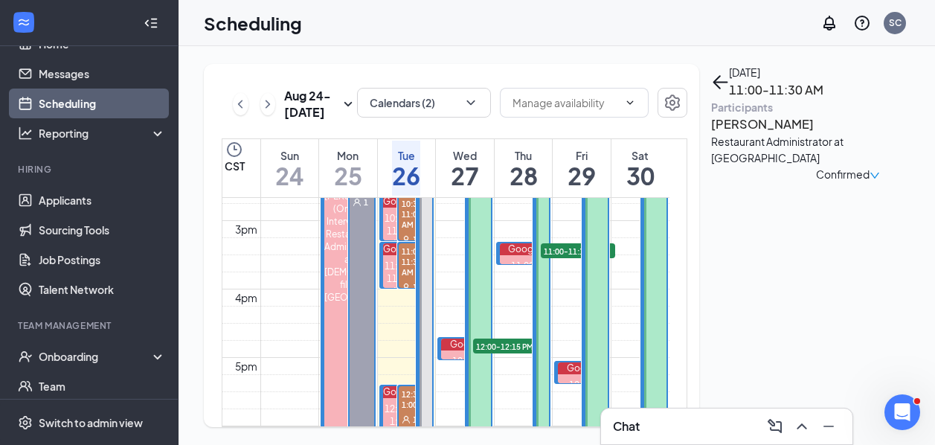
scroll to position [1005, 0]
click at [402, 293] on div "1" at bounding box center [415, 285] width 33 height 15
click at [403, 278] on span "11:00-11:30 AM" at bounding box center [415, 261] width 33 height 36
click at [388, 295] on div "11:00-11:30 AM" at bounding box center [398, 278] width 31 height 38
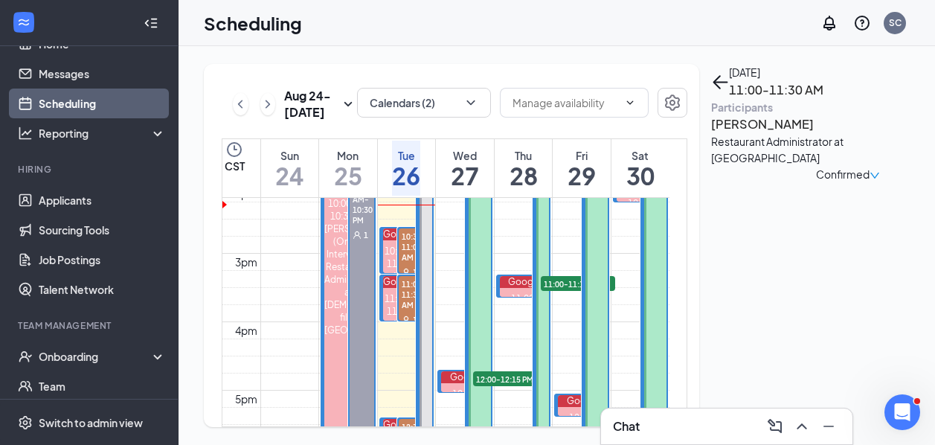
scroll to position [972, 0]
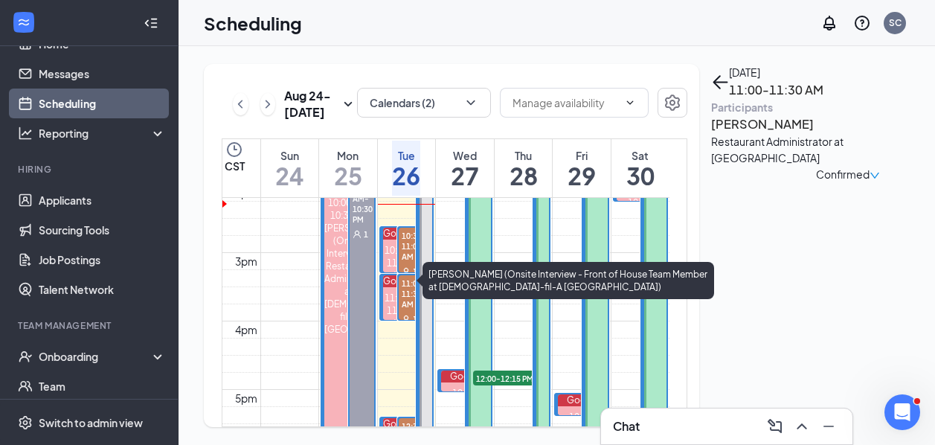
click at [391, 275] on div "10:30-11:00 AM" at bounding box center [398, 263] width 31 height 38
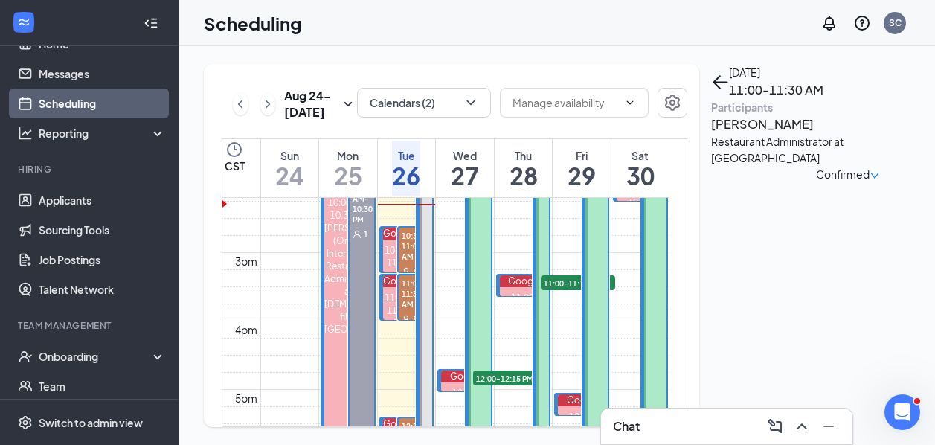
click at [409, 263] on span "10:30-11:00 AM" at bounding box center [415, 246] width 33 height 36
click at [813, 134] on h3 "[PERSON_NAME]" at bounding box center [789, 124] width 156 height 19
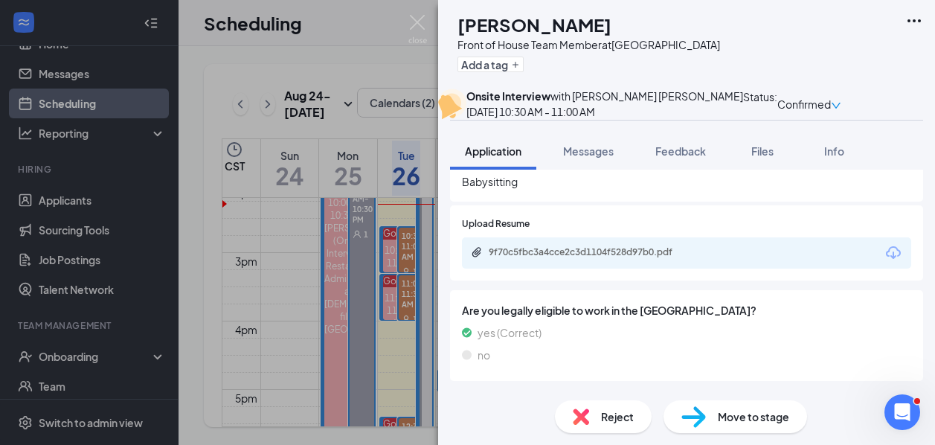
scroll to position [621, 0]
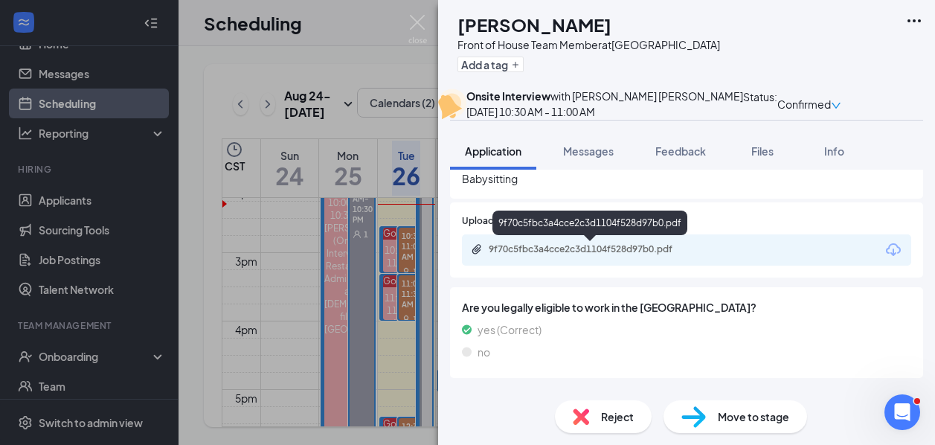
click at [551, 252] on div "9f70c5fbc3a4cce2c3d1104f528d97b0.pdf" at bounding box center [593, 249] width 208 height 12
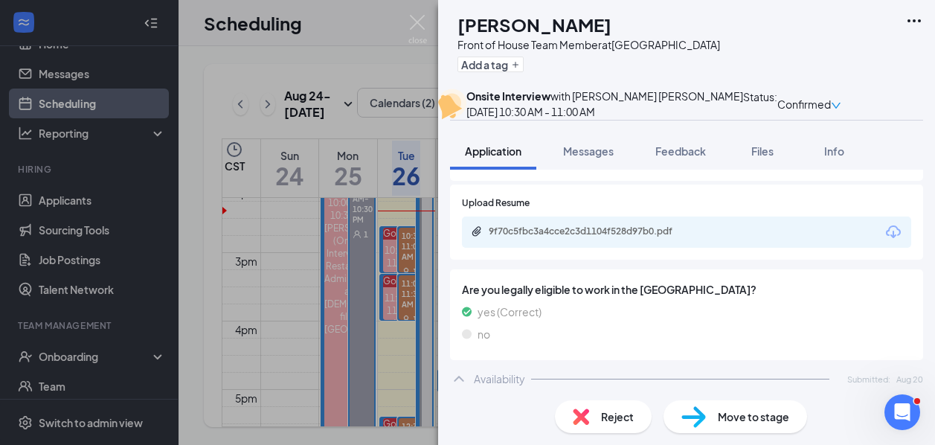
scroll to position [629, 0]
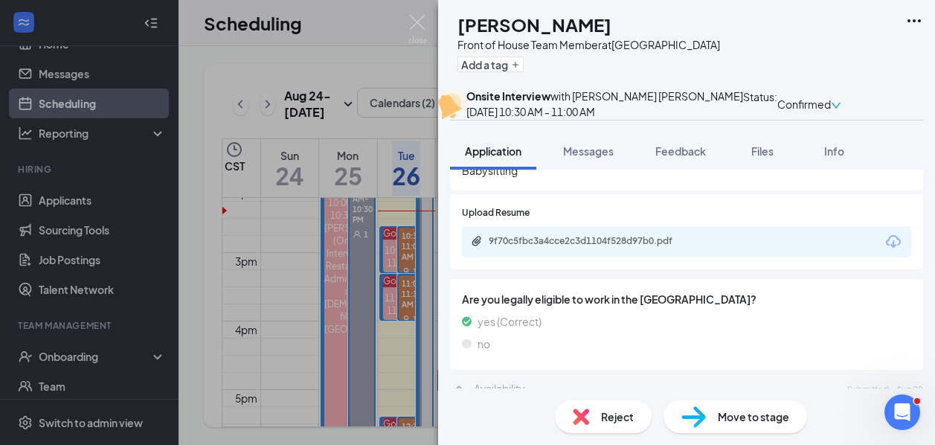
click at [586, 253] on div "9f70c5fbc3a4cce2c3d1104f528d97b0.pdf" at bounding box center [686, 241] width 449 height 31
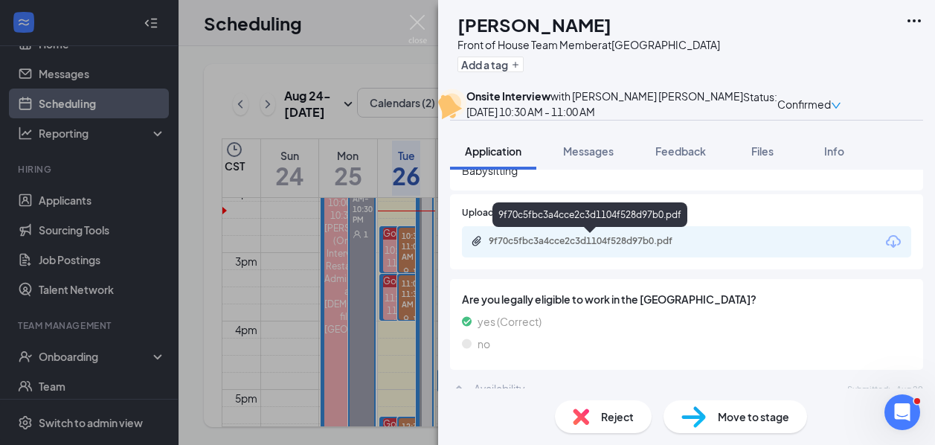
click at [569, 232] on div "9f70c5fbc3a4cce2c3d1104f528d97b0.pdf" at bounding box center [590, 217] width 195 height 31
click at [545, 240] on div "9f70c5fbc3a4cce2c3d1104f528d97b0.pdf" at bounding box center [593, 241] width 208 height 12
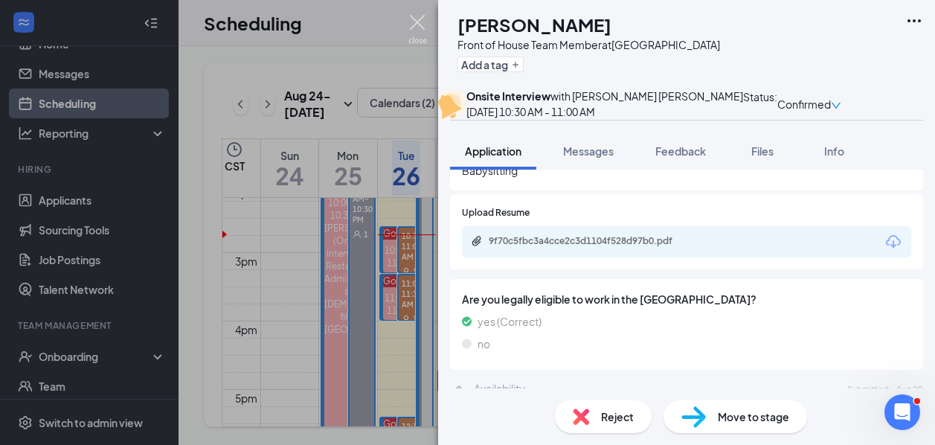
click at [417, 19] on img at bounding box center [418, 29] width 19 height 29
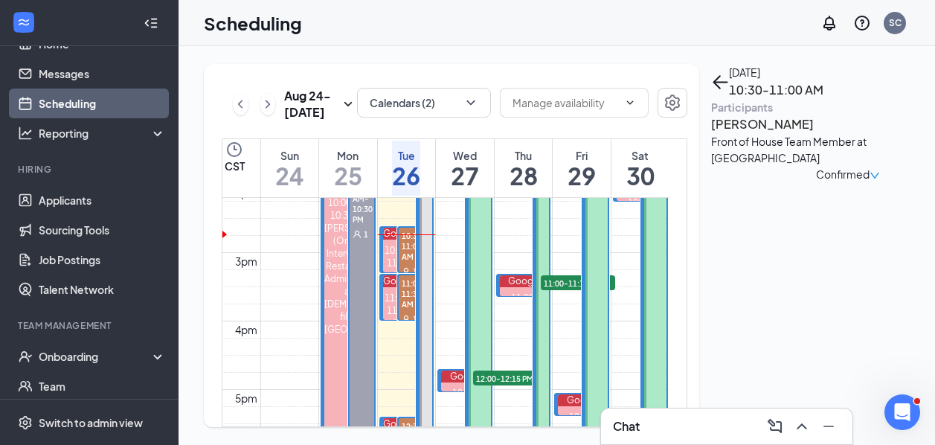
click at [150, 7] on div at bounding box center [89, 23] width 178 height 46
click at [150, 18] on icon "Collapse" at bounding box center [147, 23] width 15 height 15
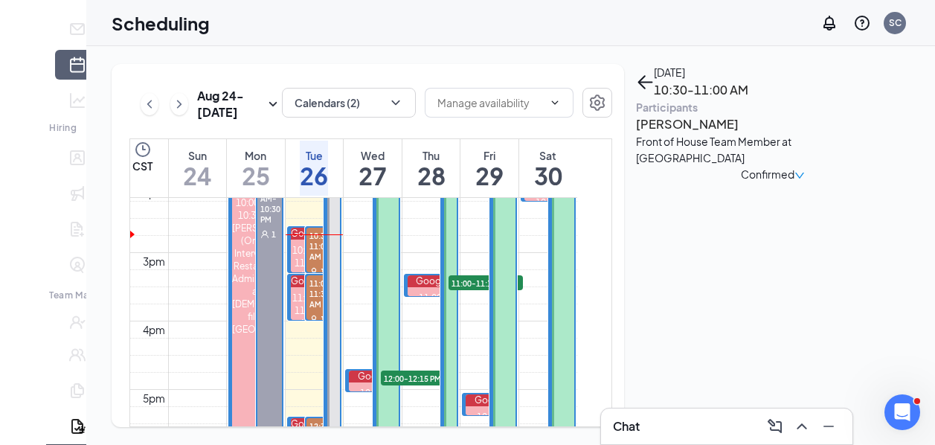
click at [25, 27] on icon "Expand" at bounding box center [23, 34] width 15 height 15
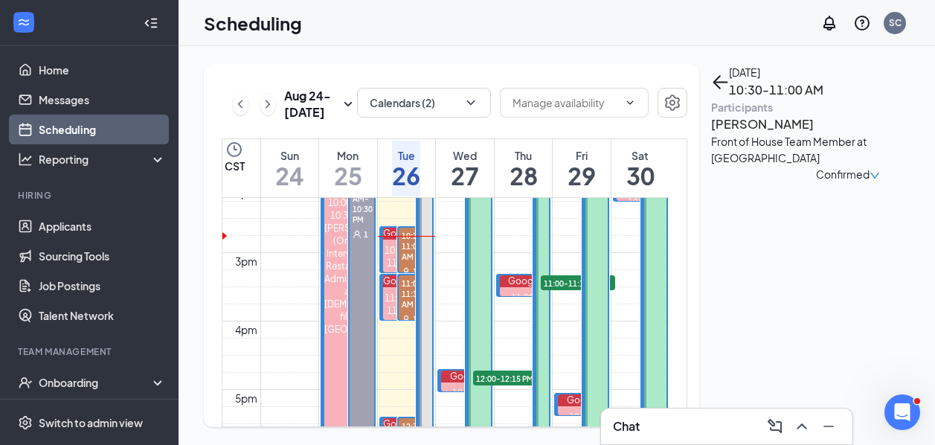
scroll to position [9, 0]
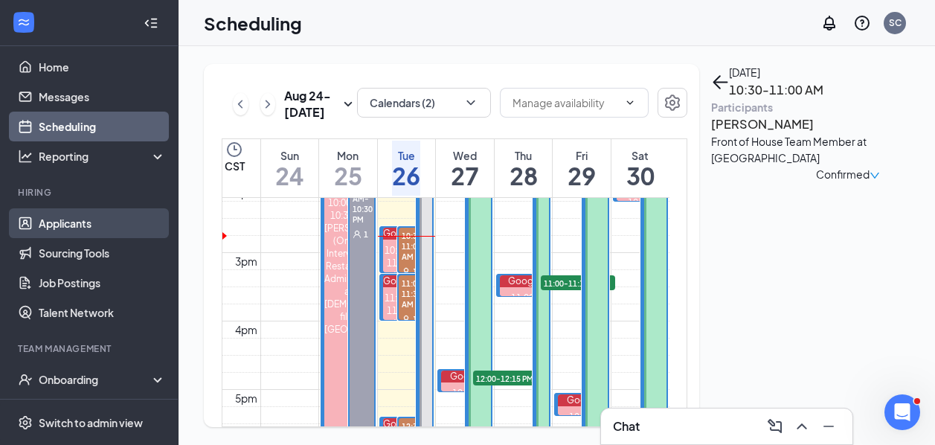
click at [65, 217] on link "Applicants" at bounding box center [102, 223] width 127 height 30
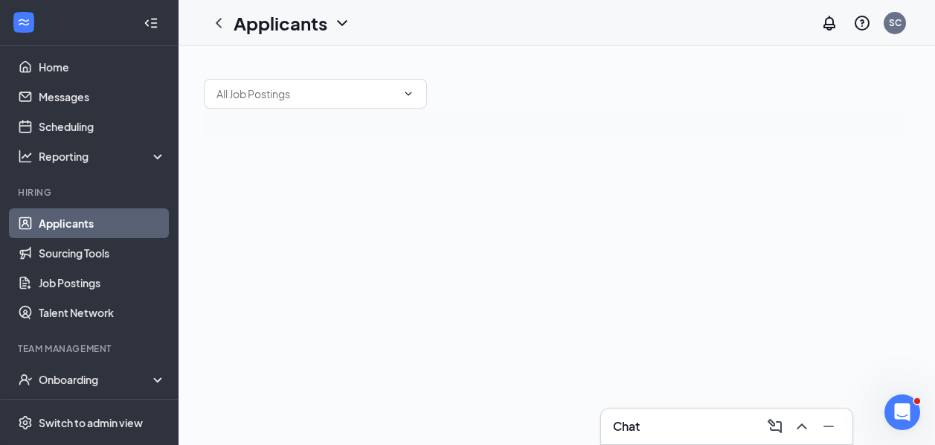
click at [82, 221] on link "Applicants" at bounding box center [102, 223] width 127 height 30
click at [272, 221] on div at bounding box center [557, 245] width 757 height 399
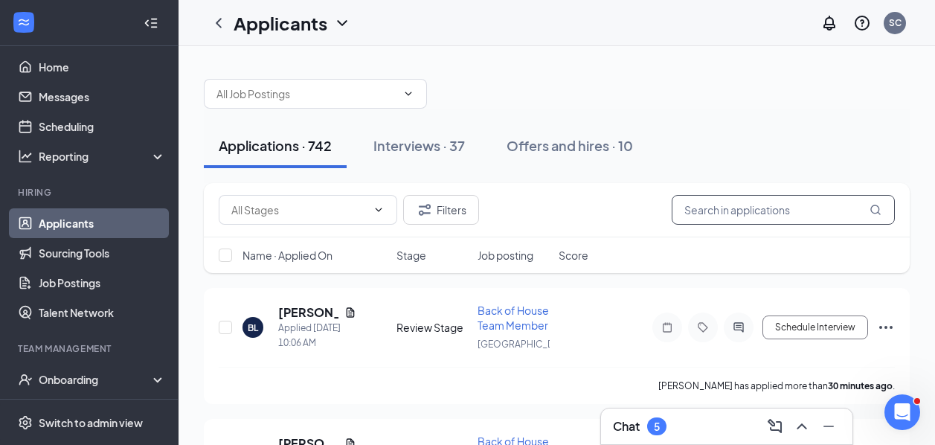
click at [747, 206] on input "text" at bounding box center [783, 210] width 223 height 30
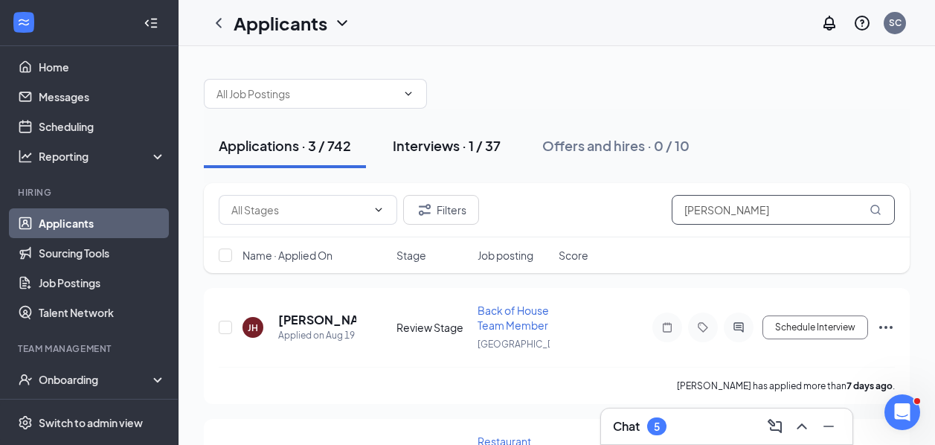
type input "[PERSON_NAME]"
click at [464, 156] on button "Interviews · 1 / 37" at bounding box center [447, 146] width 138 height 45
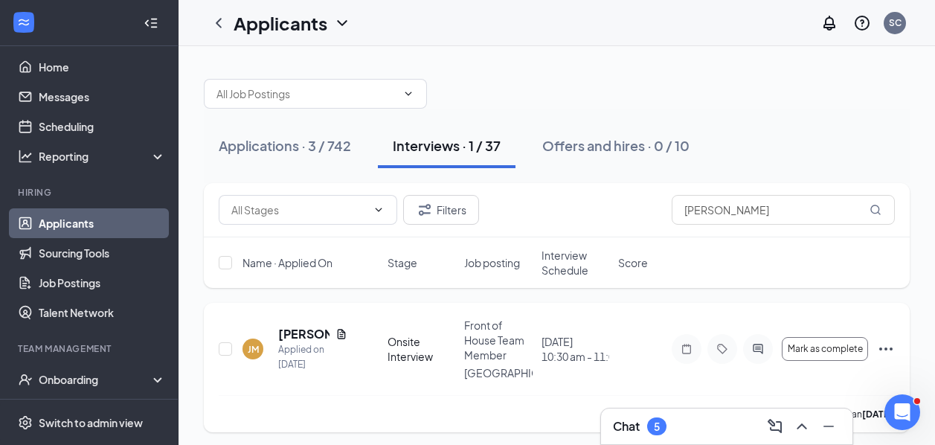
click at [882, 349] on icon "Ellipses" at bounding box center [886, 349] width 18 height 18
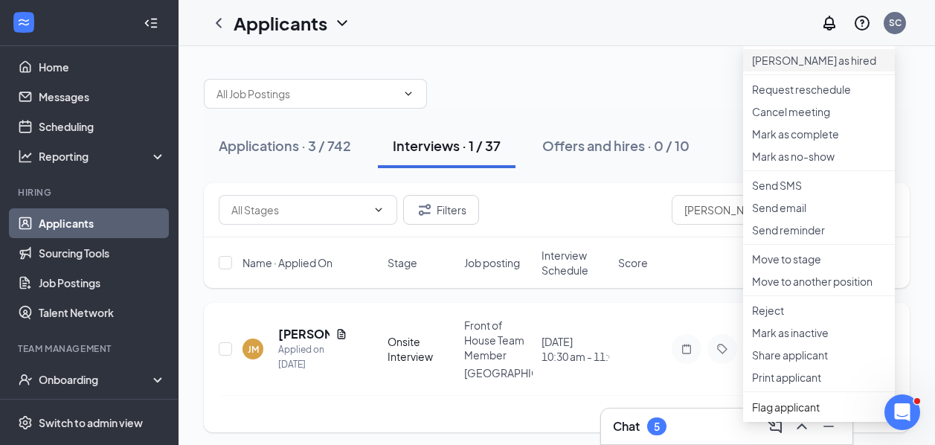
click at [789, 71] on li "[PERSON_NAME] as hired" at bounding box center [819, 60] width 152 height 22
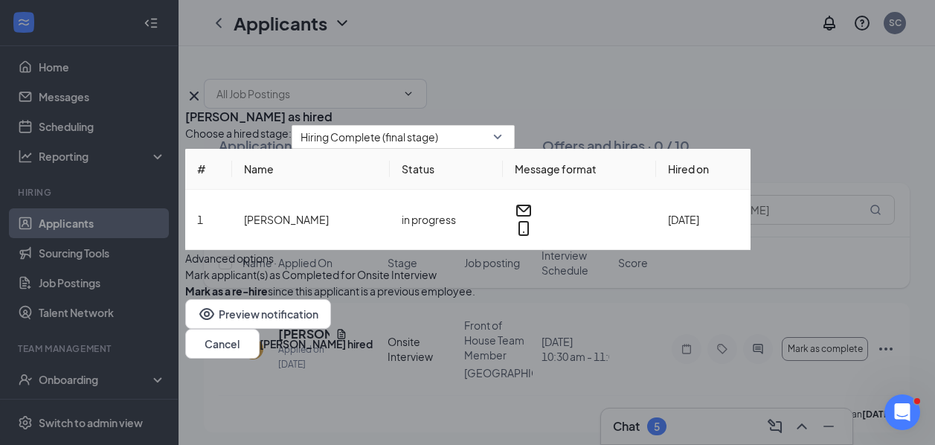
click at [185, 283] on button "button" at bounding box center [185, 274] width 0 height 16
click at [373, 352] on button "[PERSON_NAME] hired" at bounding box center [316, 344] width 113 height 16
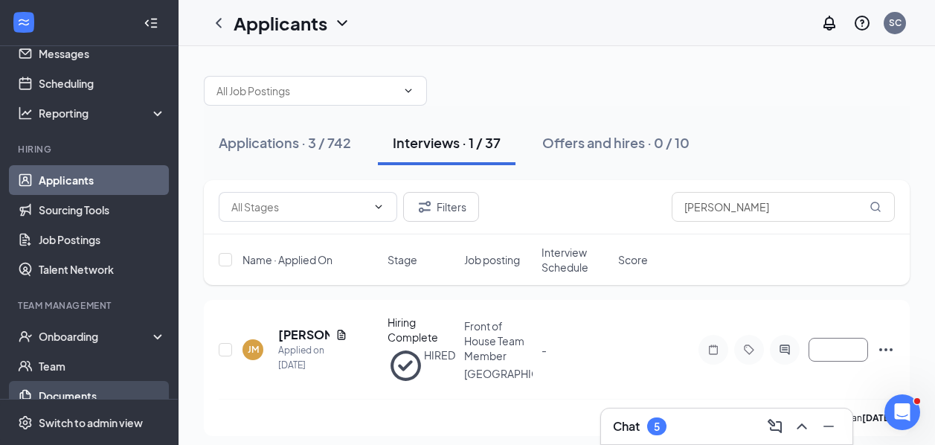
scroll to position [53, 0]
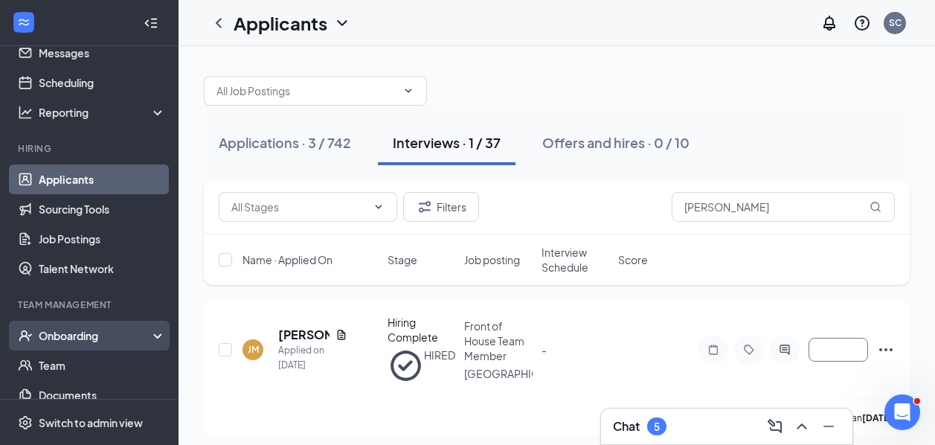
click at [98, 324] on div "Onboarding" at bounding box center [89, 336] width 179 height 30
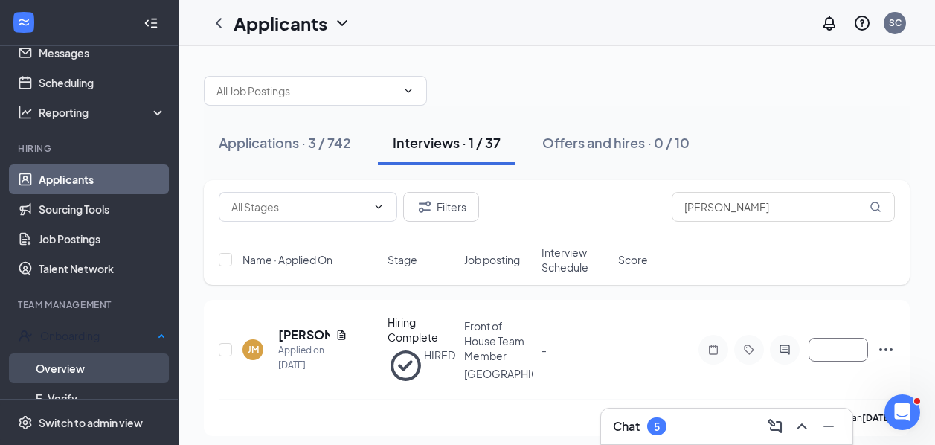
click at [89, 362] on link "Overview" at bounding box center [101, 368] width 130 height 30
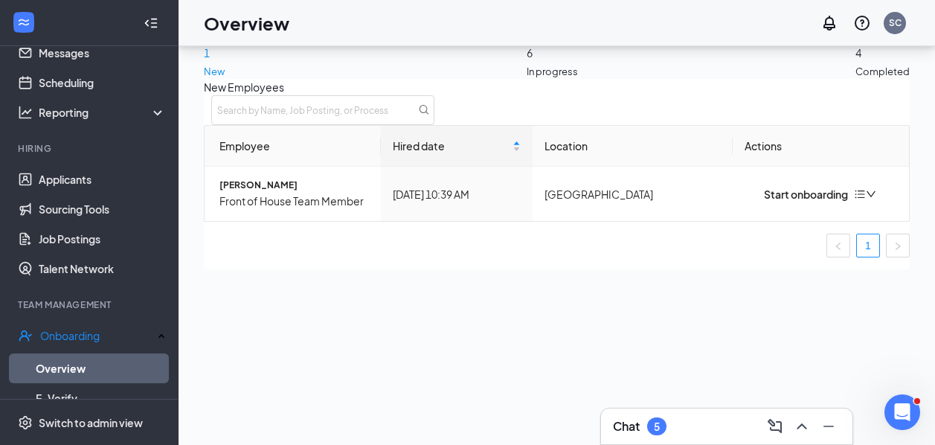
scroll to position [67, 0]
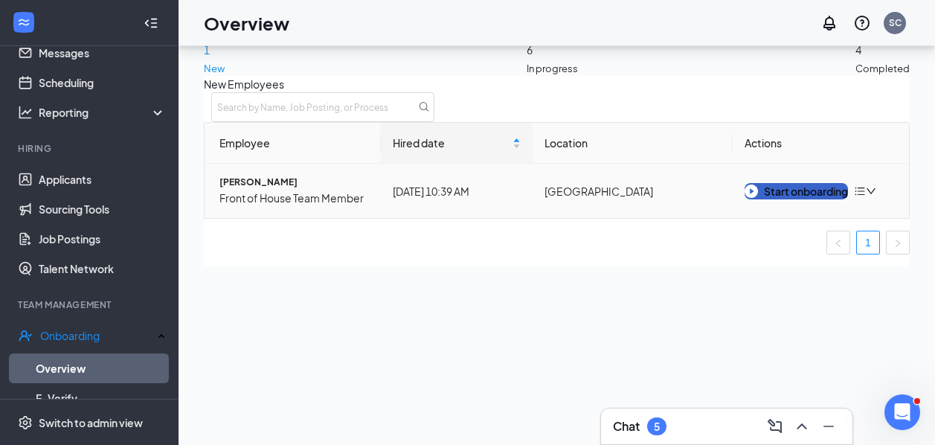
click at [754, 198] on img "button" at bounding box center [751, 191] width 13 height 13
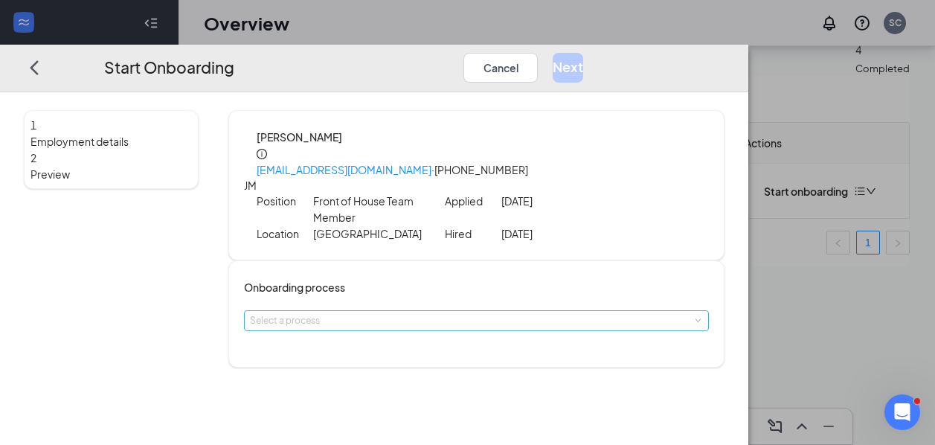
click at [405, 314] on div "Select a process" at bounding box center [473, 320] width 447 height 15
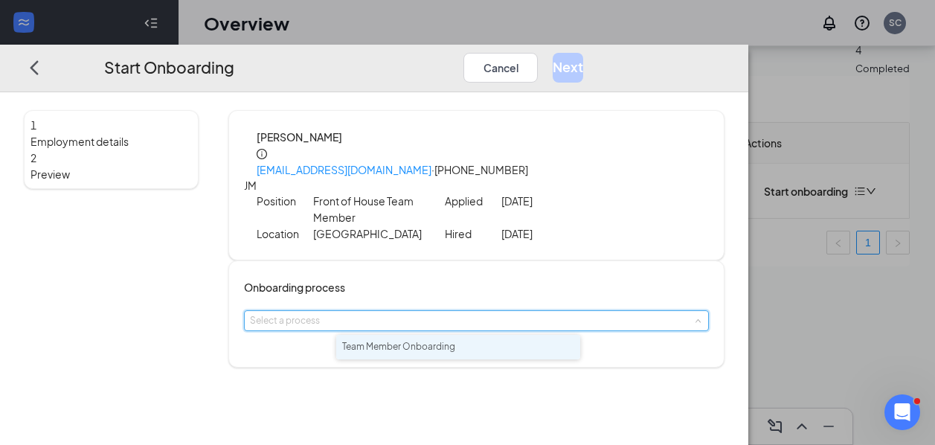
click at [392, 352] on span "Team Member Onboarding" at bounding box center [398, 346] width 113 height 11
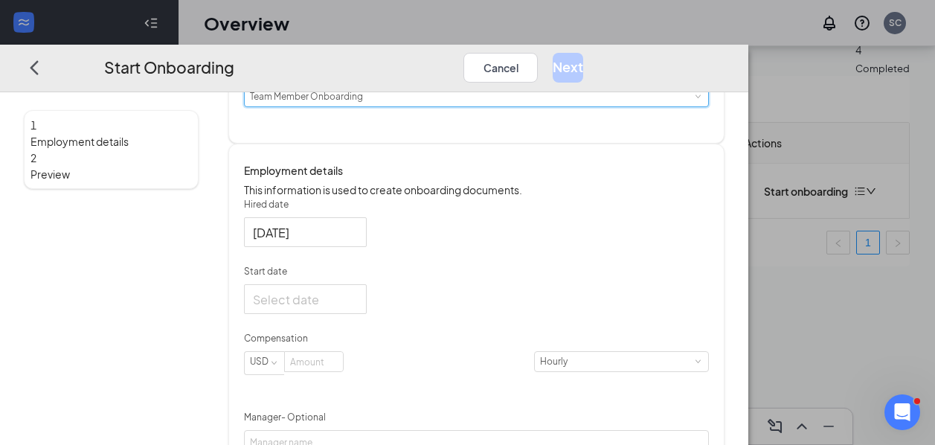
scroll to position [225, 0]
click at [358, 307] on div at bounding box center [305, 297] width 105 height 19
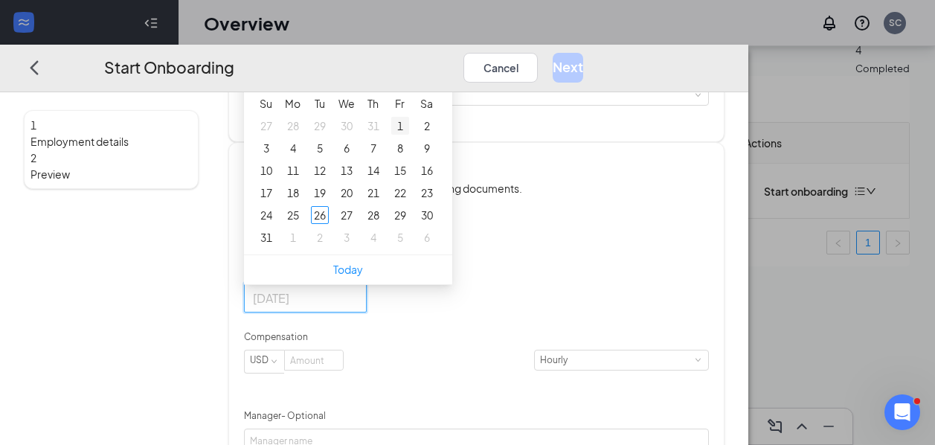
type input "[DATE]"
click at [429, 86] on button "button" at bounding box center [421, 71] width 16 height 30
click at [283, 86] on button "button" at bounding box center [274, 71] width 16 height 30
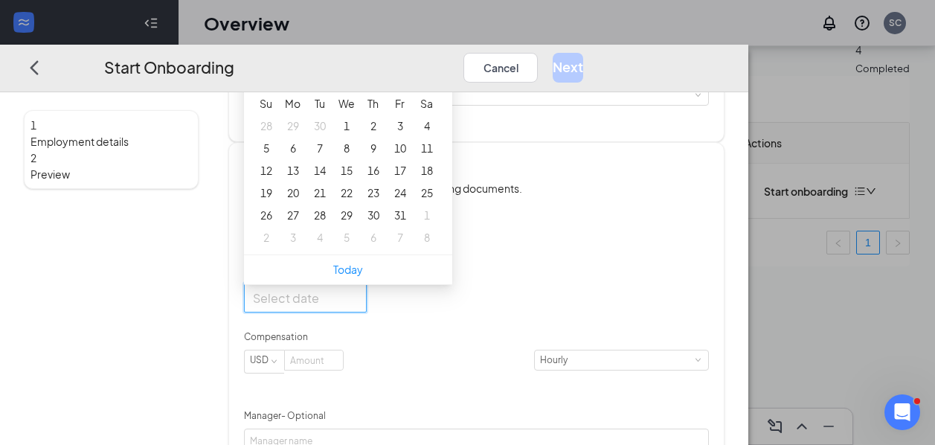
click at [283, 86] on button "button" at bounding box center [274, 71] width 16 height 30
type input "[DATE]"
click at [429, 86] on button "button" at bounding box center [421, 71] width 16 height 30
type input "[DATE]"
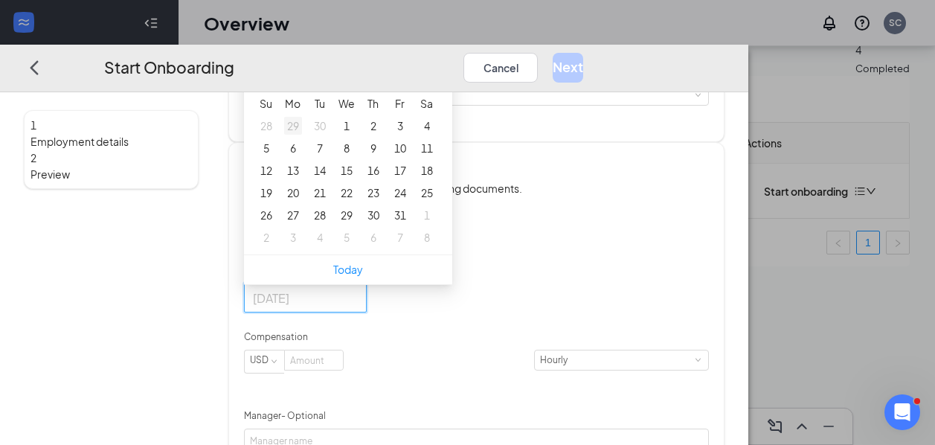
click at [302, 135] on div "29" at bounding box center [293, 126] width 18 height 18
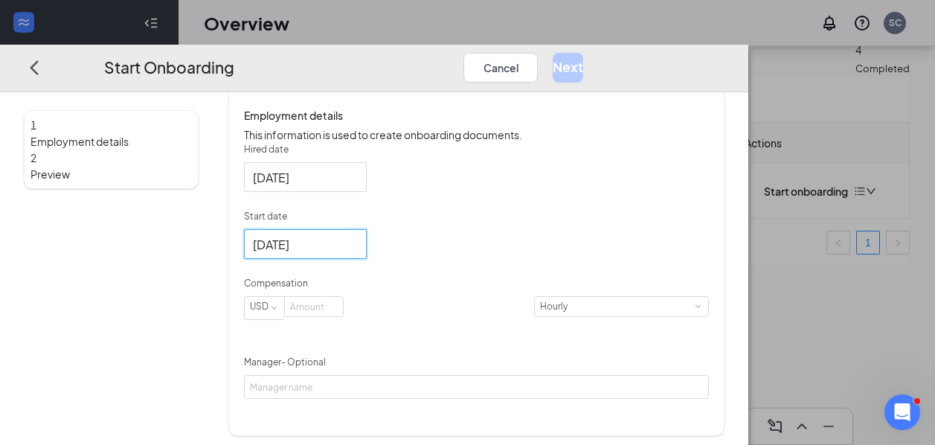
scroll to position [281, 0]
click at [343, 315] on input at bounding box center [314, 304] width 58 height 19
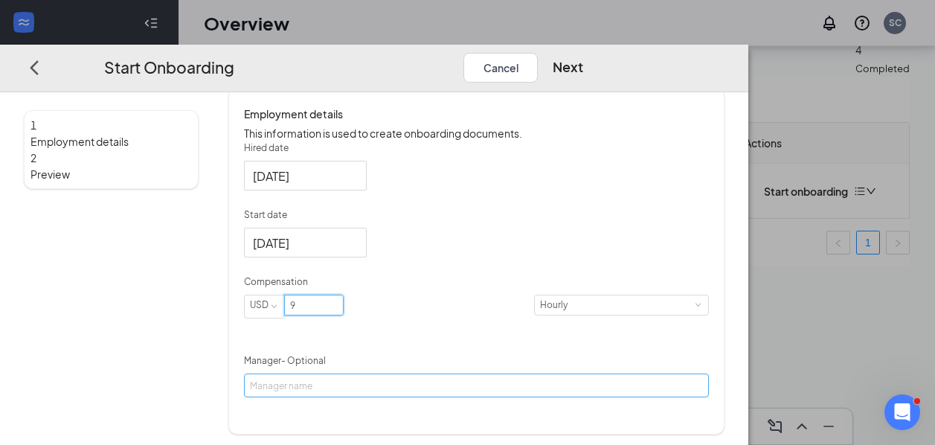
type input "9"
click at [451, 397] on input "Manager - Optional" at bounding box center [476, 386] width 465 height 24
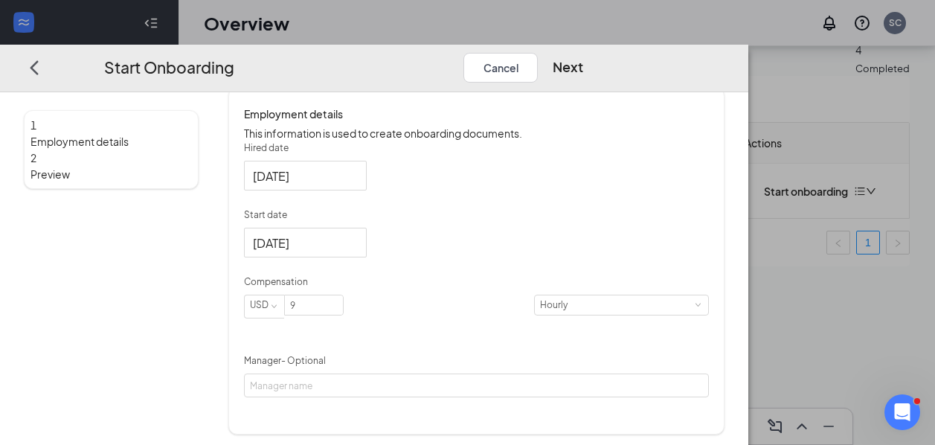
click at [609, 394] on div "Hired date [DATE] Start date [DATE] [DATE] Su Mo Tu We Th Fr Sa 31 1 2 3 4 5 6 …" at bounding box center [476, 269] width 465 height 257
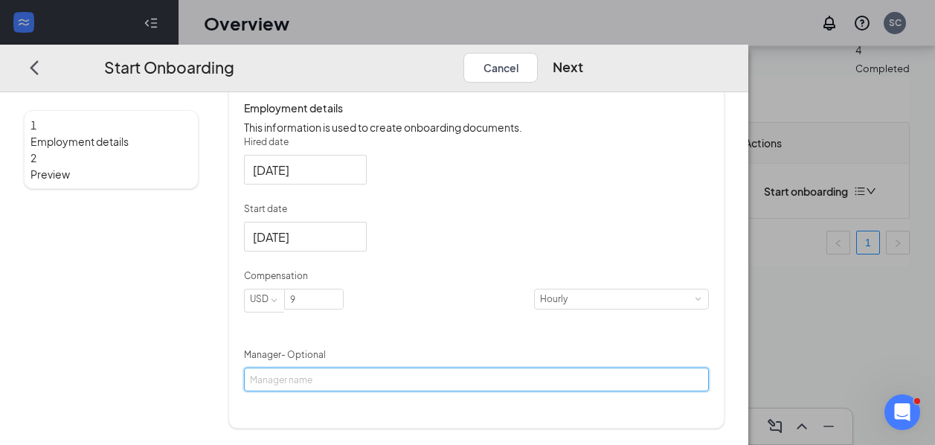
click at [491, 391] on input "Manager - Optional" at bounding box center [476, 380] width 465 height 24
type input "[PERSON_NAME] [PERSON_NAME]"
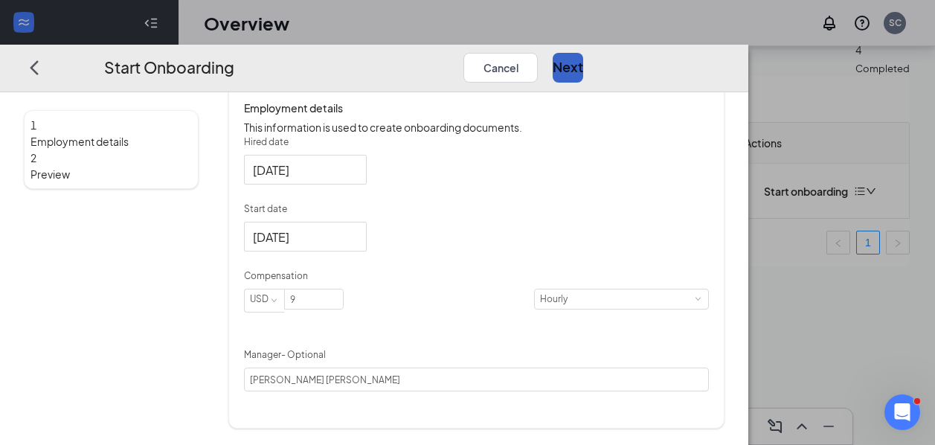
click at [583, 52] on button "Next" at bounding box center [568, 67] width 31 height 30
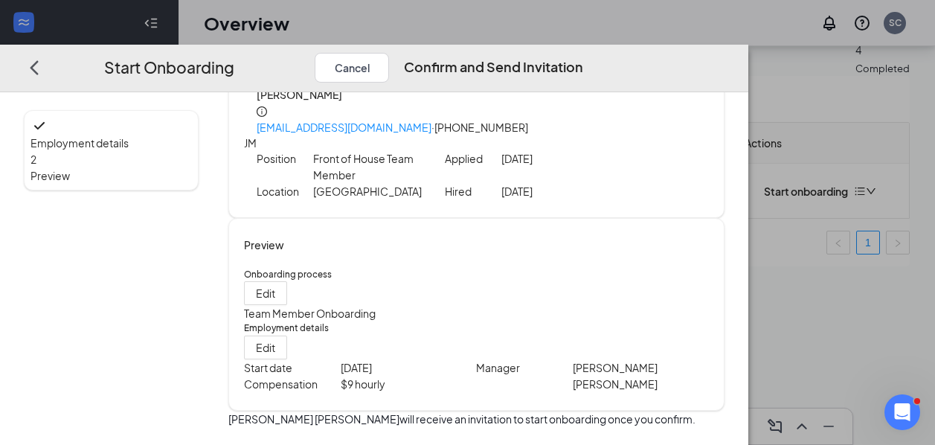
scroll to position [65, 0]
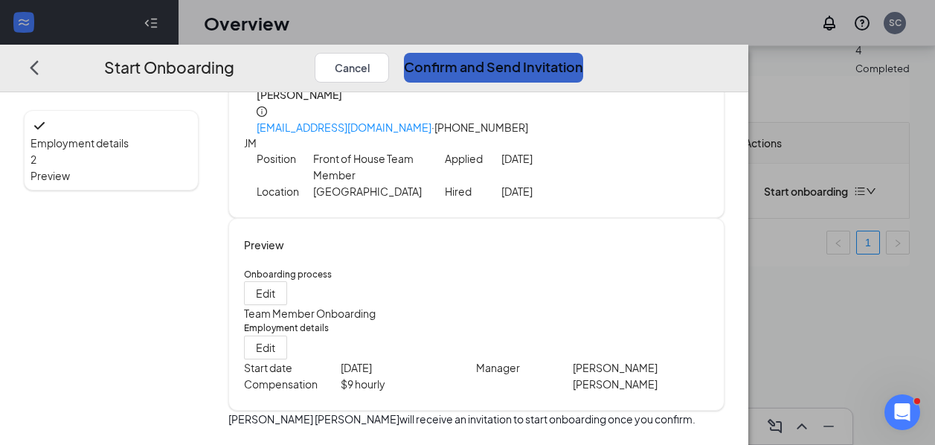
click at [583, 54] on button "Confirm and Send Invitation" at bounding box center [493, 67] width 179 height 30
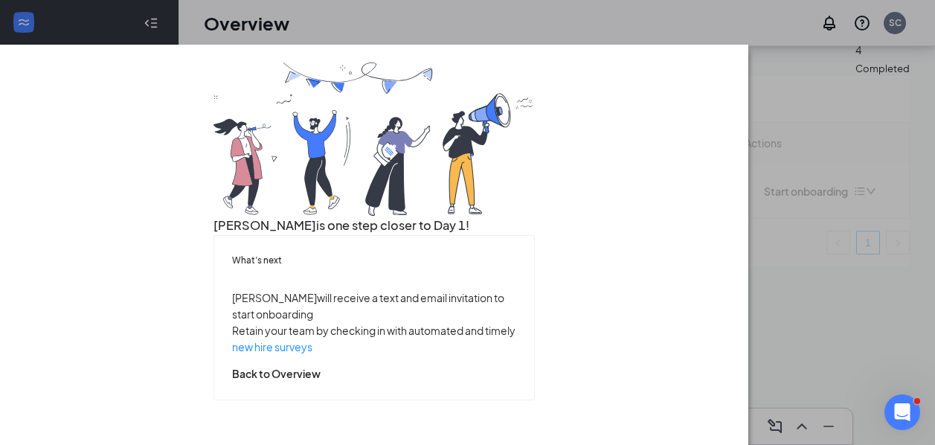
scroll to position [112, 0]
click at [321, 382] on button "Back to Overview" at bounding box center [276, 373] width 89 height 16
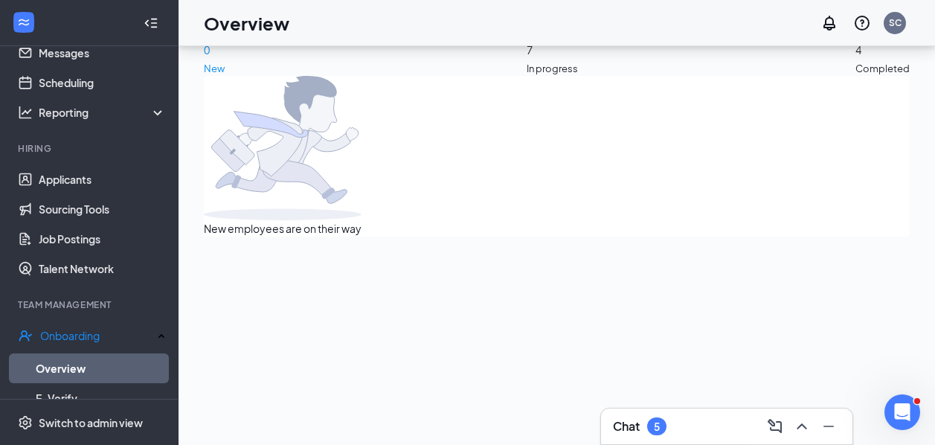
scroll to position [0, 0]
click at [650, 426] on div "5" at bounding box center [656, 426] width 19 height 18
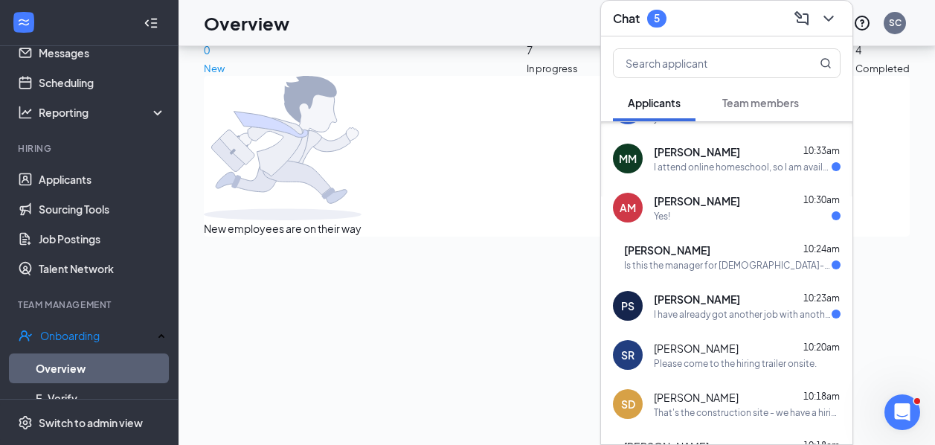
scroll to position [53, 0]
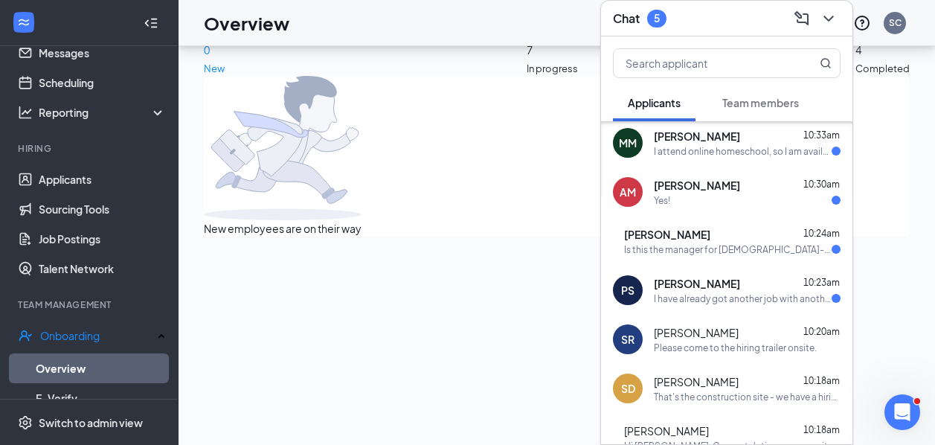
click at [719, 292] on div "I have already got another job with another company thank you for the opportuni…" at bounding box center [743, 298] width 178 height 13
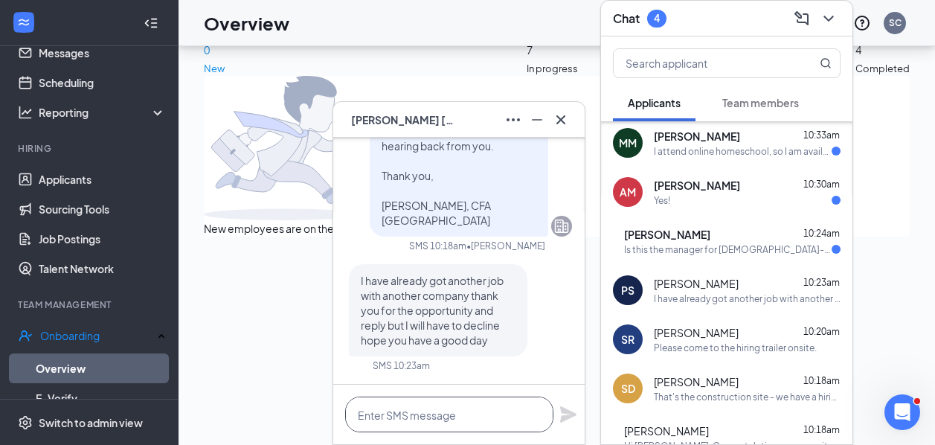
click at [417, 408] on textarea at bounding box center [449, 415] width 208 height 36
type textarea "O"
type textarea "S"
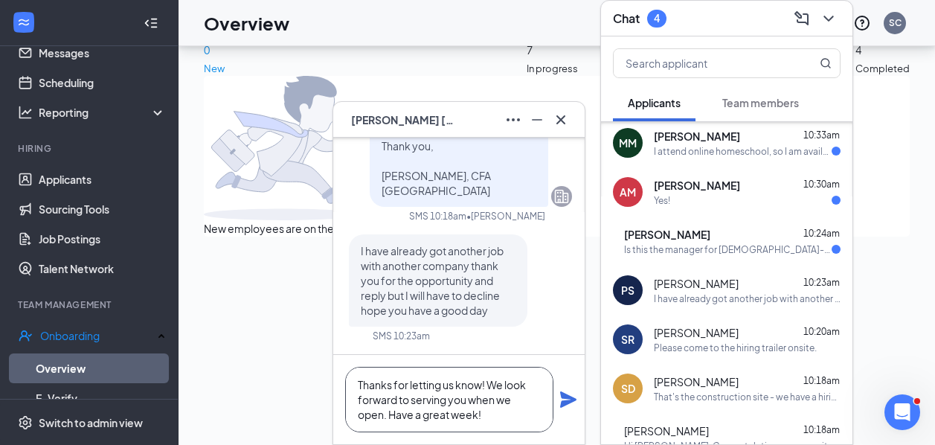
type textarea "Thanks for letting us know! We look forward to serving you when we open. Have a…"
click at [577, 409] on div "Thanks for letting us know! We look forward to serving you when we open. Have a…" at bounding box center [459, 399] width 252 height 89
click at [569, 402] on icon "Plane" at bounding box center [568, 399] width 16 height 16
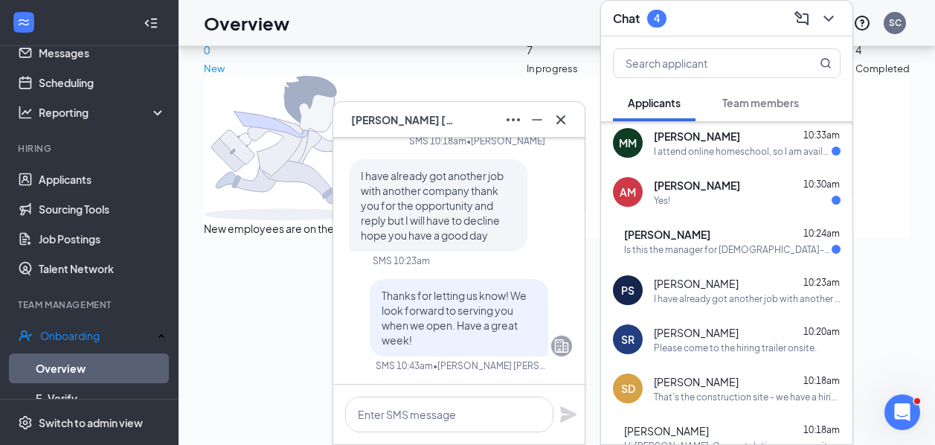
scroll to position [0, 0]
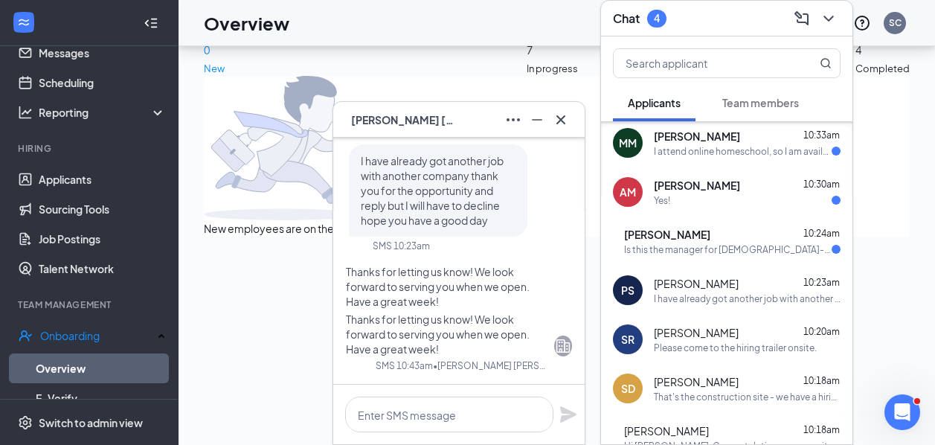
click at [722, 154] on div "I attend online homeschool, so I am available anytime!" at bounding box center [743, 151] width 178 height 13
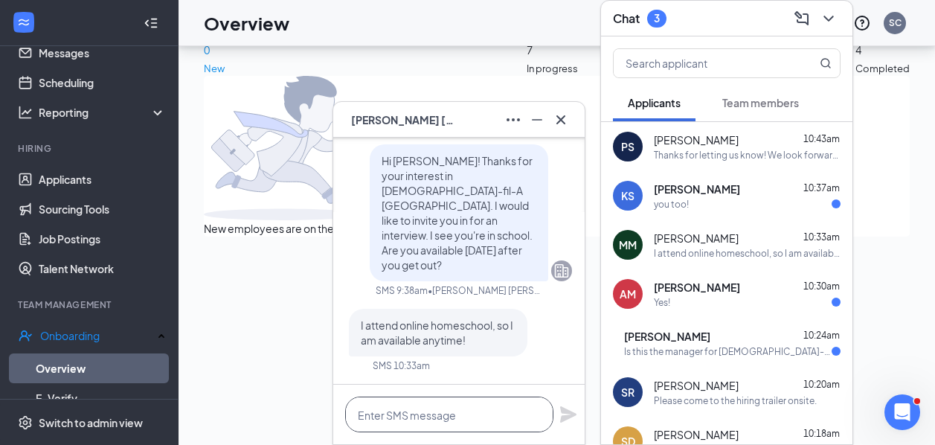
click at [383, 429] on textarea at bounding box center [449, 415] width 208 height 36
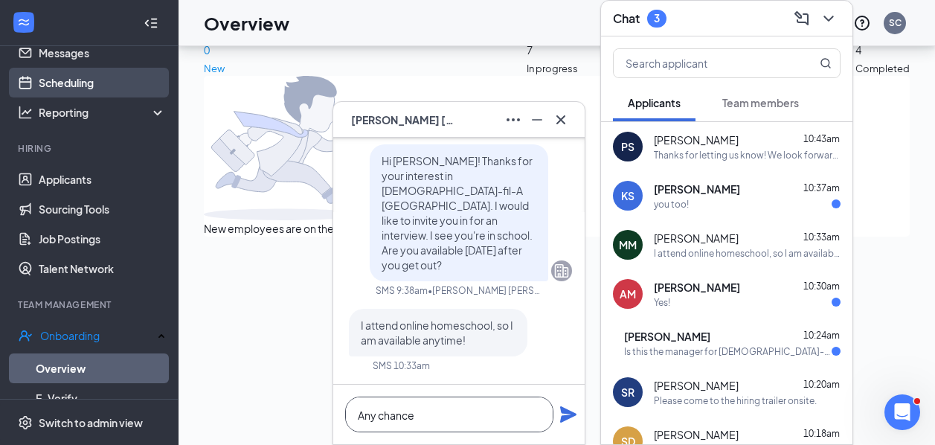
type textarea "Any chance"
click at [80, 80] on link "Scheduling" at bounding box center [102, 83] width 127 height 30
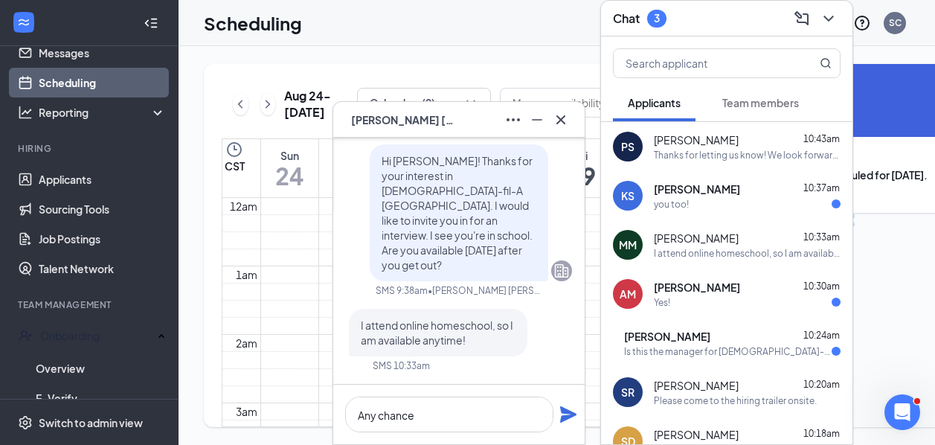
scroll to position [732, 0]
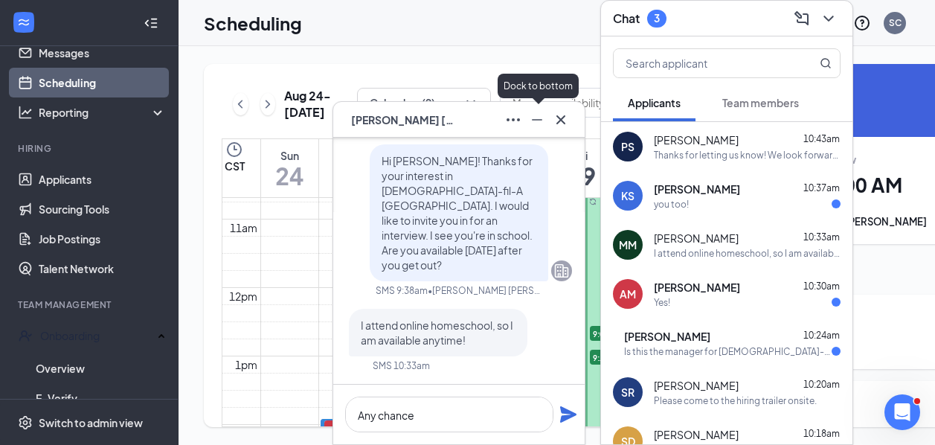
click at [544, 121] on icon "Minimize" at bounding box center [537, 120] width 18 height 18
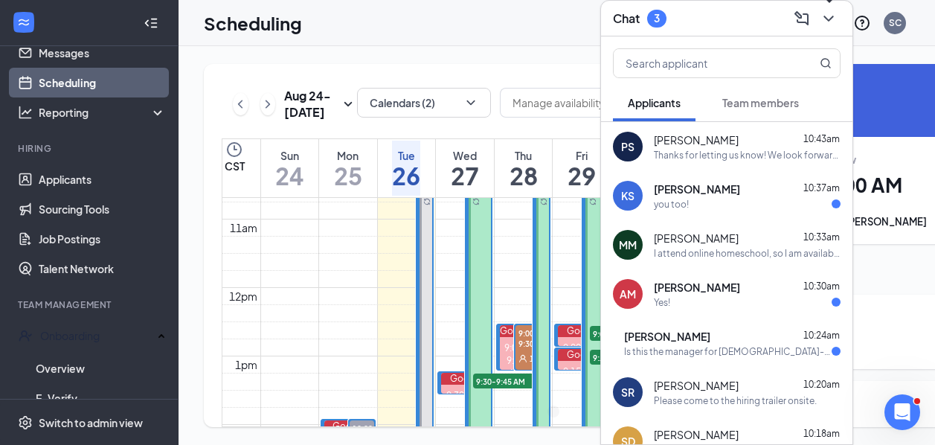
click at [833, 20] on icon "ChevronDown" at bounding box center [829, 19] width 18 height 18
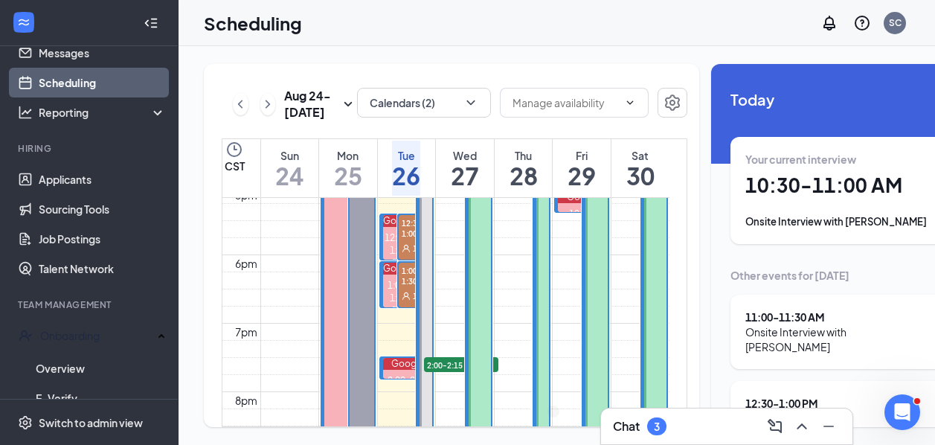
scroll to position [1181, 0]
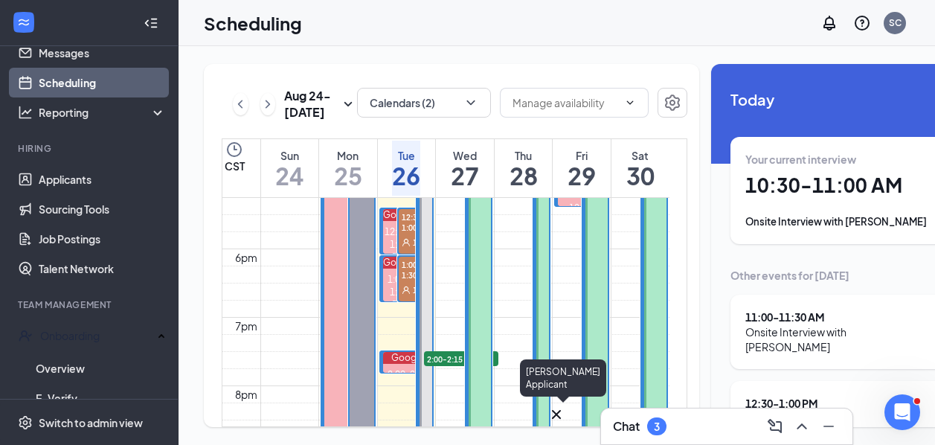
click at [558, 426] on div "MM" at bounding box center [556, 427] width 15 height 13
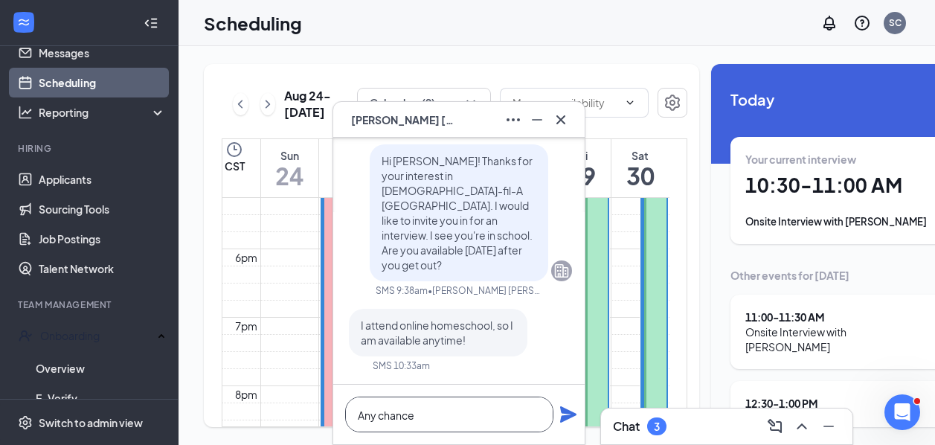
click at [425, 420] on textarea "Any chance" at bounding box center [449, 415] width 208 height 36
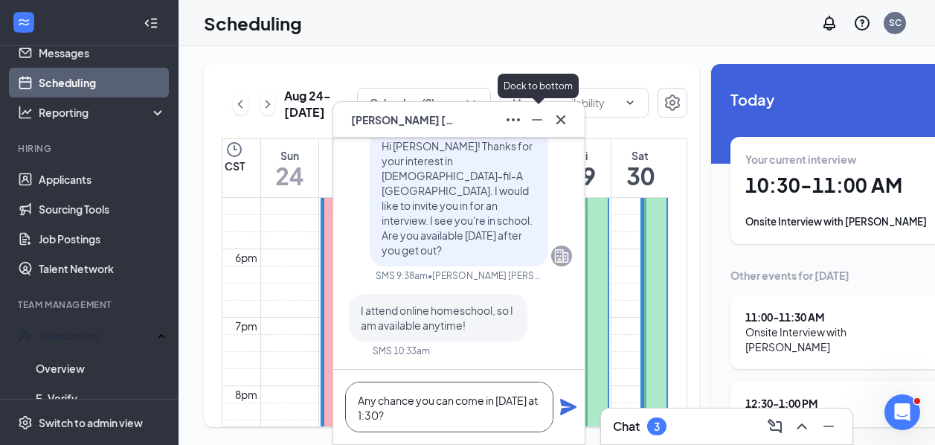
type textarea "Any chance you can come in [DATE] at 1:30?"
click at [537, 121] on icon "Minimize" at bounding box center [537, 120] width 18 height 18
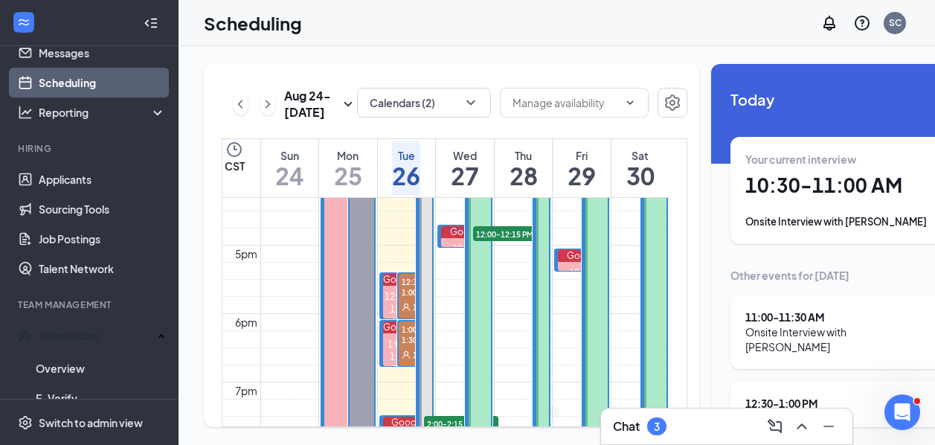
scroll to position [1018, 0]
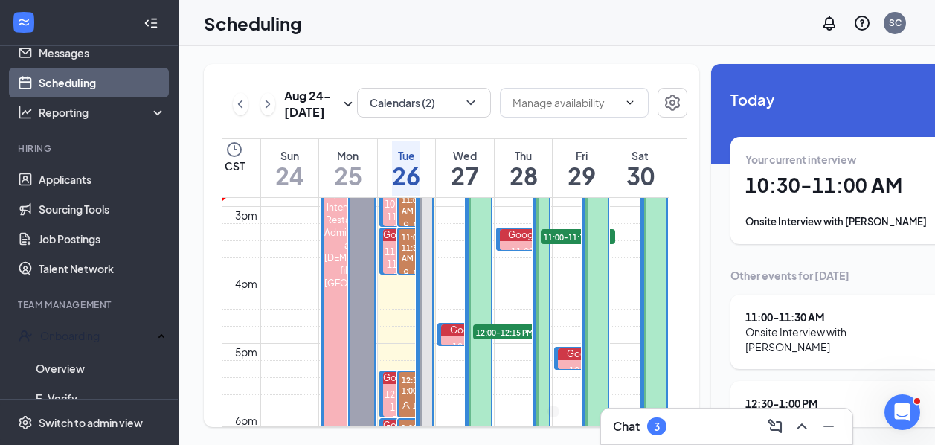
click at [668, 425] on div "Chat 3" at bounding box center [727, 427] width 228 height 24
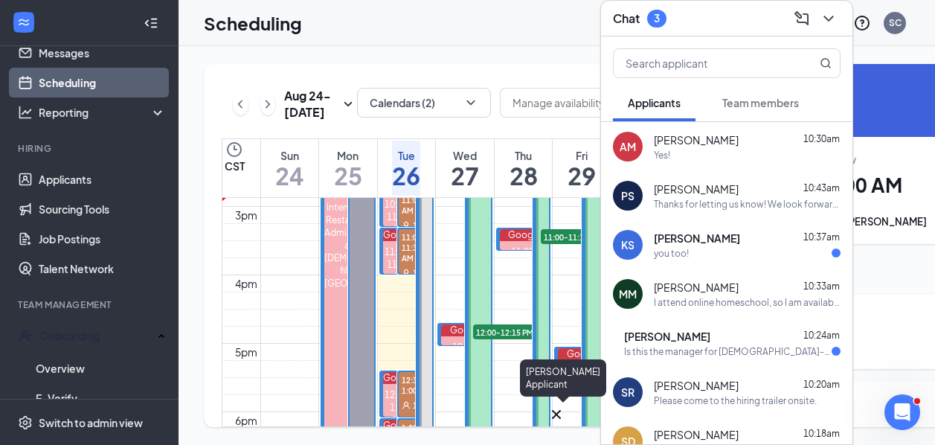
click at [563, 421] on div "MM" at bounding box center [556, 427] width 15 height 13
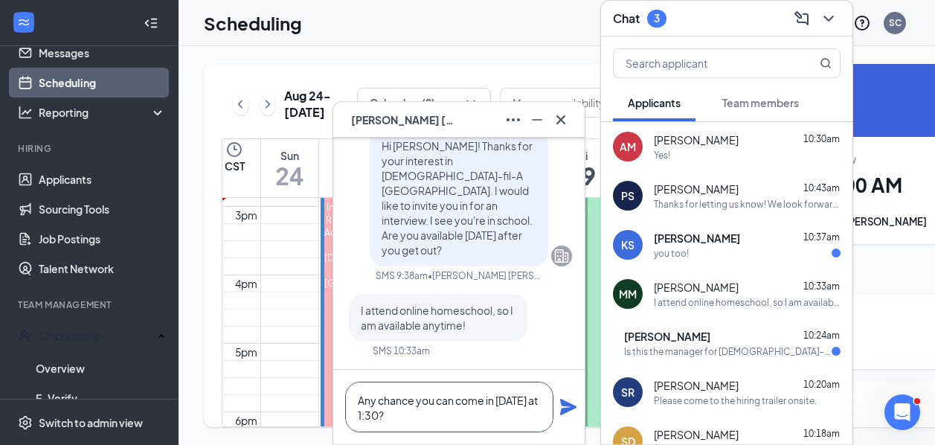
click at [415, 420] on textarea "Any chance you can come in [DATE] at 1:30?" at bounding box center [449, 407] width 208 height 51
click at [561, 405] on icon "Plane" at bounding box center [568, 407] width 16 height 16
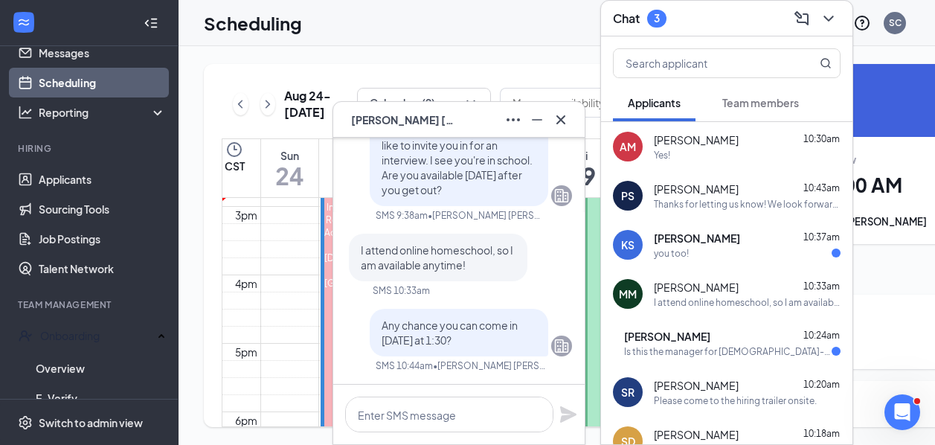
click at [705, 261] on div "KS [PERSON_NAME] 10:37am you too!" at bounding box center [727, 244] width 252 height 49
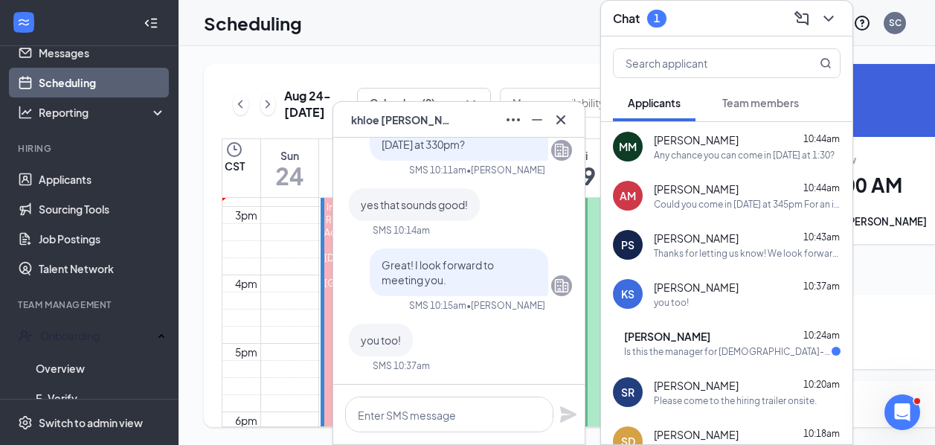
click at [519, 36] on div "Scheduling SC" at bounding box center [557, 23] width 757 height 46
click at [831, 19] on icon "ChevronDown" at bounding box center [829, 19] width 18 height 18
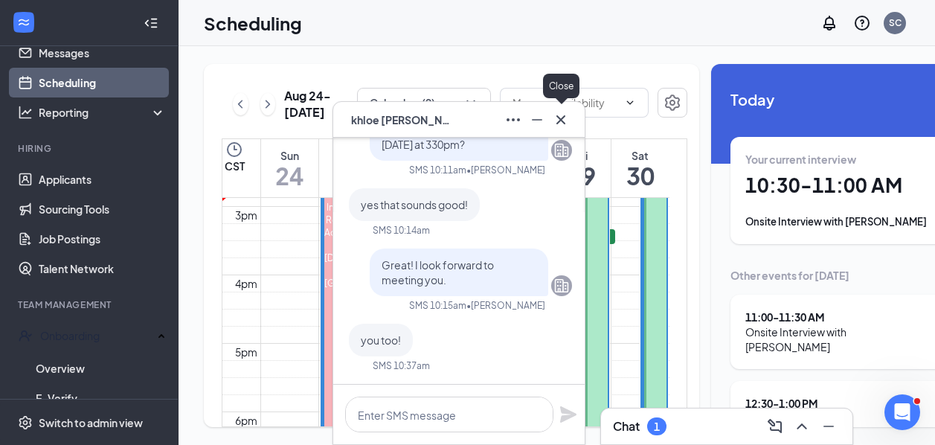
click at [566, 123] on icon "Cross" at bounding box center [561, 120] width 18 height 18
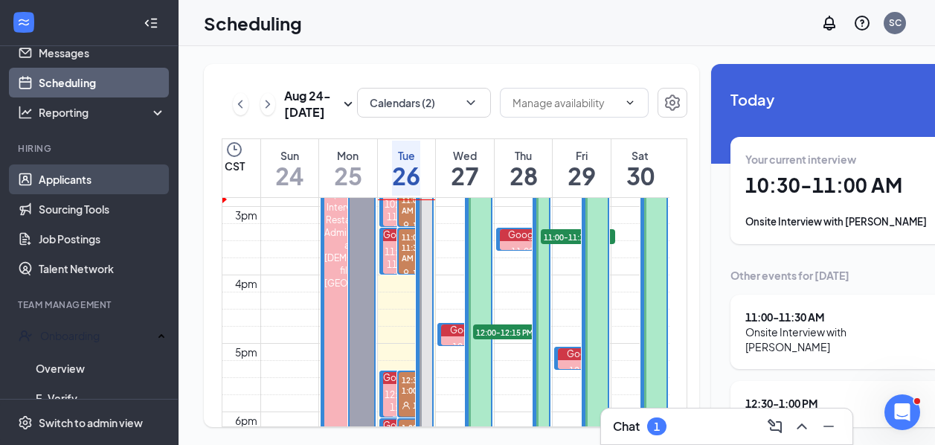
click at [65, 174] on link "Applicants" at bounding box center [102, 179] width 127 height 30
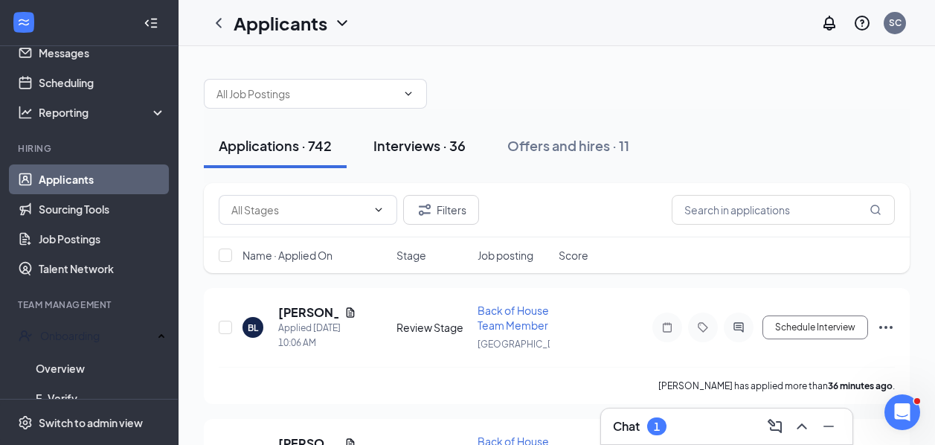
click at [433, 133] on button "Interviews · 36" at bounding box center [420, 146] width 122 height 45
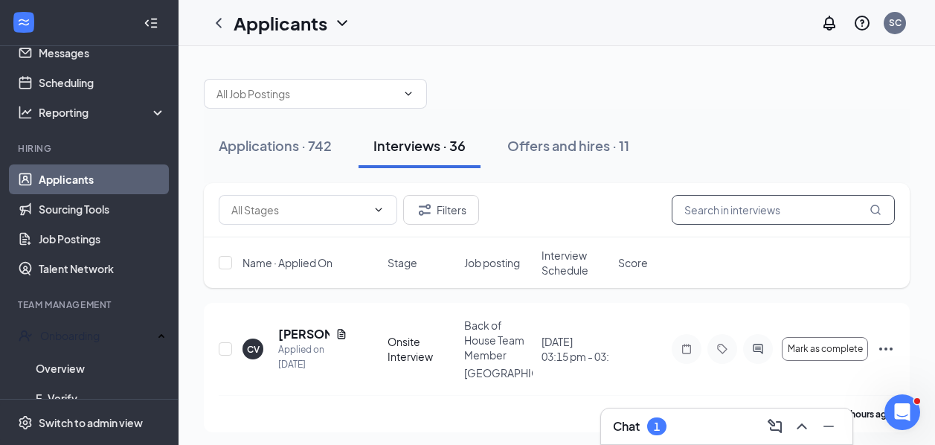
click at [735, 217] on input "text" at bounding box center [783, 210] width 223 height 30
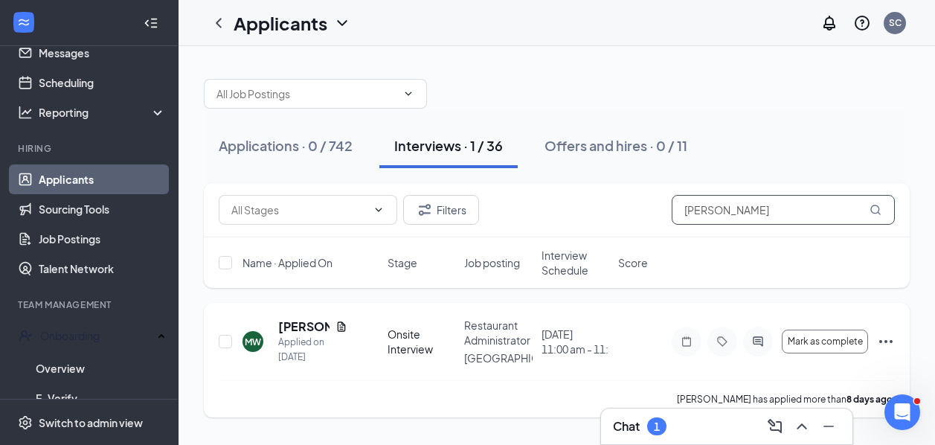
type input "[PERSON_NAME]"
click at [338, 325] on icon "Document" at bounding box center [341, 326] width 8 height 10
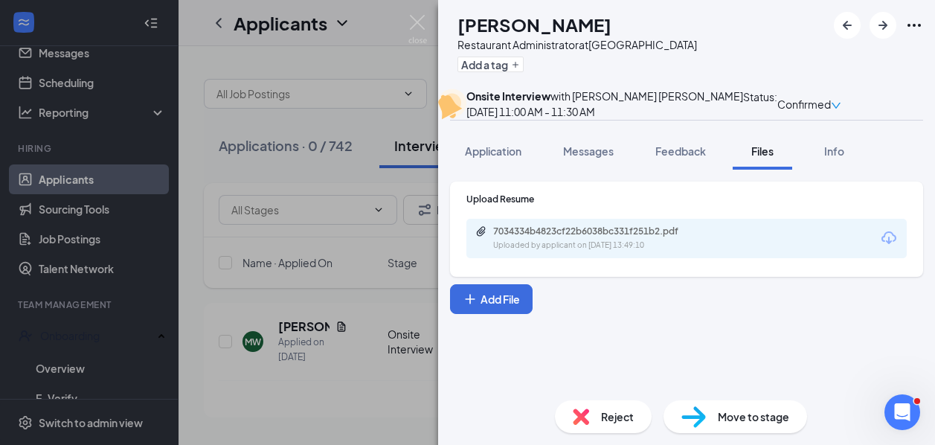
click at [602, 252] on div "Uploaded by applicant on [DATE] 13:49:10" at bounding box center [604, 246] width 223 height 12
click at [409, 25] on img at bounding box center [418, 29] width 19 height 29
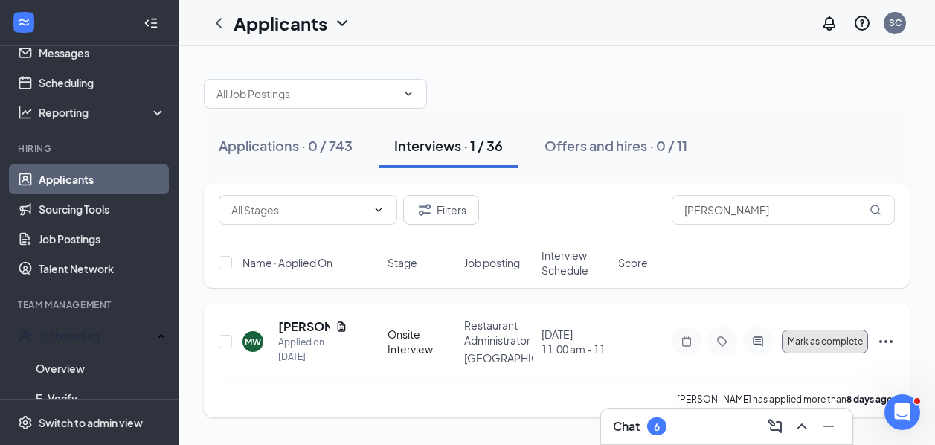
click at [815, 348] on button "Mark as complete" at bounding box center [825, 342] width 86 height 24
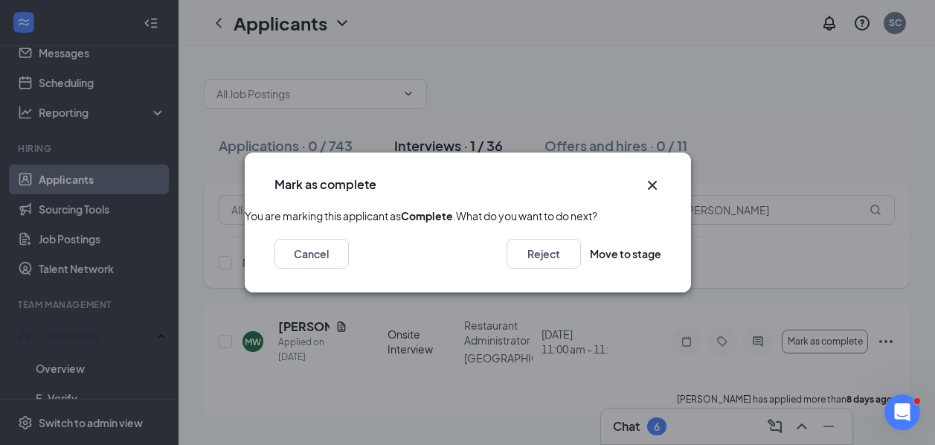
click at [660, 176] on icon "Cross" at bounding box center [653, 185] width 18 height 18
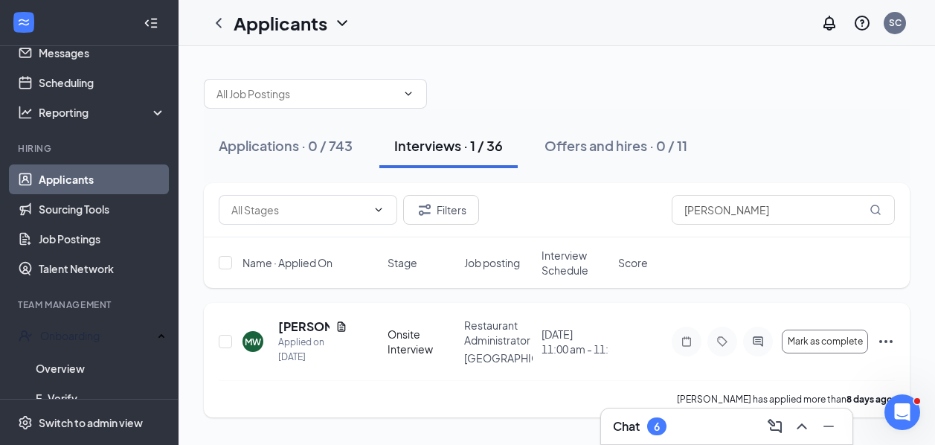
click at [890, 337] on icon "Ellipses" at bounding box center [886, 342] width 18 height 18
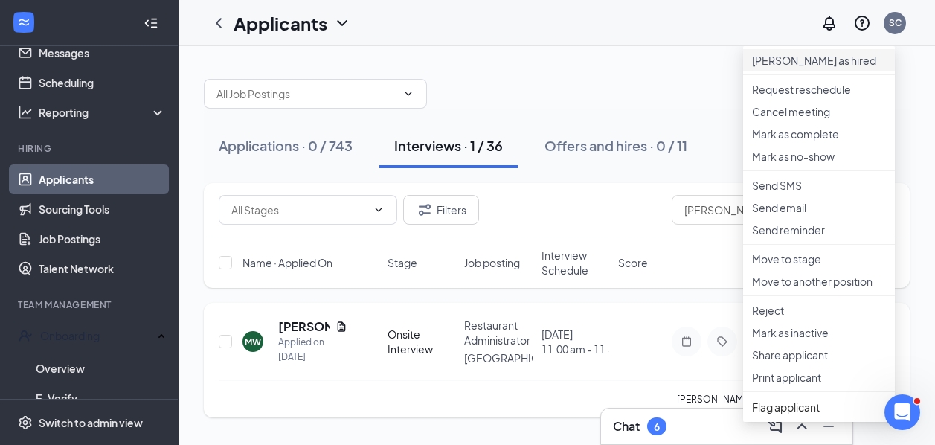
click at [820, 68] on p "[PERSON_NAME] as hired" at bounding box center [819, 60] width 134 height 15
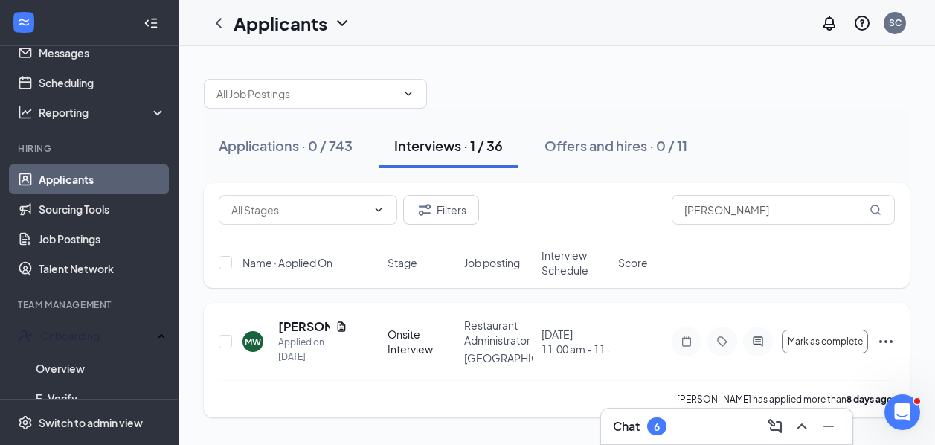
click at [880, 333] on icon "Ellipses" at bounding box center [886, 342] width 18 height 18
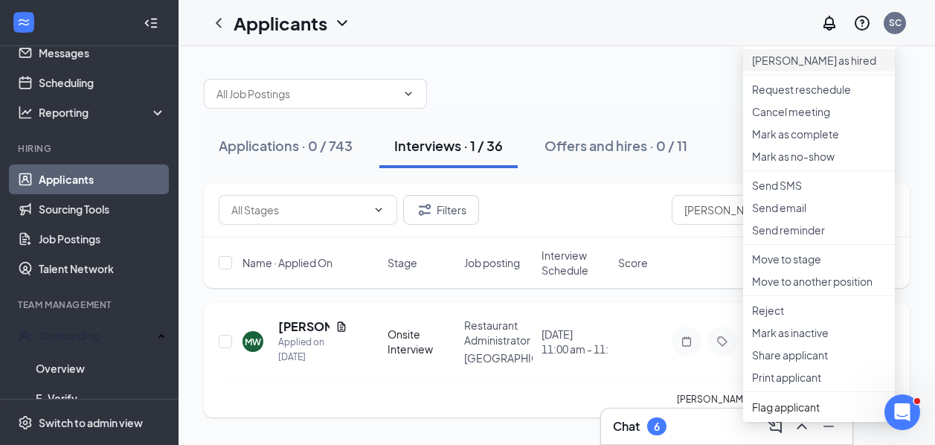
click at [786, 66] on p "[PERSON_NAME] as hired" at bounding box center [819, 60] width 134 height 15
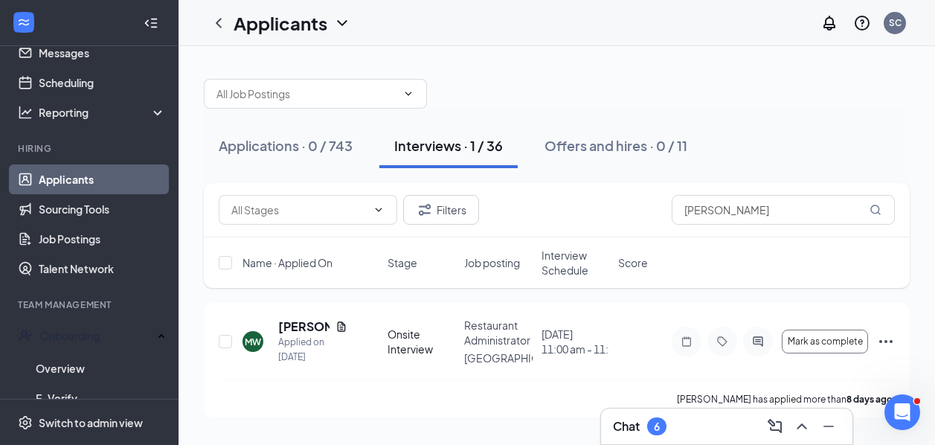
click at [889, 255] on div "Name · Applied On Stage Job posting Interview Schedule Score" at bounding box center [557, 262] width 706 height 51
click at [889, 340] on icon "Ellipses" at bounding box center [886, 342] width 18 height 18
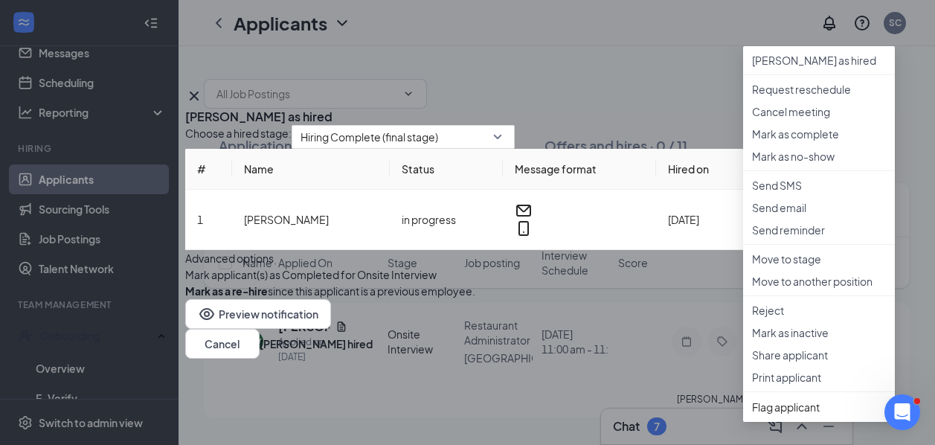
click at [203, 87] on icon "Cross" at bounding box center [194, 96] width 18 height 18
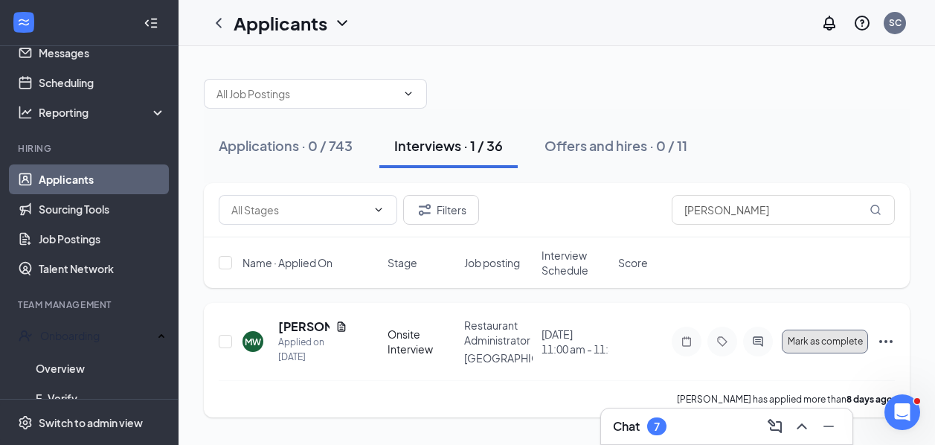
click at [851, 344] on span "Mark as complete" at bounding box center [825, 341] width 75 height 10
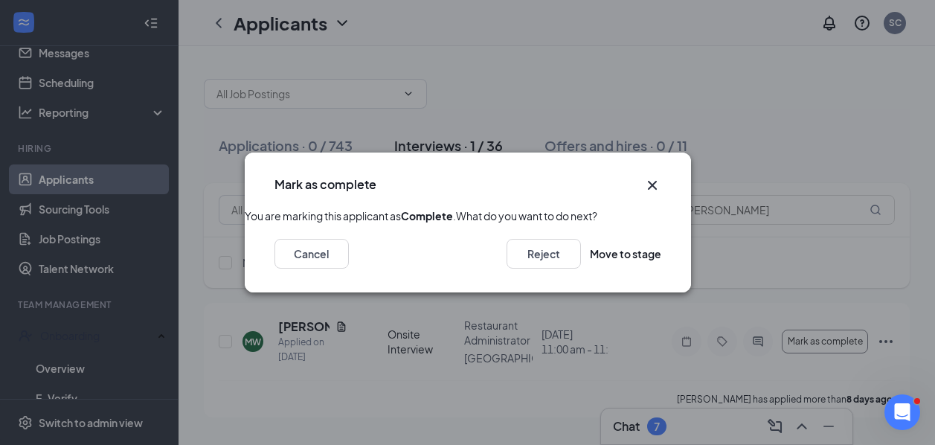
click at [665, 153] on div "Mark as complete" at bounding box center [468, 180] width 447 height 55
click at [657, 176] on icon "Cross" at bounding box center [653, 185] width 18 height 18
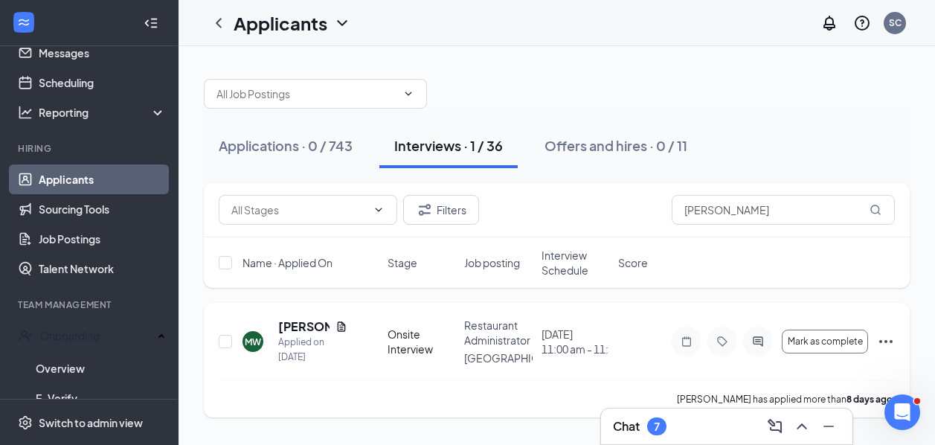
click at [883, 341] on icon "Ellipses" at bounding box center [886, 342] width 18 height 18
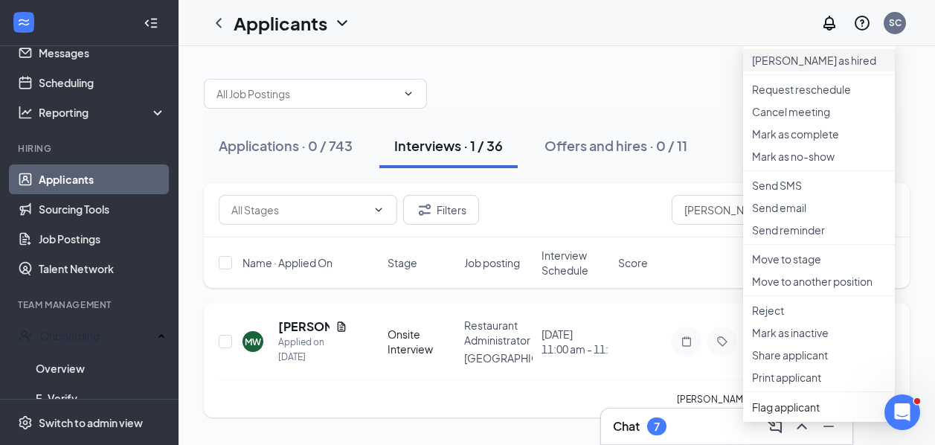
click at [795, 68] on p "[PERSON_NAME] as hired" at bounding box center [819, 60] width 134 height 15
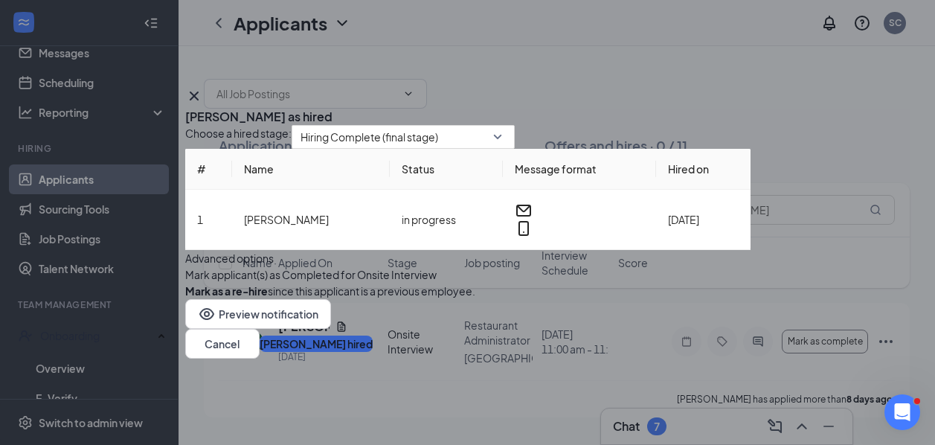
click at [373, 352] on button "[PERSON_NAME] hired" at bounding box center [316, 344] width 113 height 16
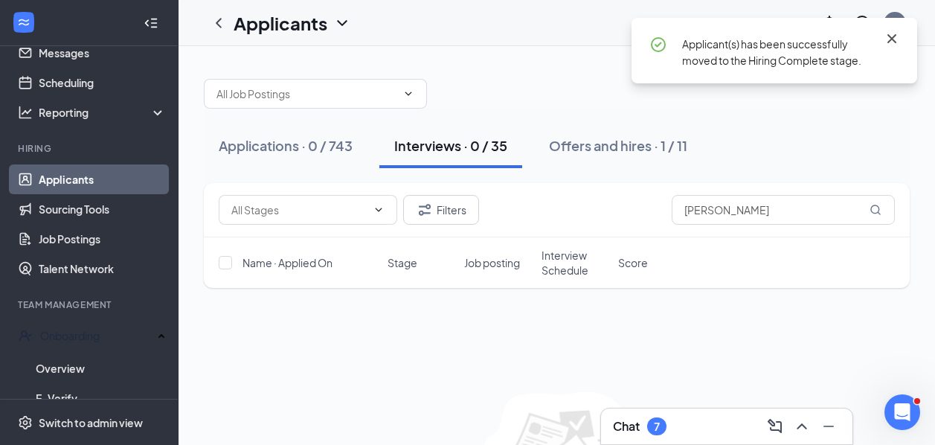
click at [897, 36] on icon "Cross" at bounding box center [892, 39] width 18 height 18
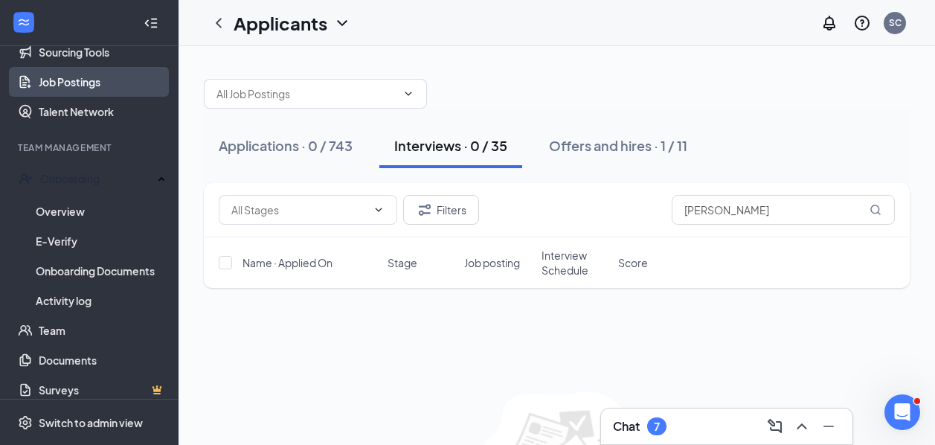
scroll to position [211, 0]
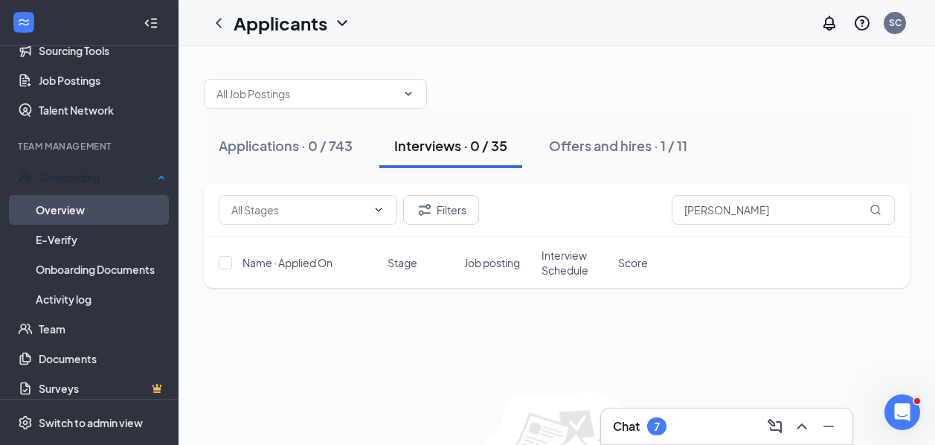
click at [82, 211] on link "Overview" at bounding box center [101, 210] width 130 height 30
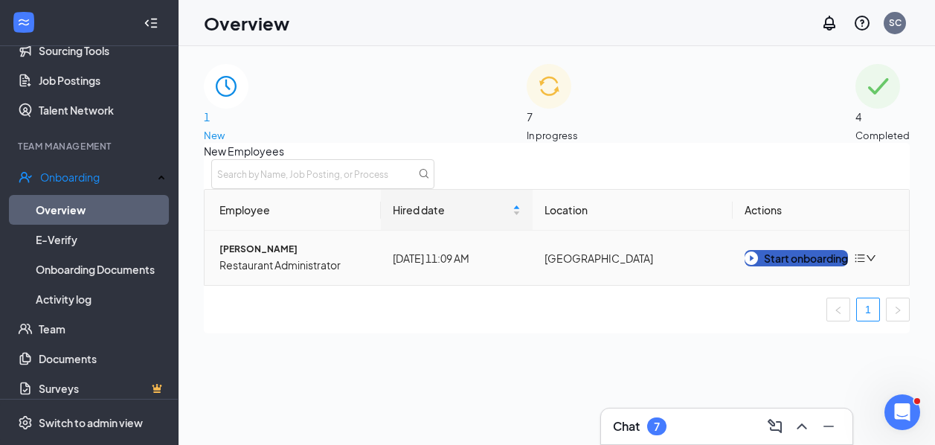
click at [767, 266] on div "Start onboarding" at bounding box center [796, 258] width 103 height 16
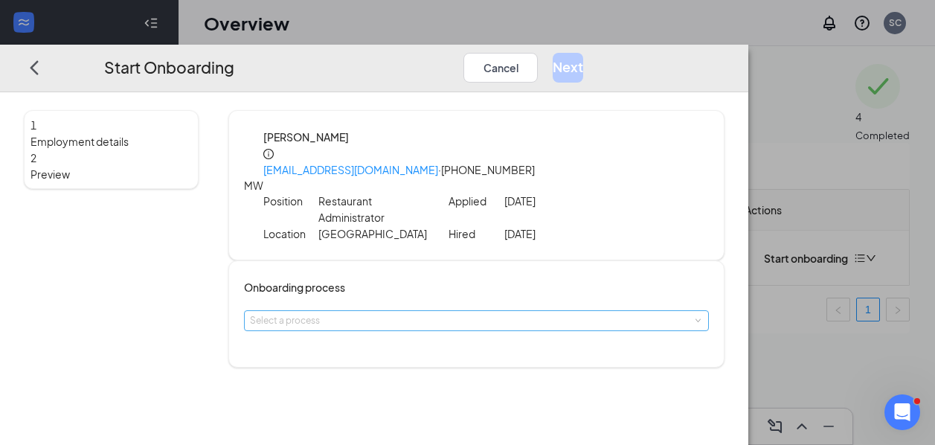
click at [430, 313] on div "Select a process" at bounding box center [473, 320] width 447 height 15
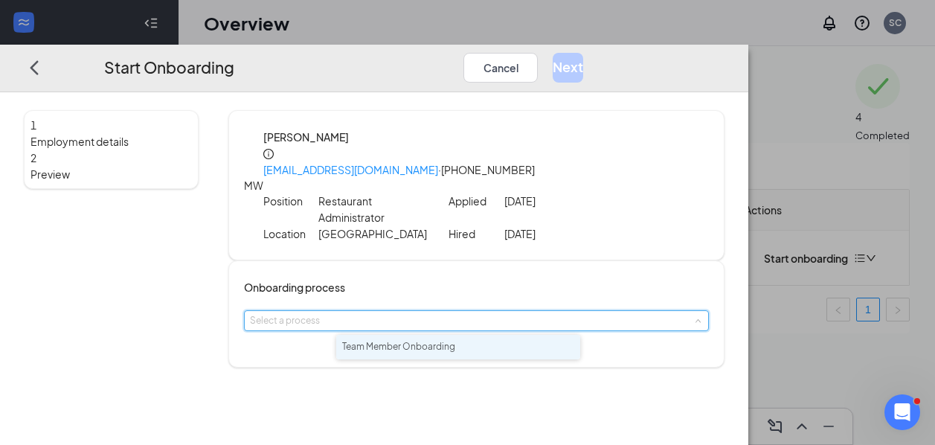
click at [432, 345] on span "Team Member Onboarding" at bounding box center [398, 346] width 113 height 11
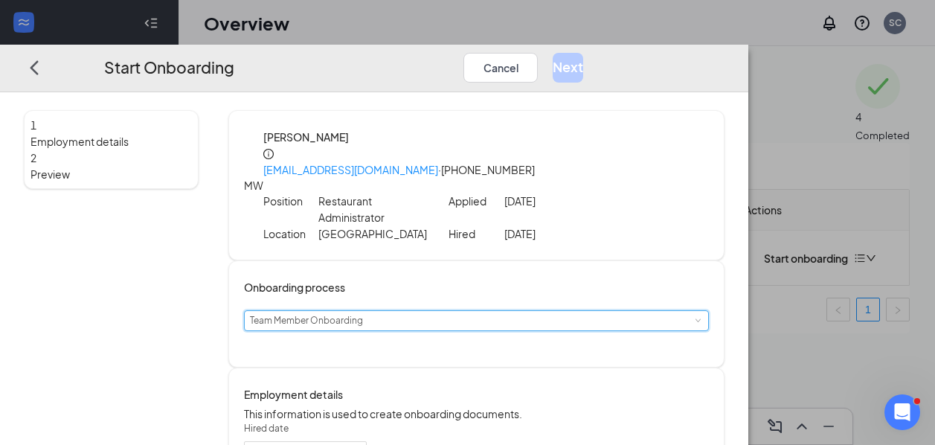
scroll to position [223, 0]
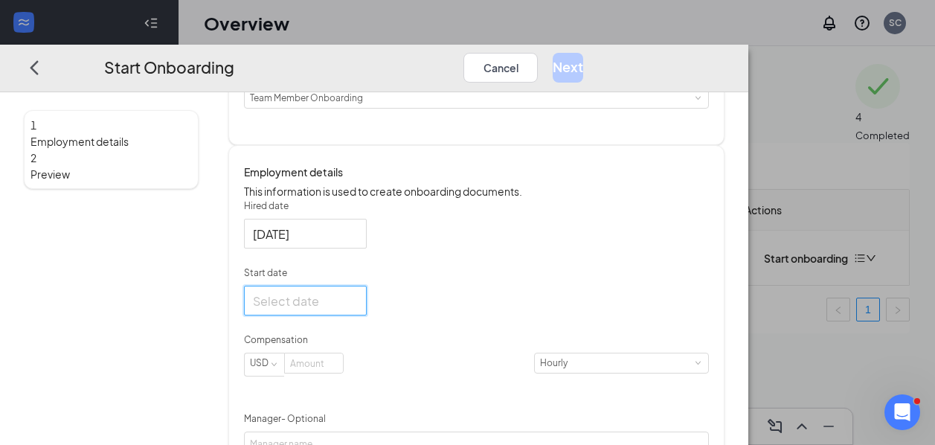
click at [355, 310] on input "Start date" at bounding box center [304, 300] width 102 height 19
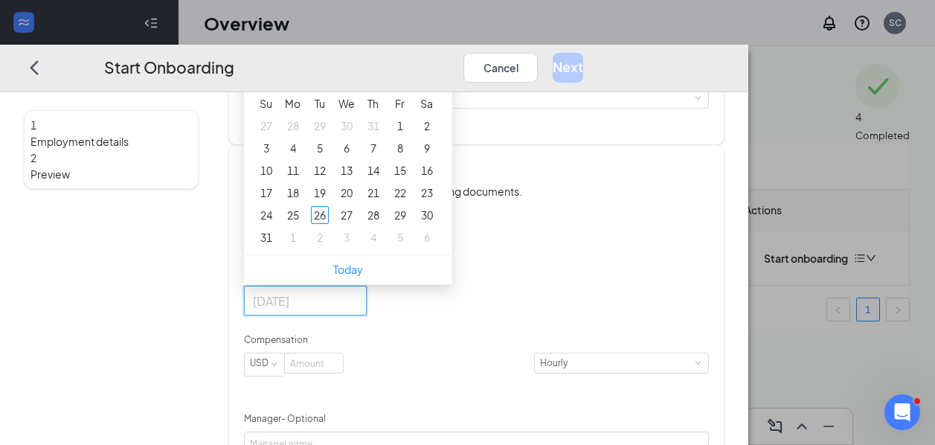
type input "[DATE]"
click at [429, 86] on button "button" at bounding box center [421, 71] width 16 height 30
type input "[DATE]"
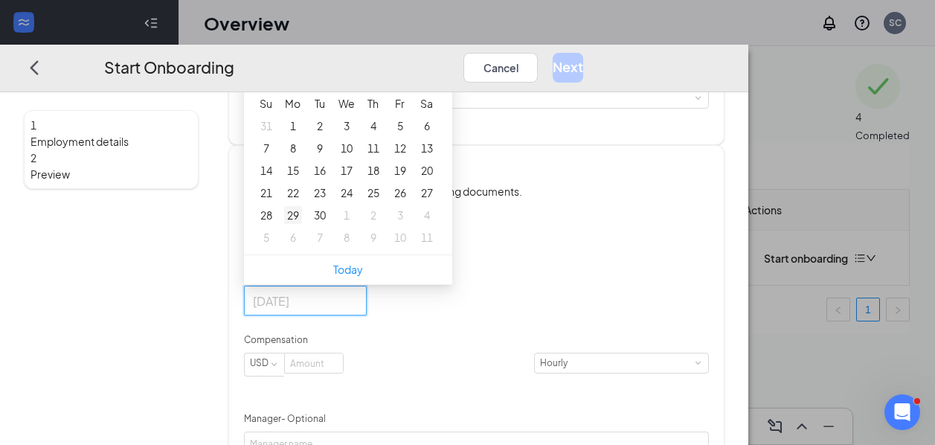
type input "[DATE]"
click at [302, 224] on div "29" at bounding box center [293, 215] width 18 height 18
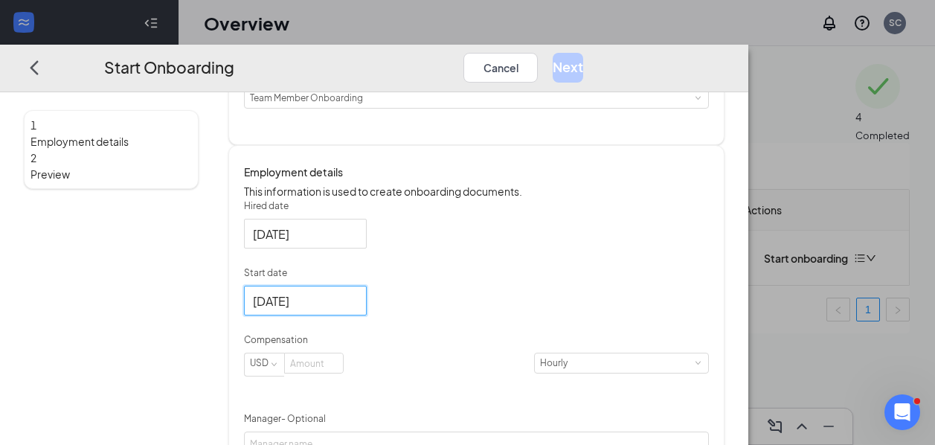
scroll to position [287, 0]
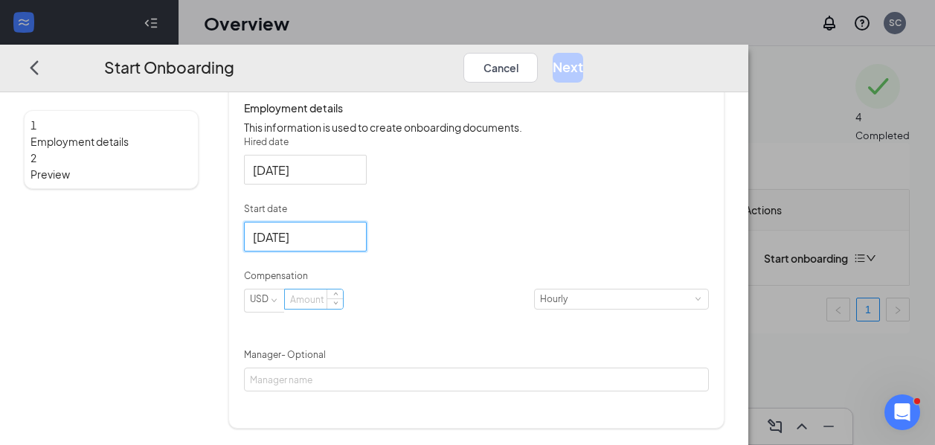
click at [343, 309] on input at bounding box center [314, 298] width 58 height 19
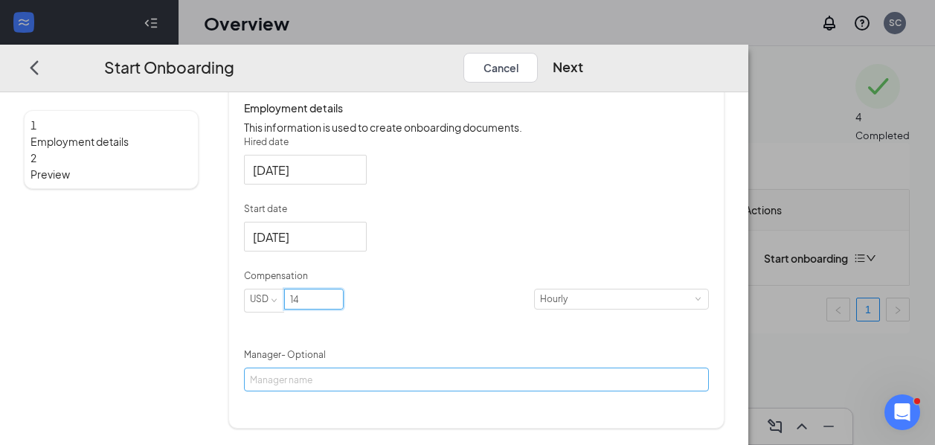
type input "14"
click at [448, 391] on input "Manager - Optional" at bounding box center [476, 380] width 465 height 24
type input "[PERSON_NAME] [PERSON_NAME]"
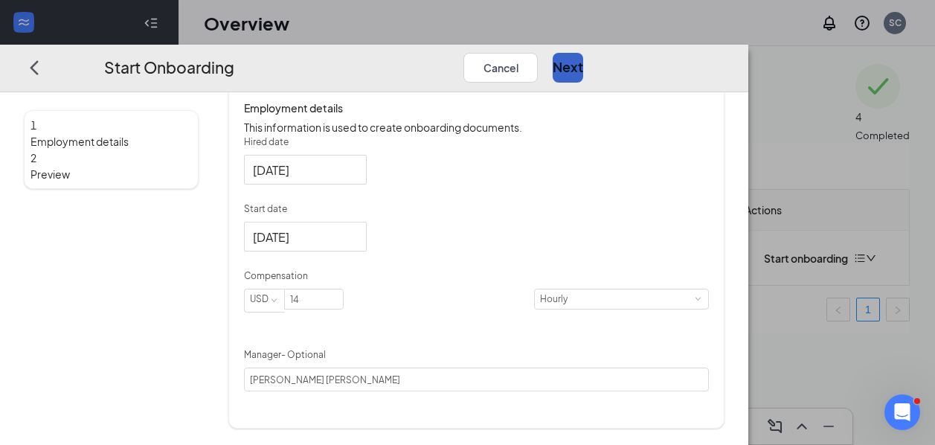
click at [583, 52] on button "Next" at bounding box center [568, 67] width 31 height 30
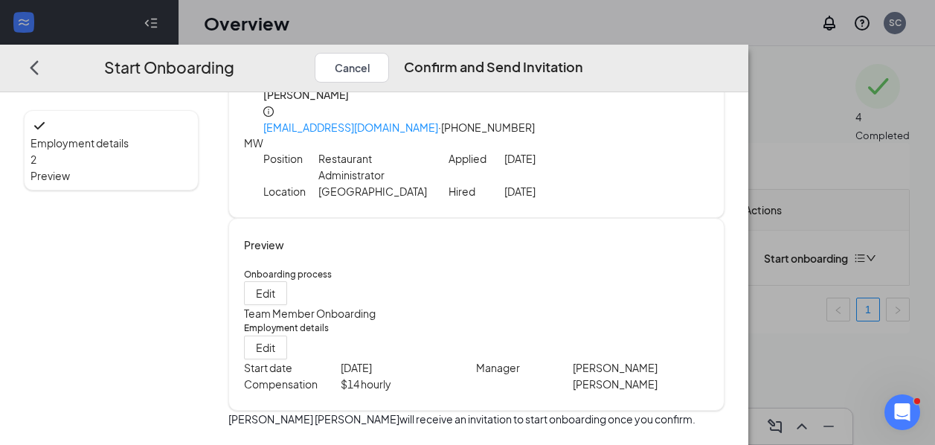
scroll to position [67, 0]
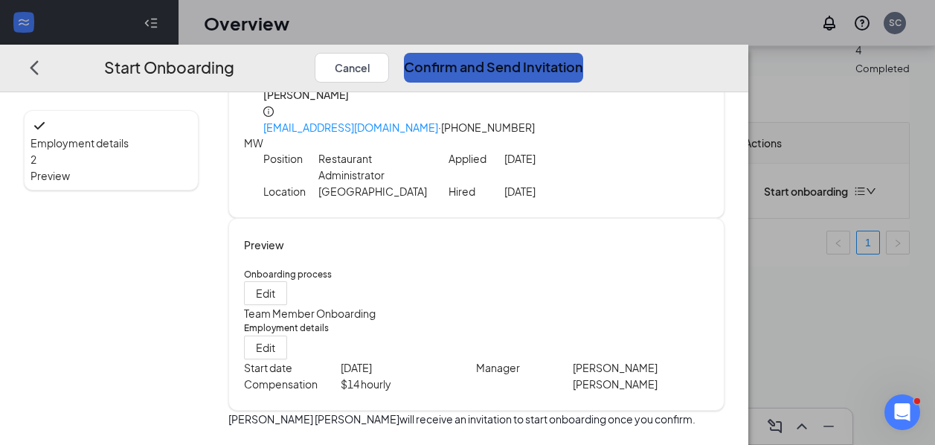
click at [583, 52] on button "Confirm and Send Invitation" at bounding box center [493, 67] width 179 height 30
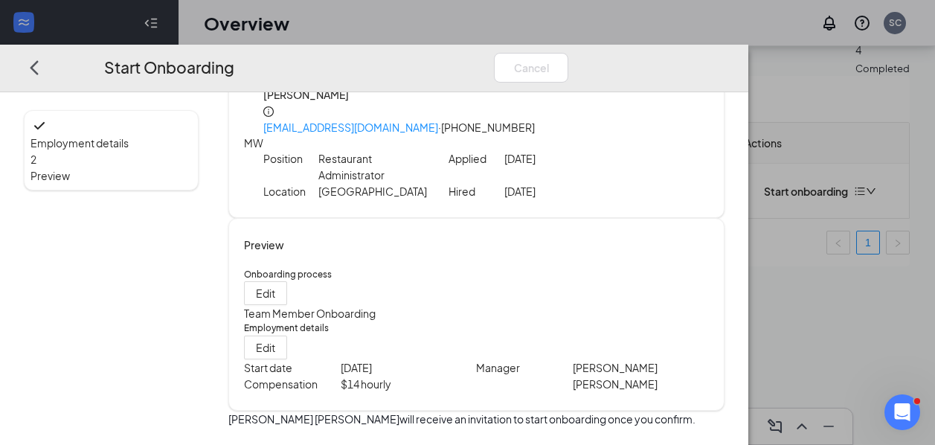
scroll to position [0, 0]
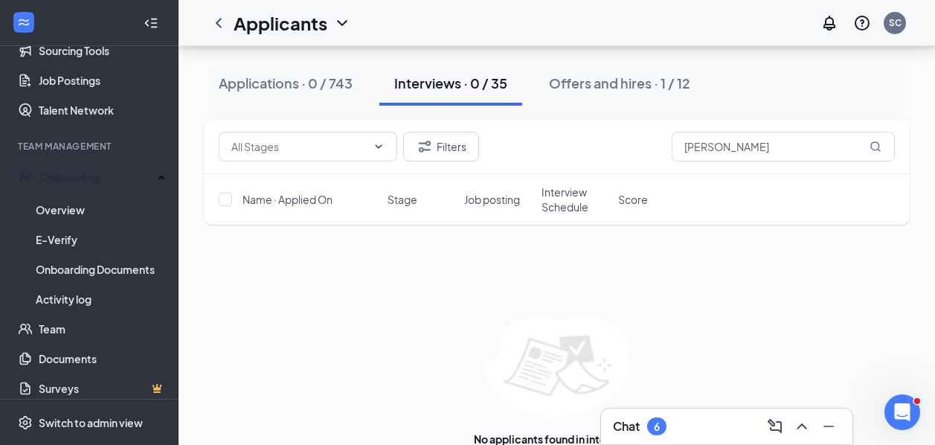
scroll to position [74, 0]
click at [757, 134] on input "[PERSON_NAME]" at bounding box center [783, 147] width 223 height 30
click at [599, 89] on div "Offers and hires · 1 / 12" at bounding box center [619, 83] width 141 height 19
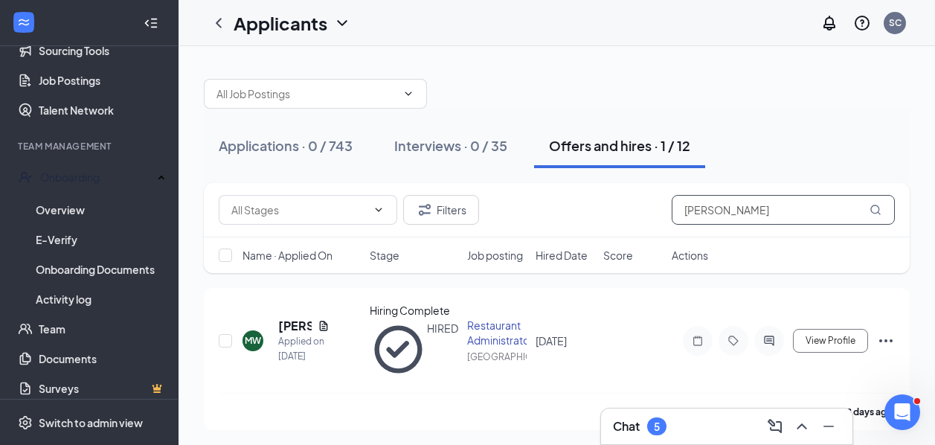
click at [759, 204] on input "[PERSON_NAME]" at bounding box center [783, 210] width 223 height 30
click at [759, 202] on input "[PERSON_NAME]" at bounding box center [783, 210] width 223 height 30
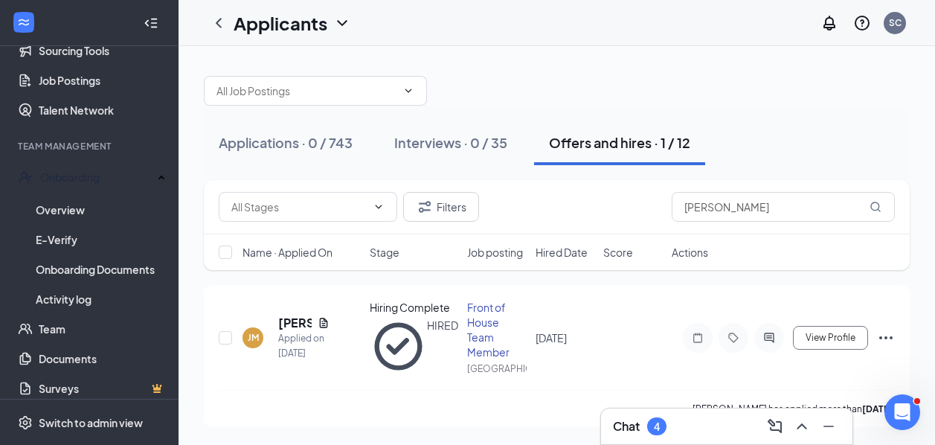
click at [695, 429] on div "Chat 4" at bounding box center [727, 427] width 228 height 24
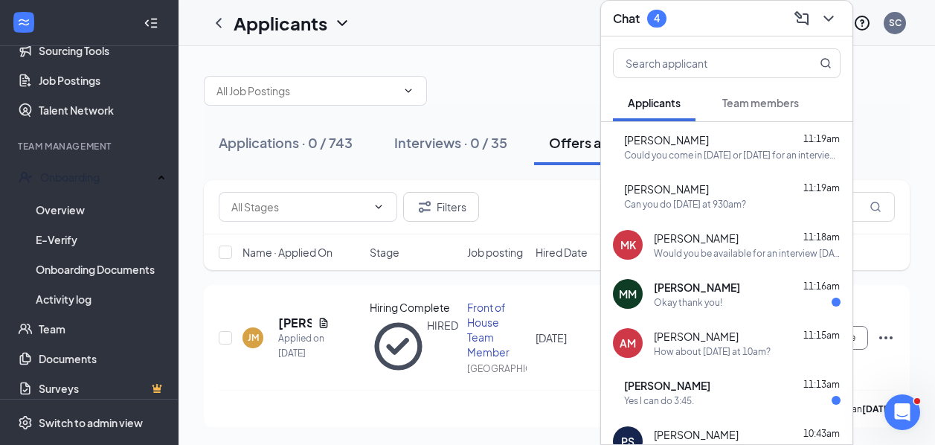
click at [726, 318] on div "MM [PERSON_NAME] 11:16am Okay thank you!" at bounding box center [727, 293] width 252 height 49
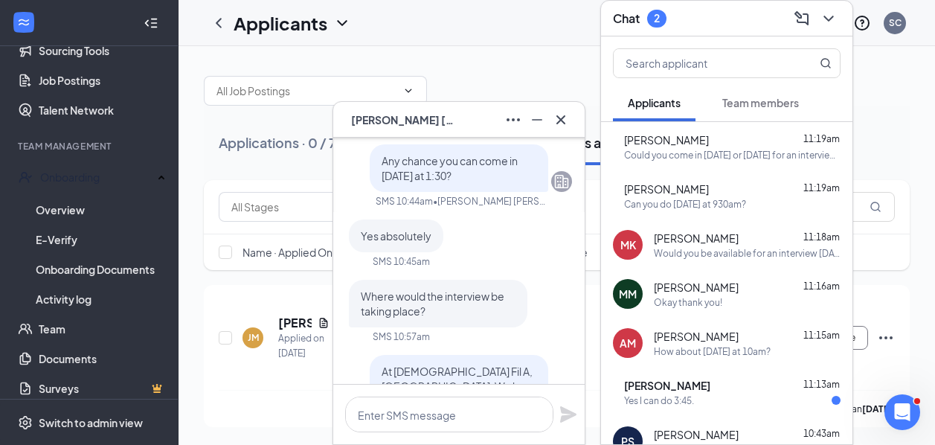
scroll to position [-122, 0]
click at [563, 120] on icon "Cross" at bounding box center [561, 120] width 18 height 18
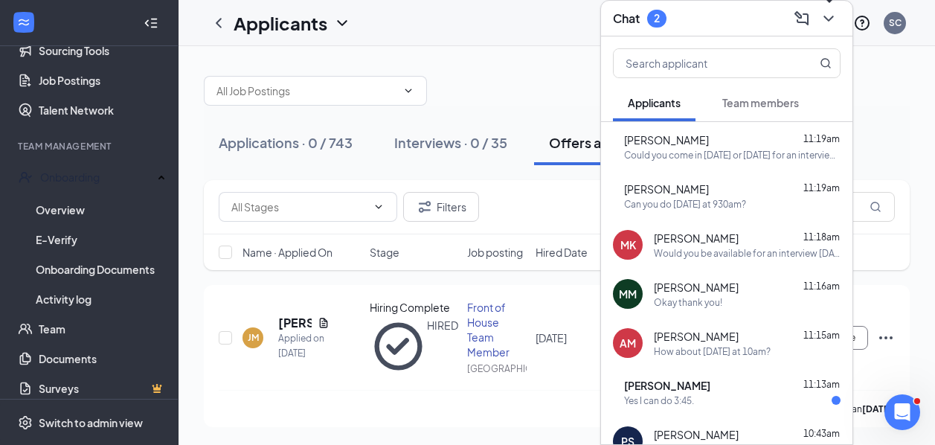
click at [830, 25] on icon "ChevronDown" at bounding box center [829, 19] width 18 height 18
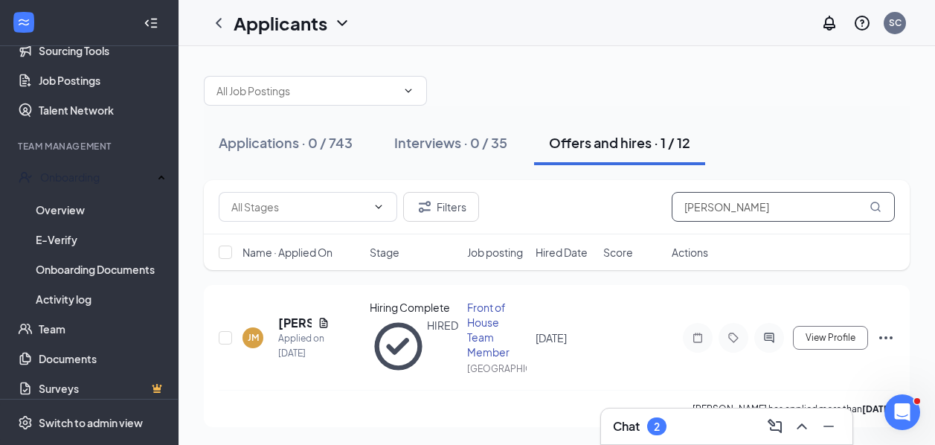
click at [791, 215] on input "[PERSON_NAME]" at bounding box center [783, 207] width 223 height 30
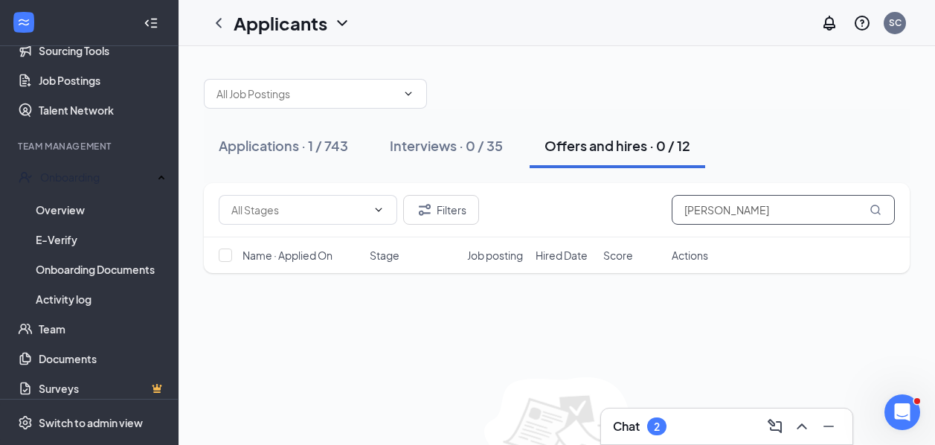
click at [707, 214] on input "[PERSON_NAME]" at bounding box center [783, 210] width 223 height 30
click at [770, 209] on input "[PERSON_NAME]" at bounding box center [783, 210] width 223 height 30
click at [761, 209] on input "[PERSON_NAME]" at bounding box center [783, 210] width 223 height 30
type input "[PERSON_NAME]"
click at [315, 133] on button "Applications · 1 / 743" at bounding box center [283, 146] width 159 height 45
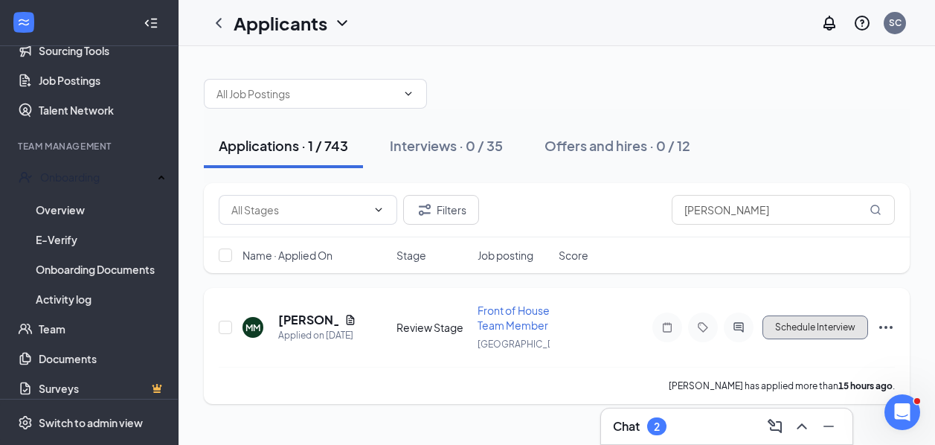
click at [831, 337] on button "Schedule Interview" at bounding box center [816, 328] width 106 height 24
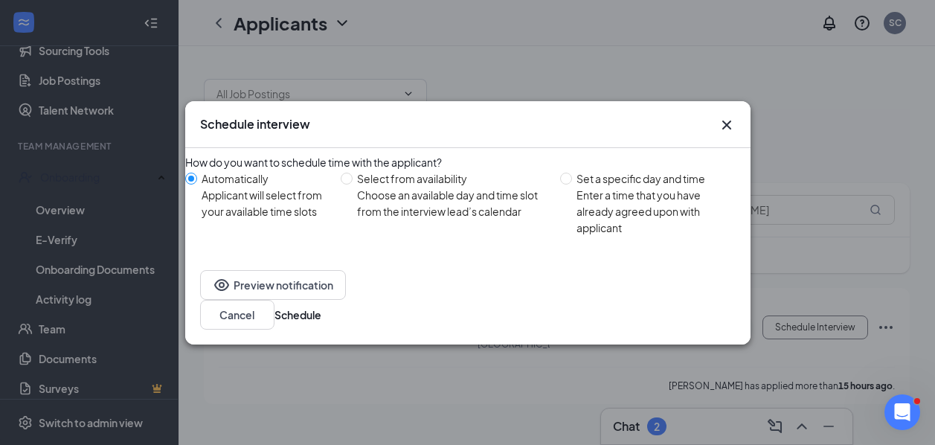
click at [592, 224] on div "Enter a time that you have already agreed upon with applicant" at bounding box center [657, 211] width 161 height 49
click at [572, 185] on input "Set a specific day and time Enter a time that you have already agreed upon with…" at bounding box center [566, 179] width 12 height 12
radio input "true"
radio input "false"
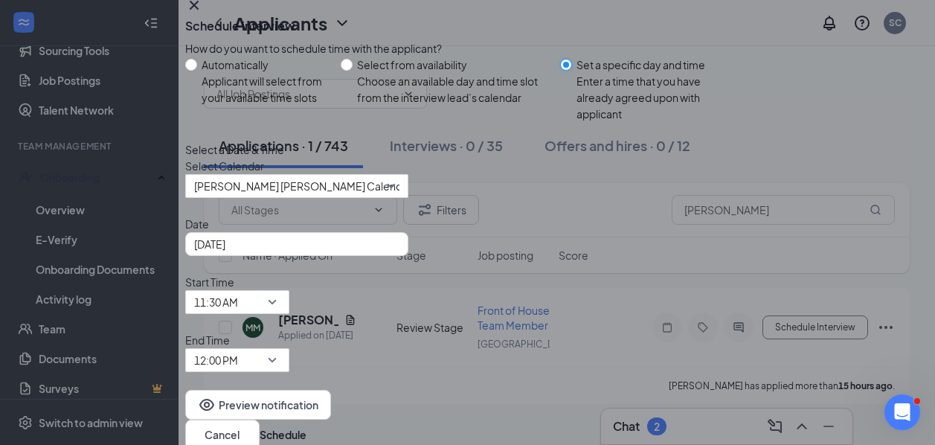
scroll to position [37, 0]
click at [281, 291] on span "11:30 AM" at bounding box center [237, 302] width 86 height 22
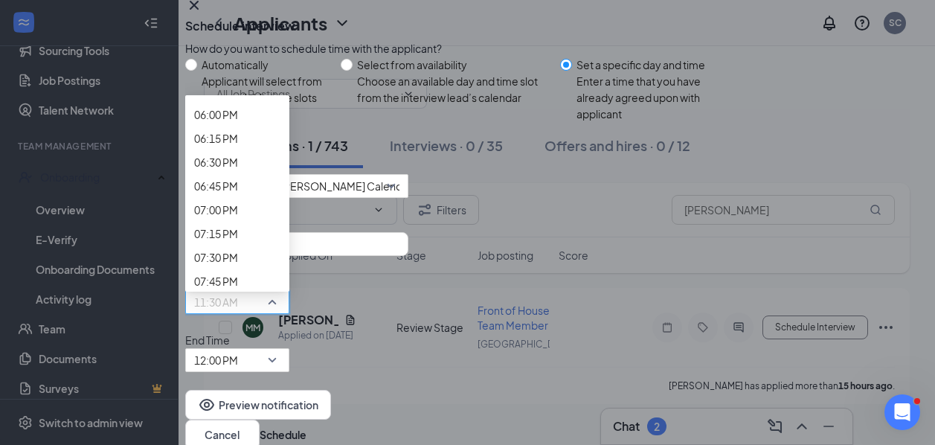
scroll to position [1735, 0]
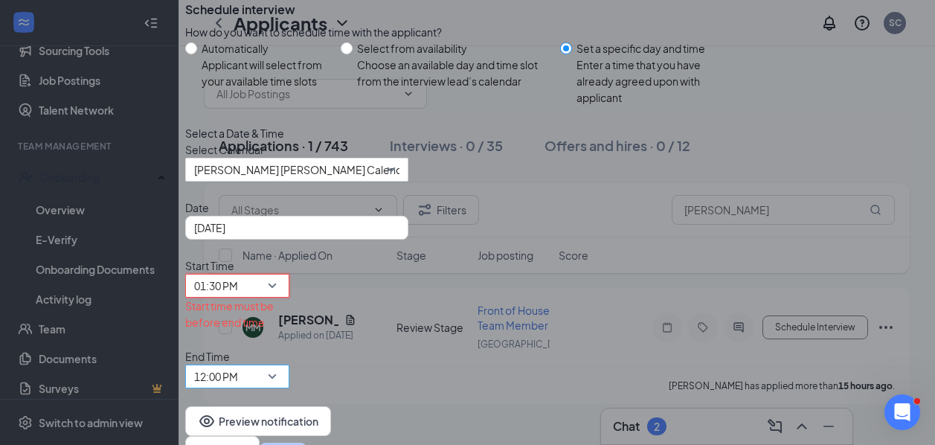
click at [238, 365] on span "12:00 PM" at bounding box center [216, 376] width 44 height 22
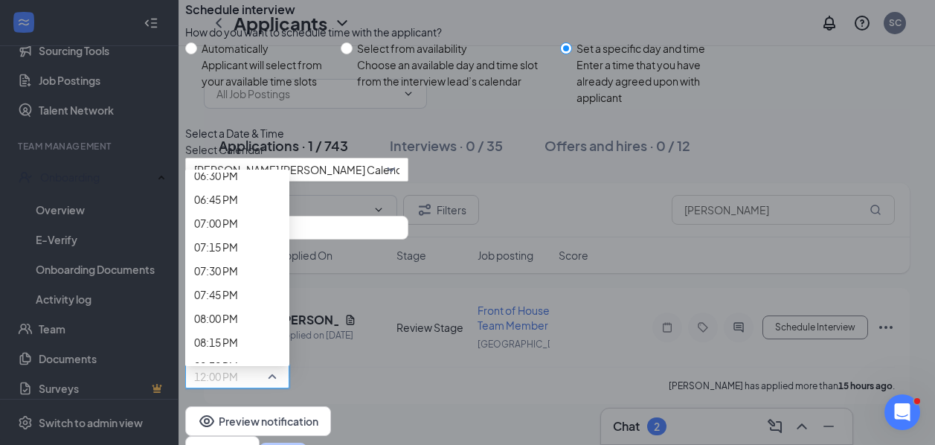
scroll to position [1800, 0]
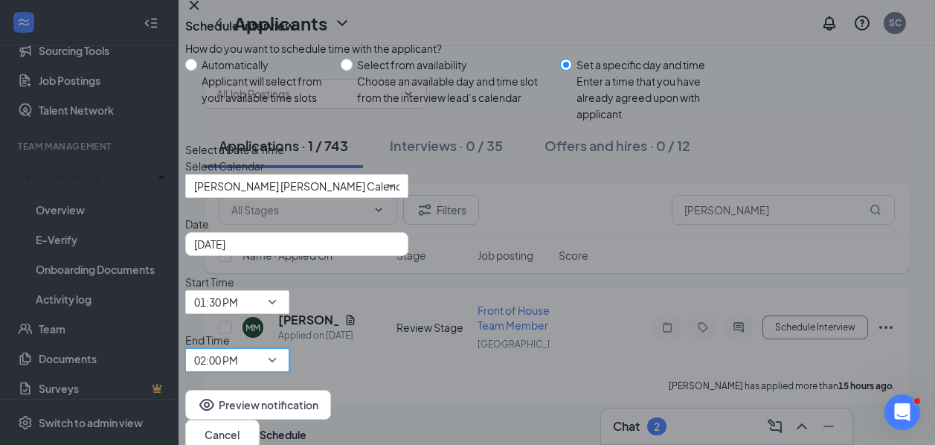
click at [267, 349] on span "02:00 PM" at bounding box center [230, 369] width 73 height 40
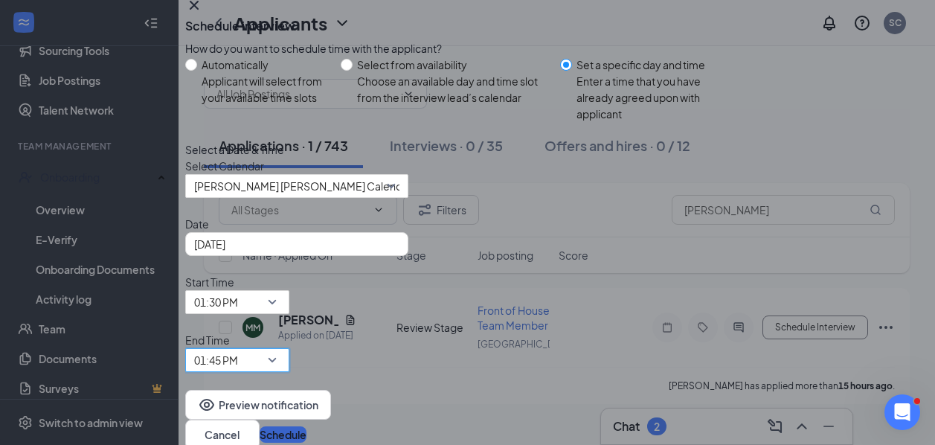
click at [307, 426] on button "Schedule" at bounding box center [283, 434] width 47 height 16
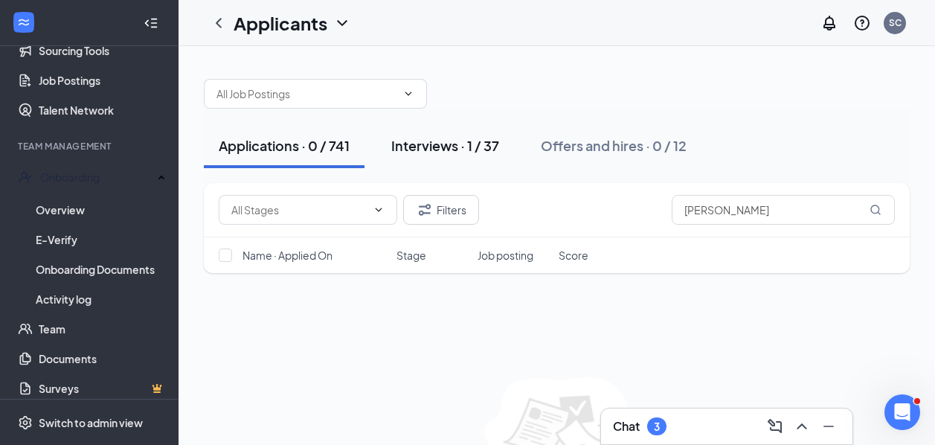
click at [479, 164] on button "Interviews · 1 / 37" at bounding box center [446, 146] width 138 height 45
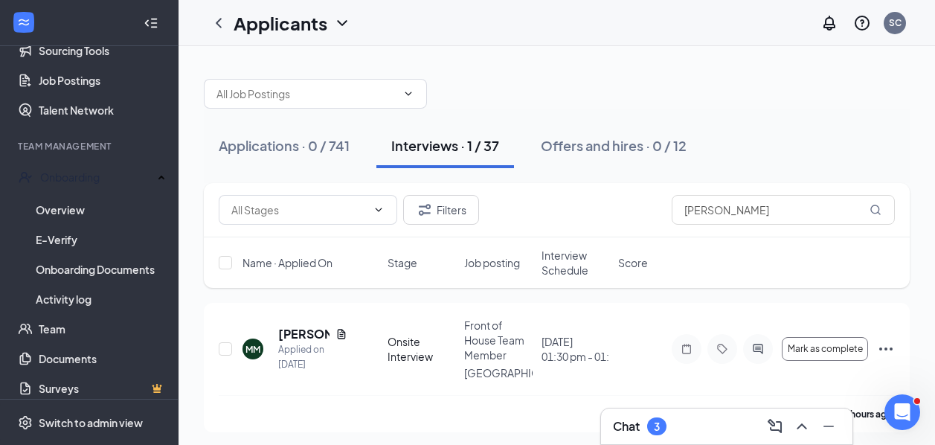
scroll to position [3, 0]
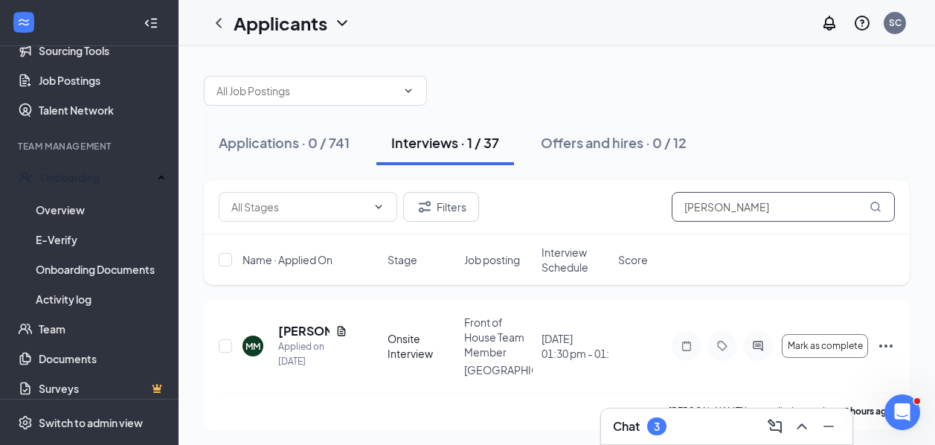
click at [712, 210] on input "[PERSON_NAME]" at bounding box center [783, 207] width 223 height 30
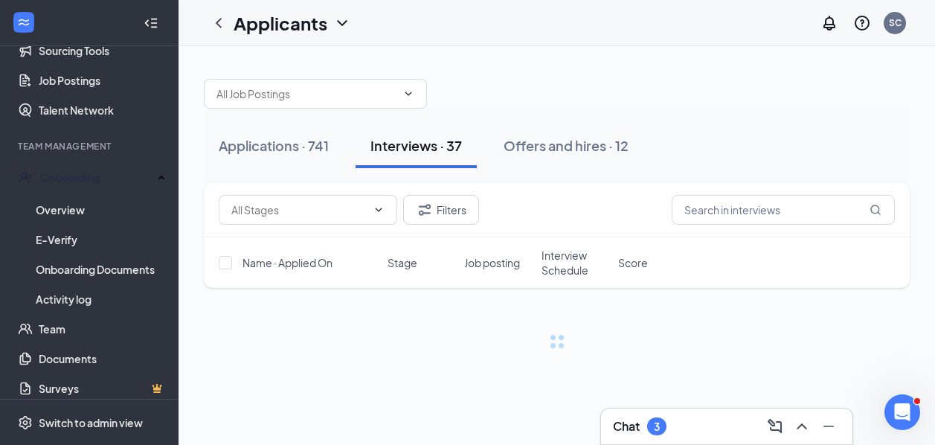
click at [841, 103] on div at bounding box center [557, 86] width 706 height 45
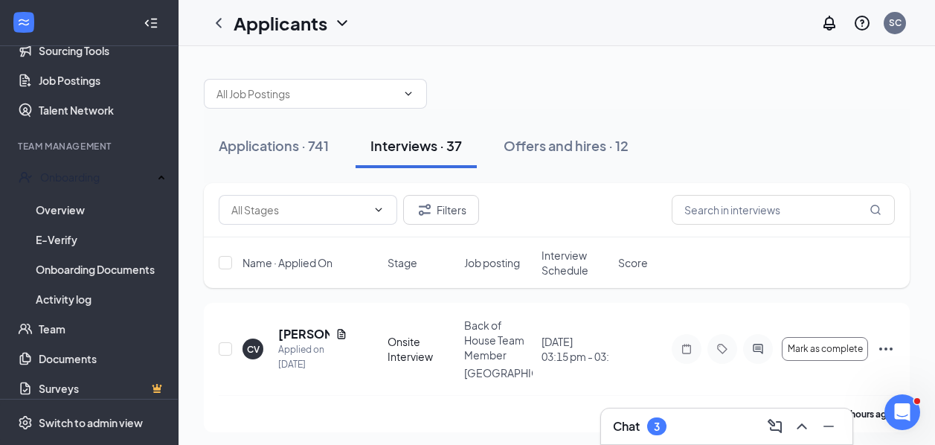
click at [678, 432] on div "Chat 3" at bounding box center [727, 427] width 228 height 24
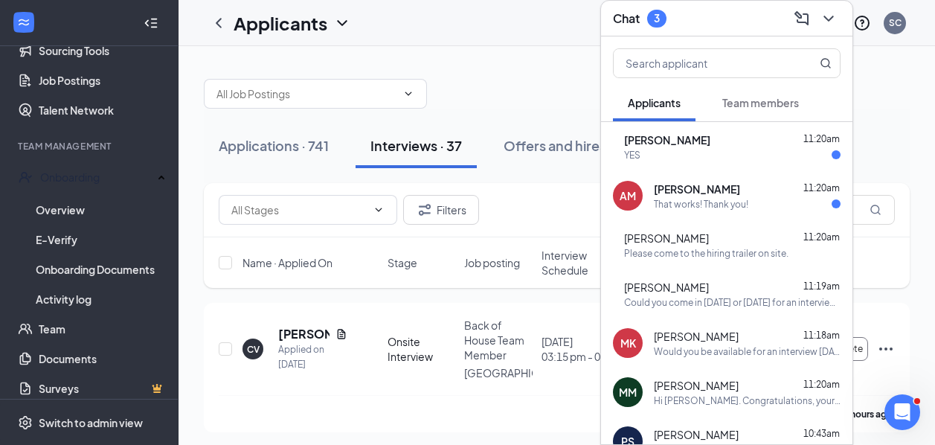
click at [486, 74] on div at bounding box center [557, 86] width 706 height 45
click at [833, 14] on icon "ChevronDown" at bounding box center [829, 19] width 18 height 18
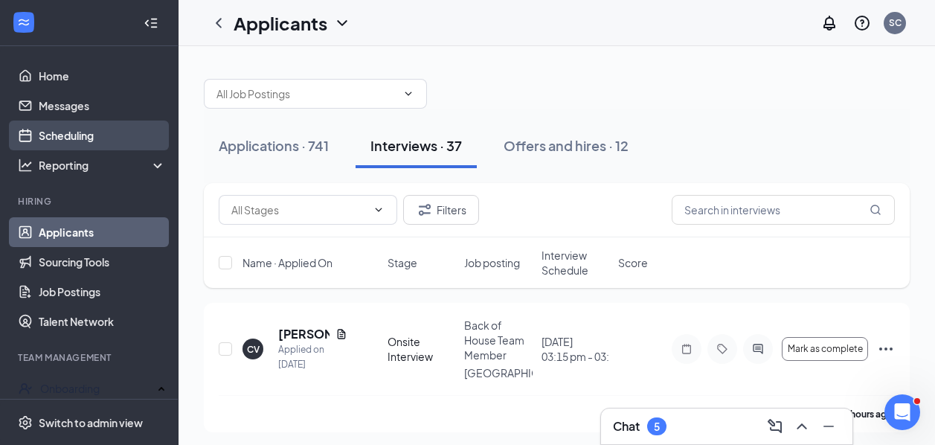
click at [80, 139] on link "Scheduling" at bounding box center [102, 136] width 127 height 30
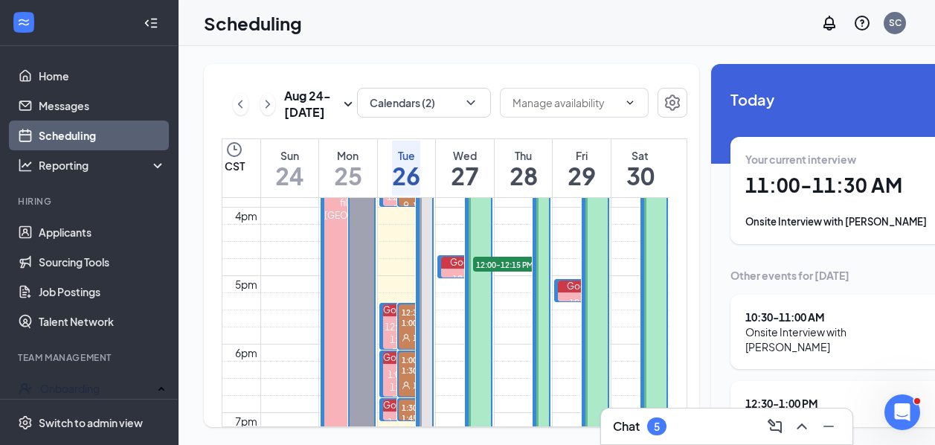
scroll to position [1085, 0]
